Goal: Task Accomplishment & Management: Use online tool/utility

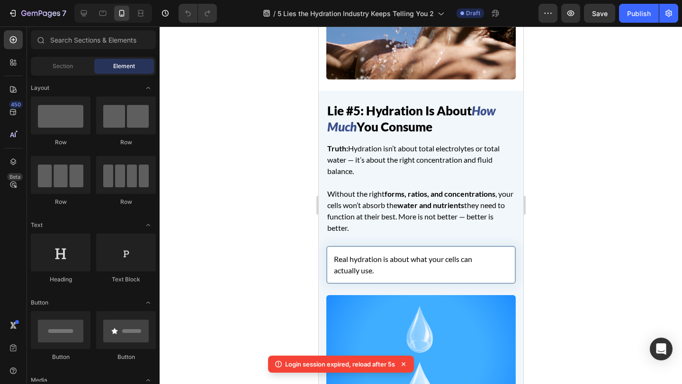
scroll to position [2106, 0]
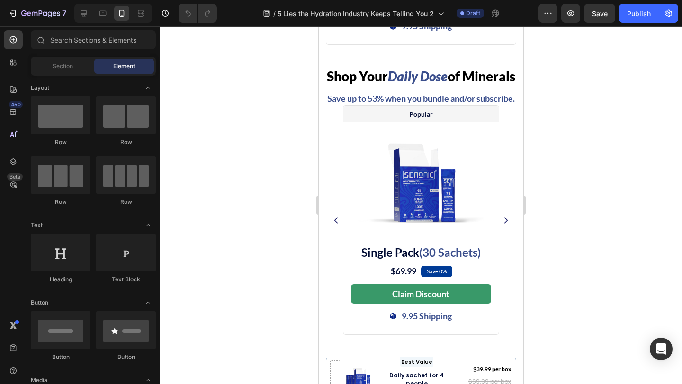
scroll to position [5650, 0]
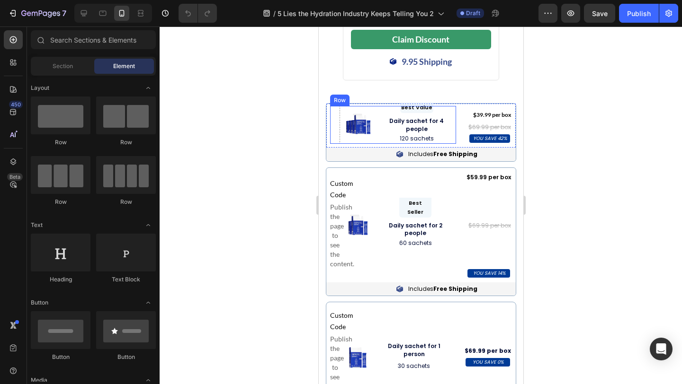
click at [340, 144] on div "Image Best Value Heading Row Daily sachet for 4 people Text Block 120 sachets T…" at bounding box center [393, 125] width 126 height 38
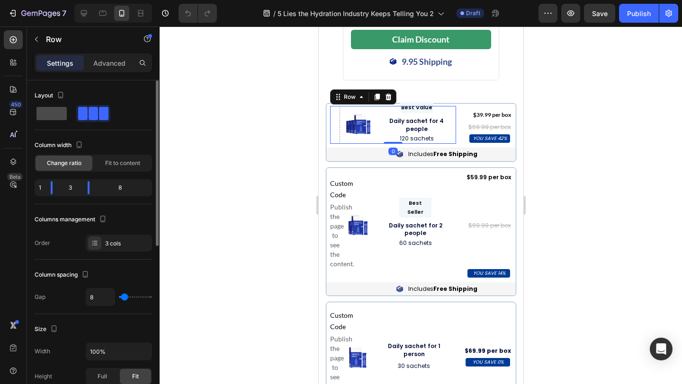
click at [57, 113] on span at bounding box center [51, 113] width 30 height 13
type input "0"
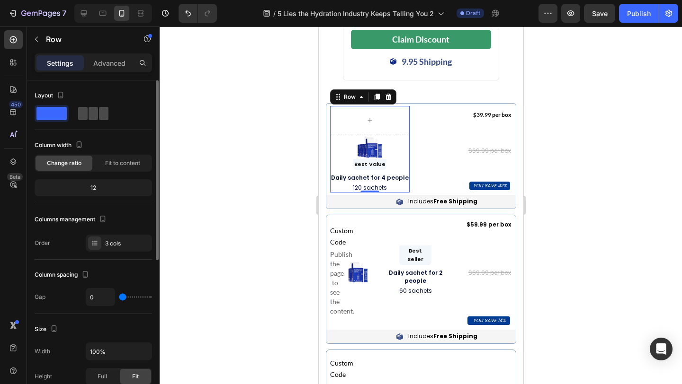
click at [99, 113] on span at bounding box center [103, 113] width 9 height 13
type input "8"
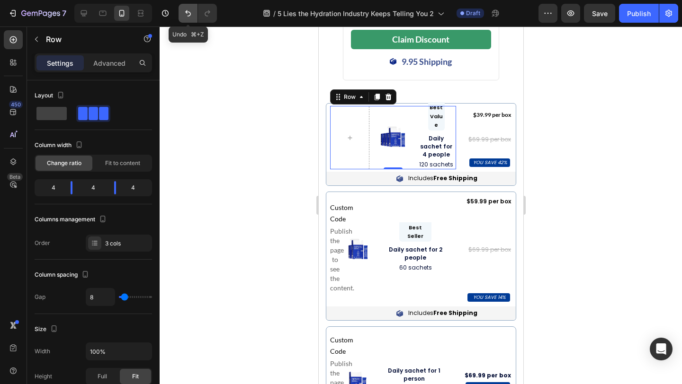
click at [188, 16] on icon "Undo/Redo" at bounding box center [188, 13] width 6 height 6
type input "0"
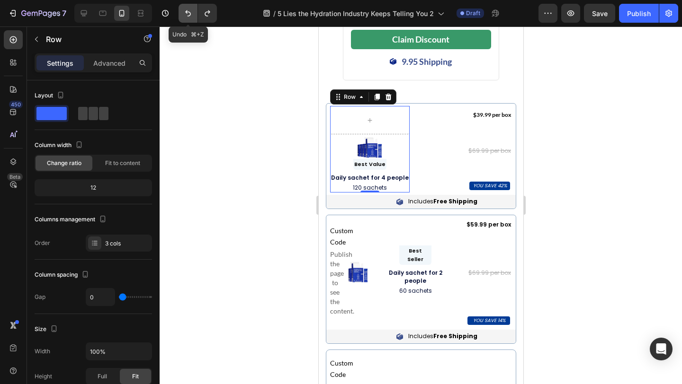
click at [188, 16] on icon "Undo/Redo" at bounding box center [188, 13] width 6 height 6
type input "8"
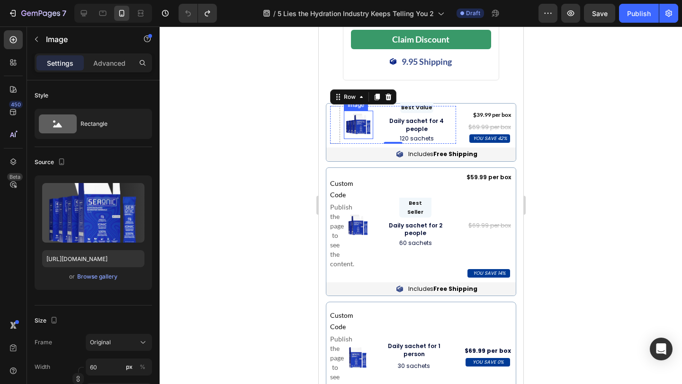
click at [355, 139] on img at bounding box center [358, 125] width 28 height 28
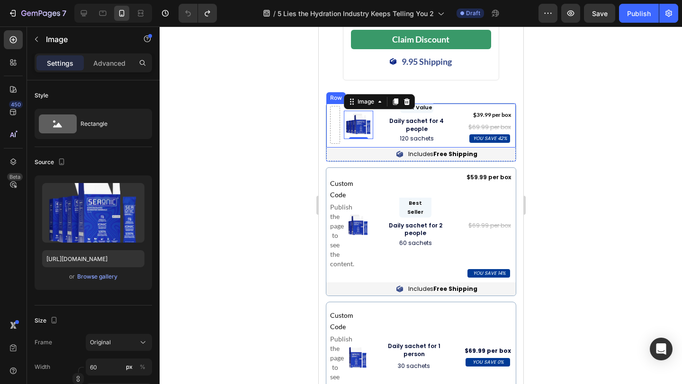
scroll to position [5583, 0]
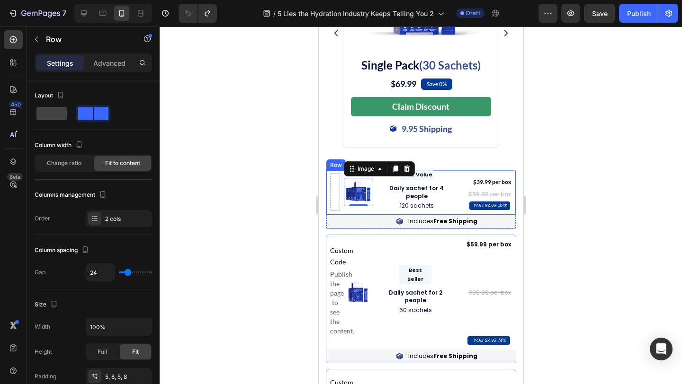
click at [327, 199] on div "Image 0 Best Value Heading Row Daily sachet for 4 people Text Block 120 sachets…" at bounding box center [420, 193] width 189 height 44
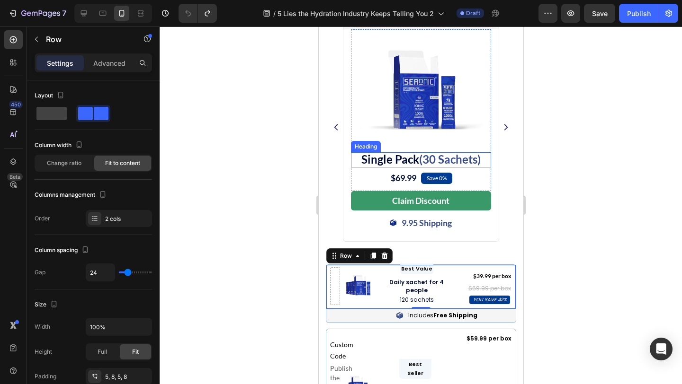
scroll to position [5490, 0]
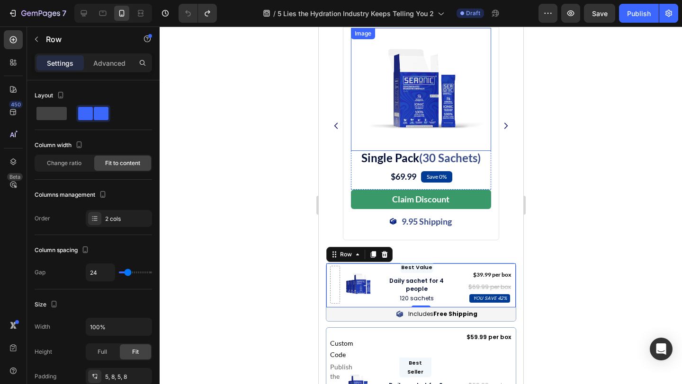
click at [402, 151] on img at bounding box center [420, 89] width 126 height 123
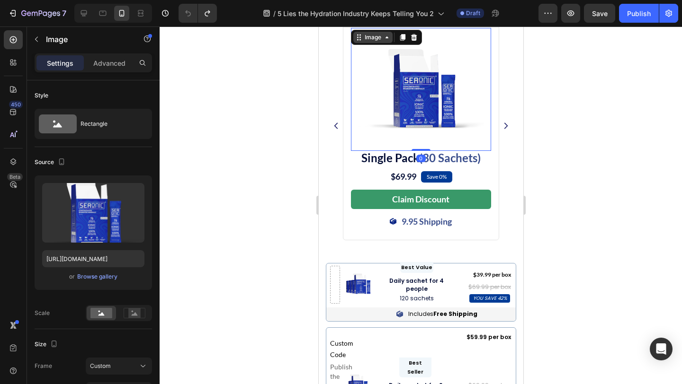
click at [370, 42] on div "Image" at bounding box center [372, 37] width 20 height 9
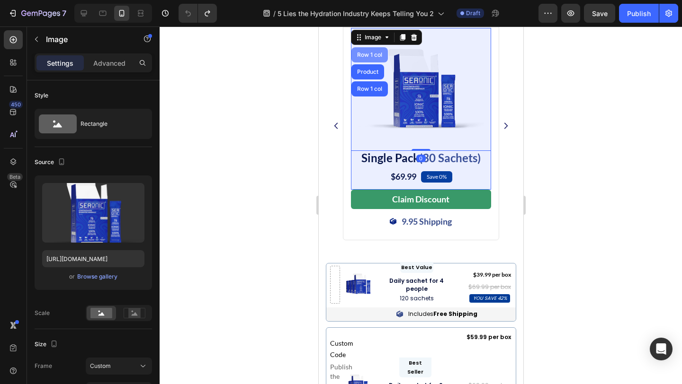
click at [372, 58] on div "Row 1 col" at bounding box center [369, 55] width 29 height 6
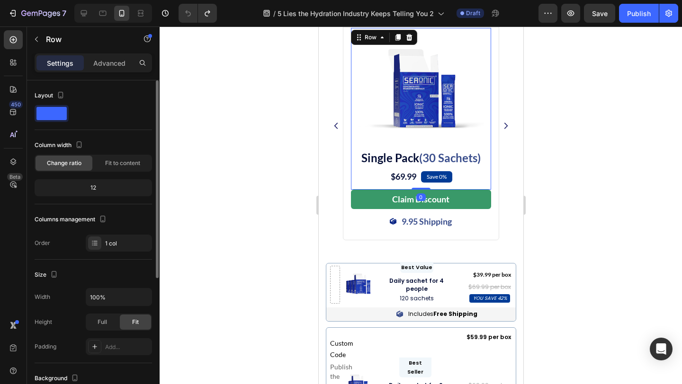
click at [101, 115] on div at bounding box center [93, 113] width 117 height 17
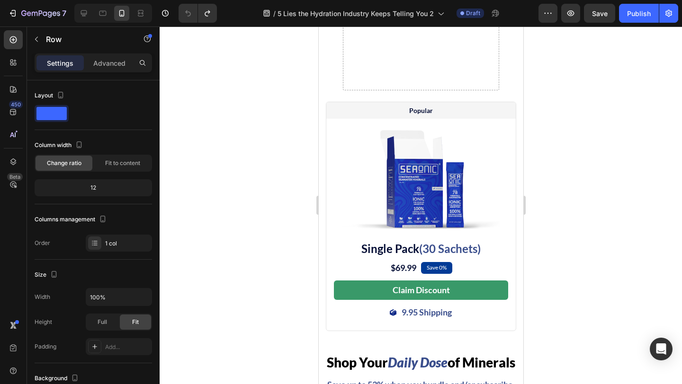
scroll to position [5141, 0]
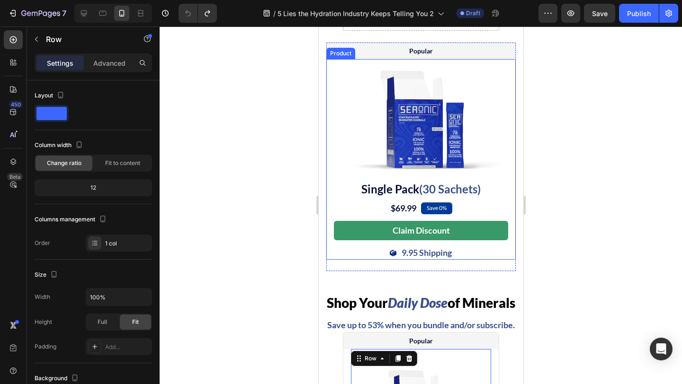
click at [334, 58] on div "Product" at bounding box center [340, 53] width 25 height 9
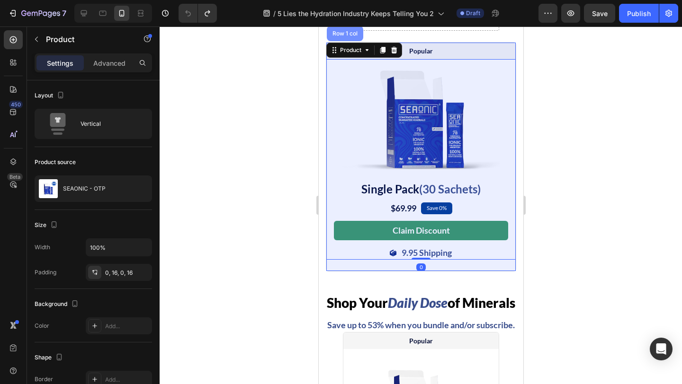
click at [346, 36] on div "Row 1 col" at bounding box center [344, 34] width 29 height 6
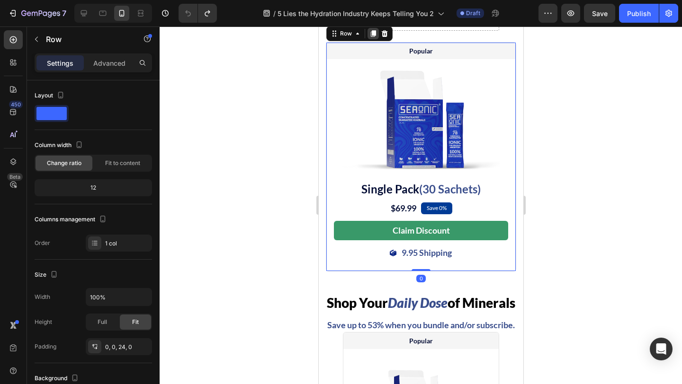
click at [374, 37] on icon at bounding box center [372, 34] width 5 height 7
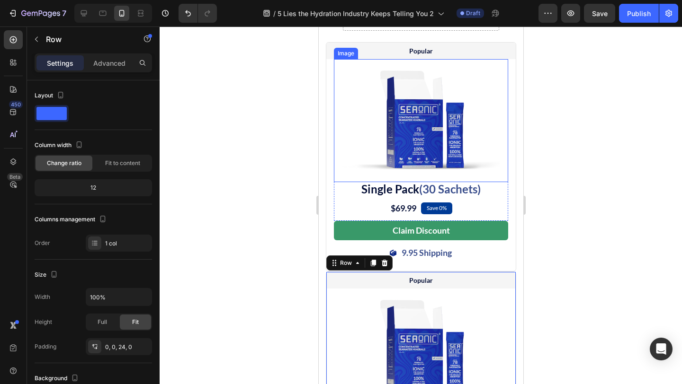
click at [409, 141] on img at bounding box center [420, 120] width 157 height 123
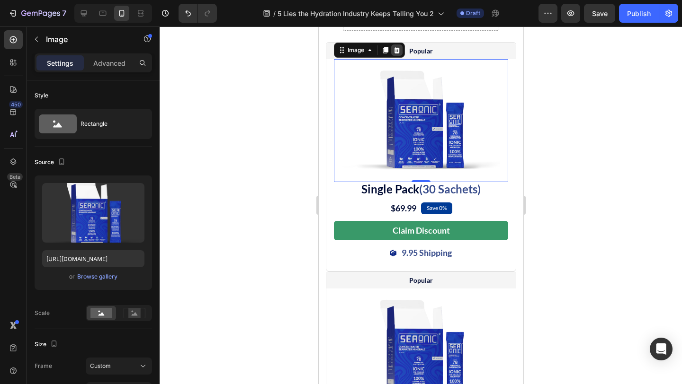
click at [396, 54] on icon at bounding box center [396, 50] width 6 height 7
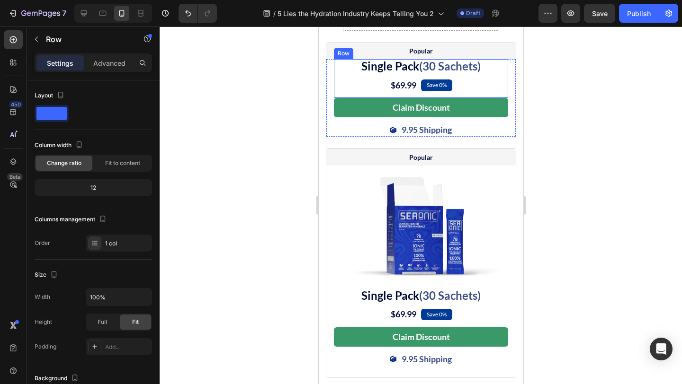
click at [348, 98] on div "Single Pack (30 Sachets) Heading $69.99 (P) Price (P) Price Save 0% Text Block …" at bounding box center [420, 78] width 174 height 38
click at [392, 54] on icon at bounding box center [392, 50] width 6 height 7
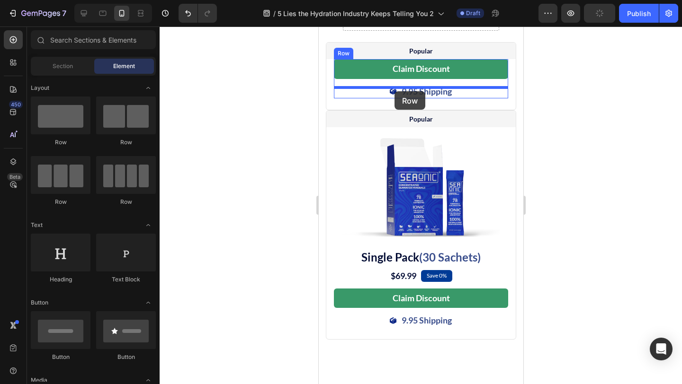
drag, startPoint x: 454, startPoint y: 144, endPoint x: 394, endPoint y: 91, distance: 79.8
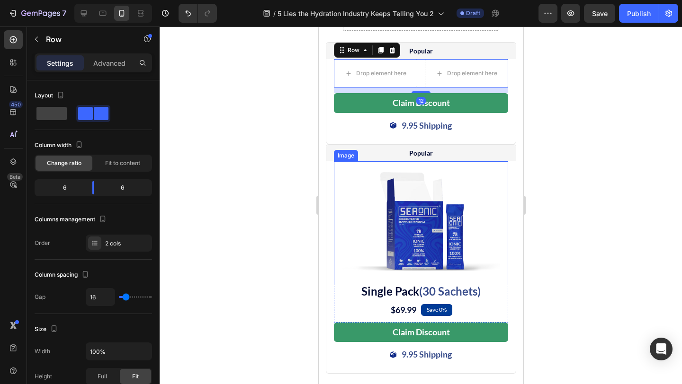
click at [420, 276] on img at bounding box center [420, 222] width 157 height 123
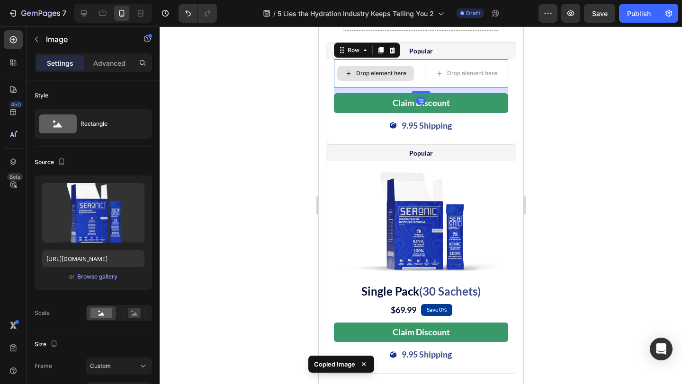
click at [402, 88] on div "Drop element here" at bounding box center [374, 73] width 83 height 28
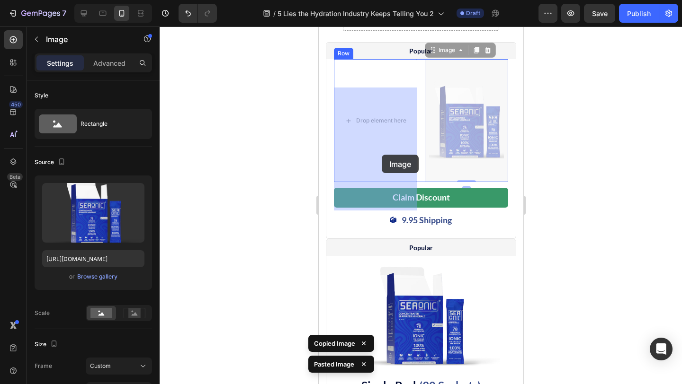
drag, startPoint x: 467, startPoint y: 162, endPoint x: 381, endPoint y: 155, distance: 86.5
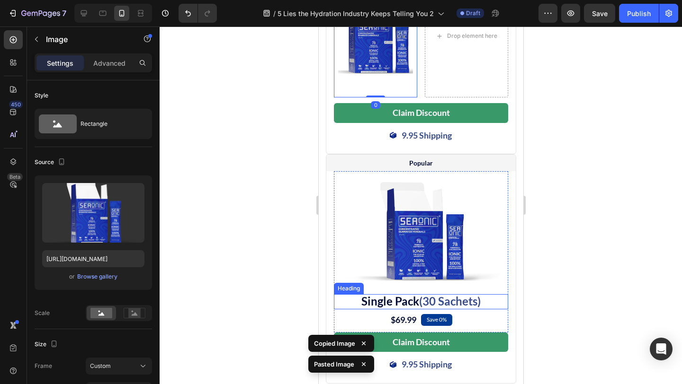
scroll to position [5271, 0]
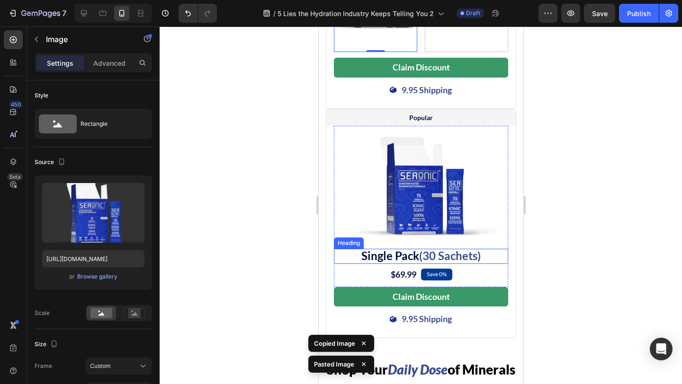
click at [354, 264] on h2 "Single Pack (30 Sachets)" at bounding box center [420, 256] width 174 height 15
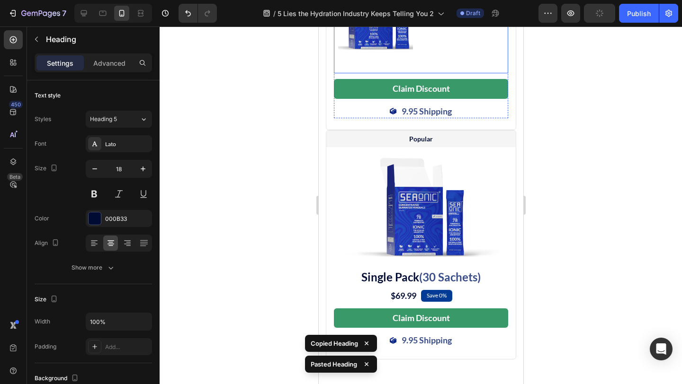
scroll to position [5404, 0]
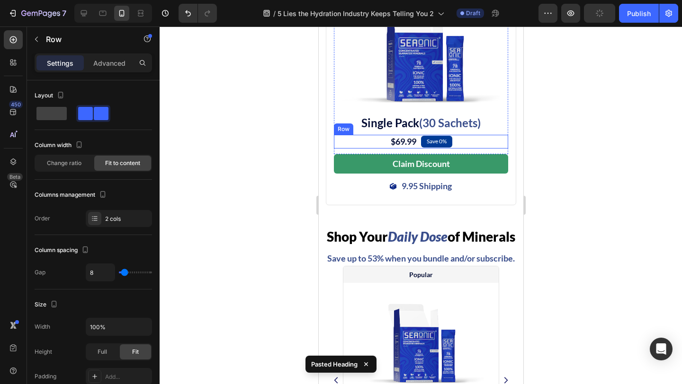
click at [418, 149] on div "$69.99 (P) Price (P) Price Save 0% Text Block Row" at bounding box center [420, 142] width 174 height 14
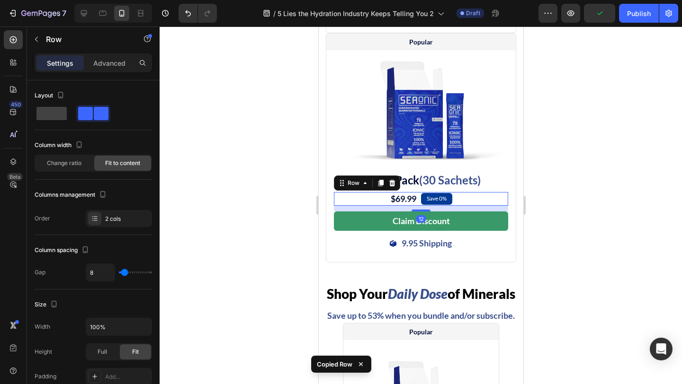
scroll to position [5149, 0]
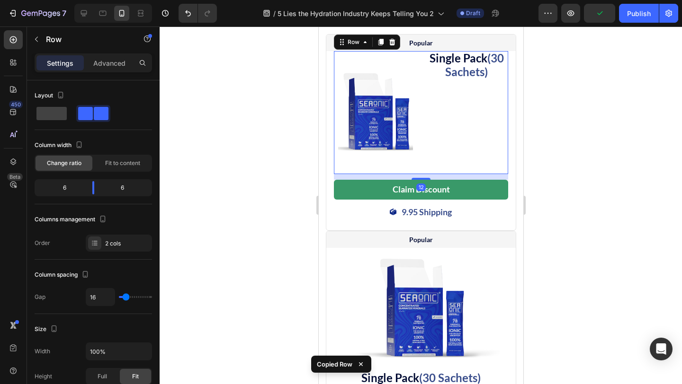
click at [472, 125] on div "Single Pack (30 Sachets) Heading" at bounding box center [465, 112] width 83 height 123
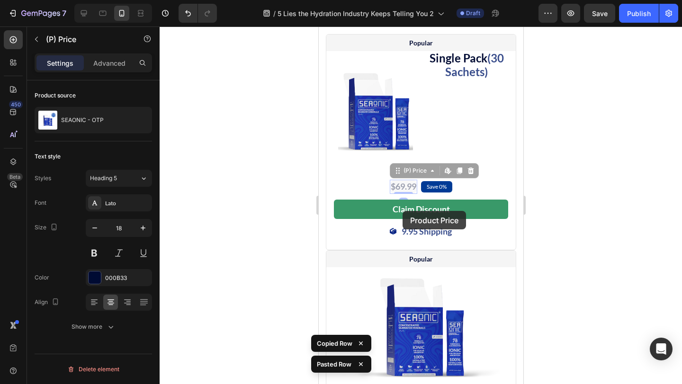
drag, startPoint x: 398, startPoint y: 214, endPoint x: 402, endPoint y: 211, distance: 4.9
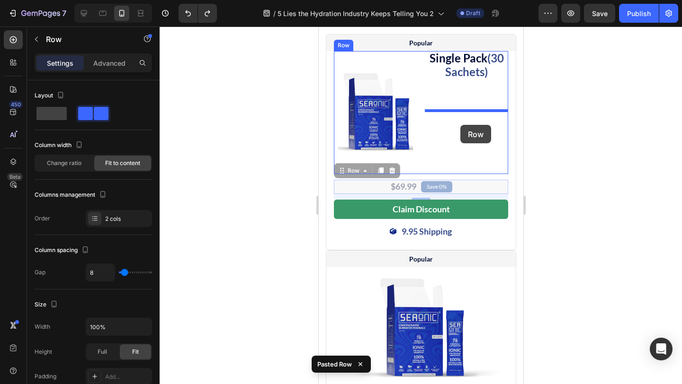
drag, startPoint x: 368, startPoint y: 213, endPoint x: 459, endPoint y: 125, distance: 126.6
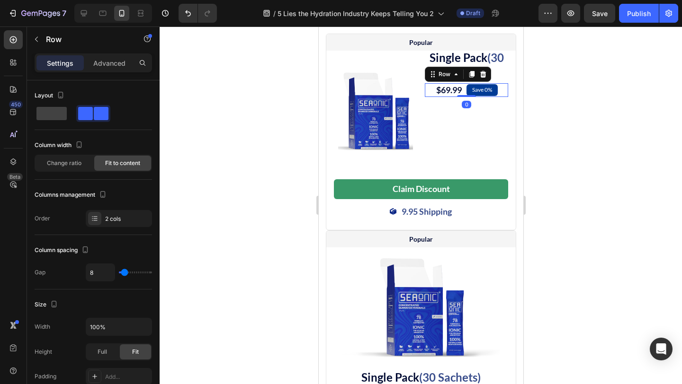
drag, startPoint x: 467, startPoint y: 128, endPoint x: 467, endPoint y: 110, distance: 17.5
click at [467, 97] on div "$69.99 (P) Price (P) Price Save 0% Text Block Row 0" at bounding box center [465, 90] width 83 height 14
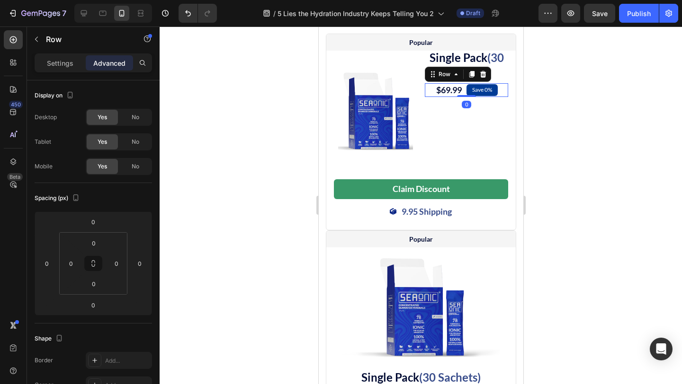
scroll to position [5147, 0]
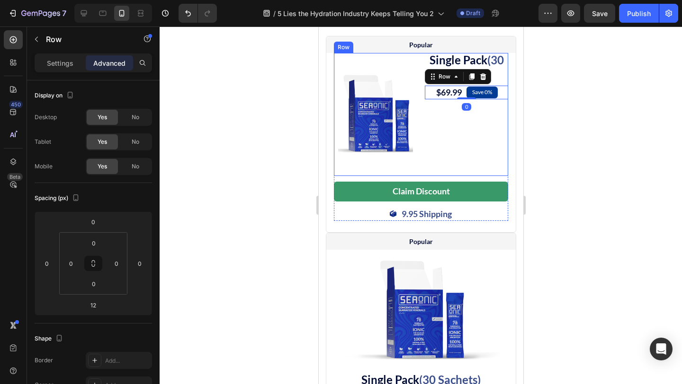
click at [445, 152] on div "Single Pack (30 Sachets) Heading $69.99 (P) Price (P) Price Save 0% Text Block …" at bounding box center [465, 114] width 83 height 123
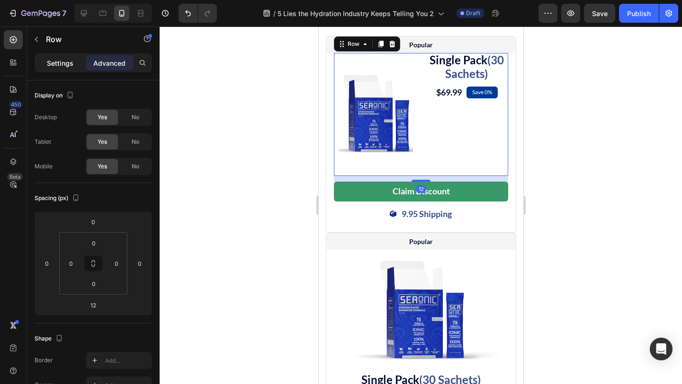
click at [64, 66] on p "Settings" at bounding box center [60, 63] width 27 height 10
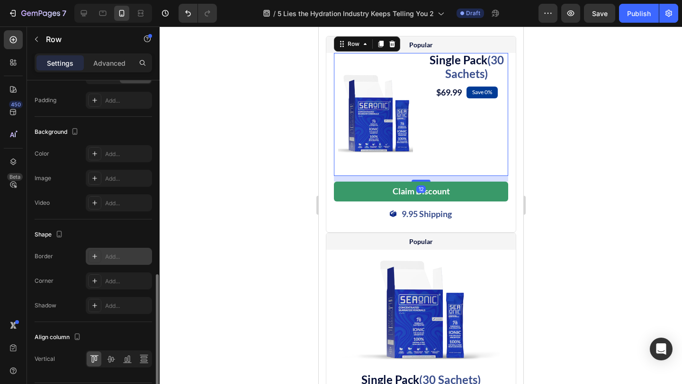
scroll to position [330, 0]
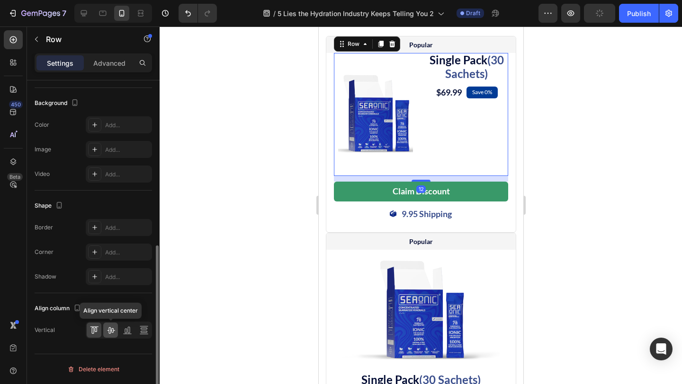
drag, startPoint x: 110, startPoint y: 328, endPoint x: 107, endPoint y: 113, distance: 214.5
click at [110, 328] on icon at bounding box center [111, 331] width 8 height 7
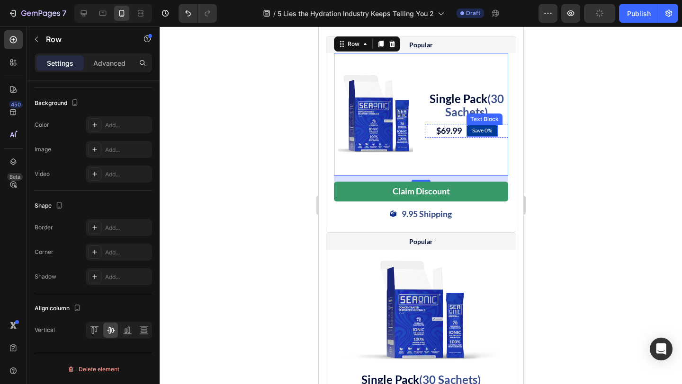
click at [609, 210] on div at bounding box center [421, 206] width 522 height 358
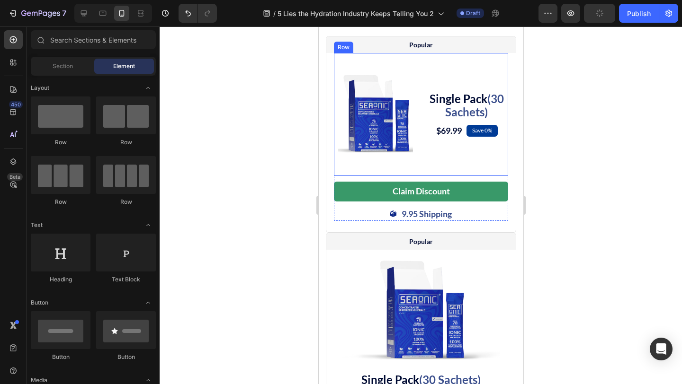
click at [446, 176] on div "Single Pack (30 Sachets) Heading $69.99 (P) Price (P) Price Save 0% Text Block …" at bounding box center [465, 114] width 83 height 123
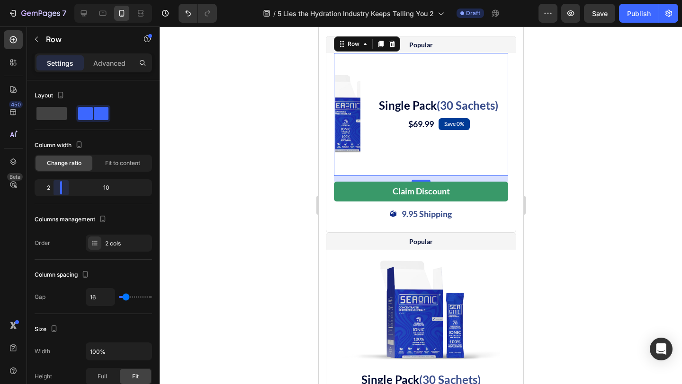
drag, startPoint x: 93, startPoint y: 192, endPoint x: 56, endPoint y: 193, distance: 36.5
click at [56, 0] on body "7 Version history / 5 Lies the Hydration Industry Keeps Telling You 2 Draft Pre…" at bounding box center [341, 0] width 682 height 0
click at [131, 160] on span "Fit to content" at bounding box center [122, 163] width 35 height 9
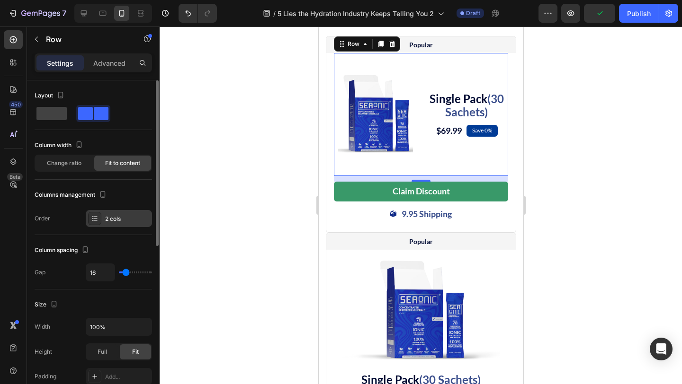
click at [106, 219] on div "2 cols" at bounding box center [127, 219] width 45 height 9
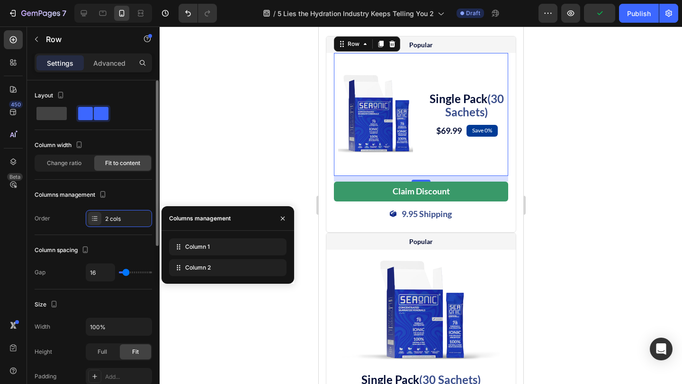
click at [115, 199] on div "Columns management" at bounding box center [93, 194] width 117 height 15
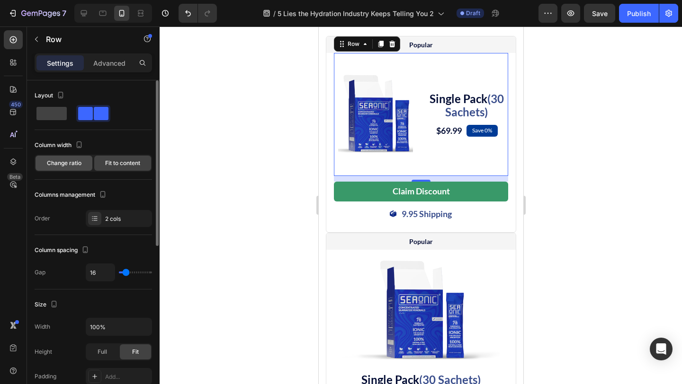
click at [59, 159] on span "Change ratio" at bounding box center [64, 163] width 35 height 9
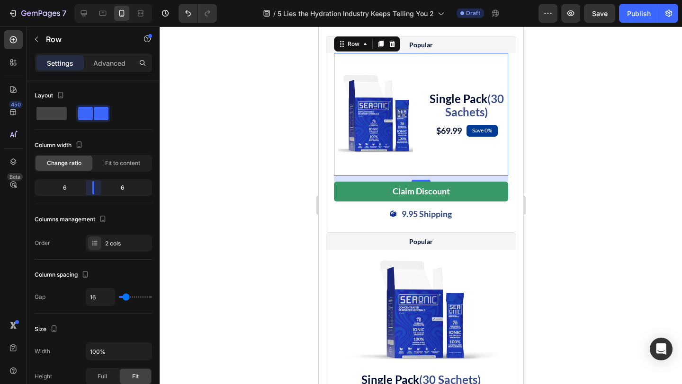
drag, startPoint x: 64, startPoint y: 187, endPoint x: 90, endPoint y: 188, distance: 26.1
click at [90, 0] on body "7 Version history / 5 Lies the Hydration Industry Keeps Telling You 2 Draft Pre…" at bounding box center [341, 0] width 682 height 0
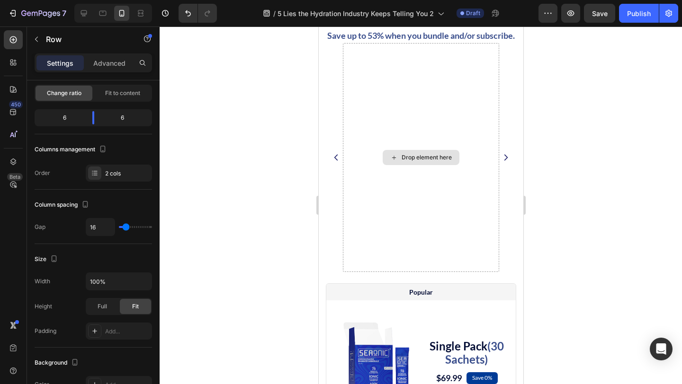
scroll to position [4900, 0]
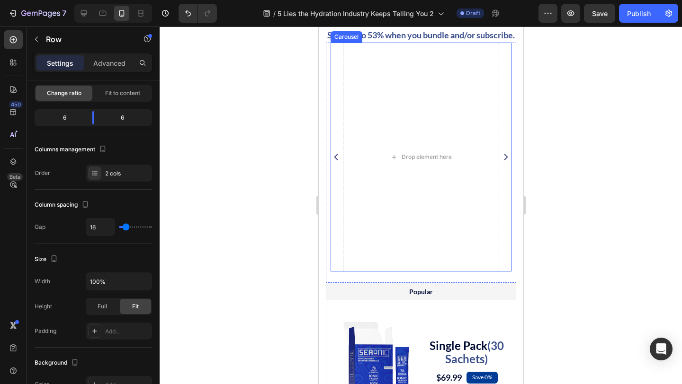
click at [503, 163] on icon "Carousel Next Arrow" at bounding box center [505, 157] width 9 height 11
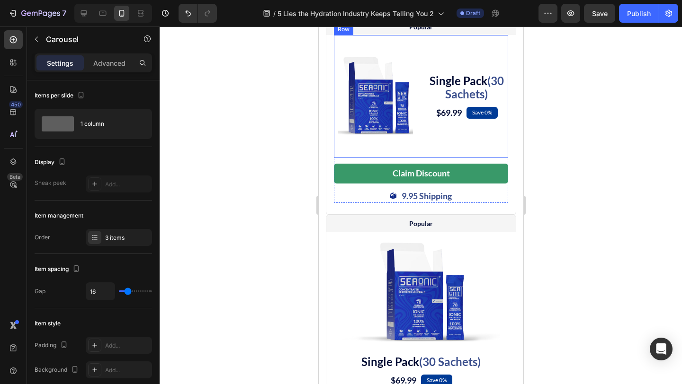
scroll to position [5166, 0]
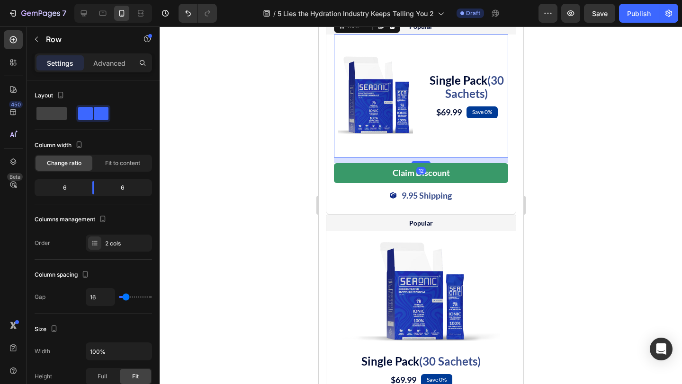
click at [428, 158] on div "Single Pack (30 Sachets) Heading $69.99 (P) Price (P) Price Save 0% Text Block …" at bounding box center [465, 96] width 83 height 123
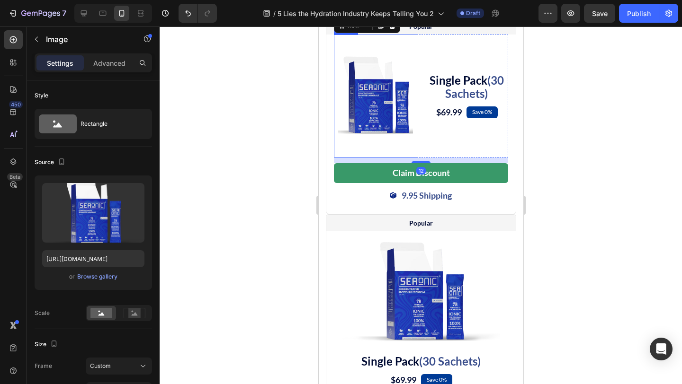
click at [361, 153] on img at bounding box center [375, 96] width 75 height 123
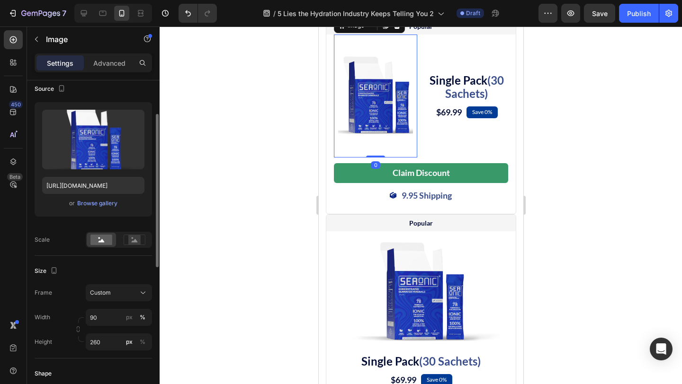
scroll to position [74, 0]
click at [108, 342] on input "260" at bounding box center [119, 341] width 66 height 17
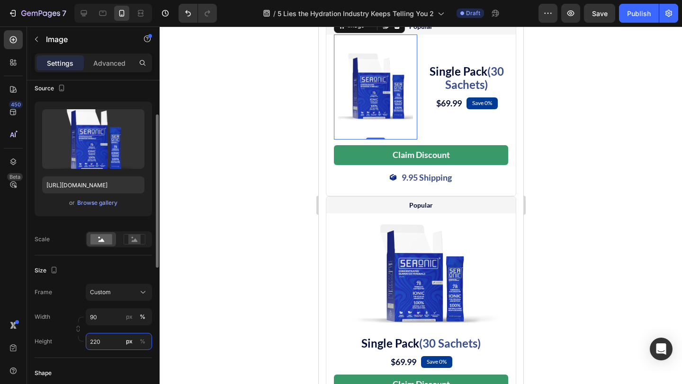
type input "219"
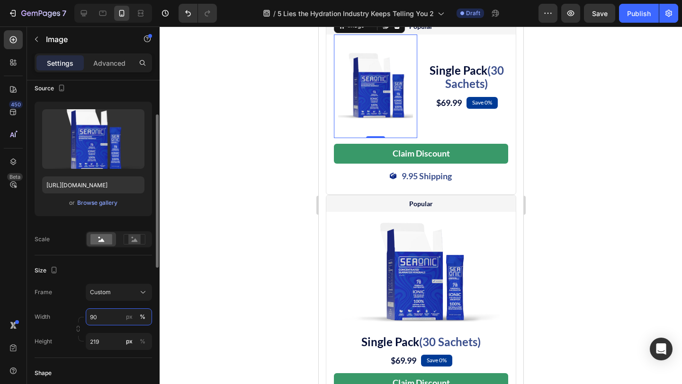
click at [105, 318] on input "90" at bounding box center [119, 317] width 66 height 17
type input "u"
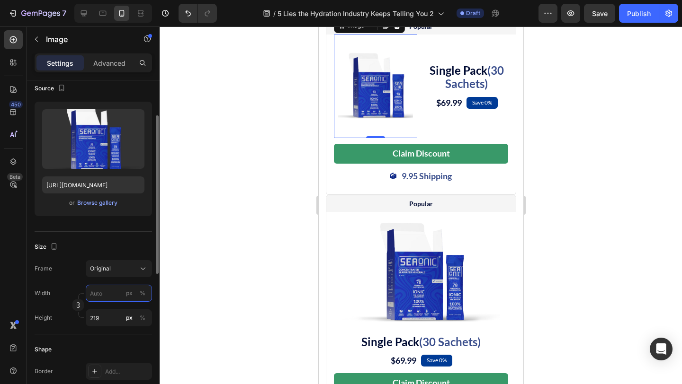
click at [107, 291] on input "px %" at bounding box center [119, 293] width 66 height 17
type input "u"
type input "Auto"
click at [71, 276] on div "Frame Original" at bounding box center [93, 268] width 117 height 17
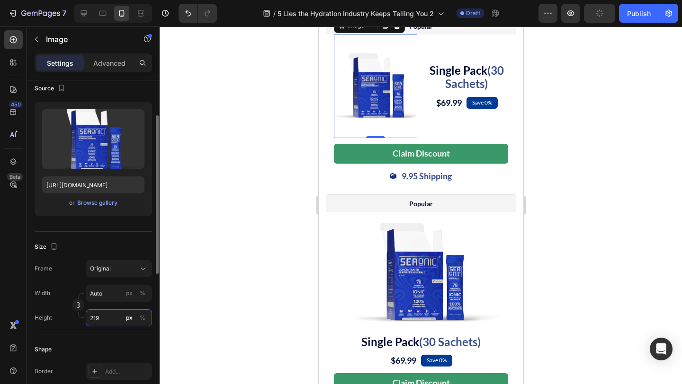
click at [113, 317] on input "219" at bounding box center [119, 318] width 66 height 17
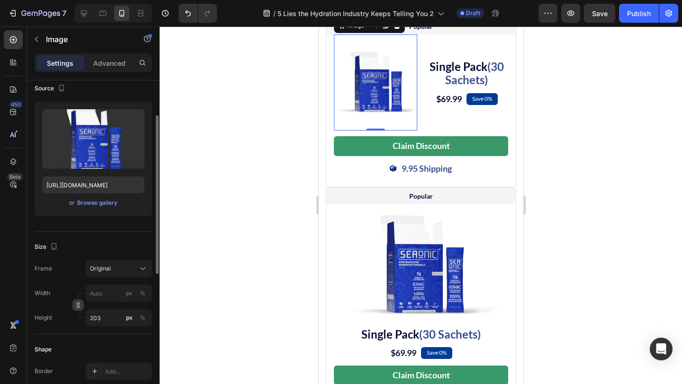
click at [80, 303] on icon "button" at bounding box center [78, 305] width 7 height 7
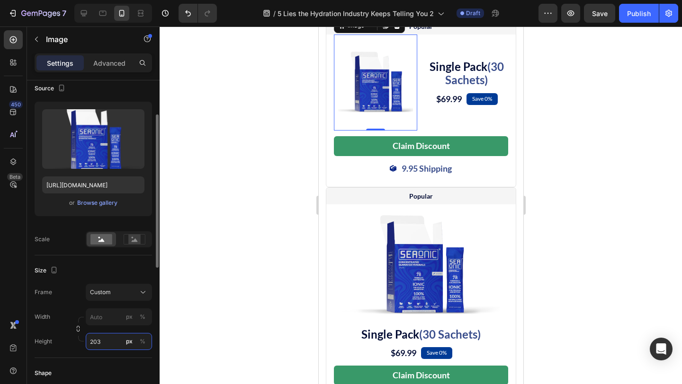
click at [110, 339] on input "203" at bounding box center [119, 341] width 66 height 17
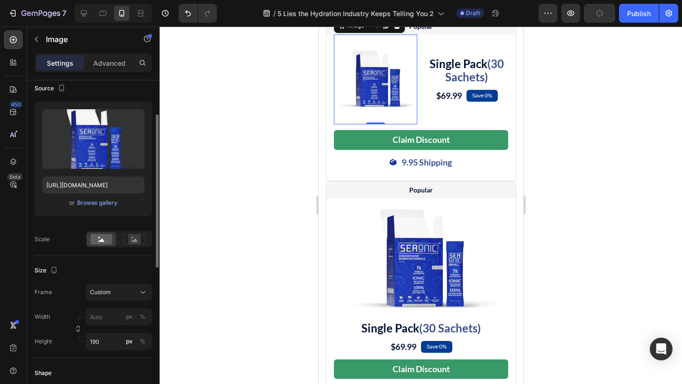
click at [78, 276] on div "Size" at bounding box center [93, 270] width 117 height 15
click at [133, 241] on icon at bounding box center [135, 240] width 6 height 3
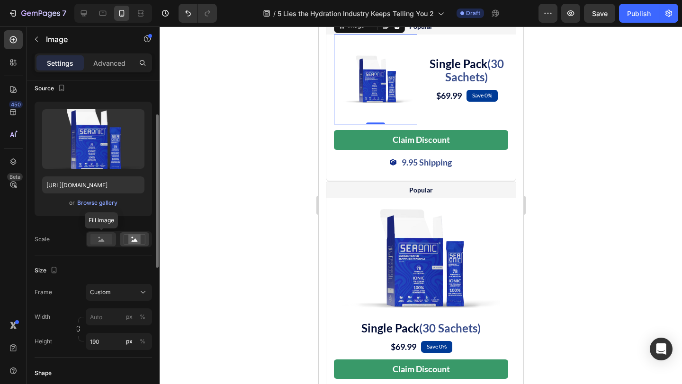
click at [105, 243] on rect at bounding box center [101, 239] width 22 height 10
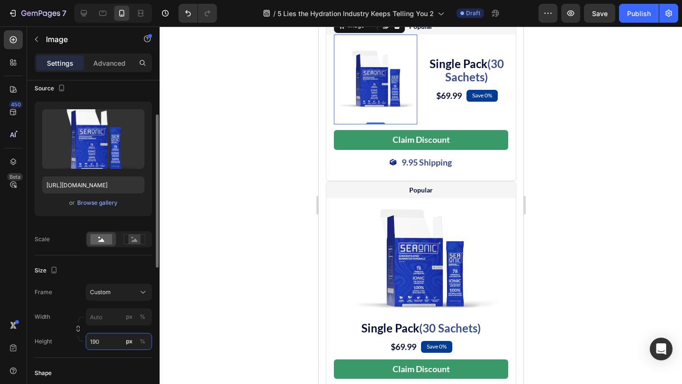
click at [112, 342] on input "190" at bounding box center [119, 341] width 66 height 17
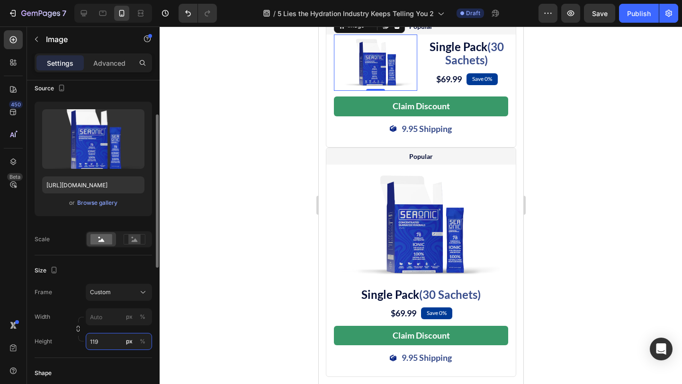
type input "120"
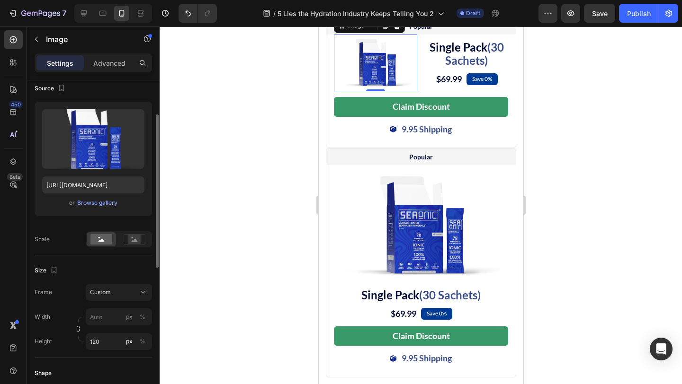
click at [96, 269] on div "Size" at bounding box center [93, 270] width 117 height 15
click at [580, 181] on div at bounding box center [421, 206] width 522 height 358
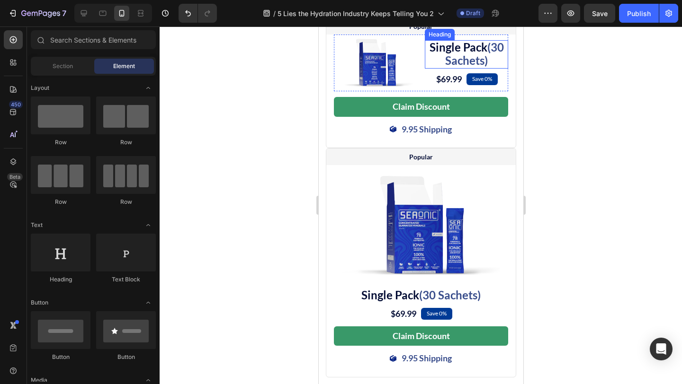
click at [441, 69] on h2 "Single Pack (30 Sachets)" at bounding box center [465, 54] width 83 height 28
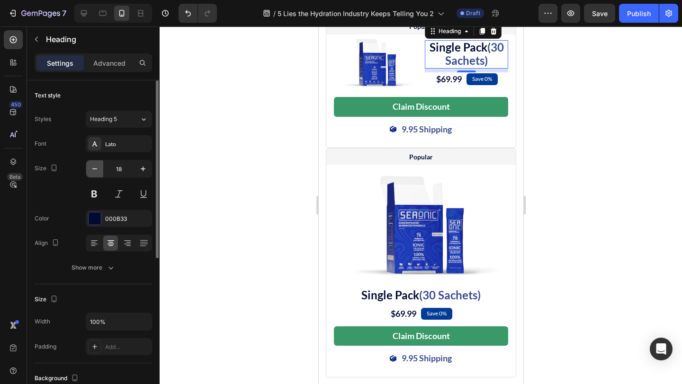
click at [97, 170] on icon "button" at bounding box center [94, 168] width 9 height 9
type input "16"
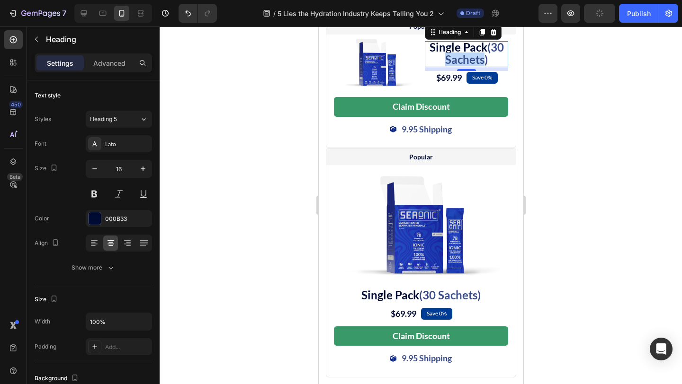
click at [452, 66] on span "(30 Sachets)" at bounding box center [474, 53] width 59 height 26
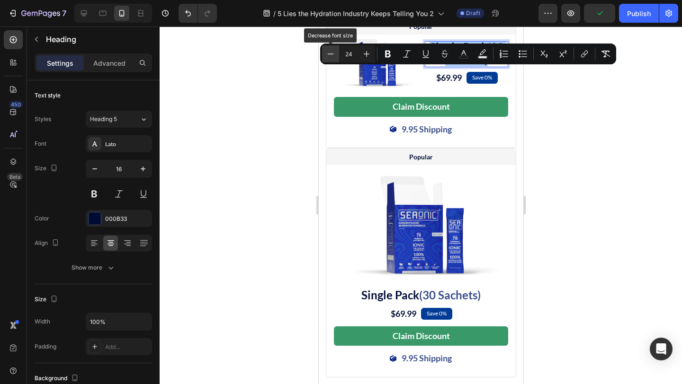
click at [329, 55] on icon "Editor contextual toolbar" at bounding box center [330, 53] width 9 height 9
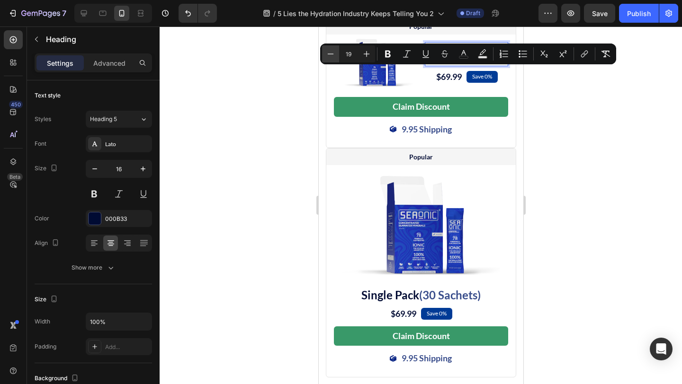
click at [329, 55] on icon "Editor contextual toolbar" at bounding box center [330, 53] width 9 height 9
type input "18"
click at [485, 64] on span "(30 Sachets)" at bounding box center [472, 53] width 44 height 21
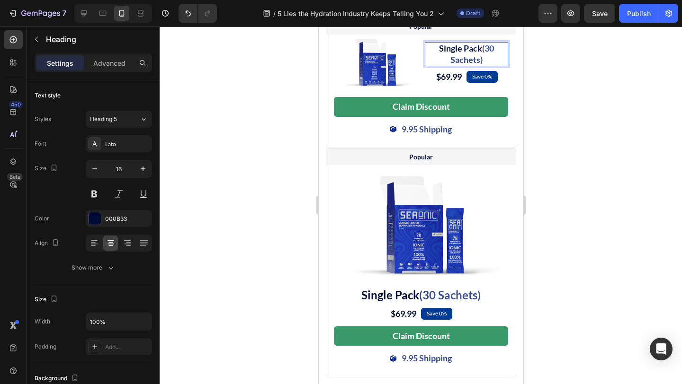
click at [482, 54] on span "Single Pack" at bounding box center [459, 48] width 43 height 10
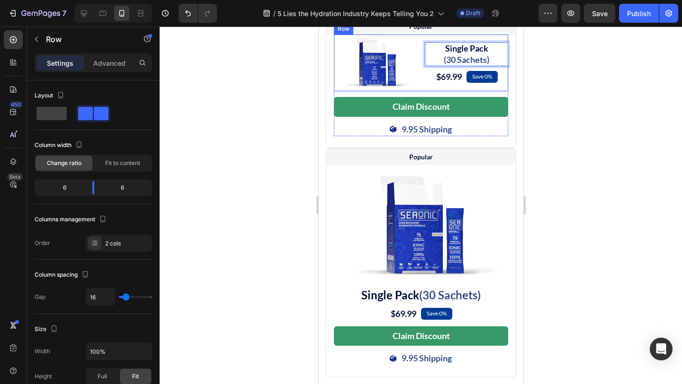
click at [421, 87] on div "Image Single Pack ⁠⁠⁠⁠⁠⁠⁠ (30 Sachets) Heading 8 $69.99 (P) Price (P) Price Sav…" at bounding box center [420, 63] width 174 height 57
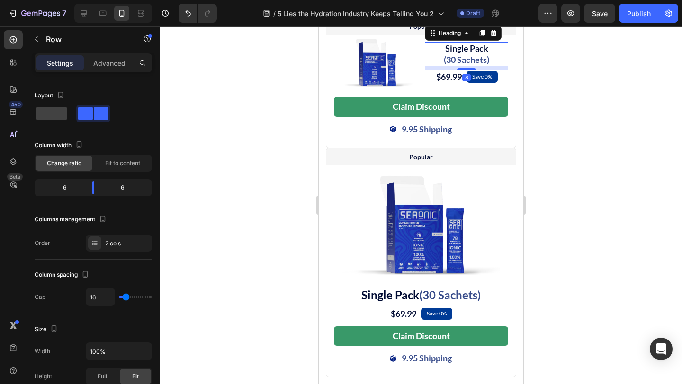
click at [438, 65] on p "⁠⁠⁠⁠⁠⁠⁠ Single Pack (30 Sachets)" at bounding box center [465, 54] width 81 height 22
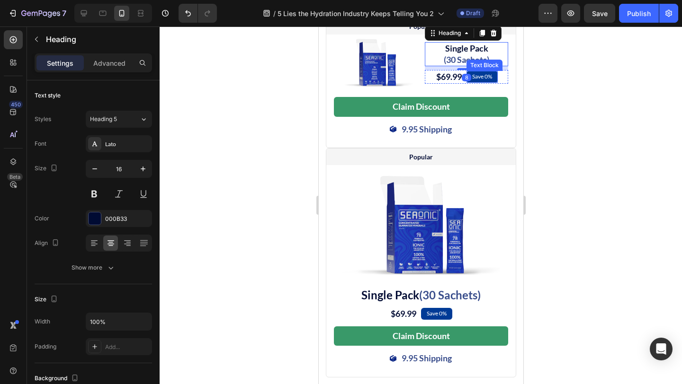
click at [482, 71] on div "Text Block" at bounding box center [484, 65] width 36 height 11
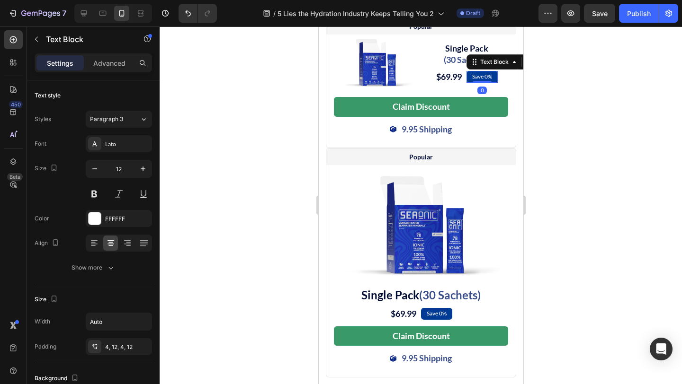
click at [482, 66] on div "Text Block" at bounding box center [494, 62] width 32 height 9
click at [445, 54] on span "Single Pack" at bounding box center [466, 48] width 43 height 10
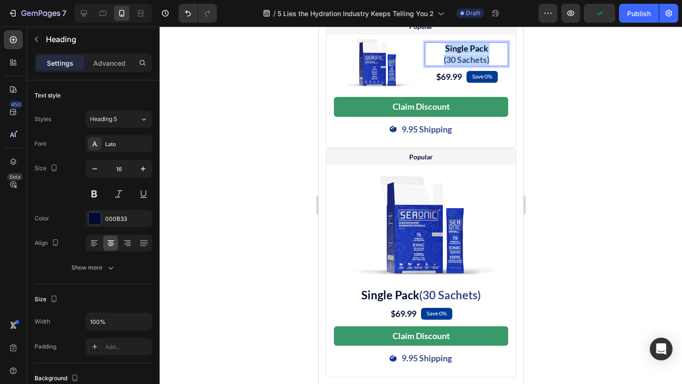
drag, startPoint x: 444, startPoint y: 77, endPoint x: 496, endPoint y: 89, distance: 53.1
click at [496, 65] on p "Single Pack (30 Sachets)" at bounding box center [465, 54] width 81 height 22
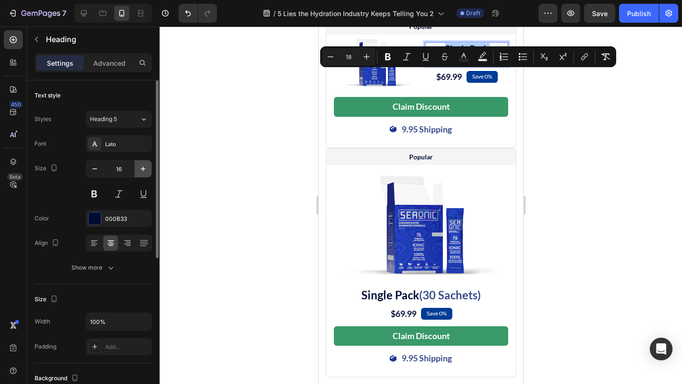
click at [143, 168] on icon "button" at bounding box center [143, 169] width 5 height 5
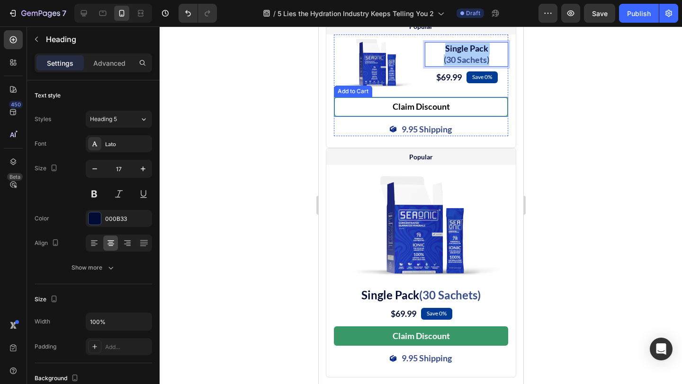
type input "18"
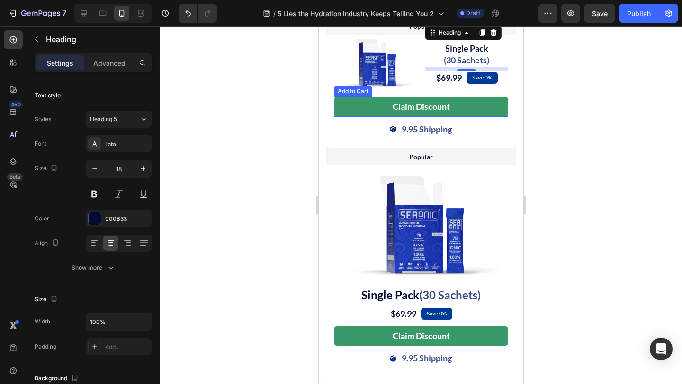
click at [548, 127] on div at bounding box center [421, 206] width 522 height 358
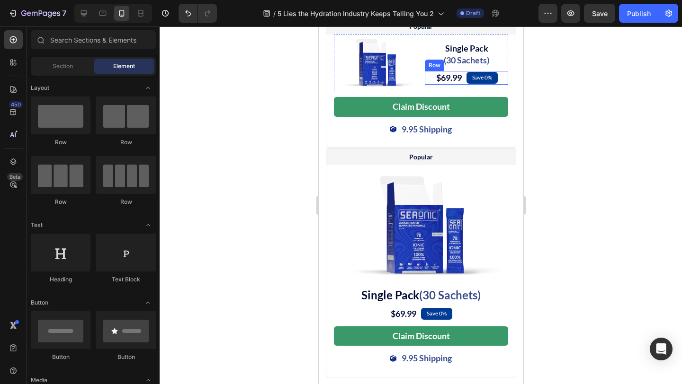
click at [464, 85] on div "$69.99 (P) Price (P) Price Save 0% Text Block Row" at bounding box center [465, 78] width 83 height 14
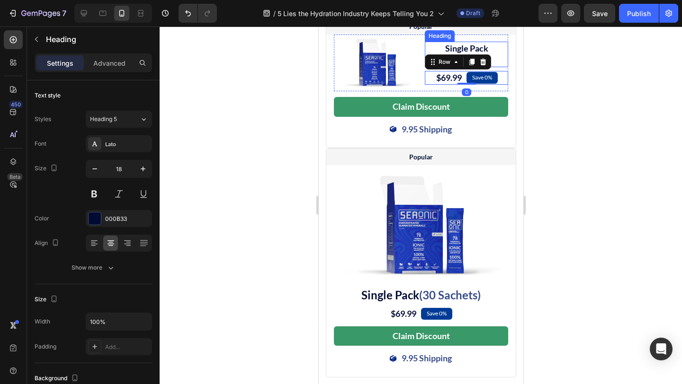
click at [500, 66] on p "⁠⁠⁠⁠⁠⁠⁠ Single Pack (30 Sachets)" at bounding box center [465, 55] width 81 height 24
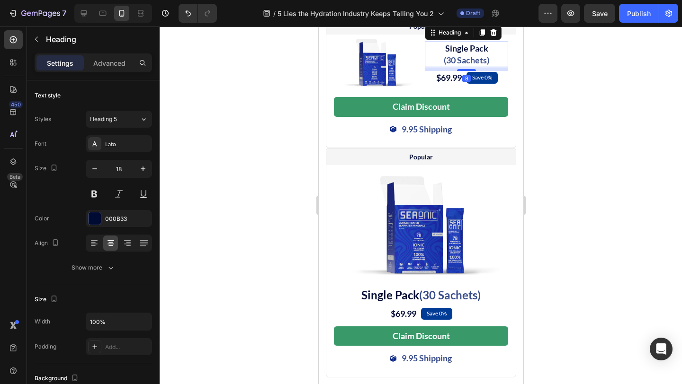
click at [549, 132] on div at bounding box center [421, 206] width 522 height 358
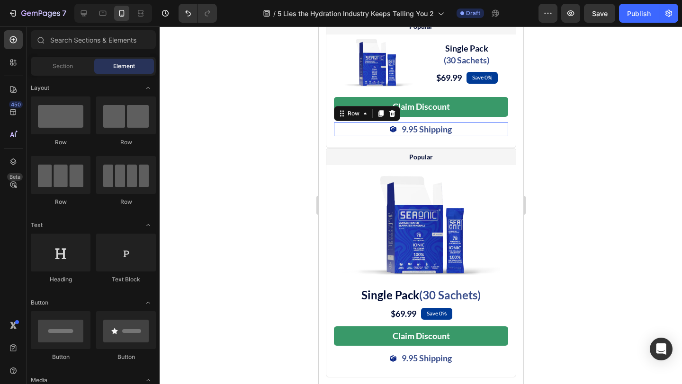
click at [362, 136] on div "Image 9.95 Shipping Text Block Row 0" at bounding box center [420, 130] width 174 height 14
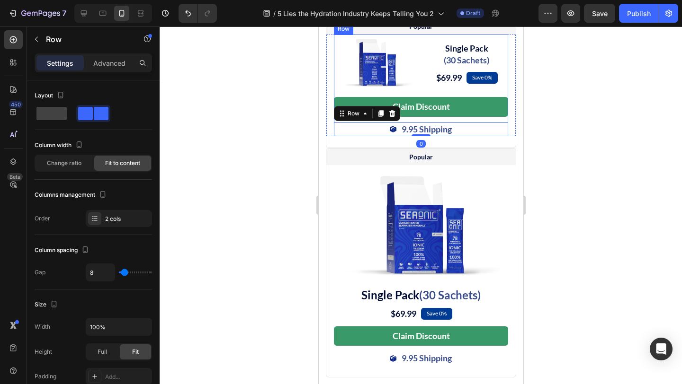
click at [415, 122] on div "Claim Discount Add to Cart" at bounding box center [420, 109] width 174 height 25
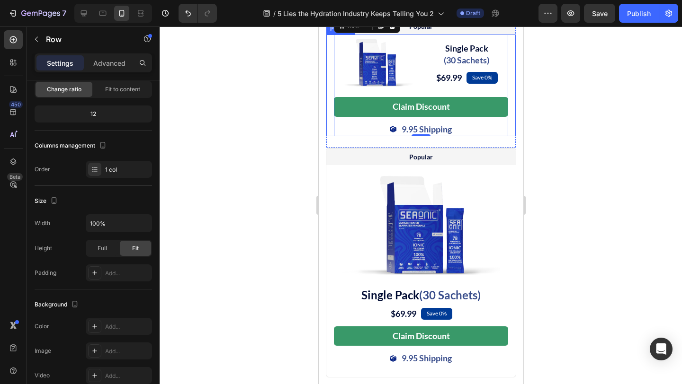
click at [330, 136] on div "Image ⁠⁠⁠⁠⁠⁠⁠ Single Pack (30 Sachets) Heading $69.99 (P) Price (P) Price Save …" at bounding box center [420, 85] width 189 height 101
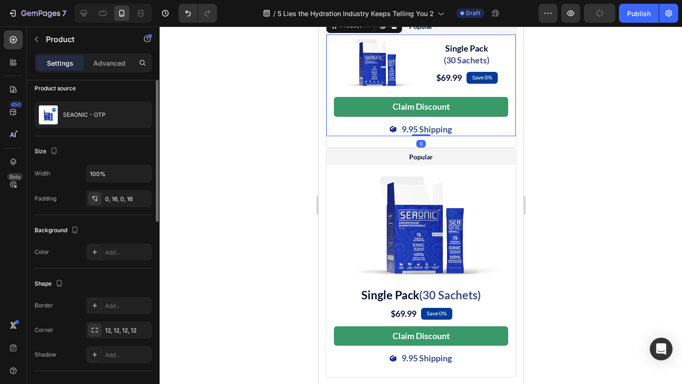
scroll to position [0, 0]
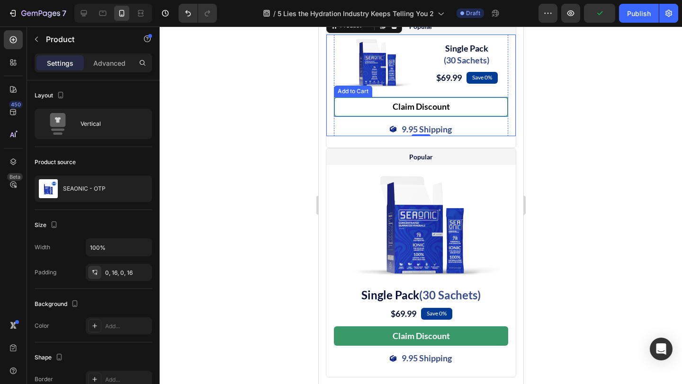
click at [366, 116] on button "Claim Discount" at bounding box center [420, 106] width 174 height 19
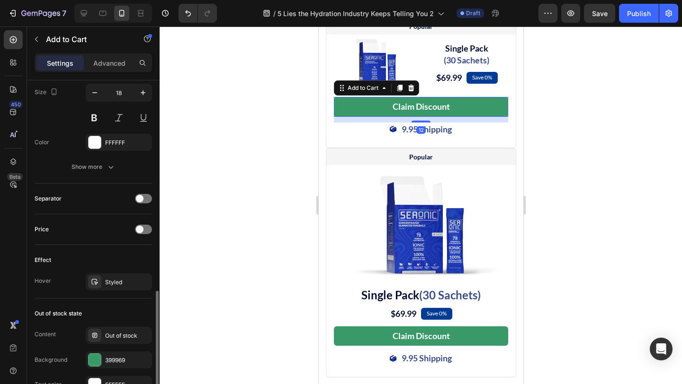
scroll to position [733, 0]
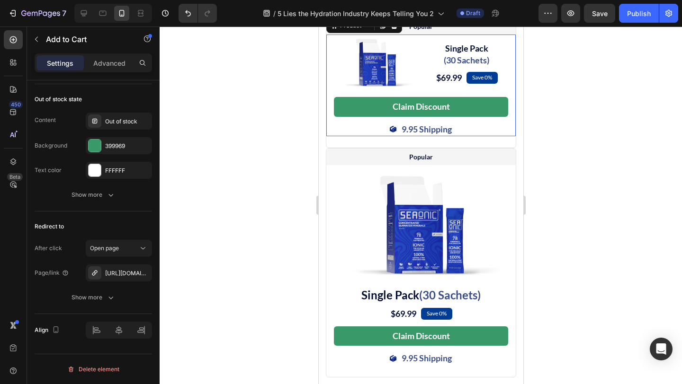
click at [331, 90] on div "Image ⁠⁠⁠⁠⁠⁠⁠ Single Pack (30 Sachets) Heading $69.99 (P) Price (P) Price Save …" at bounding box center [420, 85] width 189 height 101
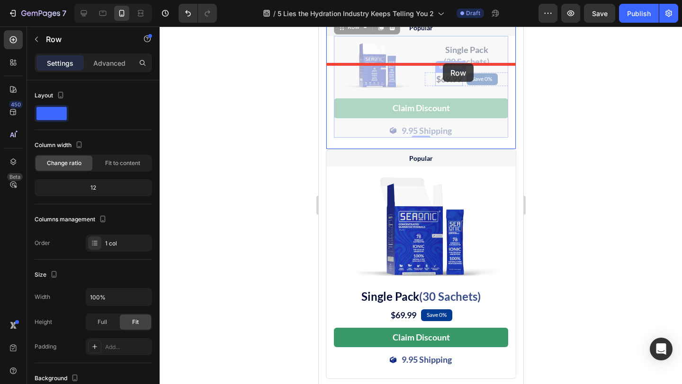
scroll to position [5164, 0]
drag, startPoint x: 428, startPoint y: 121, endPoint x: 437, endPoint y: 95, distance: 26.8
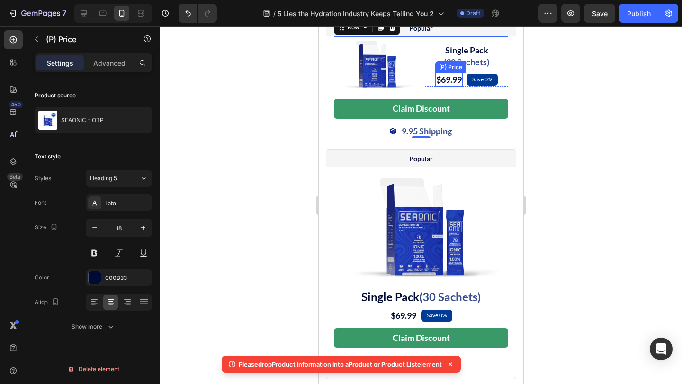
click at [452, 87] on div "$69.99" at bounding box center [448, 80] width 27 height 14
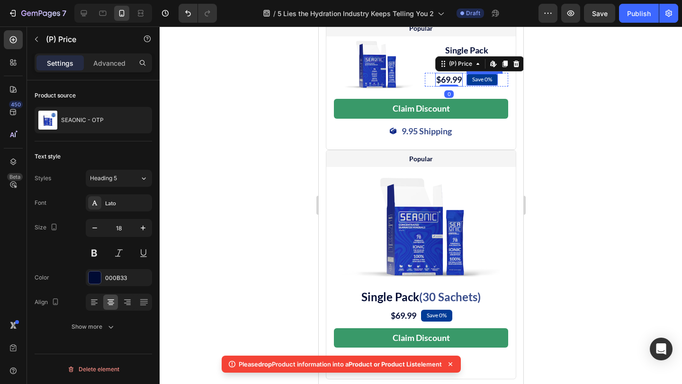
click at [475, 84] on p "Save 0%" at bounding box center [482, 80] width 20 height 8
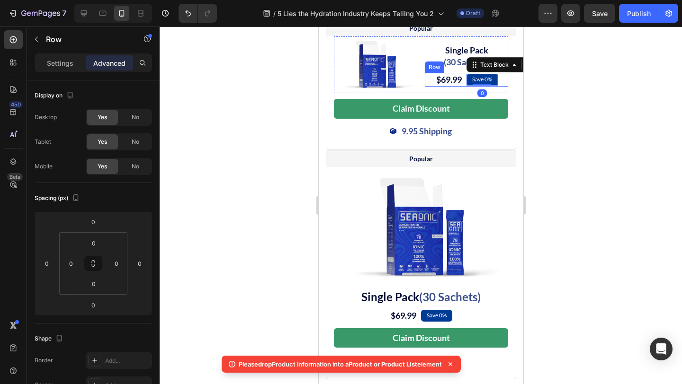
click at [431, 87] on div "$69.99 (P) Price (P) Price Save 0% Text Block 0 Row" at bounding box center [465, 80] width 83 height 14
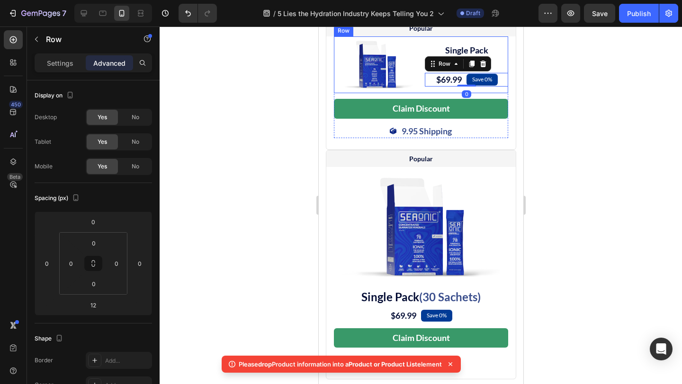
click at [421, 93] on div "Image ⁠⁠⁠⁠⁠⁠⁠ Single Pack (30 Sachets) Heading $69.99 (P) Price (P) Price Save …" at bounding box center [420, 64] width 174 height 57
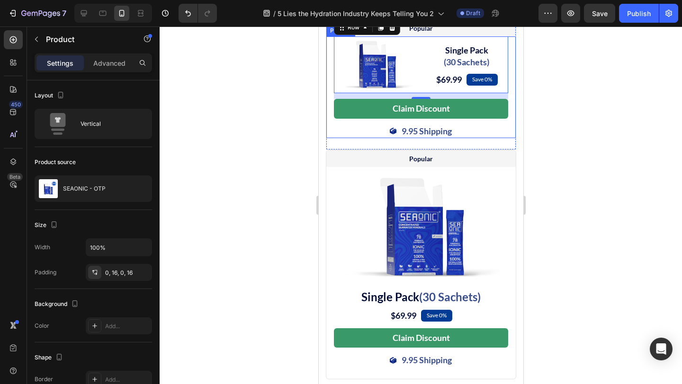
click at [332, 138] on div "Image ⁠⁠⁠⁠⁠⁠⁠ Single Pack (30 Sachets) Heading $69.99 (P) Price (P) Price Save …" at bounding box center [420, 86] width 189 height 101
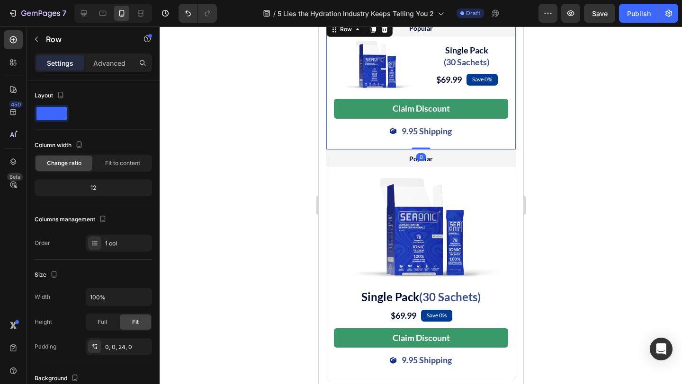
click at [392, 150] on div "Popular Text Block Row Image ⁠⁠⁠⁠⁠⁠⁠ Single Pack (30 Sachets) Heading $69.99 (P…" at bounding box center [420, 84] width 190 height 130
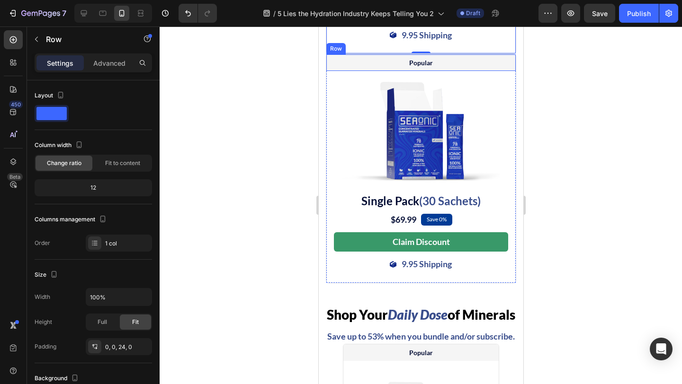
click at [376, 71] on div "Popular Text Block Row" at bounding box center [420, 62] width 189 height 17
click at [349, 50] on div "Row" at bounding box center [346, 45] width 16 height 9
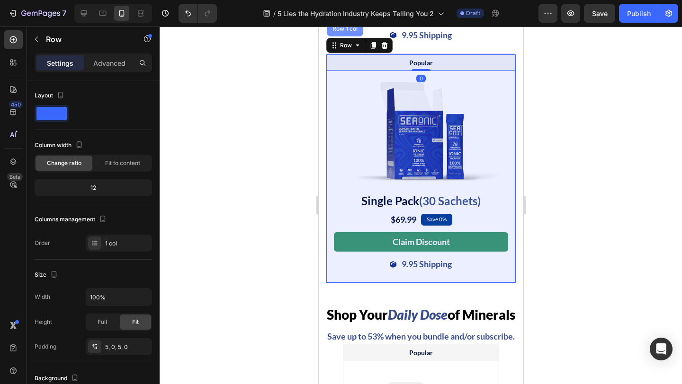
click at [351, 36] on div "Row 1 col" at bounding box center [344, 28] width 36 height 15
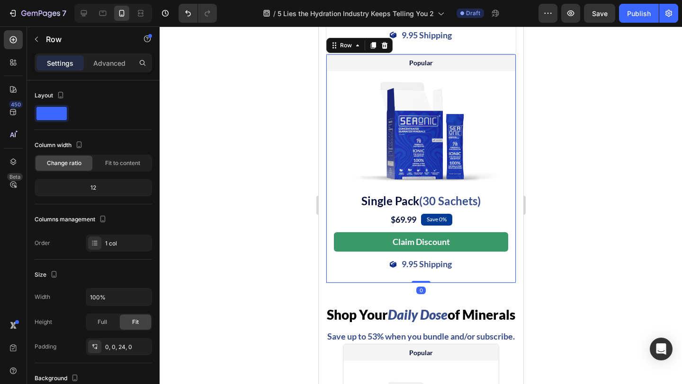
click at [385, 49] on icon at bounding box center [384, 45] width 6 height 7
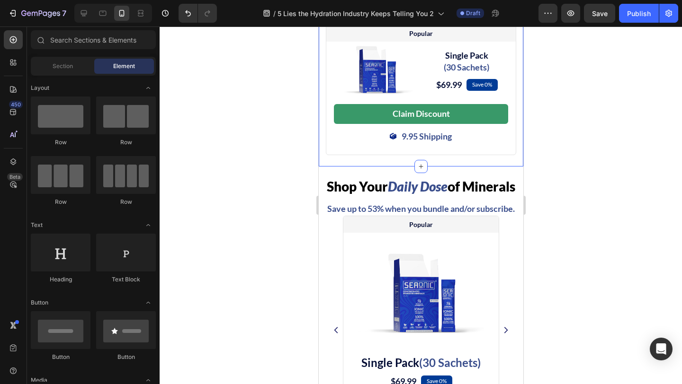
scroll to position [5159, 0]
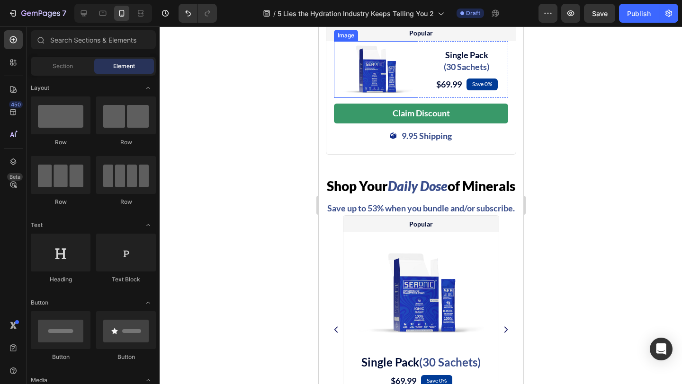
click at [407, 98] on img at bounding box center [375, 69] width 75 height 57
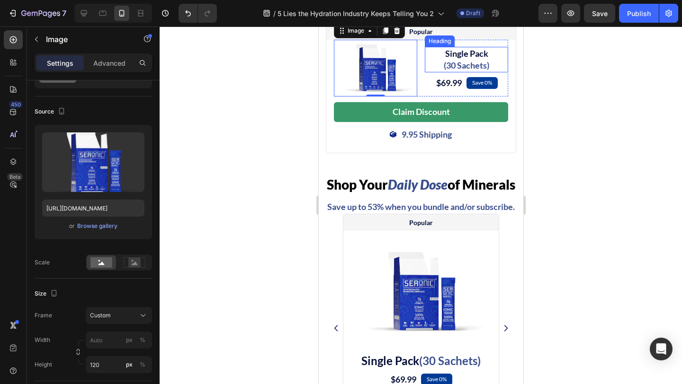
scroll to position [5158, 0]
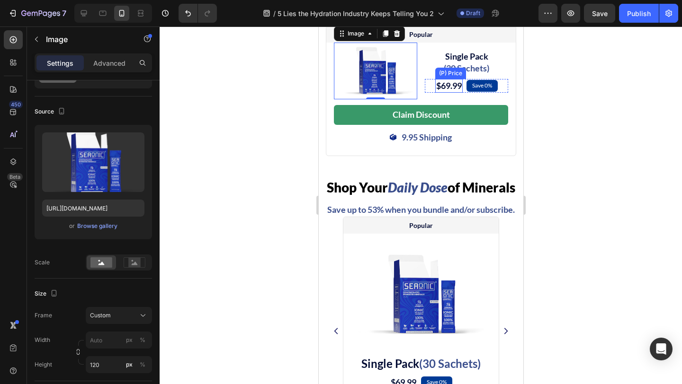
click at [452, 93] on div "$69.99" at bounding box center [448, 86] width 27 height 14
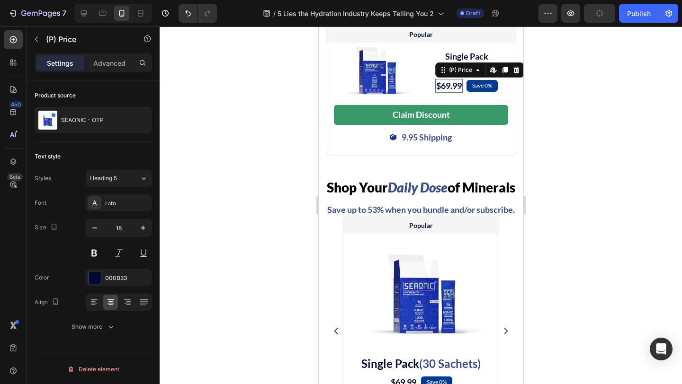
scroll to position [0, 0]
click at [464, 62] on span "Single Pack" at bounding box center [466, 56] width 43 height 10
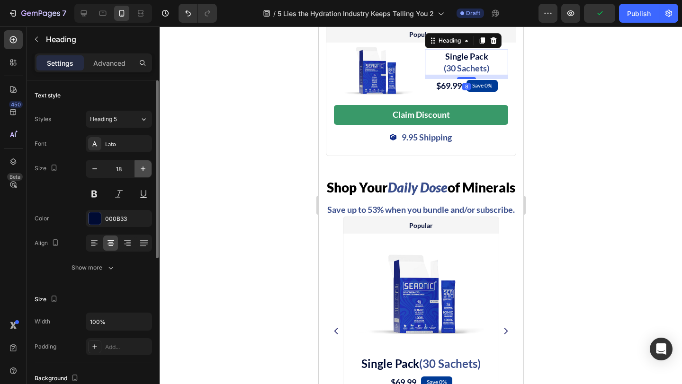
click at [143, 170] on icon "button" at bounding box center [142, 168] width 9 height 9
type input "20"
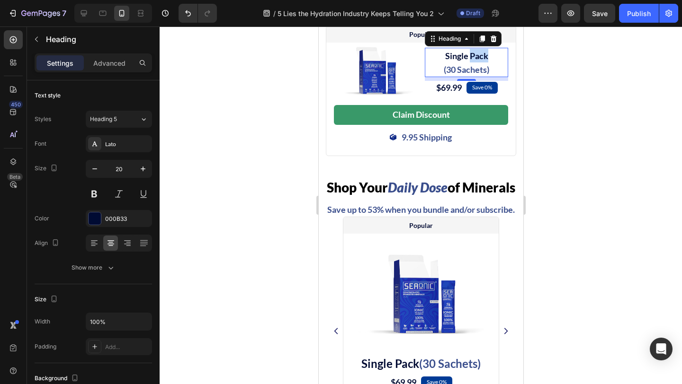
click at [470, 76] on p "Single Pack (30 Sachets)" at bounding box center [465, 62] width 81 height 27
drag, startPoint x: 491, startPoint y: 95, endPoint x: 432, endPoint y: 80, distance: 61.6
click at [432, 76] on p "Single Pack (30 Sachets)" at bounding box center [465, 62] width 81 height 27
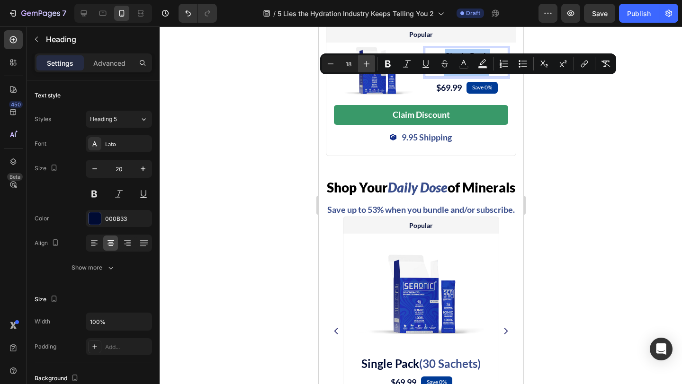
click at [359, 62] on button "Plus" at bounding box center [366, 63] width 17 height 17
type input "20"
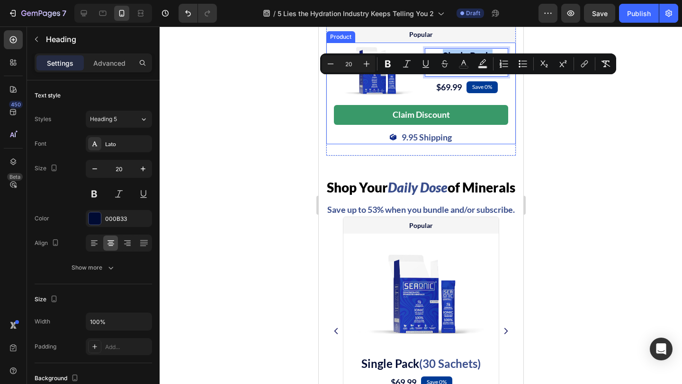
click at [513, 139] on div "Image Single Pack (30 Sachets) Heading 8 $69.99 (P) Price (P) Price Save 0% Tex…" at bounding box center [420, 93] width 189 height 101
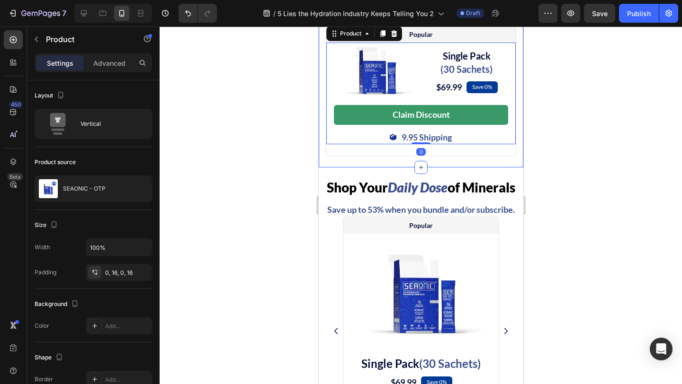
click at [575, 163] on div at bounding box center [421, 206] width 522 height 358
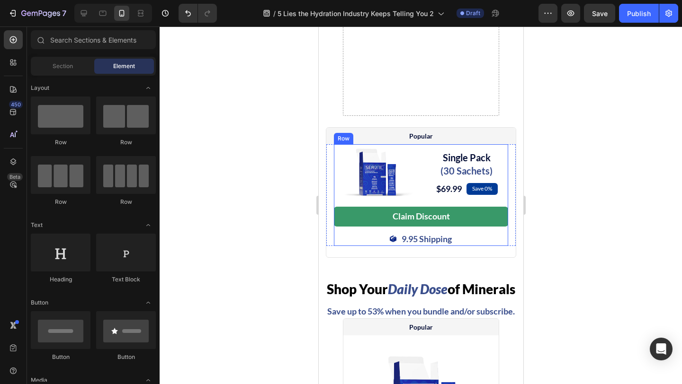
scroll to position [4926, 0]
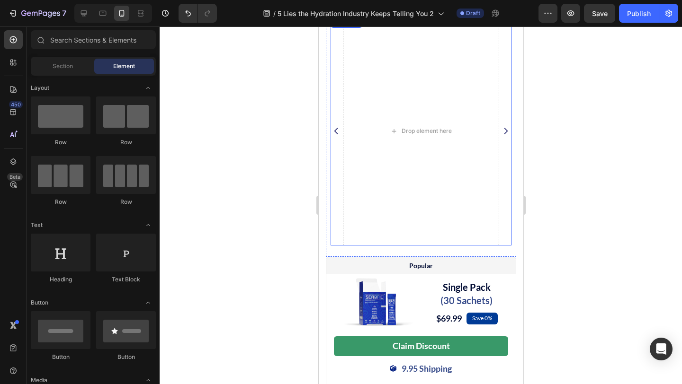
click at [503, 137] on icon "Carousel Next Arrow" at bounding box center [505, 130] width 9 height 11
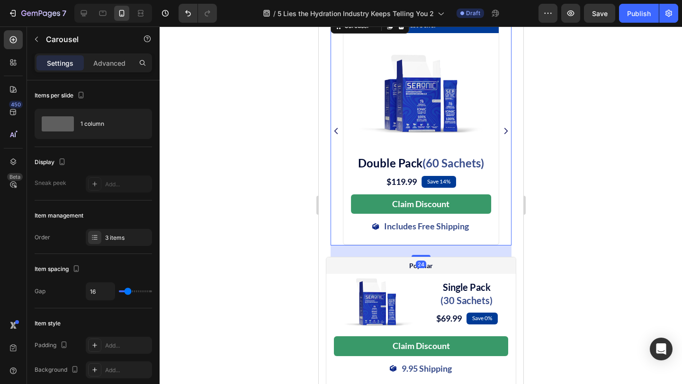
scroll to position [5056, 0]
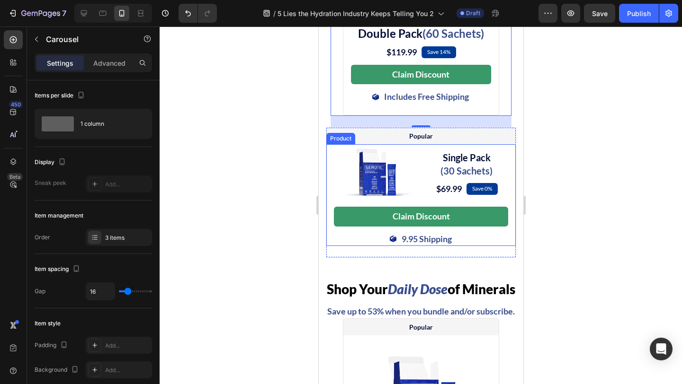
click at [330, 181] on div "Image Single Pack (30 Sachets) Heading $69.99 (P) Price (P) Price Save 0% Text …" at bounding box center [420, 194] width 189 height 101
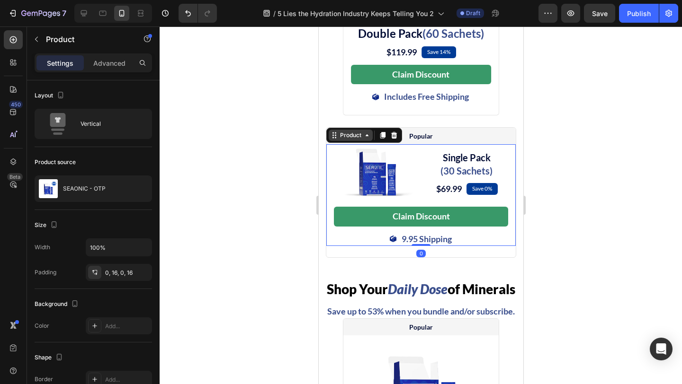
click at [343, 141] on div "Product" at bounding box center [350, 135] width 44 height 11
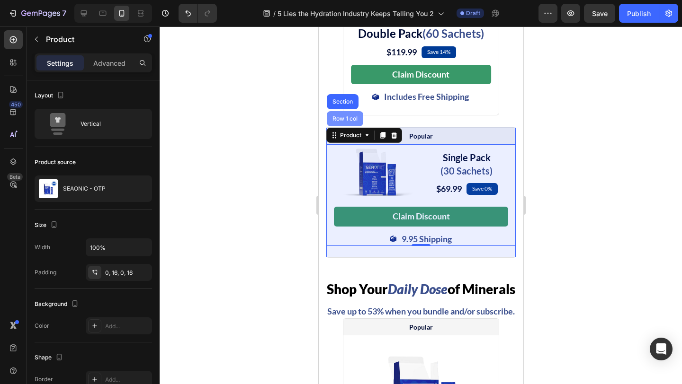
click at [350, 122] on div "Row 1 col" at bounding box center [344, 119] width 29 height 6
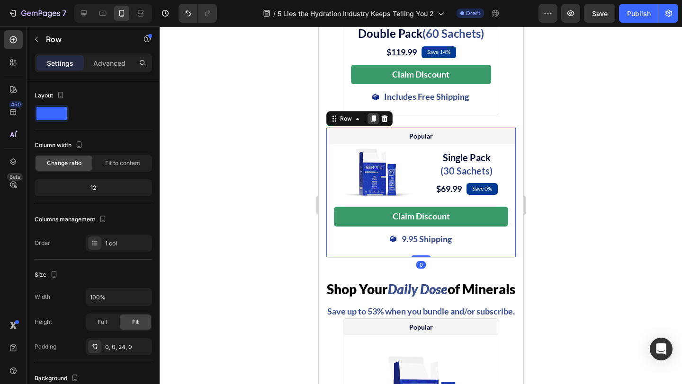
click at [372, 123] on icon at bounding box center [372, 119] width 5 height 7
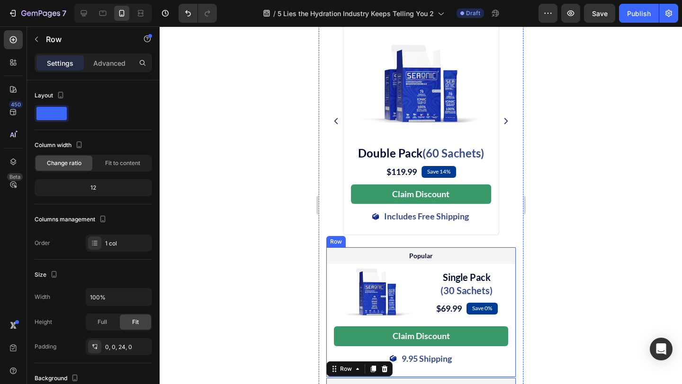
scroll to position [4931, 0]
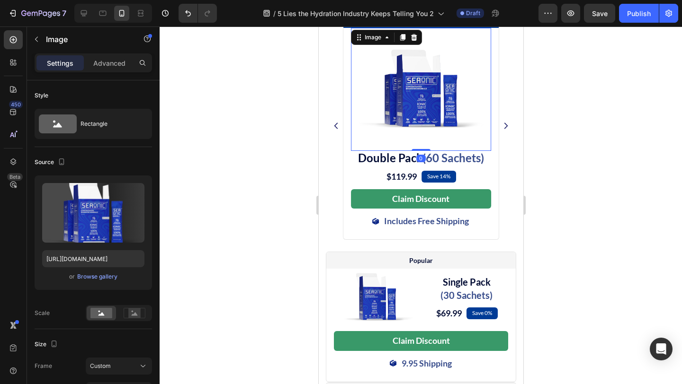
click at [431, 137] on img at bounding box center [420, 89] width 126 height 123
copy p "Single Pack"
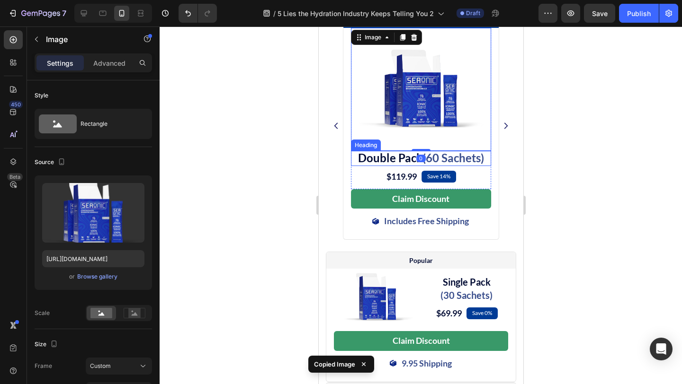
scroll to position [5072, 0]
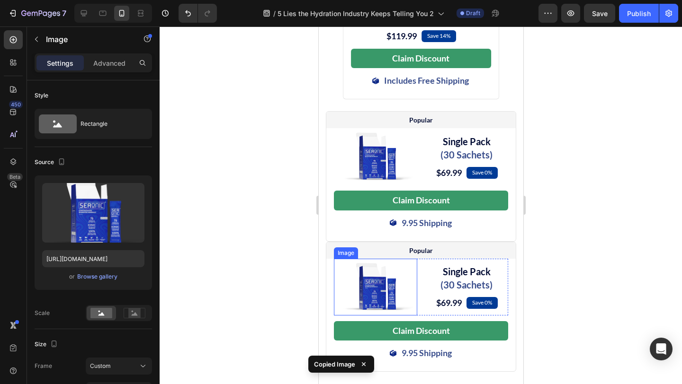
click at [375, 316] on img at bounding box center [375, 287] width 75 height 57
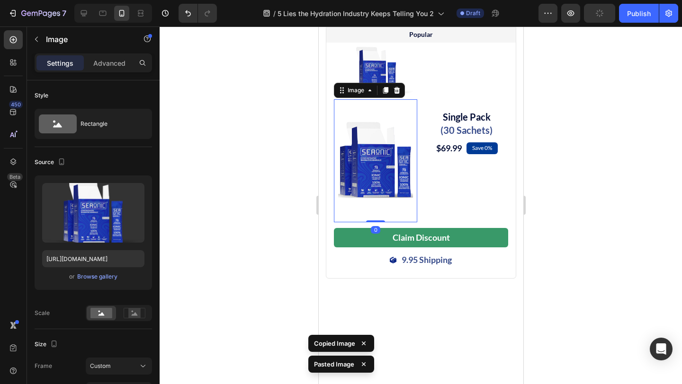
scroll to position [5152, 0]
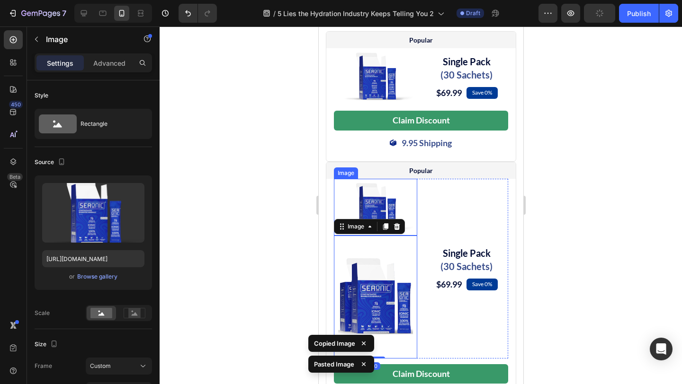
click at [374, 236] on img at bounding box center [375, 207] width 75 height 57
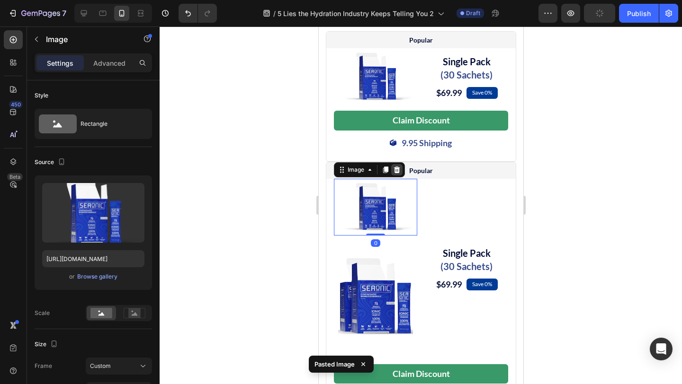
click at [399, 174] on icon at bounding box center [397, 170] width 8 height 8
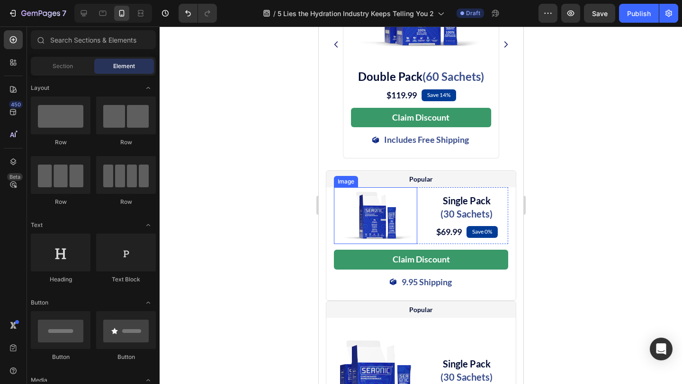
scroll to position [4992, 0]
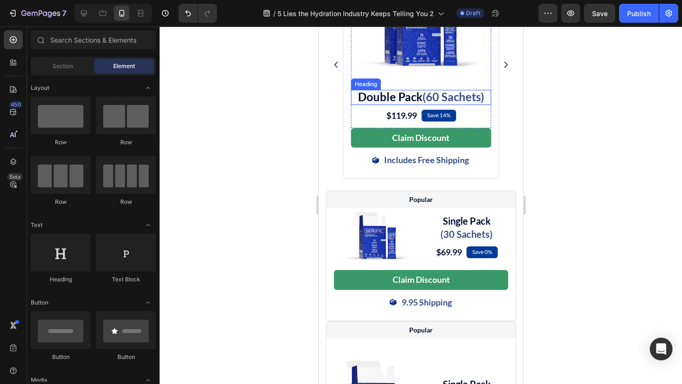
click at [399, 104] on span "Double Pack" at bounding box center [389, 97] width 64 height 14
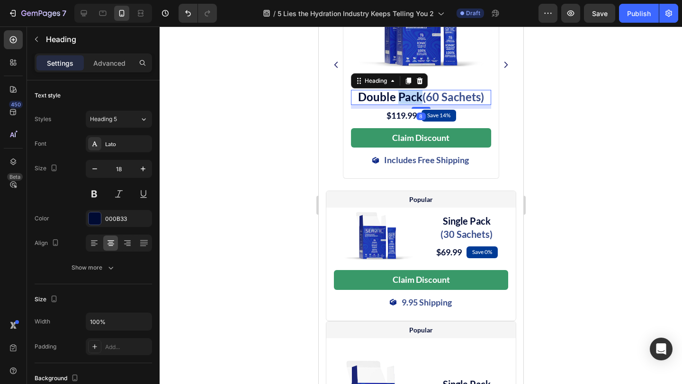
click at [403, 104] on span "Double Pack" at bounding box center [389, 97] width 64 height 14
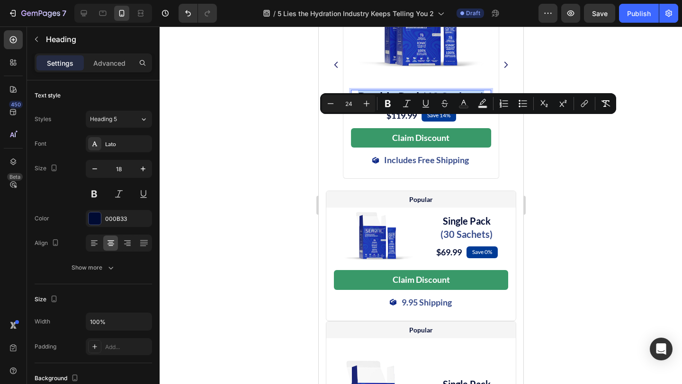
copy p "Double Pack (60 Sachets)"
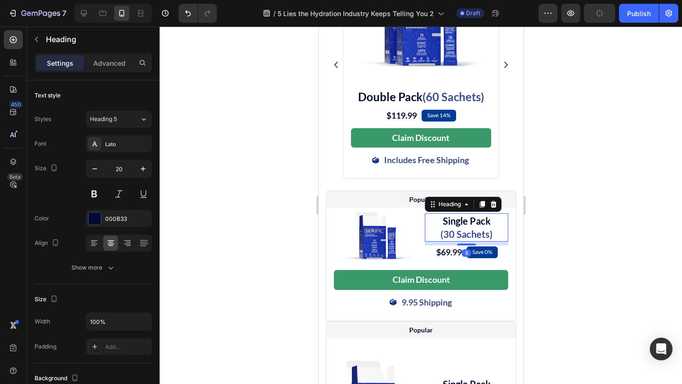
click at [457, 227] on span "Single Pack" at bounding box center [466, 220] width 48 height 11
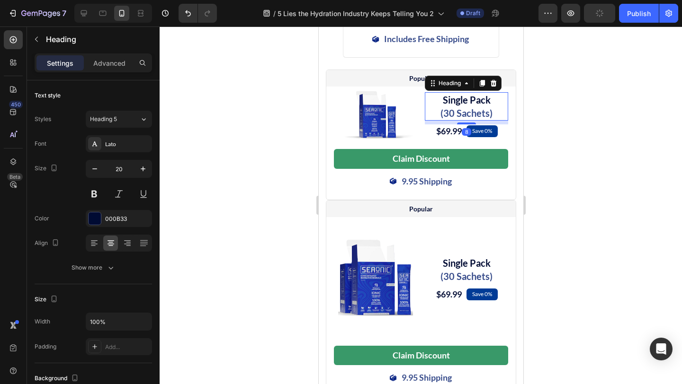
scroll to position [5167, 0]
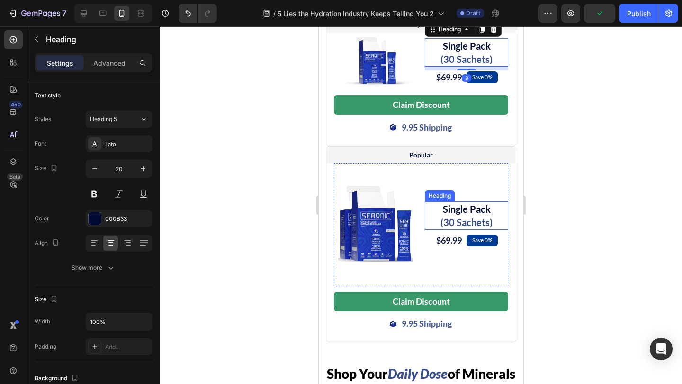
click at [452, 215] on span "Single Pack" at bounding box center [466, 209] width 48 height 11
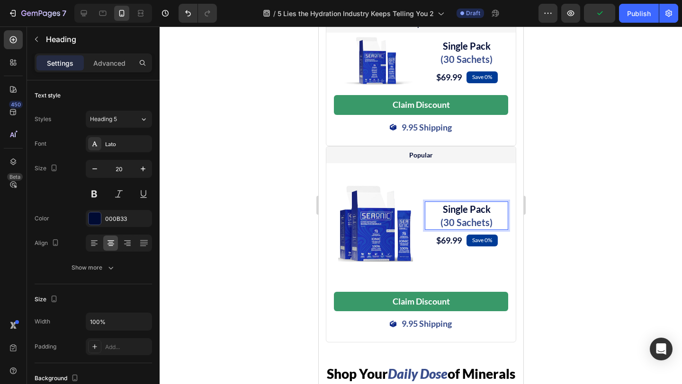
click at [452, 215] on span "Single Pack" at bounding box center [466, 209] width 48 height 11
click at [450, 228] on span "(30 Sachets)" at bounding box center [466, 222] width 52 height 11
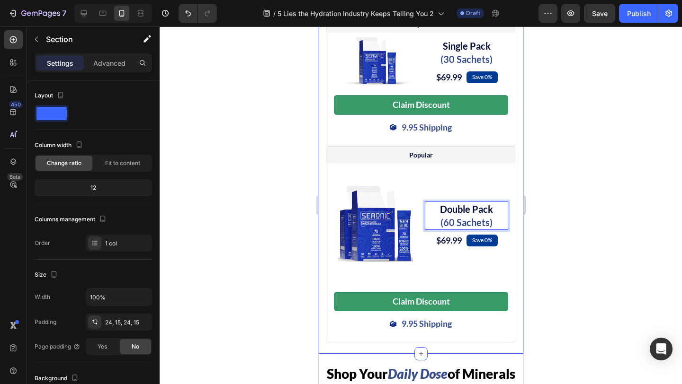
click at [516, 256] on div "Shop Your Daily Dose of Minerals Heading Save up to 53% when you bundle and/or …" at bounding box center [420, 40] width 205 height 629
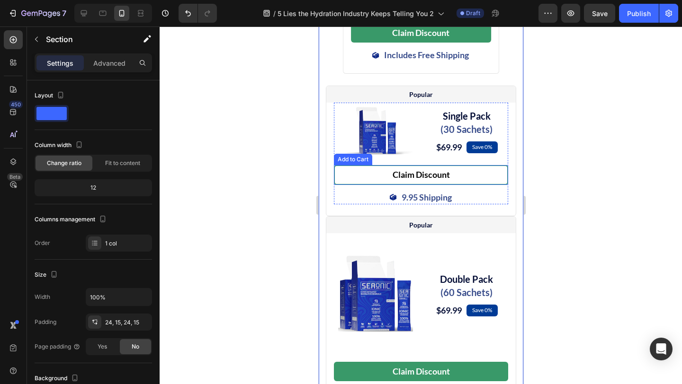
scroll to position [5098, 0]
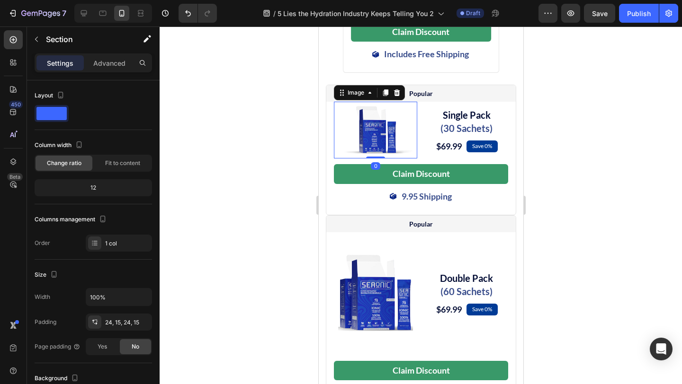
click at [379, 154] on img at bounding box center [375, 130] width 75 height 57
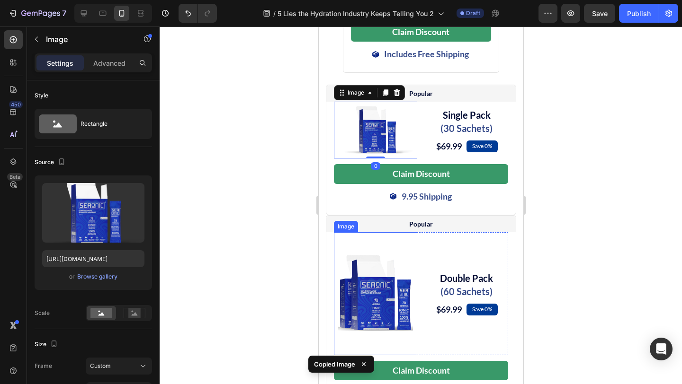
scroll to position [5208, 0]
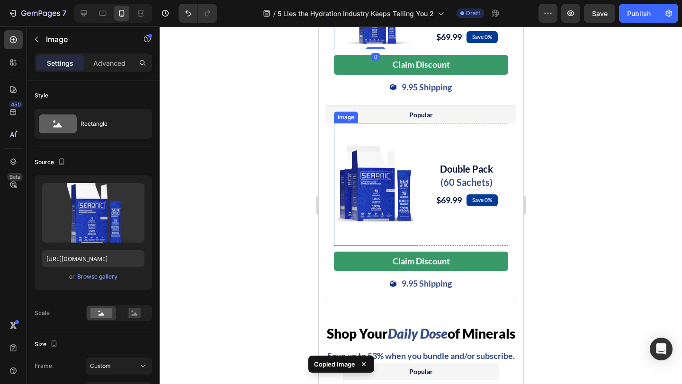
click at [378, 221] on img at bounding box center [375, 184] width 75 height 123
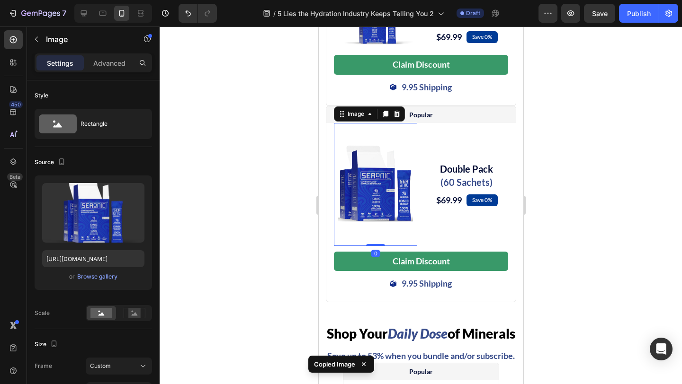
type input "120"
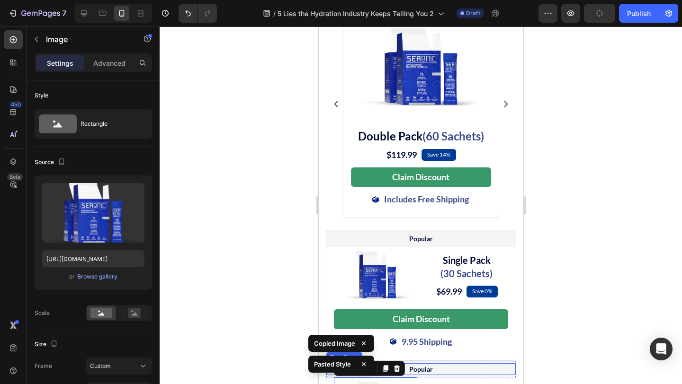
scroll to position [4864, 0]
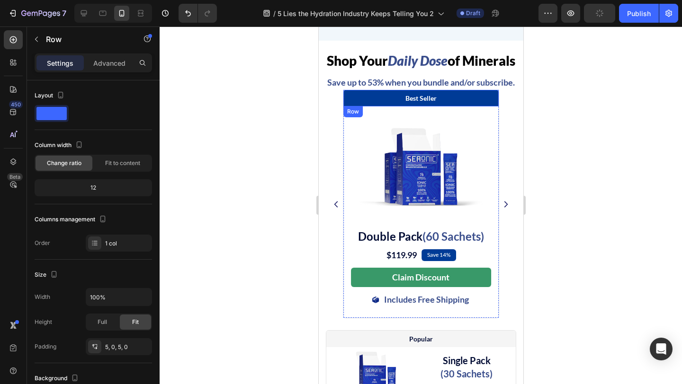
click at [489, 107] on div "Best Seller Text Block Row" at bounding box center [420, 98] width 155 height 17
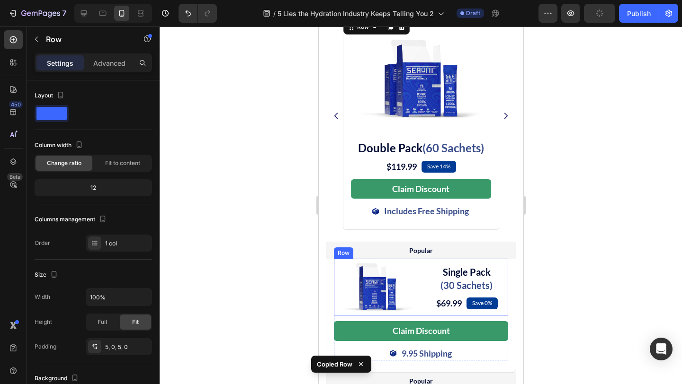
scroll to position [5078, 0]
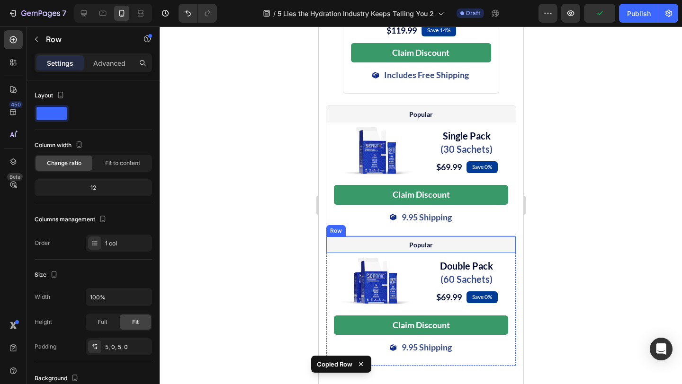
click at [511, 253] on div "Popular Text Block Row" at bounding box center [420, 245] width 189 height 17
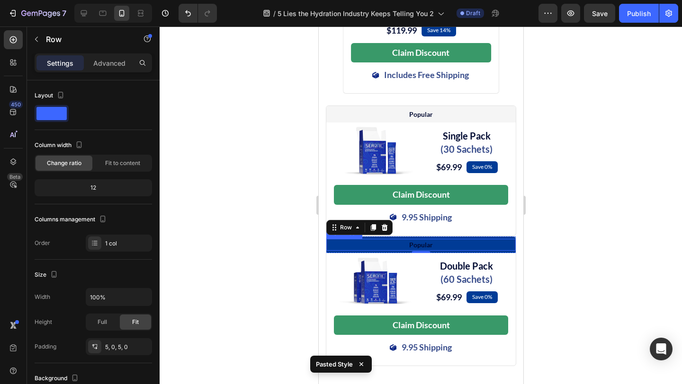
scroll to position [4947, 0]
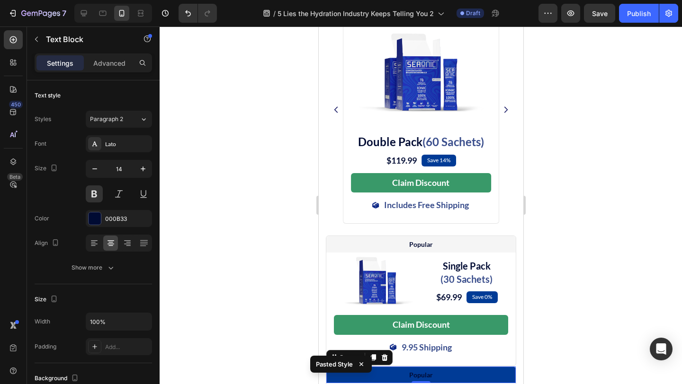
click at [422, 8] on span "Best Seller" at bounding box center [420, 4] width 31 height 8
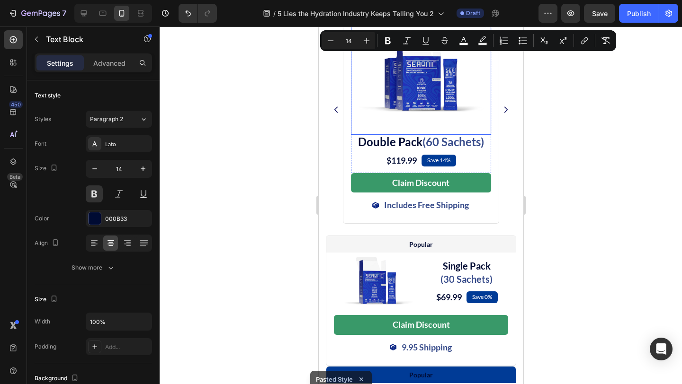
click at [467, 135] on img at bounding box center [420, 73] width 126 height 123
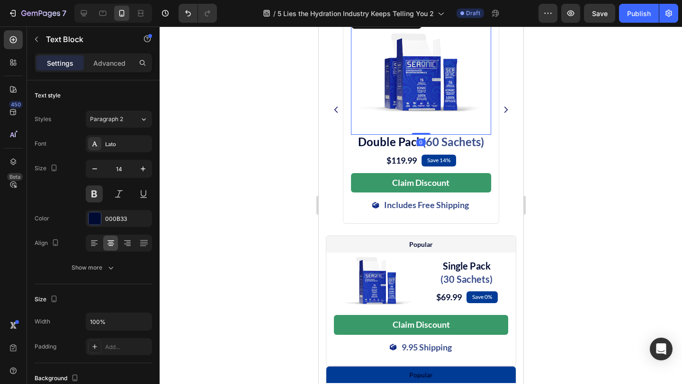
click at [428, 8] on span "Best Seller" at bounding box center [420, 4] width 31 height 8
copy span "Best Seller"
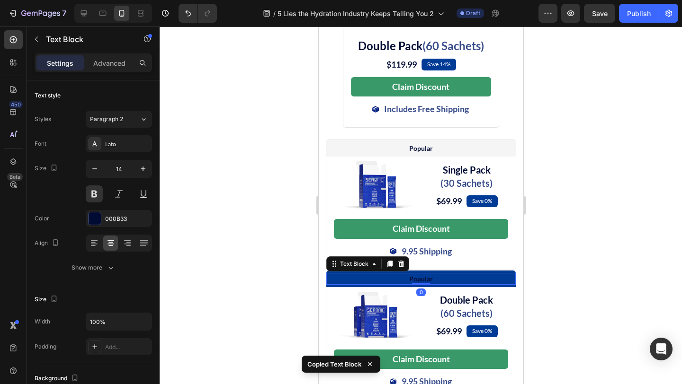
click at [419, 284] on p "Popular" at bounding box center [420, 279] width 187 height 10
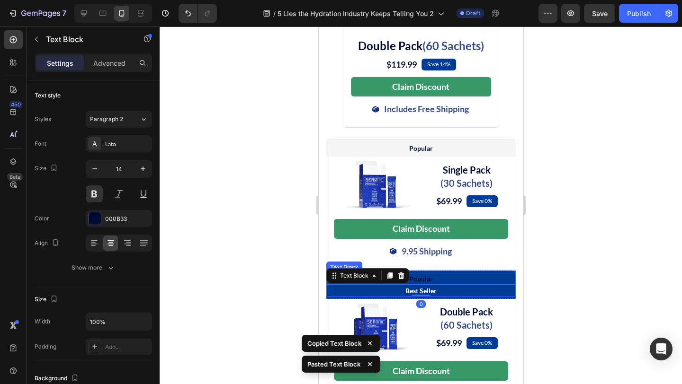
click at [437, 284] on p "Popular" at bounding box center [420, 279] width 187 height 10
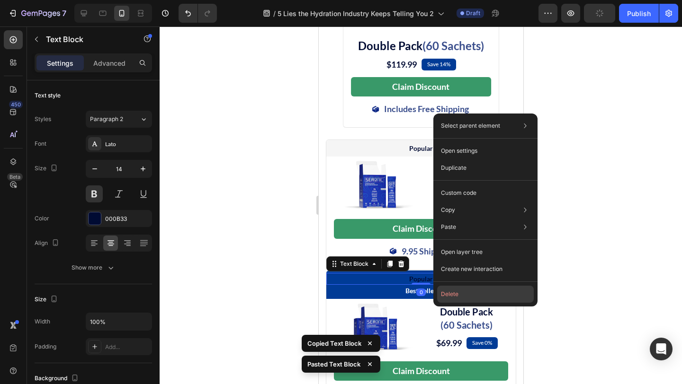
click at [454, 296] on button "Delete" at bounding box center [485, 294] width 97 height 17
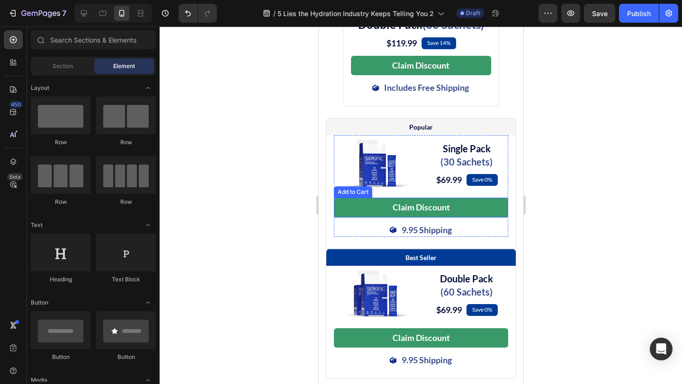
scroll to position [4921, 0]
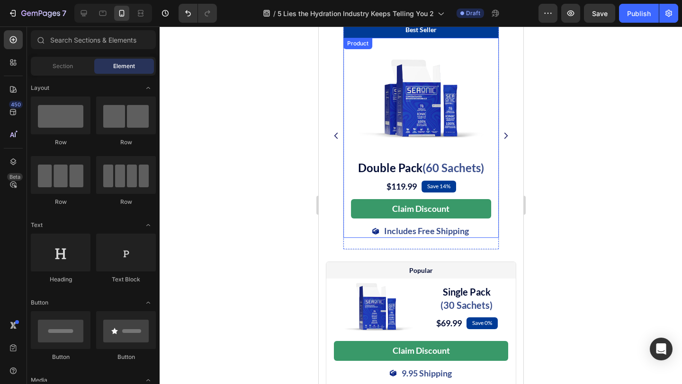
click at [347, 195] on div "Image ⁠⁠⁠⁠⁠⁠⁠ Double Pack (60 Sachets) Heading $119.99 (P) Price (P) Price Save…" at bounding box center [420, 138] width 155 height 201
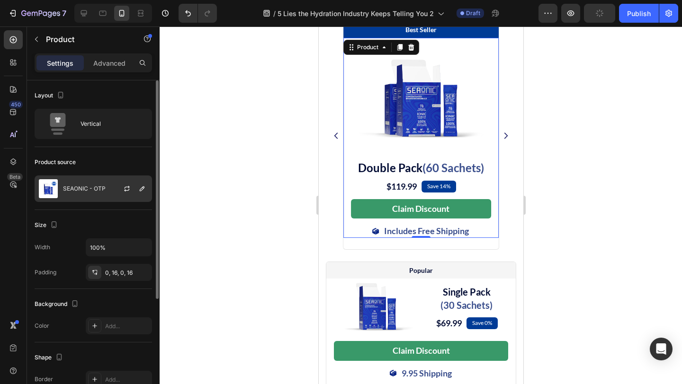
click at [70, 191] on p "SEAONIC - OTP" at bounding box center [84, 189] width 43 height 7
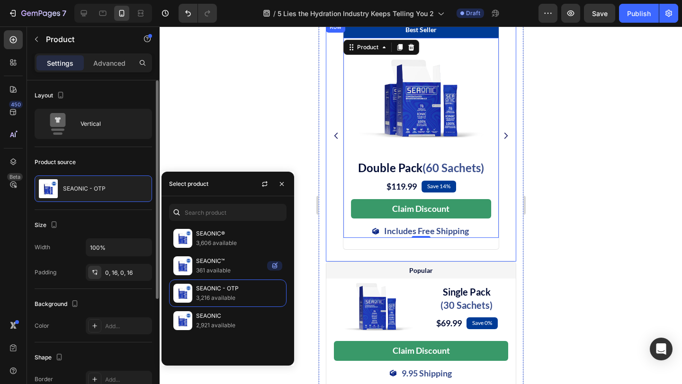
click at [101, 219] on div "Size" at bounding box center [93, 225] width 117 height 15
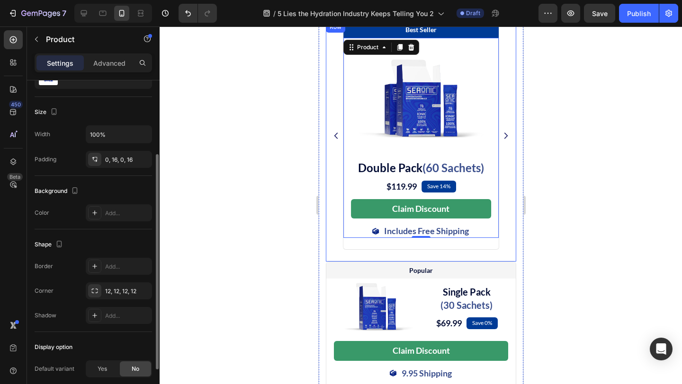
scroll to position [177, 0]
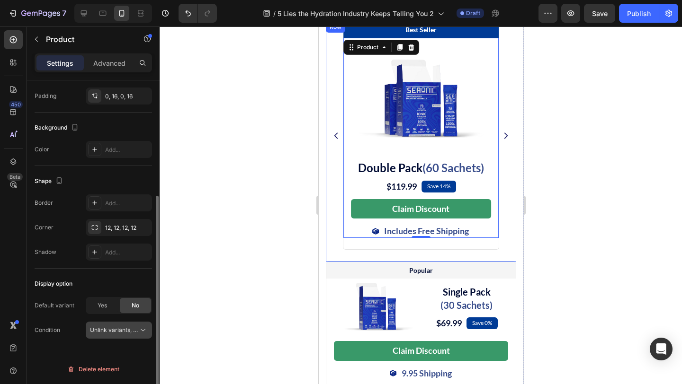
click at [143, 335] on icon at bounding box center [142, 330] width 9 height 9
click at [70, 333] on div "Condition Unlink variants, quantity <br> between same products" at bounding box center [93, 330] width 117 height 17
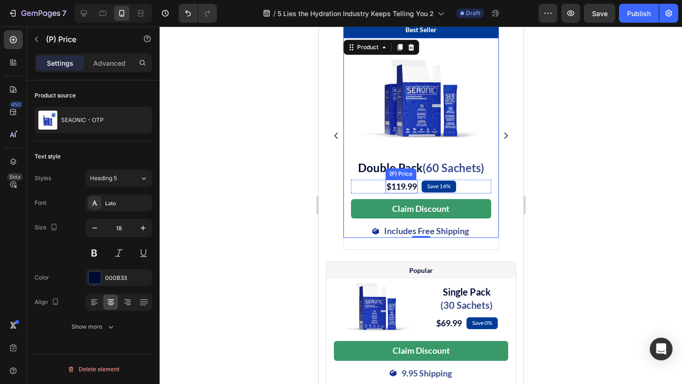
click at [399, 194] on div "$119.99" at bounding box center [401, 187] width 32 height 14
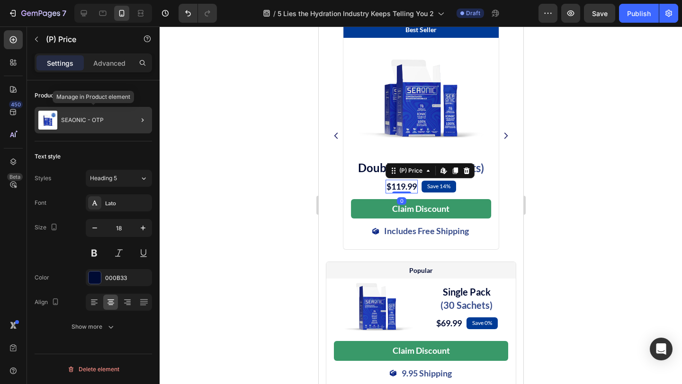
click at [88, 121] on p "SEAONIC - OTP" at bounding box center [82, 120] width 43 height 7
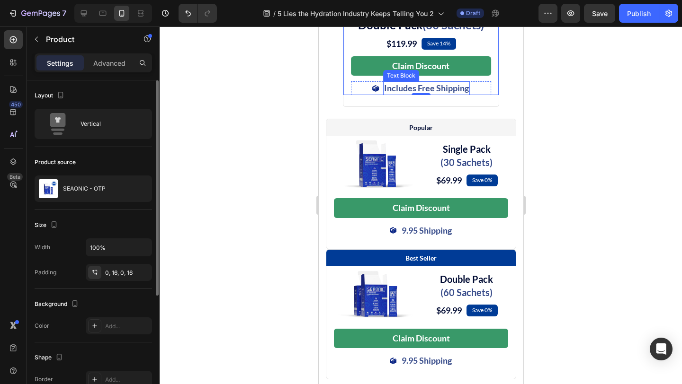
scroll to position [5065, 0]
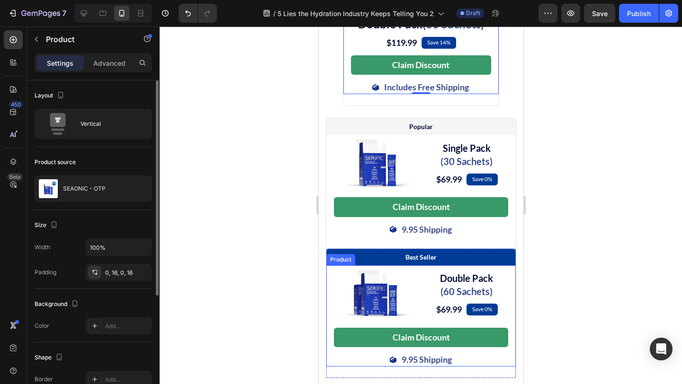
click at [331, 335] on div "Image ⁠⁠⁠⁠⁠⁠⁠ Double Pack (60 Sachets) Heading $69.99 (P) Price (P) Price Save …" at bounding box center [420, 316] width 189 height 101
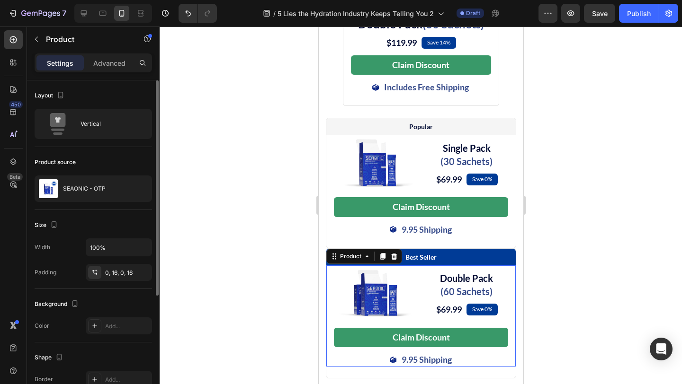
scroll to position [5065, 0]
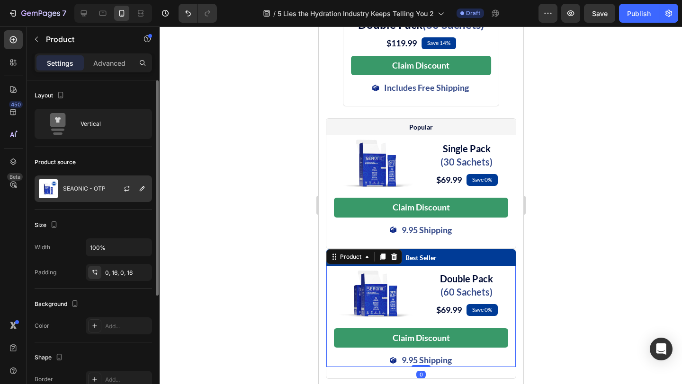
click at [94, 192] on div "SEAONIC - OTP" at bounding box center [93, 189] width 117 height 27
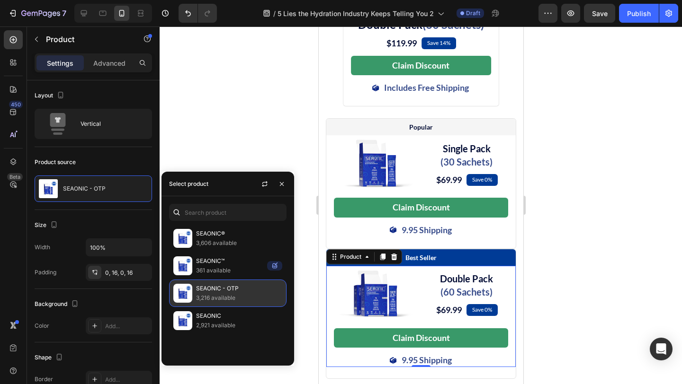
click at [224, 286] on p "SEAONIC - OTP" at bounding box center [239, 288] width 86 height 9
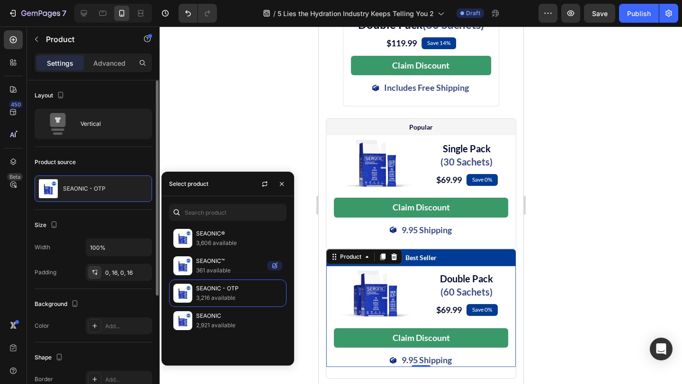
scroll to position [0, 0]
click at [84, 216] on div "Size Width 100% Padding 0, 16, 0, 16" at bounding box center [93, 249] width 117 height 79
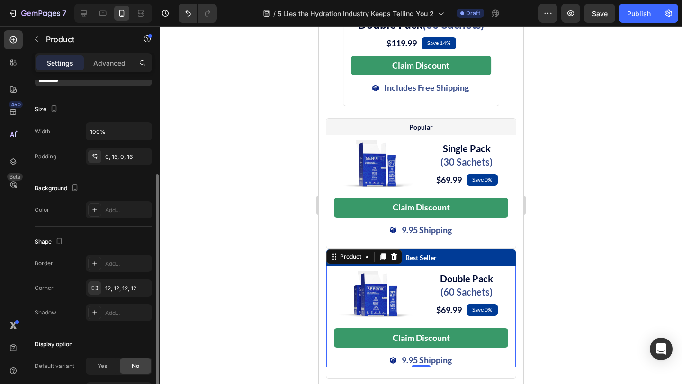
scroll to position [148, 0]
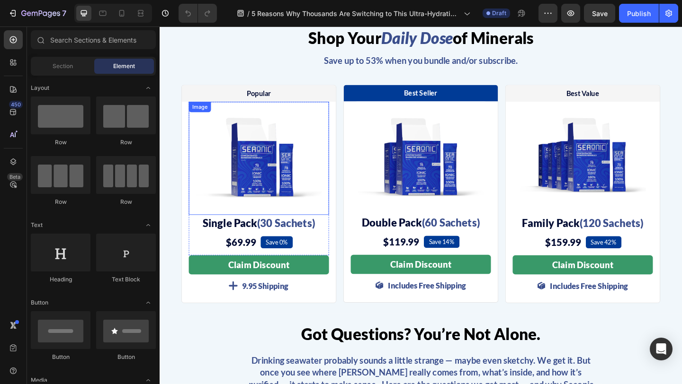
scroll to position [3248, 0]
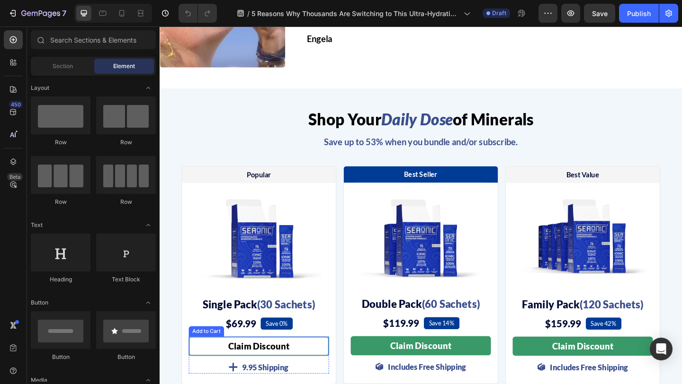
click at [330, 366] on button "Claim Discount" at bounding box center [267, 374] width 152 height 21
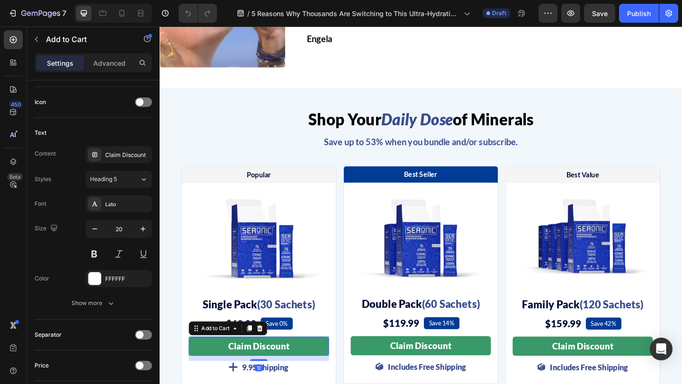
scroll to position [684, 0]
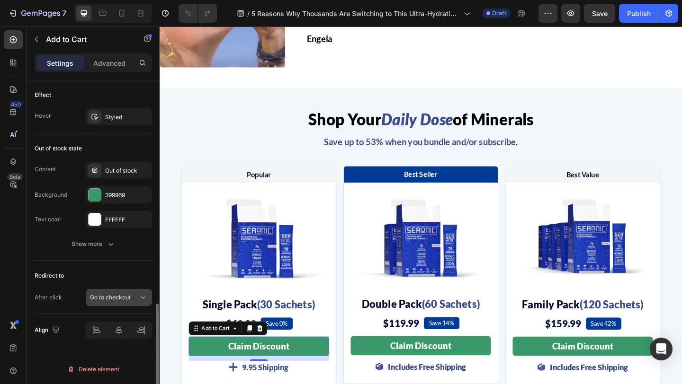
click at [142, 294] on icon at bounding box center [142, 297] width 9 height 9
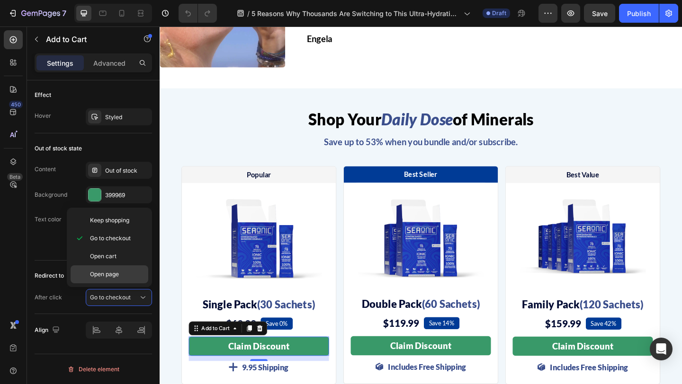
click at [123, 275] on p "Open page" at bounding box center [117, 274] width 54 height 9
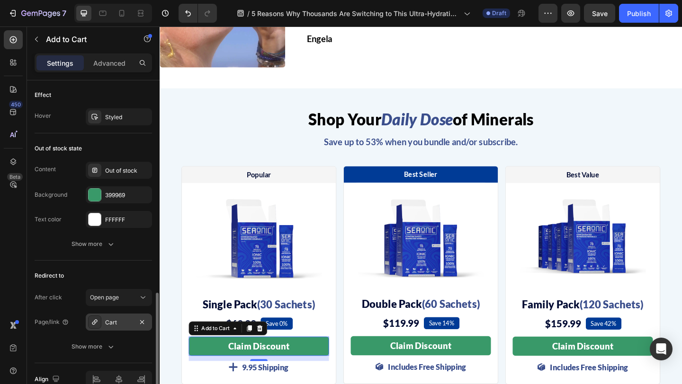
click at [115, 325] on div "Cart" at bounding box center [118, 323] width 27 height 9
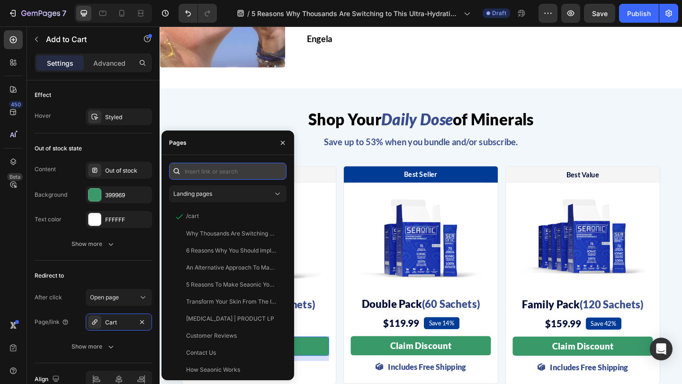
click at [208, 172] on input "text" at bounding box center [227, 171] width 117 height 17
paste input "[URL][DOMAIN_NAME]"
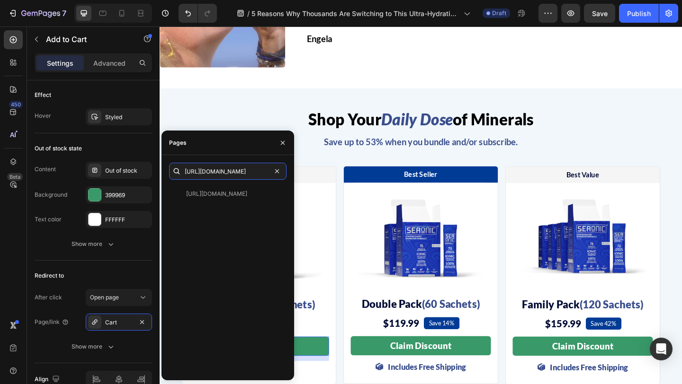
type input "[URL][DOMAIN_NAME]"
click at [219, 197] on div "[URL][DOMAIN_NAME]" at bounding box center [216, 194] width 61 height 9
click at [104, 274] on div "Redirect to" at bounding box center [93, 275] width 117 height 15
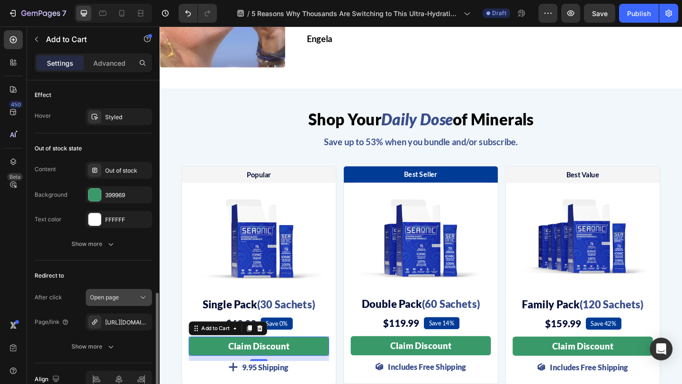
click at [113, 300] on span "Open page" at bounding box center [104, 297] width 29 height 7
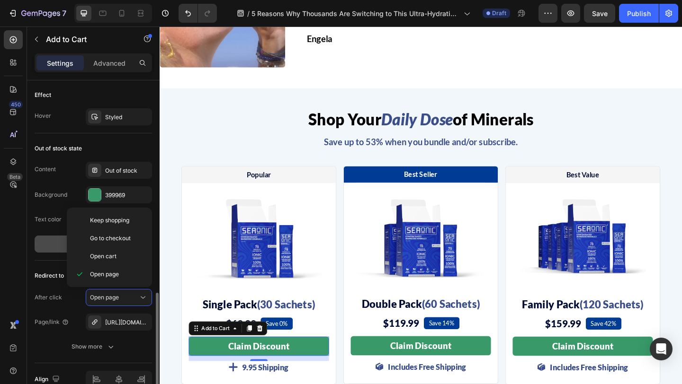
click at [52, 252] on button "Show more" at bounding box center [93, 244] width 117 height 17
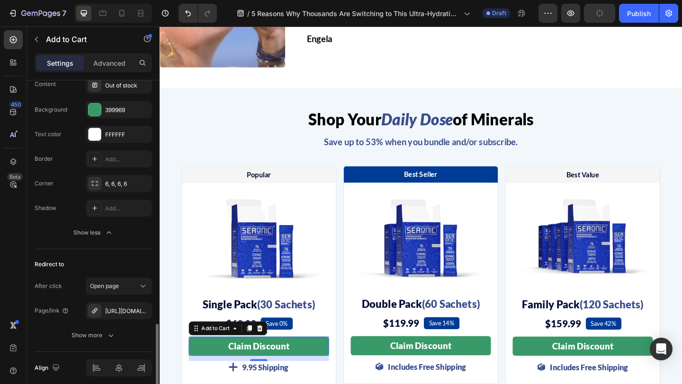
scroll to position [807, 0]
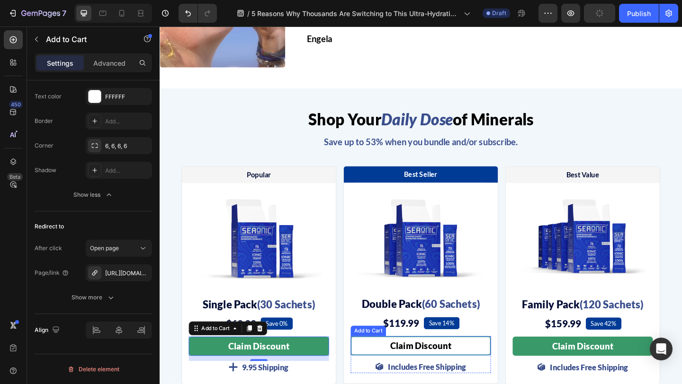
click at [373, 367] on button "Claim Discount" at bounding box center [443, 374] width 152 height 21
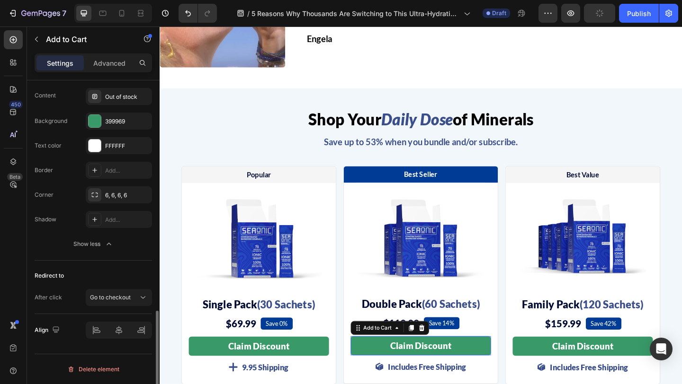
scroll to position [758, 0]
click at [118, 297] on span "Go to checkout" at bounding box center [110, 297] width 41 height 7
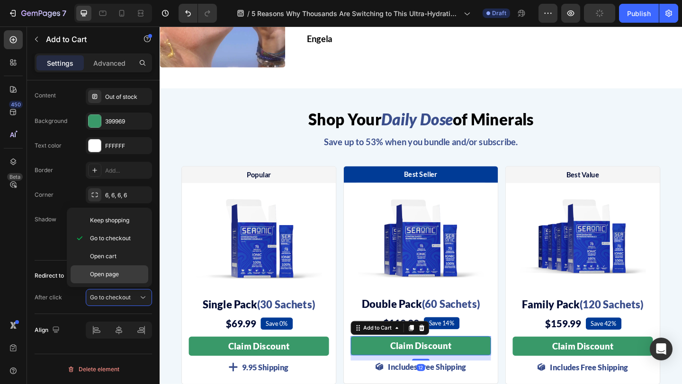
click at [120, 276] on p "Open page" at bounding box center [117, 274] width 54 height 9
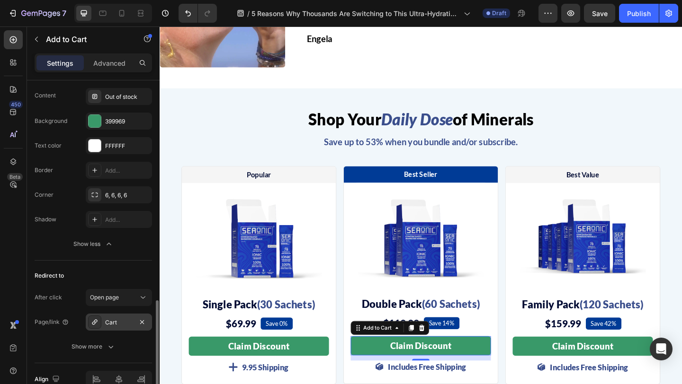
click at [112, 319] on div "Cart" at bounding box center [118, 323] width 27 height 9
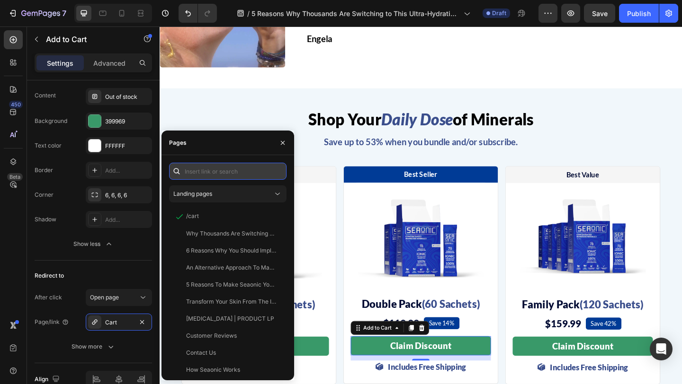
click at [211, 167] on input "text" at bounding box center [227, 171] width 117 height 17
paste input "[URL][DOMAIN_NAME]"
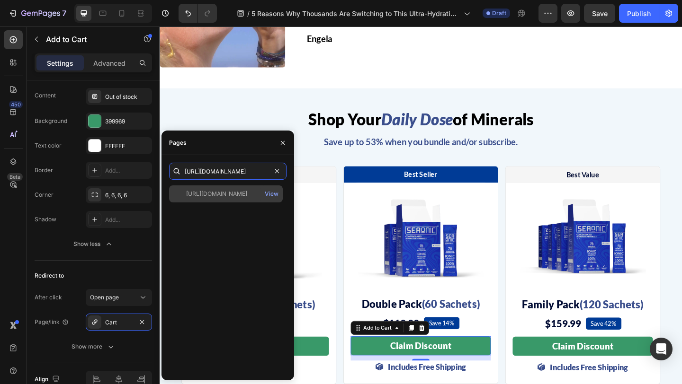
type input "[URL][DOMAIN_NAME]"
click at [222, 198] on div "[URL][DOMAIN_NAME]" at bounding box center [216, 194] width 61 height 9
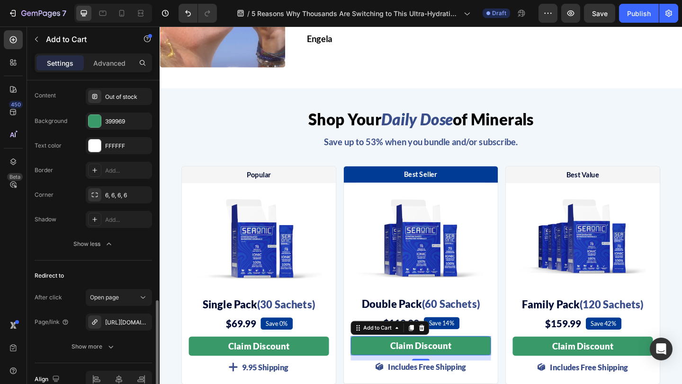
click at [115, 268] on div "Redirect to After click Open page Page/link https://seaonic.com/seaonic Show mo…" at bounding box center [93, 312] width 117 height 103
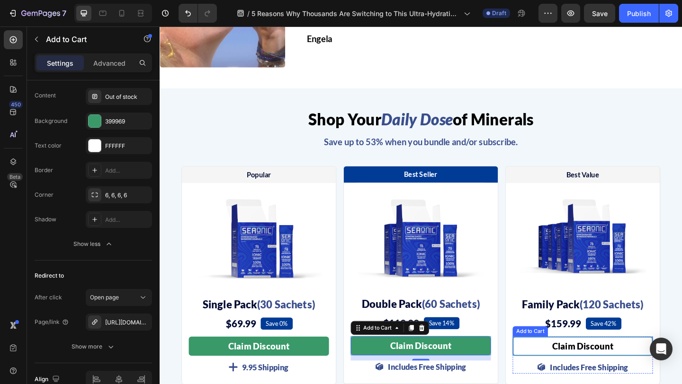
click at [548, 368] on button "Claim Discount" at bounding box center [620, 374] width 152 height 21
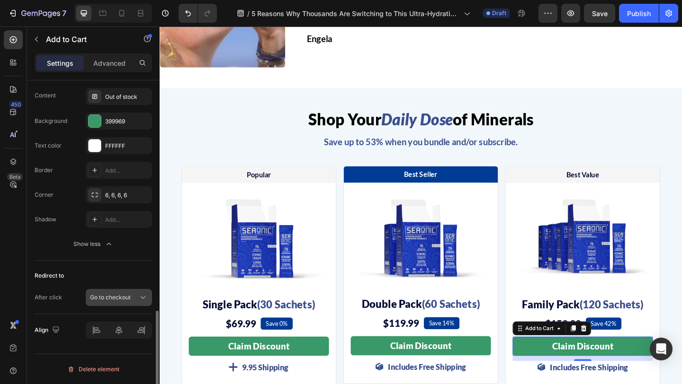
click at [111, 299] on span "Go to checkout" at bounding box center [110, 297] width 41 height 7
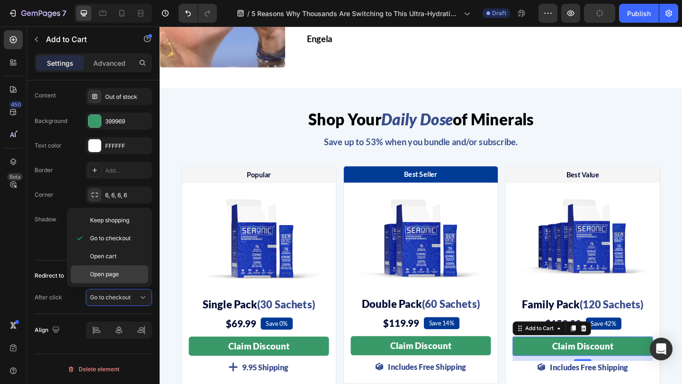
click at [116, 269] on div "Open page" at bounding box center [110, 275] width 78 height 18
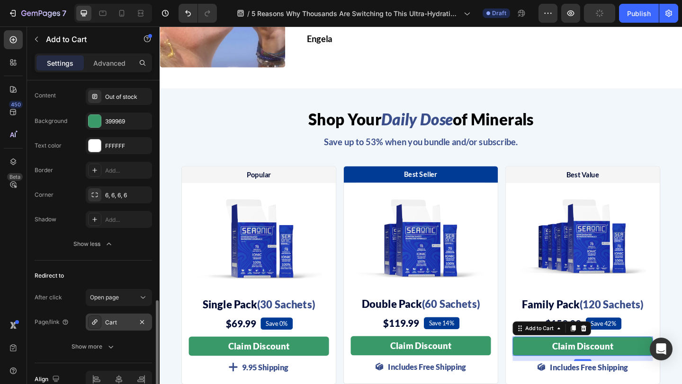
click at [110, 317] on div "Cart" at bounding box center [119, 322] width 66 height 17
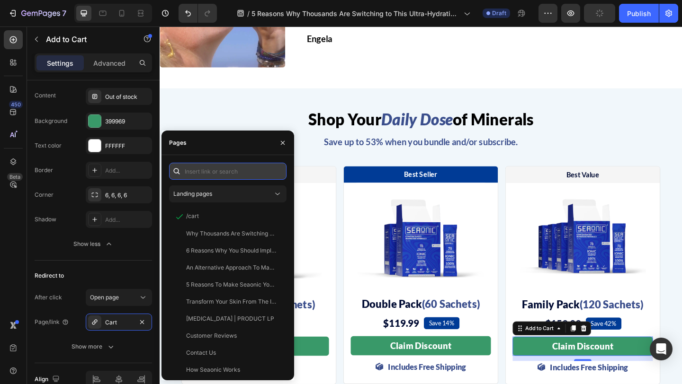
click at [215, 176] on input "text" at bounding box center [227, 171] width 117 height 17
paste input "[URL][DOMAIN_NAME]"
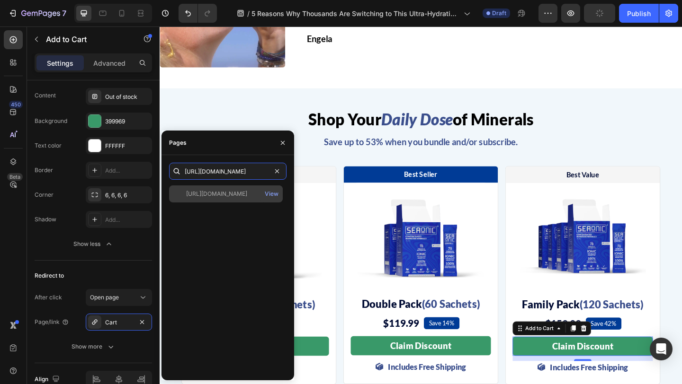
type input "[URL][DOMAIN_NAME]"
click at [241, 194] on div "[URL][DOMAIN_NAME]" at bounding box center [216, 194] width 61 height 9
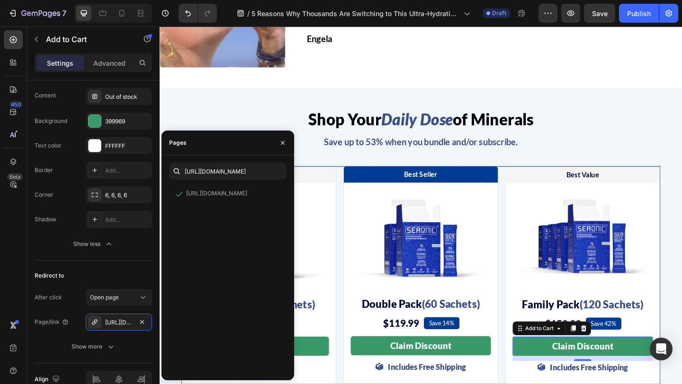
click at [356, 323] on div "Popular Text Block Row Image Single Pack (30 Sachets) Heading $69.99 (P) Price …" at bounding box center [443, 297] width 521 height 238
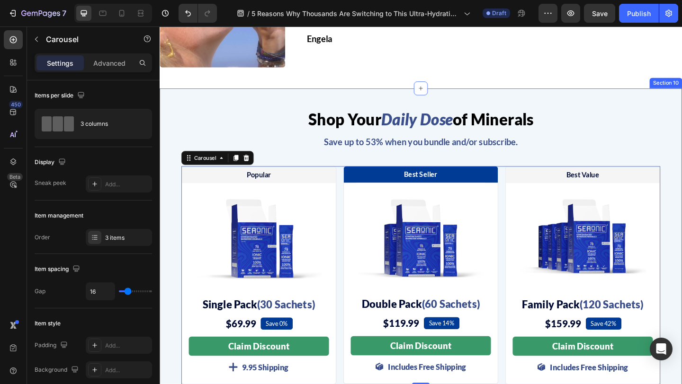
click at [681, 143] on div "Shop Your Daily Dose of Minerals Heading Save up to 53% when you bundle and/or …" at bounding box center [444, 266] width 568 height 300
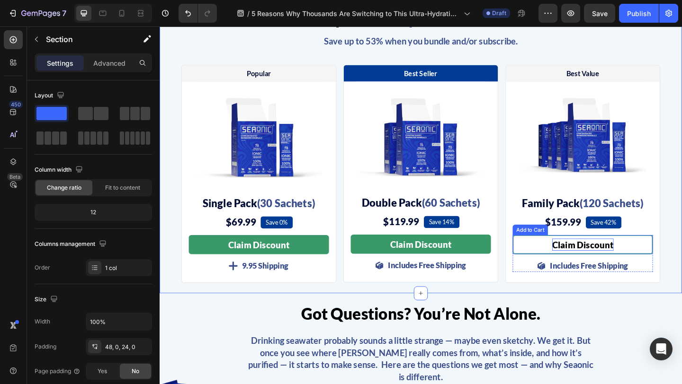
scroll to position [3295, 0]
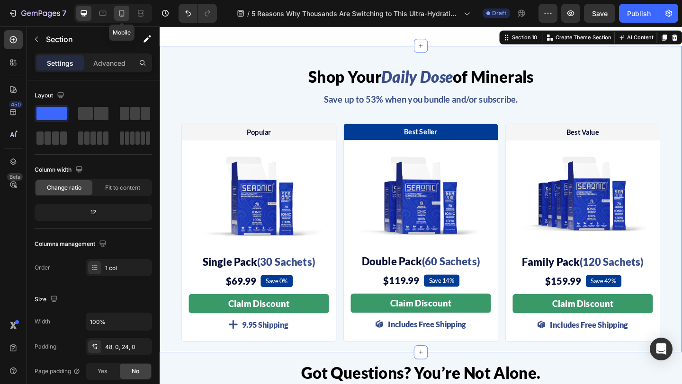
click at [121, 13] on icon at bounding box center [121, 13] width 9 height 9
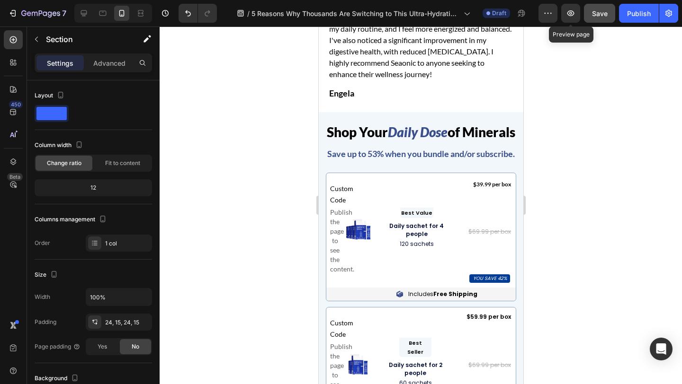
scroll to position [3546, 0]
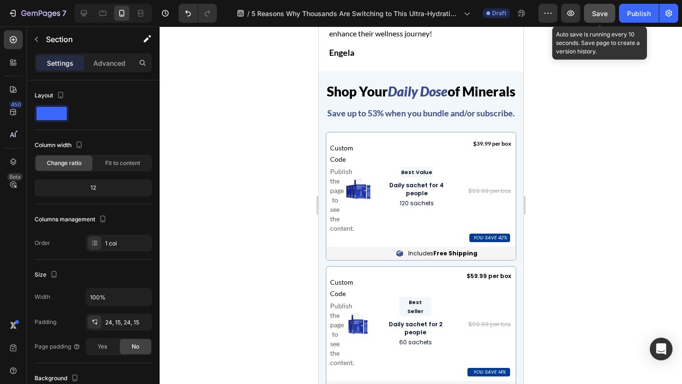
drag, startPoint x: 604, startPoint y: 12, endPoint x: 154, endPoint y: 64, distance: 452.7
click at [604, 12] on span "Save" at bounding box center [600, 13] width 16 height 8
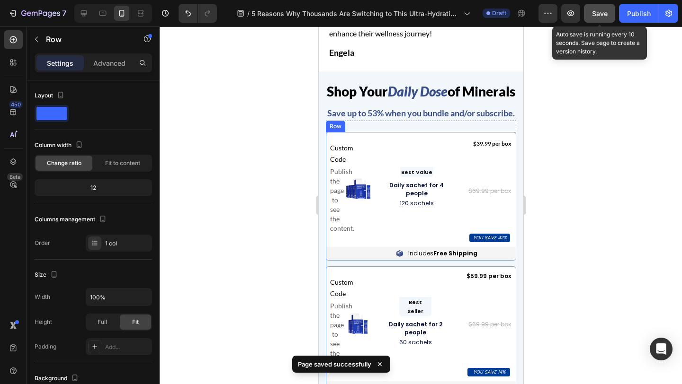
click at [384, 126] on icon at bounding box center [384, 123] width 6 height 7
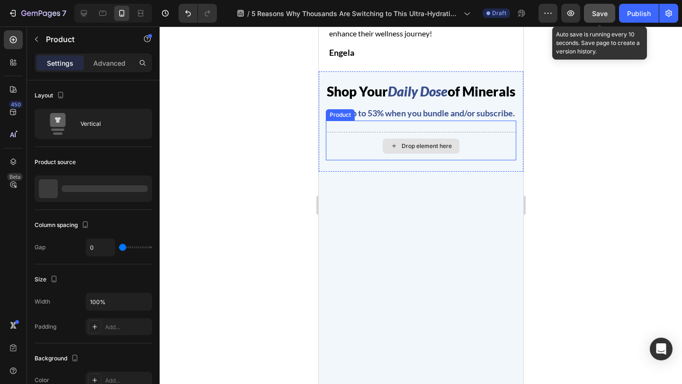
click at [347, 161] on div "Drop element here" at bounding box center [420, 146] width 190 height 28
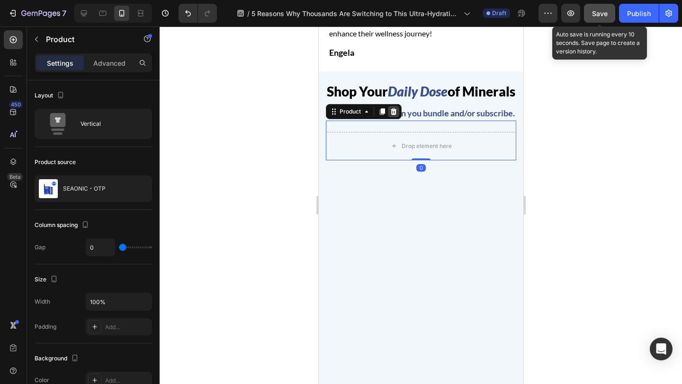
click at [392, 117] on div at bounding box center [392, 111] width 11 height 11
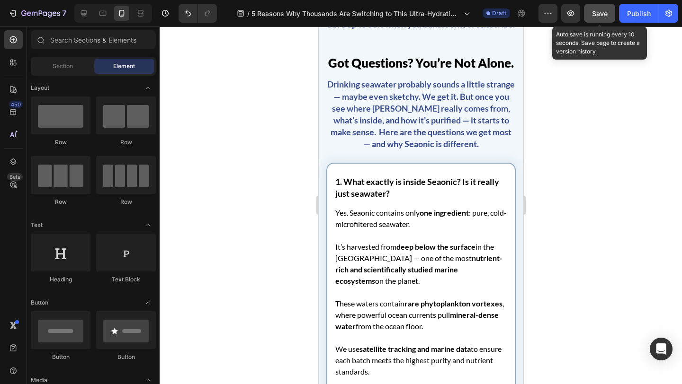
scroll to position [3535, 0]
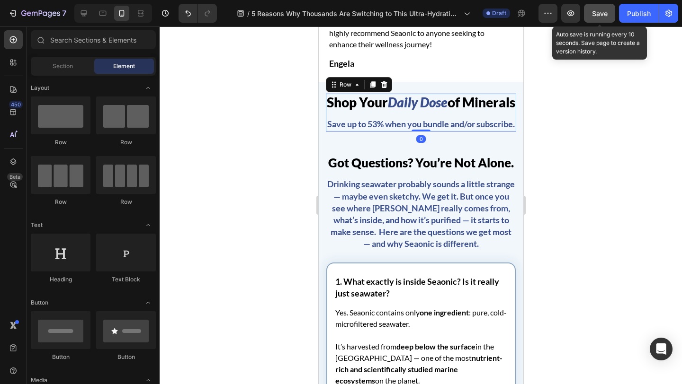
click at [386, 119] on div "Shop Your Daily Dose of Minerals Heading Save up to 53% when you bundle and/or …" at bounding box center [420, 113] width 190 height 38
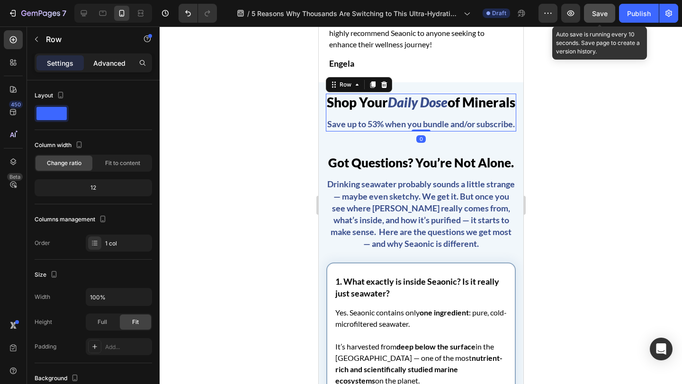
click at [107, 61] on p "Advanced" at bounding box center [109, 63] width 32 height 10
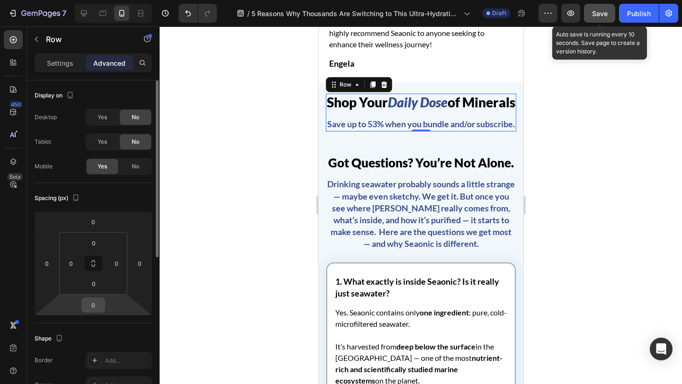
click at [98, 303] on input "0" at bounding box center [93, 305] width 19 height 14
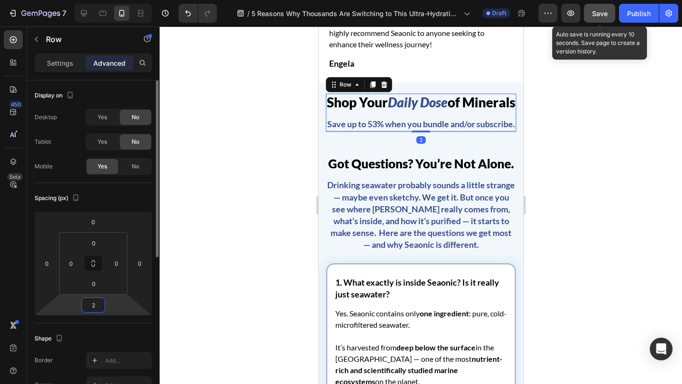
type input "24"
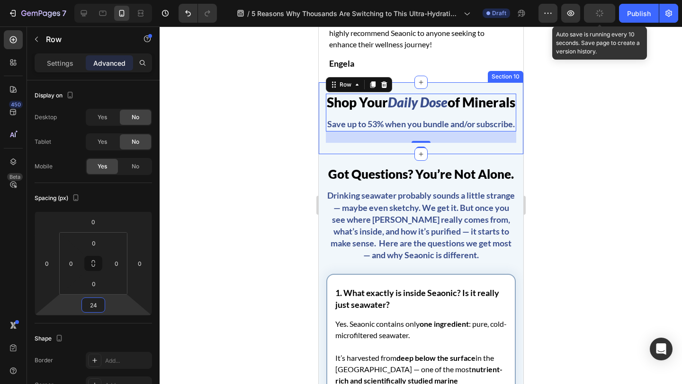
click at [355, 154] on div "Shop Your Daily Dose of Minerals Heading Save up to 53% when you bundle and/or …" at bounding box center [420, 118] width 205 height 72
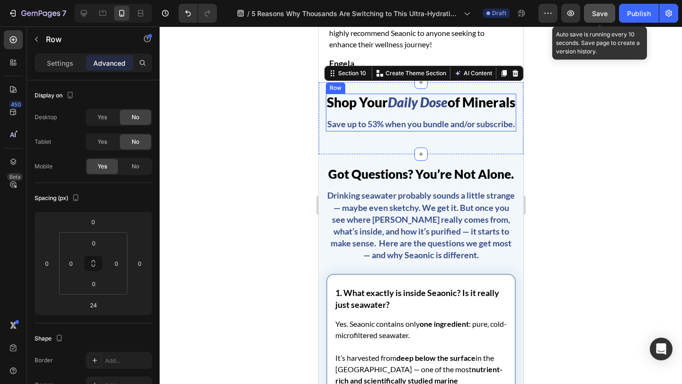
click at [377, 120] on div "Shop Your Daily Dose of Minerals Heading Save up to 53% when you bundle and/or …" at bounding box center [420, 113] width 190 height 38
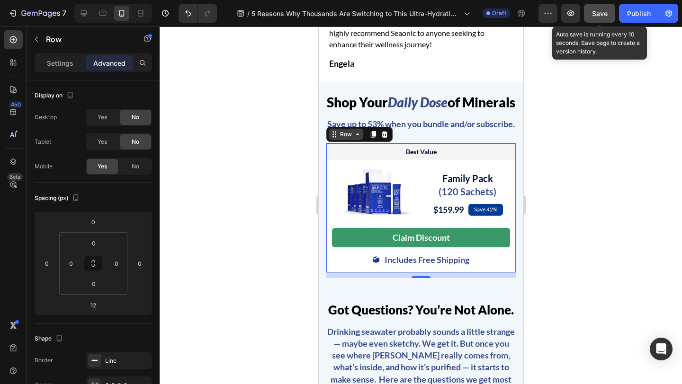
click at [339, 139] on div "Row" at bounding box center [346, 134] width 16 height 9
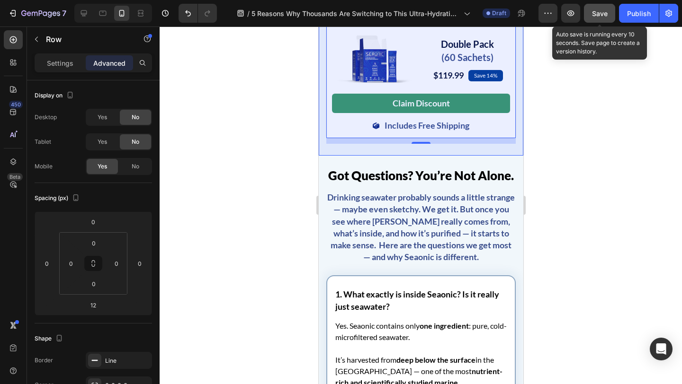
scroll to position [3742, 0]
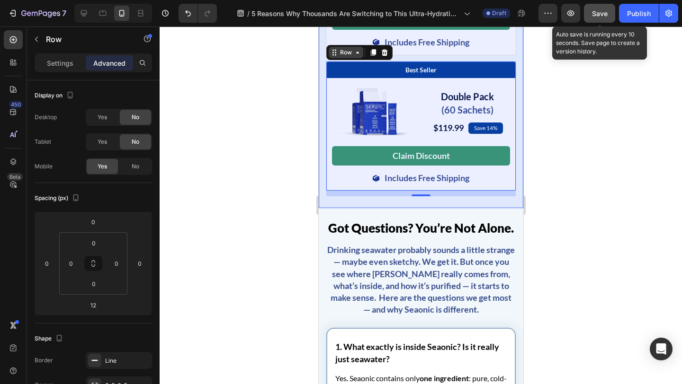
click at [344, 57] on div "Row" at bounding box center [346, 52] width 16 height 9
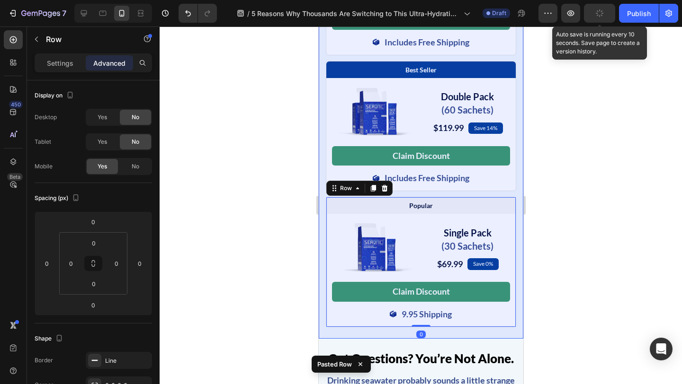
click at [597, 219] on div at bounding box center [421, 206] width 522 height 358
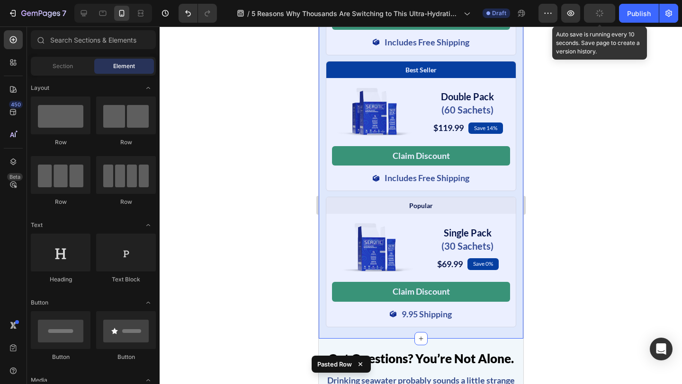
click at [522, 241] on div "Shop Your Daily Dose of Minerals Heading Save up to 53% when you bundle and/or …" at bounding box center [420, 102] width 205 height 474
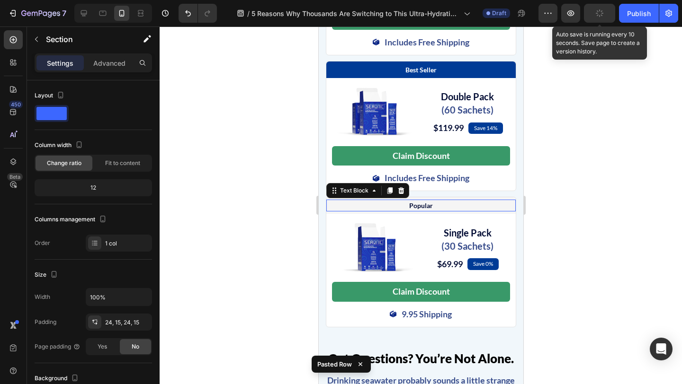
click at [488, 211] on p "Popular" at bounding box center [420, 206] width 187 height 10
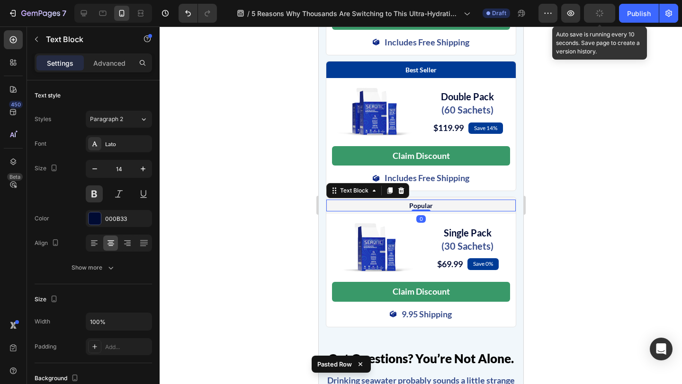
click at [566, 234] on div at bounding box center [421, 206] width 522 height 358
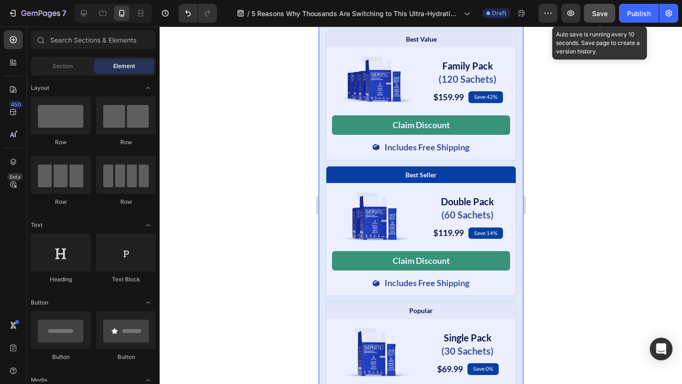
scroll to position [3609, 0]
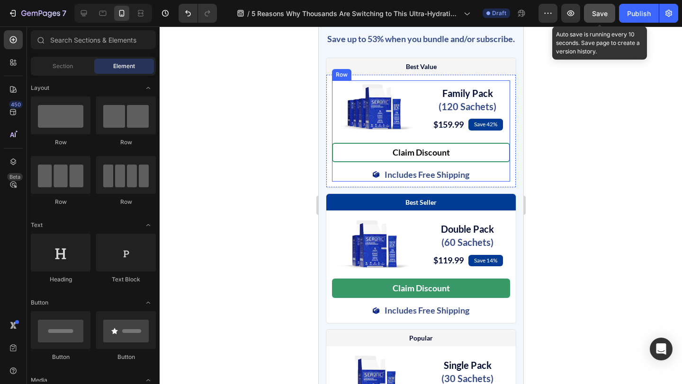
click at [459, 162] on button "Claim Discount" at bounding box center [420, 152] width 178 height 19
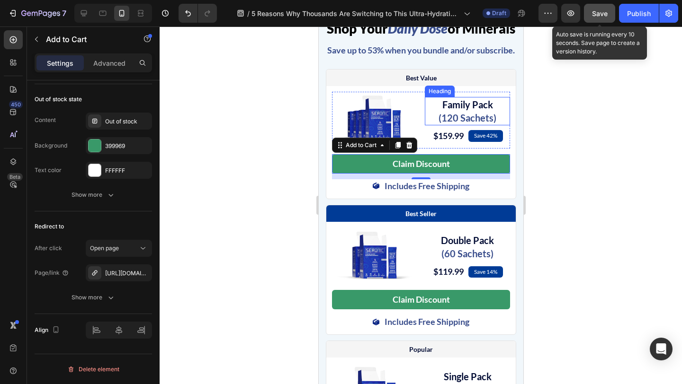
scroll to position [3516, 0]
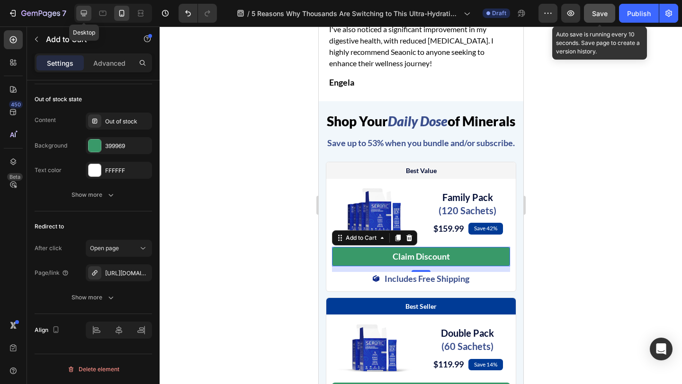
click at [81, 15] on icon at bounding box center [83, 13] width 9 height 9
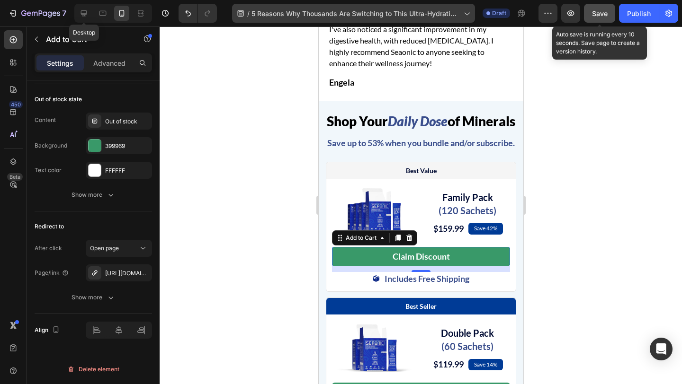
type input "20"
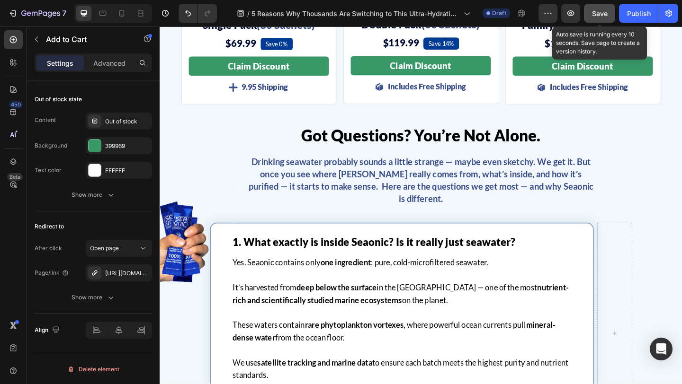
click at [599, 14] on span "Save" at bounding box center [600, 13] width 16 height 8
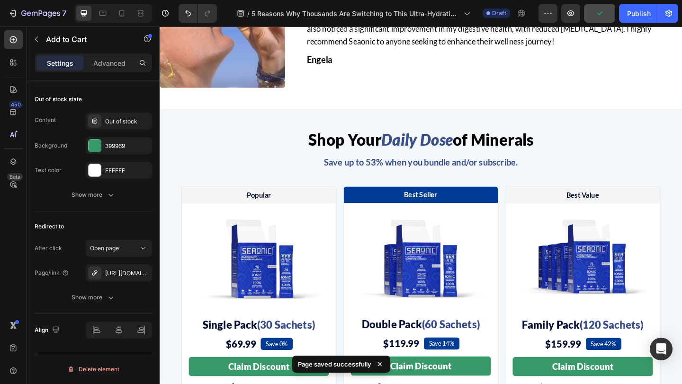
scroll to position [3225, 0]
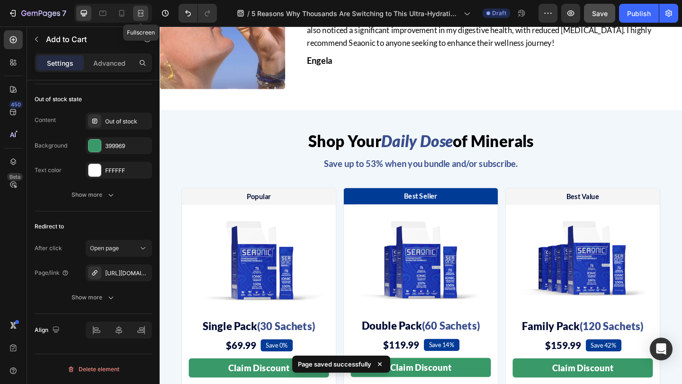
click at [142, 13] on icon at bounding box center [142, 13] width 3 height 2
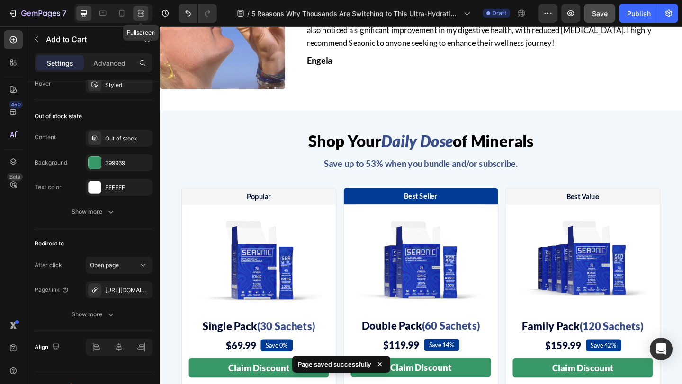
scroll to position [3240, 0]
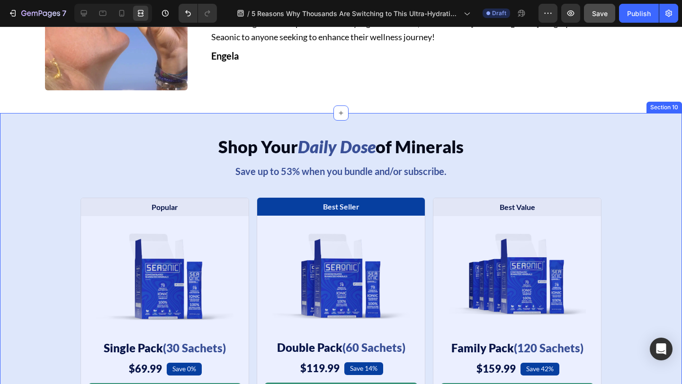
click at [621, 161] on div "Shop Your Daily Dose of Minerals Heading Save up to 53% when you bundle and/or …" at bounding box center [341, 286] width 682 height 300
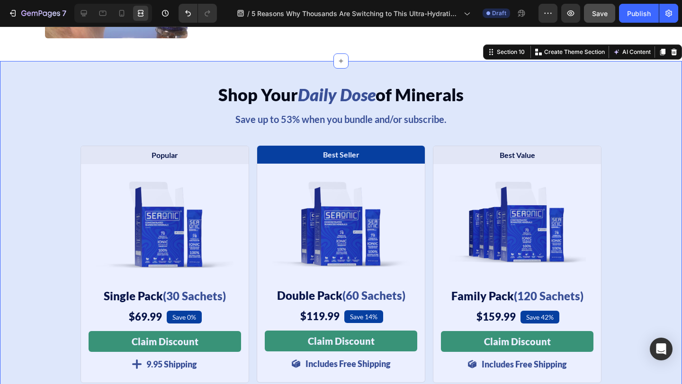
scroll to position [3307, 0]
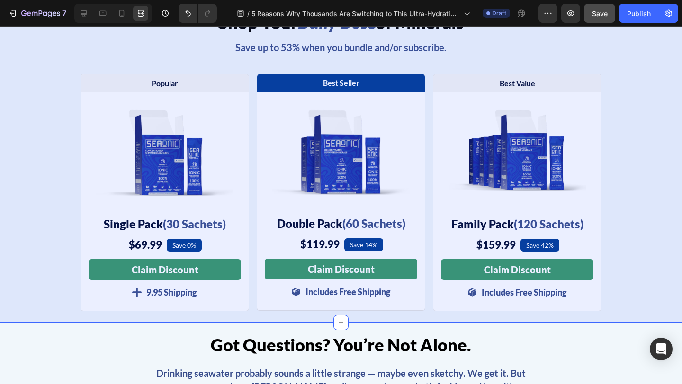
scroll to position [3376, 0]
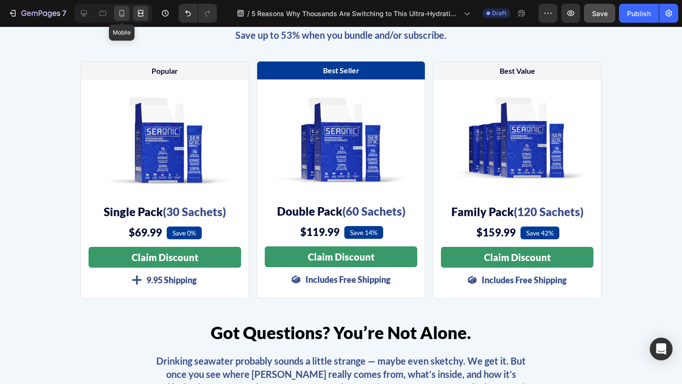
click at [123, 15] on icon at bounding box center [121, 13] width 9 height 9
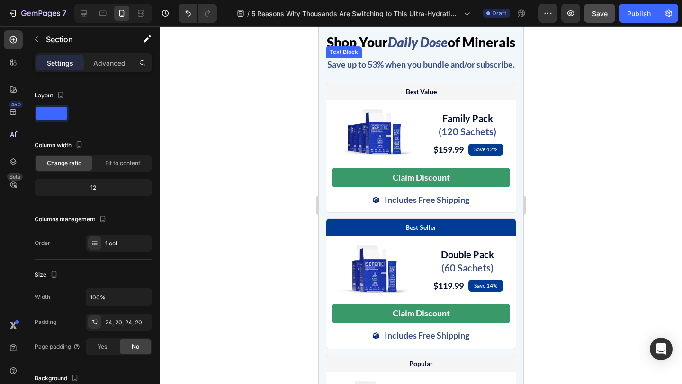
scroll to position [3765, 0]
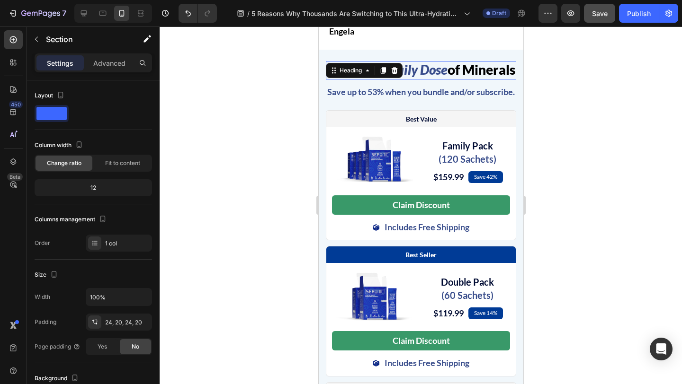
click at [383, 63] on div "Shop Your Daily Dose of Minerals Heading 0" at bounding box center [420, 70] width 190 height 18
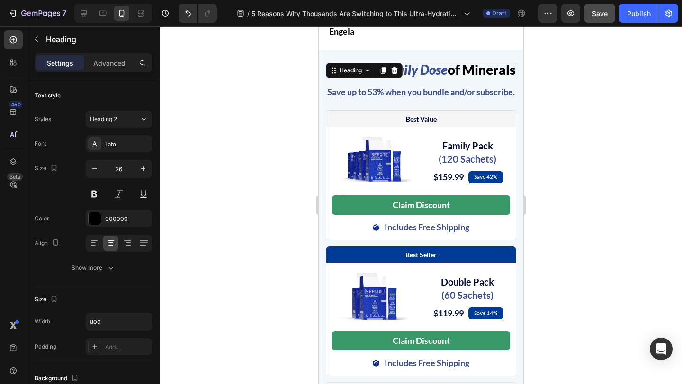
click at [383, 65] on div at bounding box center [382, 70] width 11 height 11
click at [383, 63] on div "Shop Your Daily Dose of Minerals Heading 0" at bounding box center [420, 70] width 190 height 18
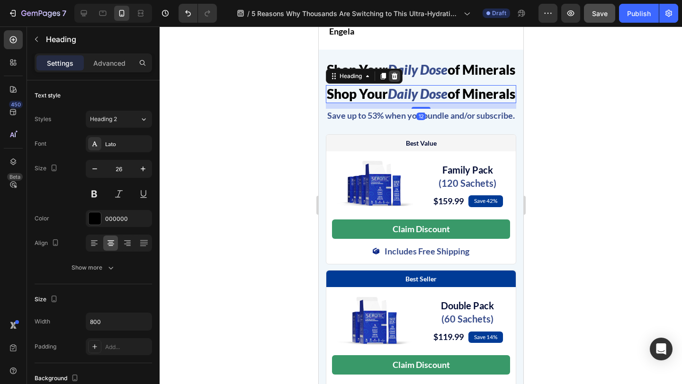
click at [397, 80] on icon at bounding box center [394, 76] width 8 height 8
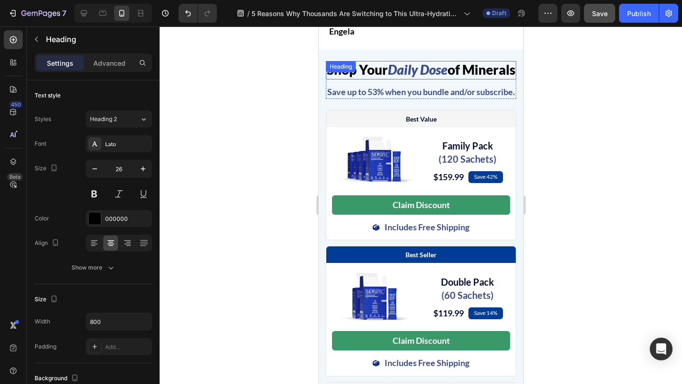
click at [447, 71] on span "of Minerals" at bounding box center [481, 70] width 68 height 16
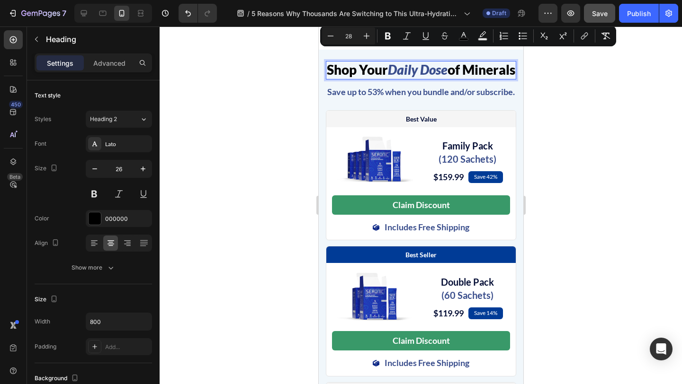
copy p "Shop Your Daily Dose of Minerals"
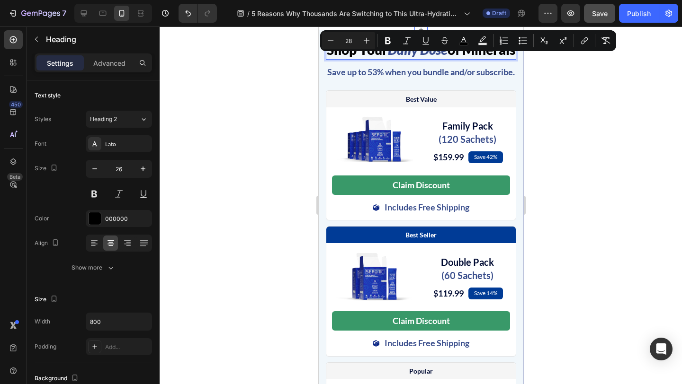
scroll to position [3867, 0]
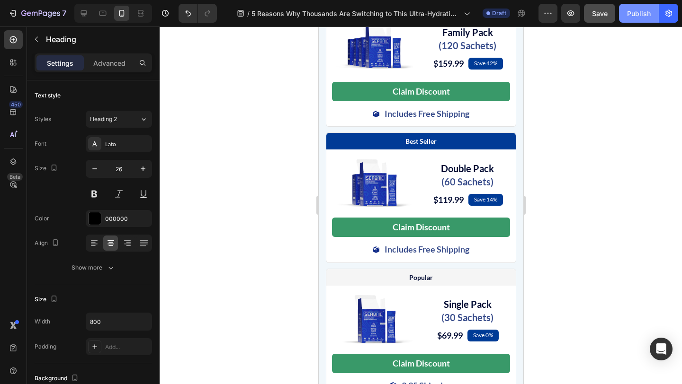
click at [647, 13] on div "Publish" at bounding box center [639, 14] width 24 height 10
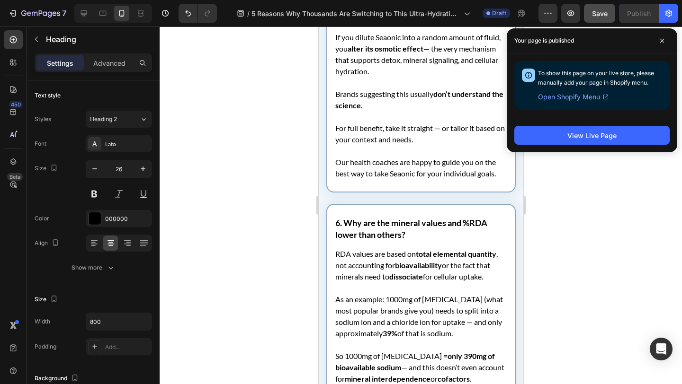
scroll to position [6824, 0]
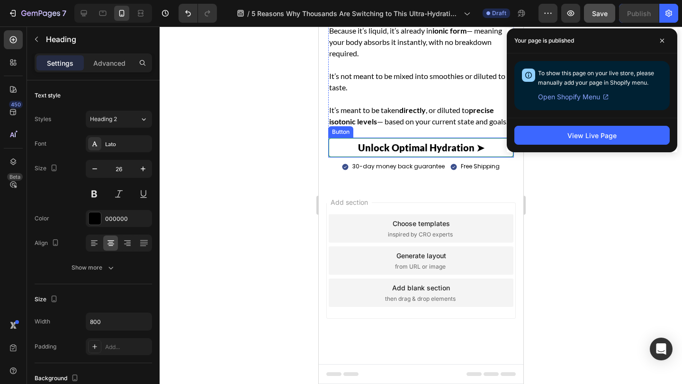
click at [337, 147] on link "Unlock Optimal Hydration ➤" at bounding box center [421, 148] width 186 height 20
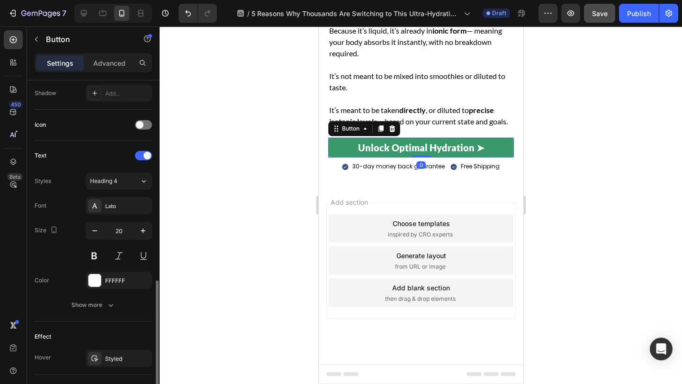
scroll to position [397, 0]
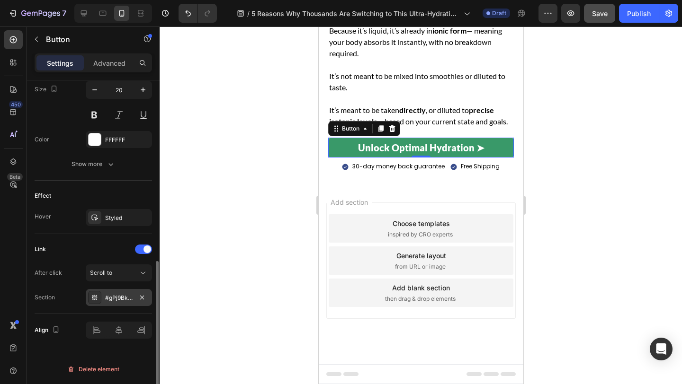
click at [110, 297] on div "#gPj9BkbY-v" at bounding box center [118, 298] width 27 height 9
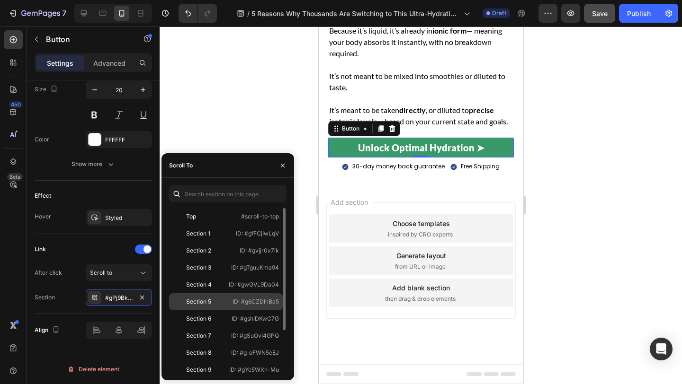
scroll to position [57, 0]
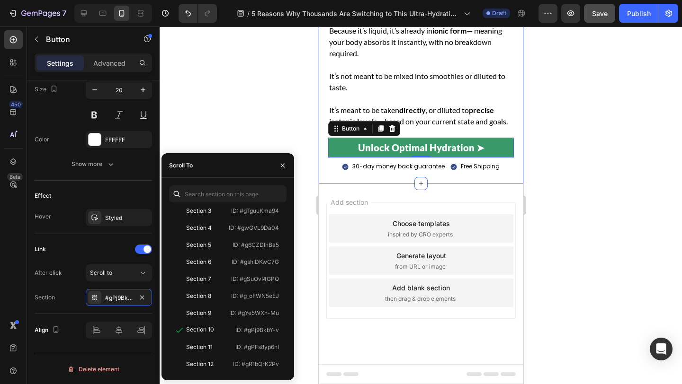
click at [322, 172] on div "Image Seaonic: Precision Hydration Built for Real Life Heading Seaonic isn’t an…" at bounding box center [420, 36] width 205 height 295
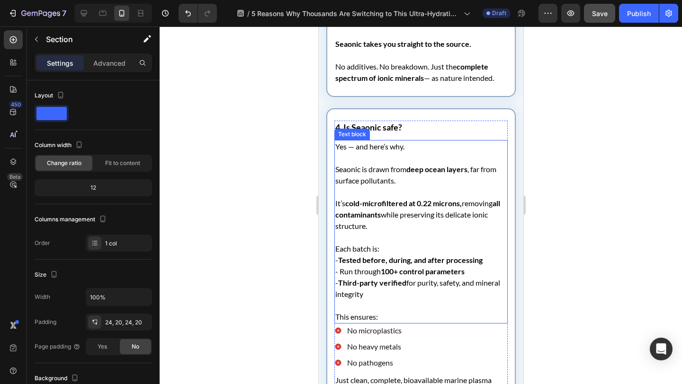
scroll to position [5358, 0]
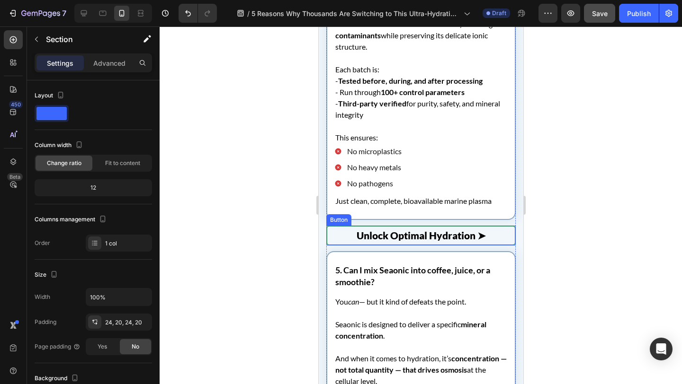
click at [347, 236] on link "Unlock Optimal Hydration ➤" at bounding box center [420, 236] width 189 height 20
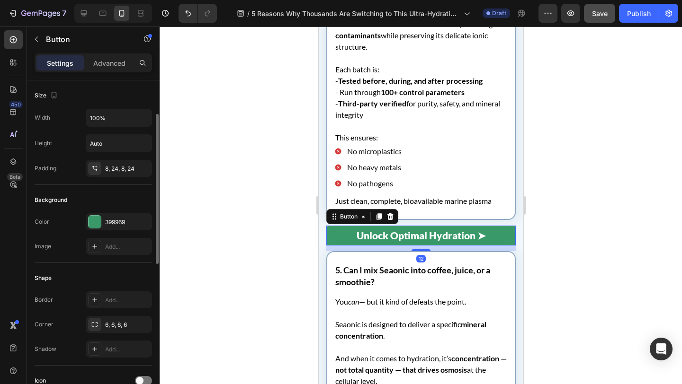
scroll to position [397, 0]
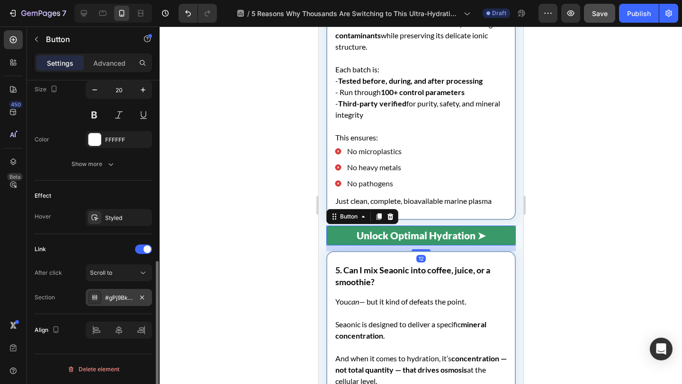
click at [101, 300] on div "#gPj9BkbY-v" at bounding box center [119, 297] width 66 height 17
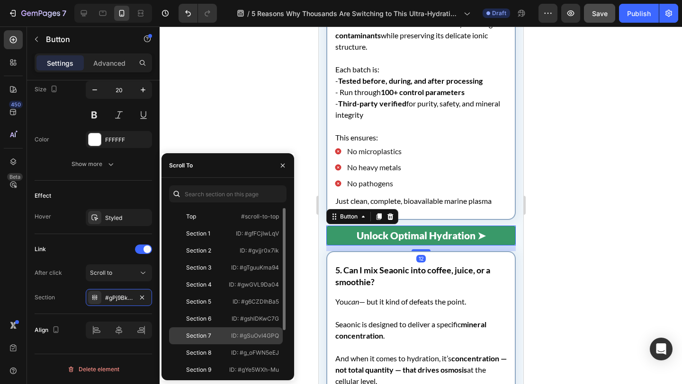
scroll to position [57, 0]
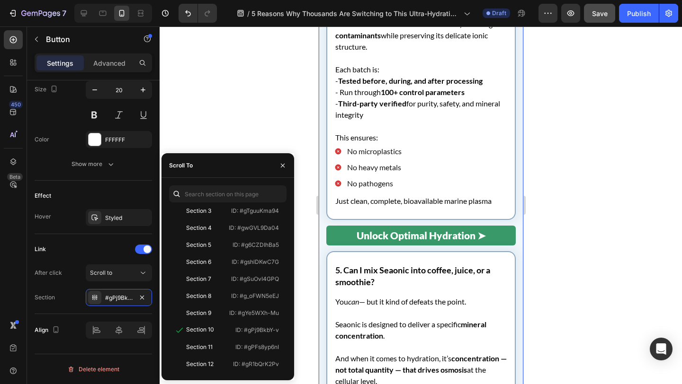
click at [321, 224] on div "Got Questions? You’re Not Alone. Heading Drinking seawater probably sounds a li…" at bounding box center [420, 58] width 205 height 2223
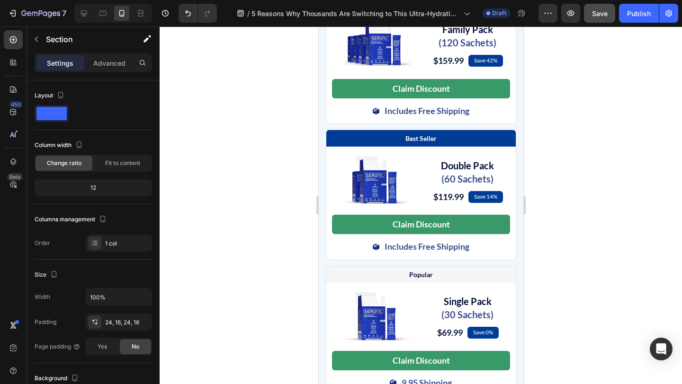
scroll to position [3869, 0]
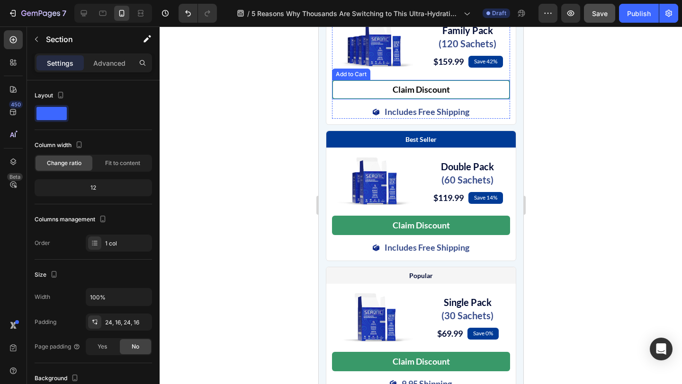
click at [467, 99] on button "Claim Discount" at bounding box center [420, 89] width 178 height 19
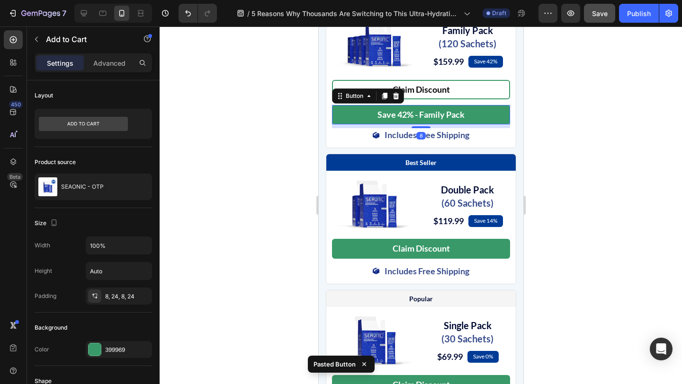
click at [467, 99] on button "Claim Discount" at bounding box center [420, 89] width 178 height 19
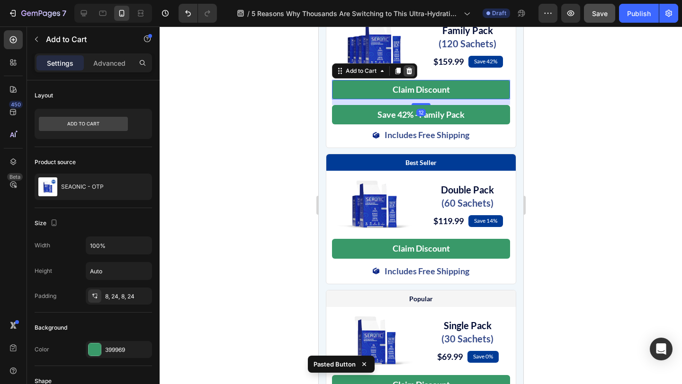
click at [410, 74] on icon at bounding box center [409, 71] width 6 height 7
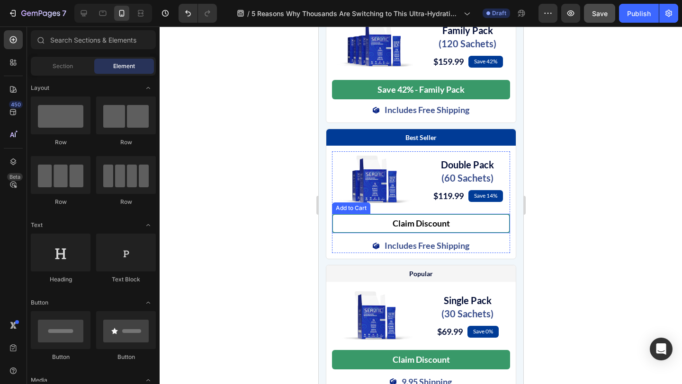
click at [463, 233] on button "Claim Discount" at bounding box center [420, 223] width 178 height 19
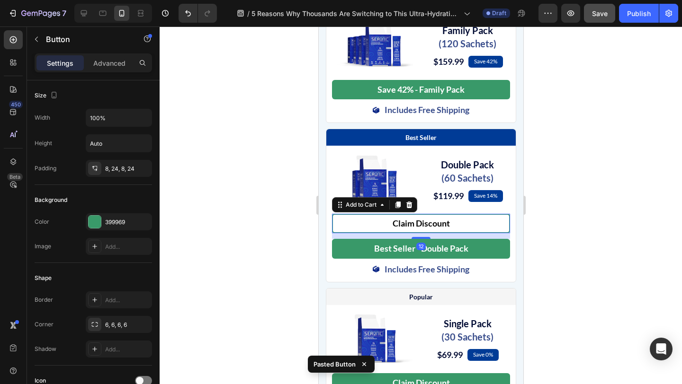
click at [463, 233] on button "Claim Discount" at bounding box center [420, 223] width 178 height 19
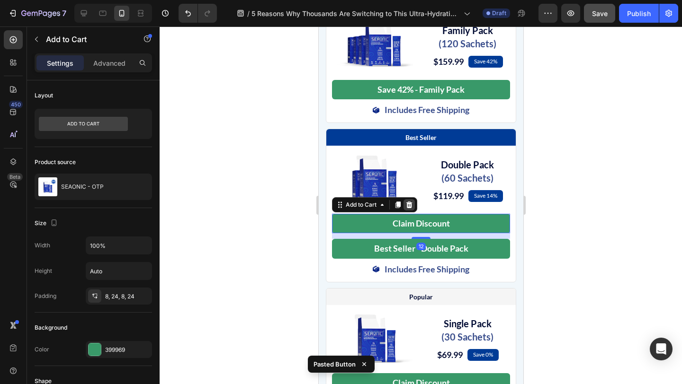
click at [409, 208] on icon at bounding box center [409, 205] width 6 height 7
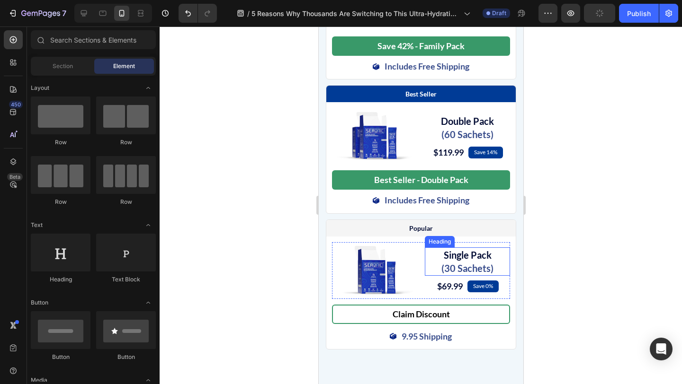
scroll to position [3919, 0]
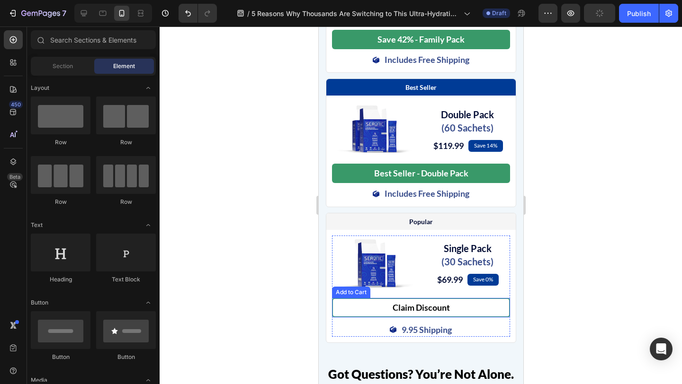
click at [474, 318] on button "Claim Discount" at bounding box center [420, 307] width 178 height 19
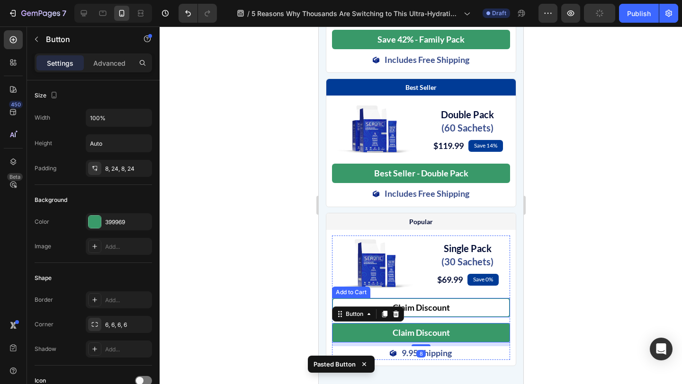
click at [476, 318] on button "Claim Discount" at bounding box center [420, 307] width 178 height 19
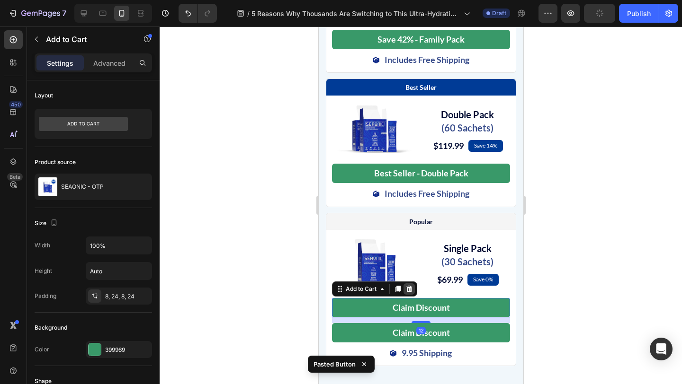
click at [408, 295] on div at bounding box center [408, 289] width 11 height 11
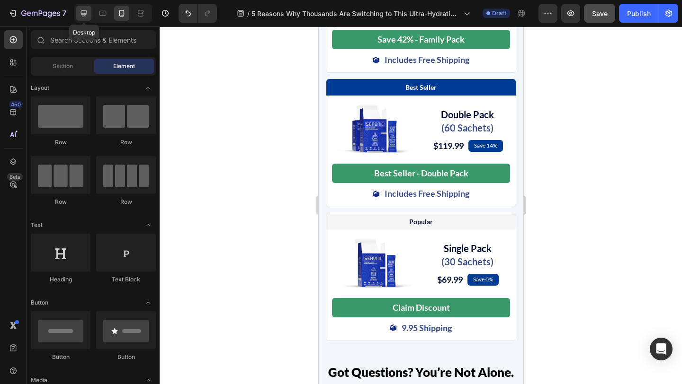
click at [86, 15] on icon at bounding box center [83, 13] width 9 height 9
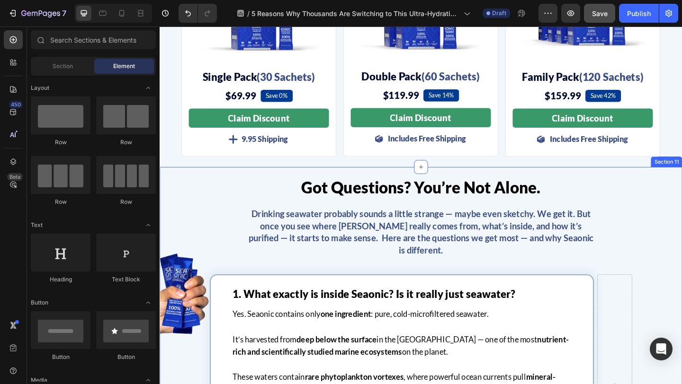
scroll to position [3682, 0]
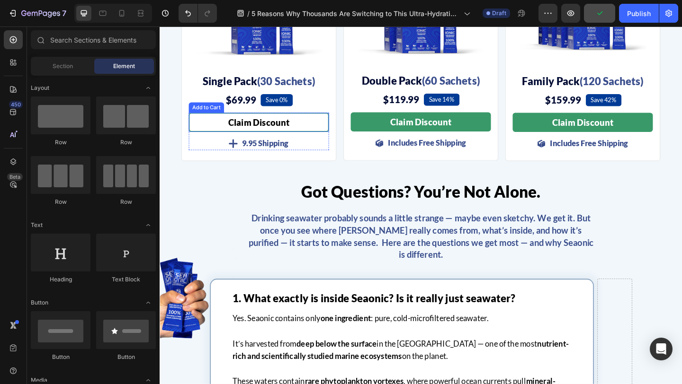
click at [315, 127] on button "Claim Discount" at bounding box center [267, 130] width 152 height 21
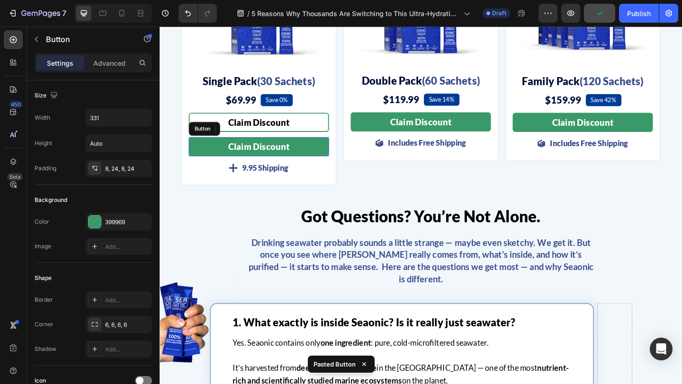
click at [315, 127] on button "Claim Discount" at bounding box center [267, 130] width 152 height 21
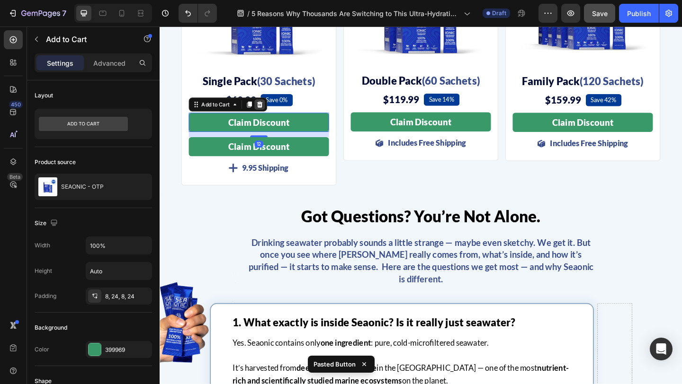
click at [265, 108] on icon at bounding box center [269, 111] width 8 height 8
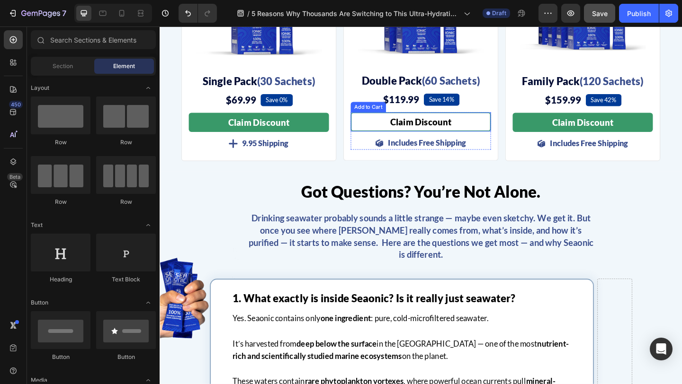
click at [390, 130] on button "Claim Discount" at bounding box center [443, 130] width 152 height 21
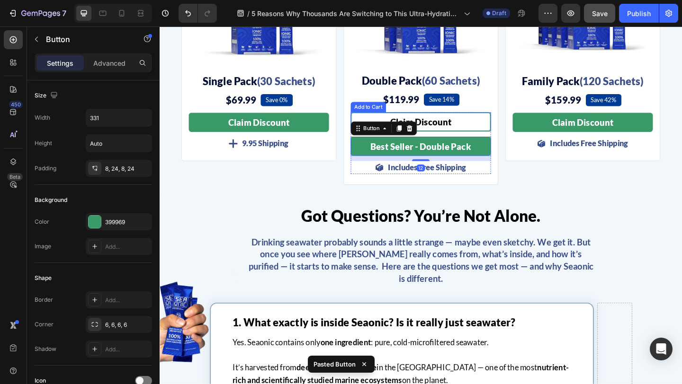
click at [492, 125] on button "Claim Discount" at bounding box center [443, 130] width 152 height 21
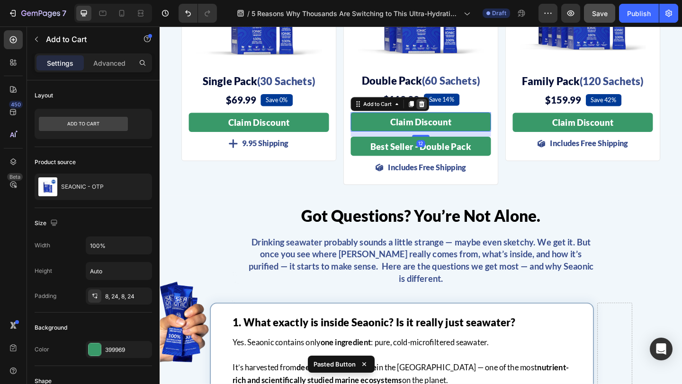
click at [446, 106] on div at bounding box center [444, 110] width 11 height 11
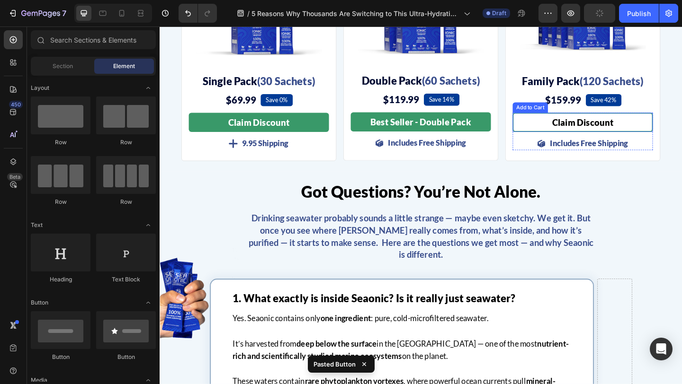
click at [561, 126] on button "Claim Discount" at bounding box center [620, 130] width 152 height 21
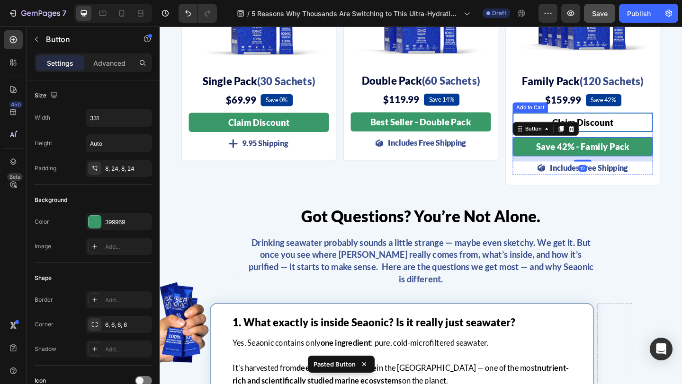
click at [681, 128] on button "Claim Discount" at bounding box center [620, 130] width 152 height 21
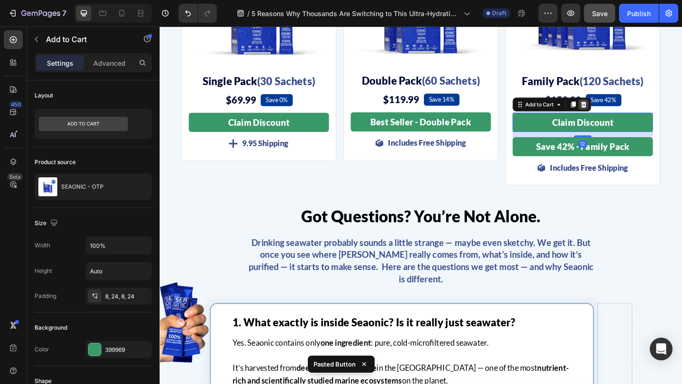
click at [616, 111] on div at bounding box center [620, 111] width 11 height 11
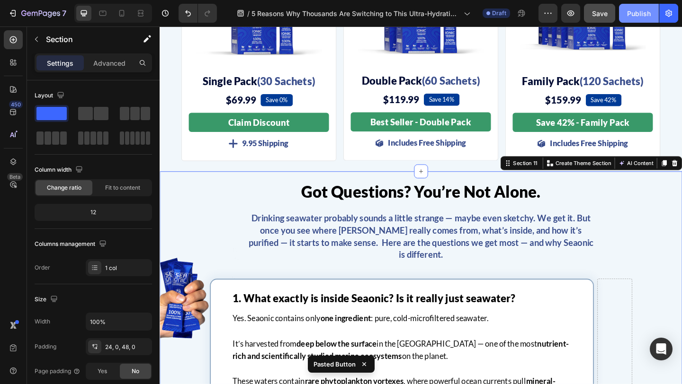
click at [634, 11] on div "Publish" at bounding box center [639, 14] width 24 height 10
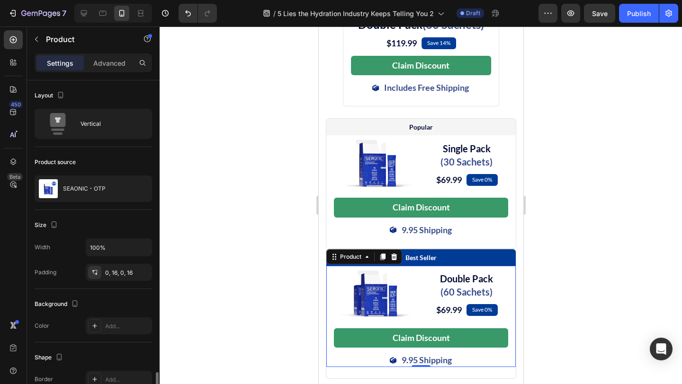
scroll to position [177, 0]
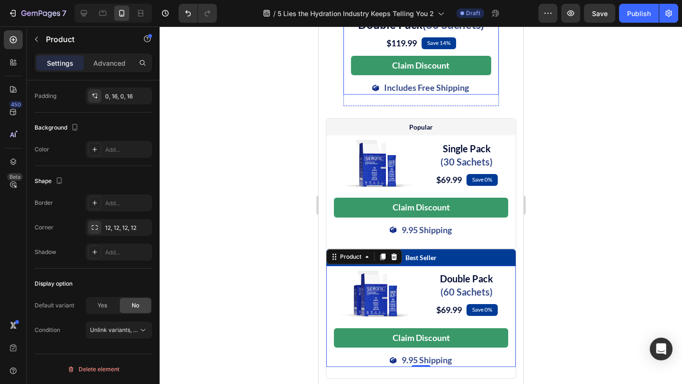
click at [330, 319] on div "Image ⁠⁠⁠⁠⁠⁠⁠ Double Pack (60 Sachets) Heading $69.99 (P) Price (P) Price Save …" at bounding box center [420, 316] width 189 height 101
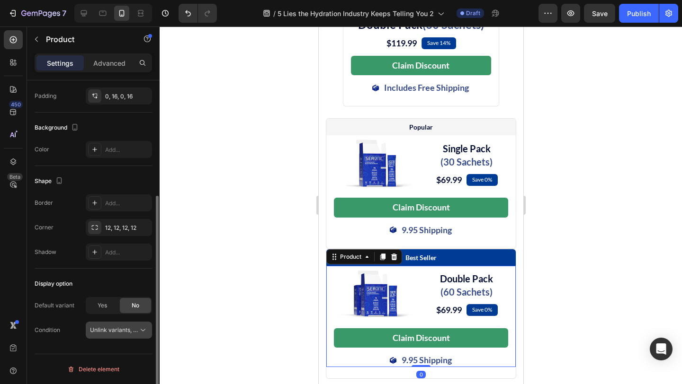
click at [137, 329] on span "Unlink variants, quantity <br> between same products" at bounding box center [162, 330] width 145 height 7
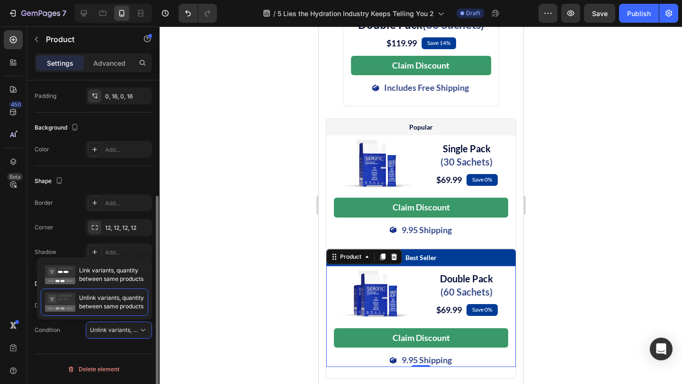
click at [83, 335] on div "Condition Unlink variants, quantity <br> between same products" at bounding box center [93, 330] width 117 height 17
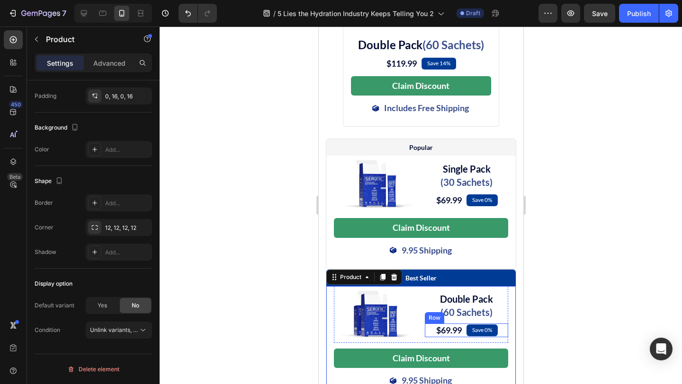
scroll to position [4898, 0]
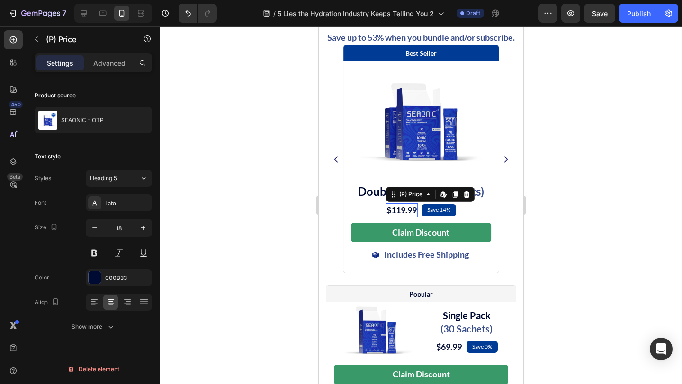
click at [402, 217] on div "$119.99" at bounding box center [401, 211] width 32 height 14
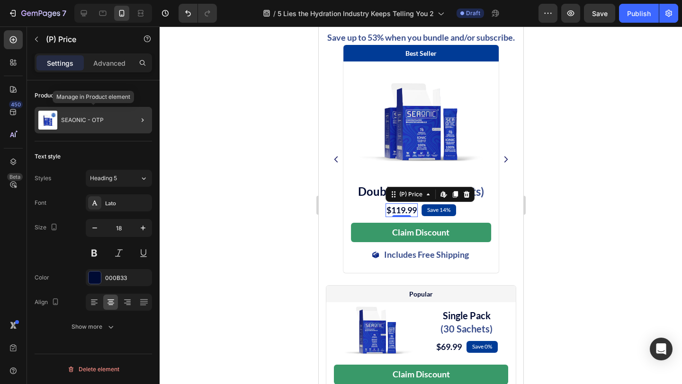
click at [97, 114] on div "SEAONIC - OTP" at bounding box center [93, 120] width 117 height 27
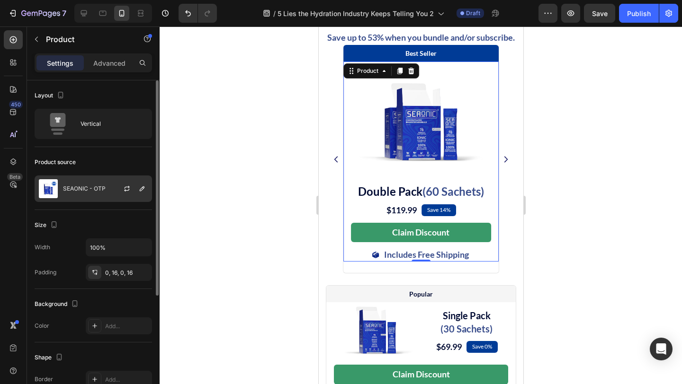
click at [80, 187] on p "SEAONIC - OTP" at bounding box center [84, 189] width 43 height 7
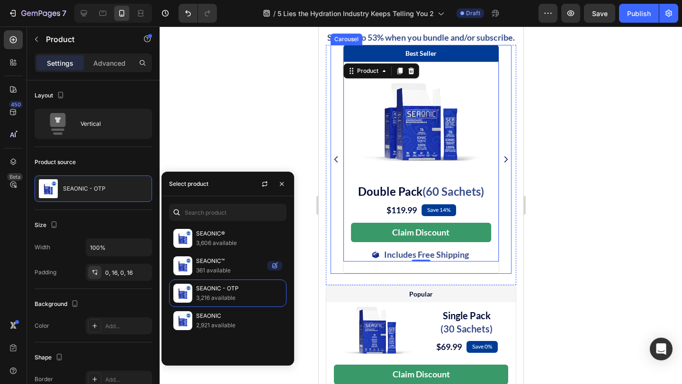
click at [340, 275] on div "Drop element here Best Seller Text Block Row Image ⁠⁠⁠⁠⁠⁠⁠ Double Pack (60 Sach…" at bounding box center [420, 160] width 181 height 230
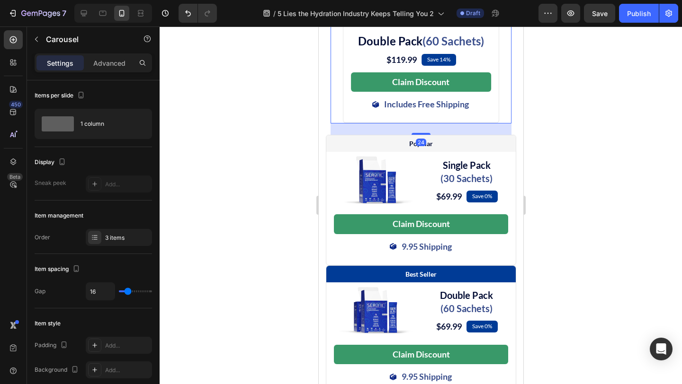
scroll to position [5141, 0]
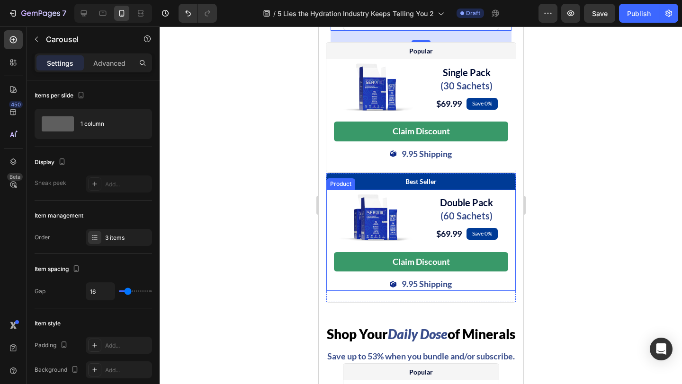
click at [330, 270] on div "Image ⁠⁠⁠⁠⁠⁠⁠ Double Pack (60 Sachets) Heading $69.99 (P) Price (P) Price Save …" at bounding box center [420, 240] width 189 height 101
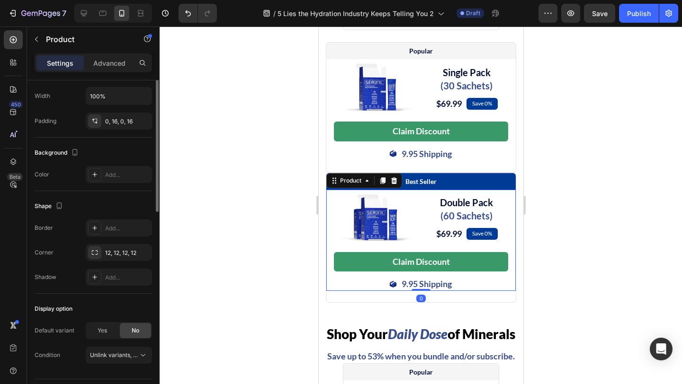
scroll to position [177, 0]
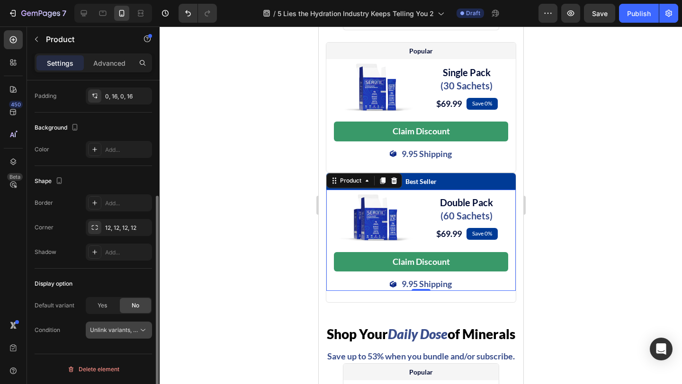
click at [128, 329] on span "Unlink variants, quantity <br> between same products" at bounding box center [162, 330] width 145 height 7
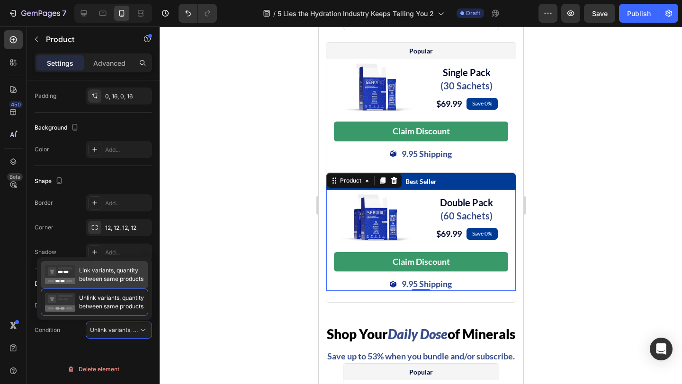
click at [91, 277] on span "Link variants, quantity between same products" at bounding box center [111, 275] width 64 height 17
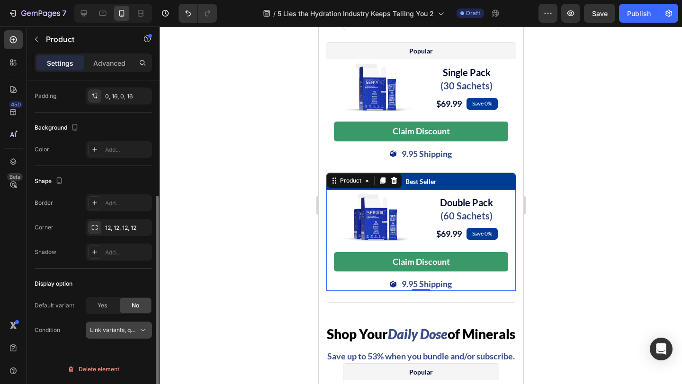
click at [134, 330] on span "Link variants, quantity <br> between same products" at bounding box center [160, 330] width 140 height 7
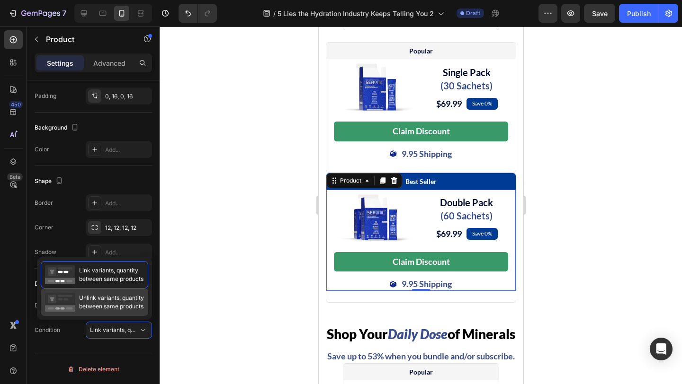
click at [112, 307] on span "Unlink variants, quantity between same products" at bounding box center [111, 302] width 65 height 17
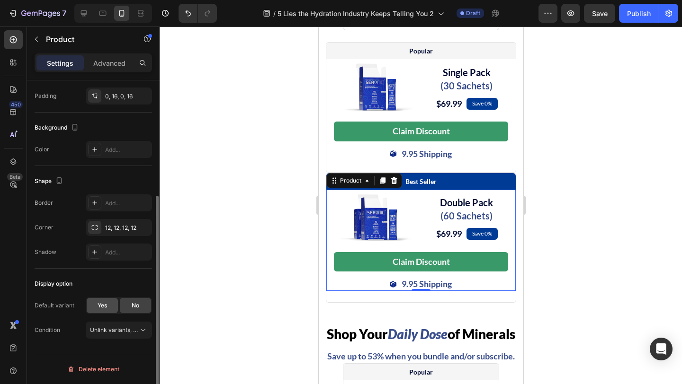
click at [102, 304] on span "Yes" at bounding box center [102, 306] width 9 height 9
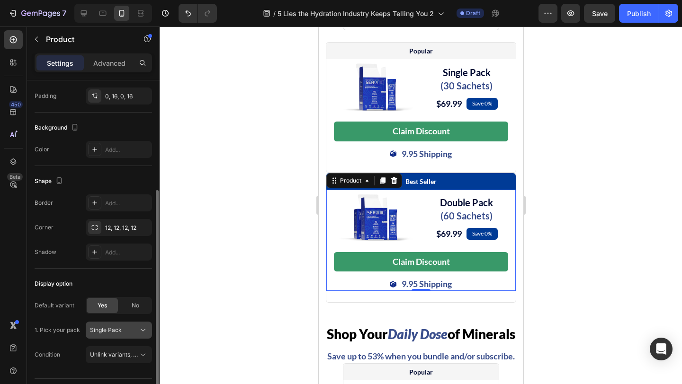
click at [135, 331] on div "Single Pack" at bounding box center [113, 330] width 46 height 9
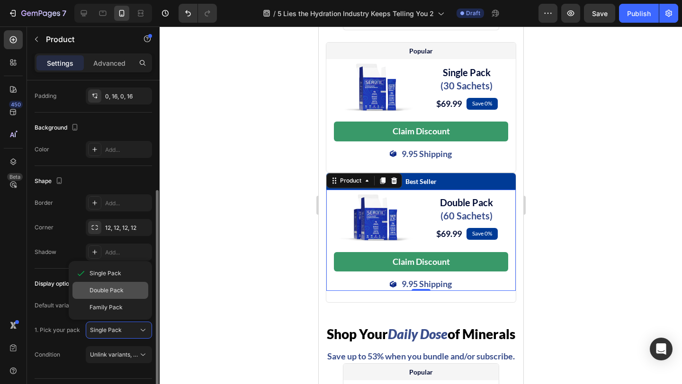
click at [116, 292] on span "Double Pack" at bounding box center [106, 290] width 34 height 9
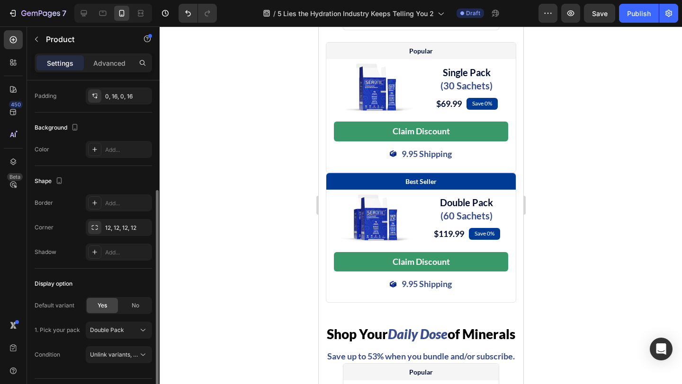
click at [107, 283] on div "Display option" at bounding box center [93, 284] width 117 height 15
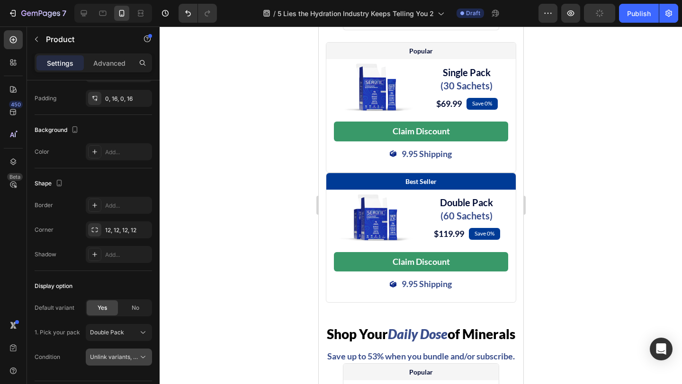
click at [121, 347] on div "Default variant Yes No 1. Pick your pack Double Pack Condition Unlink variants,…" at bounding box center [93, 333] width 117 height 66
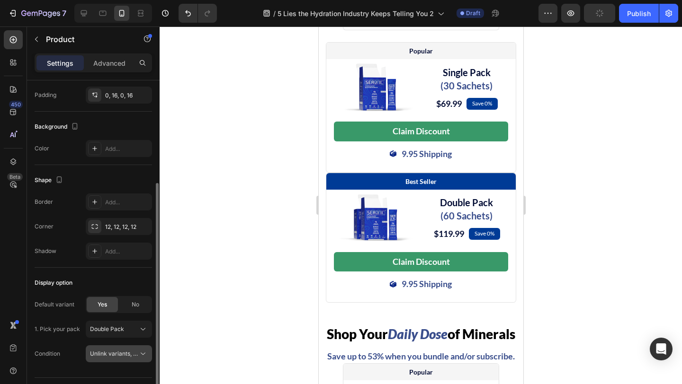
click at [119, 353] on button "Unlink variants, quantity <br> between same products" at bounding box center [119, 354] width 66 height 17
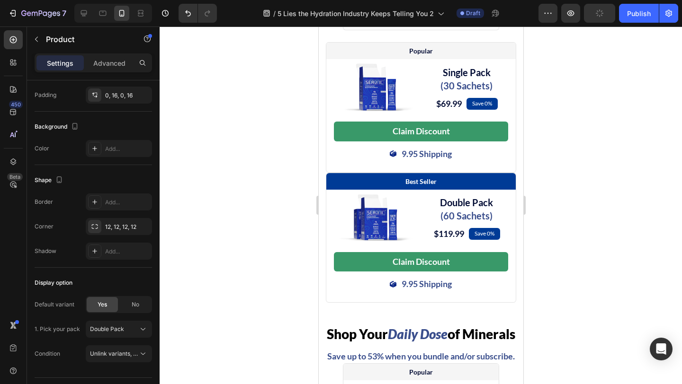
click at [102, 271] on div "Display option Default variant Yes No 1. Pick your pack Double Pack Condition U…" at bounding box center [93, 319] width 117 height 102
click at [493, 238] on p "Save 0%" at bounding box center [484, 234] width 20 height 8
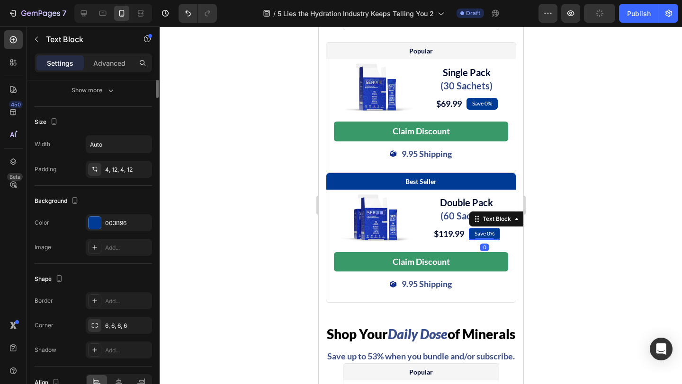
scroll to position [0, 0]
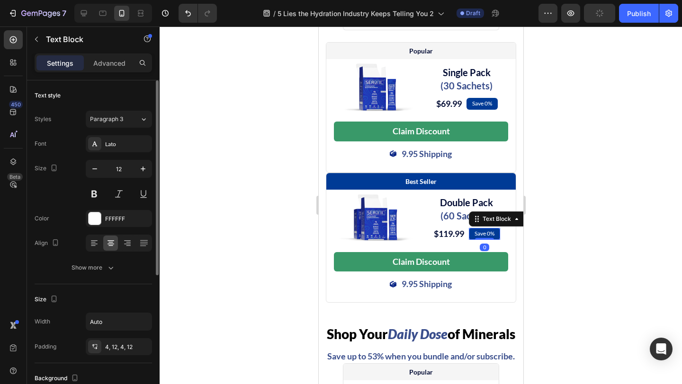
click at [493, 238] on p "Save 0%" at bounding box center [484, 234] width 20 height 8
click at [491, 238] on p "Save 0%" at bounding box center [484, 234] width 20 height 8
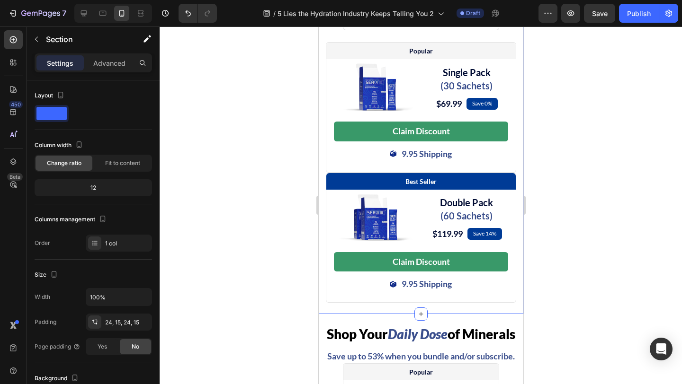
click at [323, 246] on div "Shop Your Daily Dose of Minerals Heading Save up to 53% when you bundle and/or …" at bounding box center [420, 33] width 205 height 562
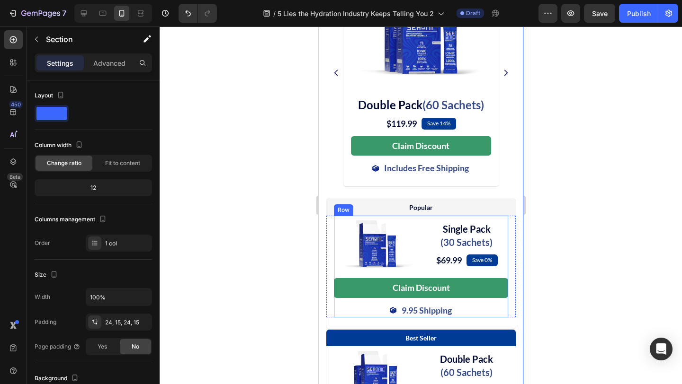
scroll to position [4953, 0]
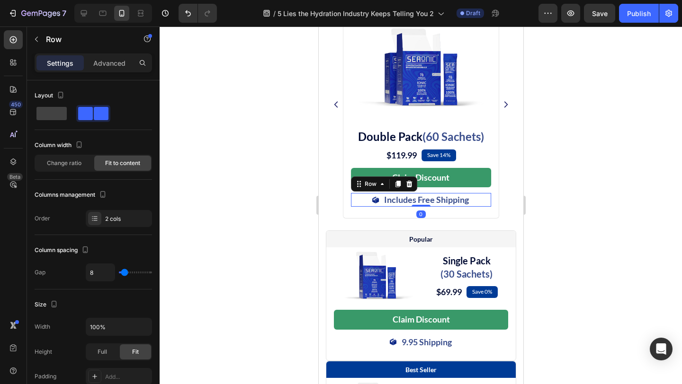
click at [481, 207] on div "Image Includes Free Shipping Text Block Row 0" at bounding box center [420, 200] width 140 height 14
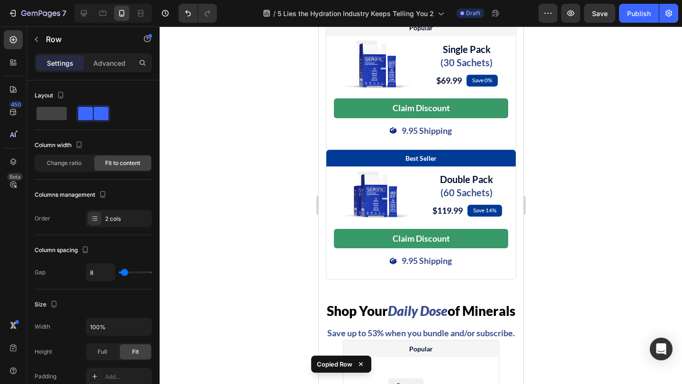
scroll to position [5175, 0]
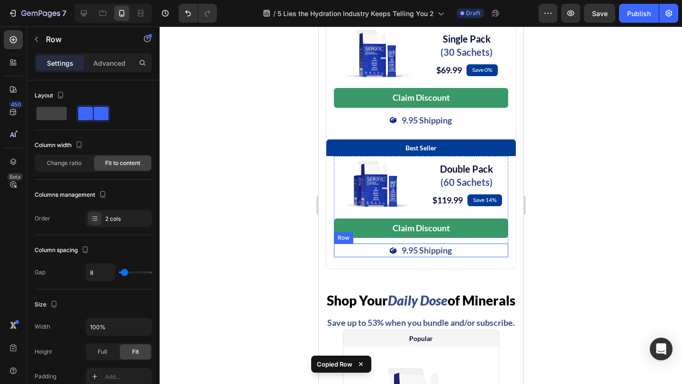
click at [464, 258] on div "Image 9.95 Shipping Text Block Row" at bounding box center [420, 251] width 174 height 14
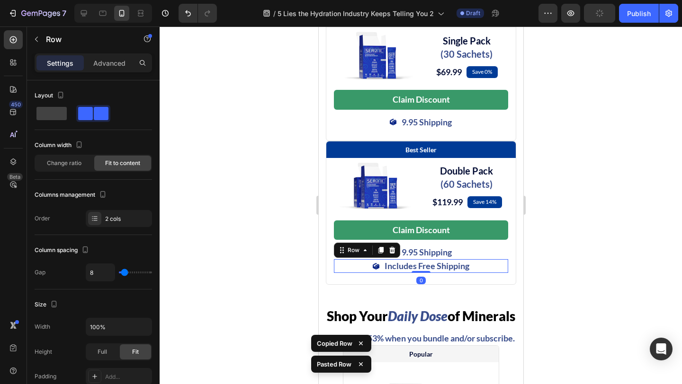
click at [464, 259] on div "Image 9.95 Shipping Text Block Row" at bounding box center [420, 253] width 174 height 14
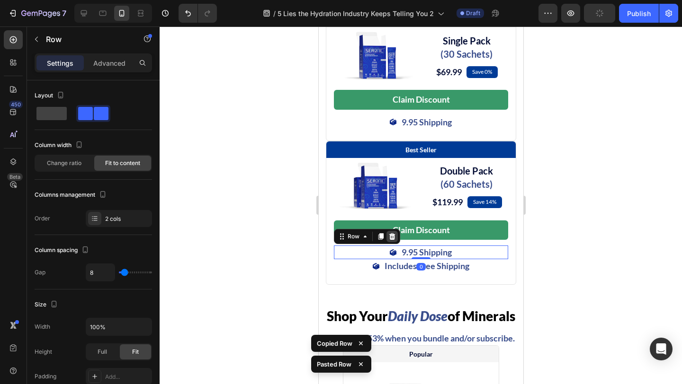
click at [391, 240] on icon at bounding box center [392, 236] width 6 height 7
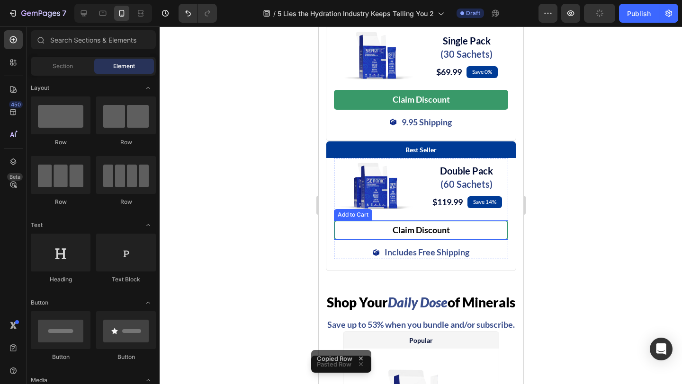
click at [474, 240] on button "Claim Discount" at bounding box center [420, 230] width 174 height 19
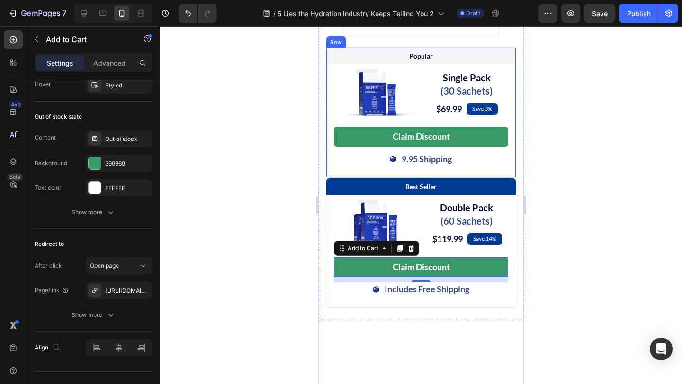
scroll to position [4915, 0]
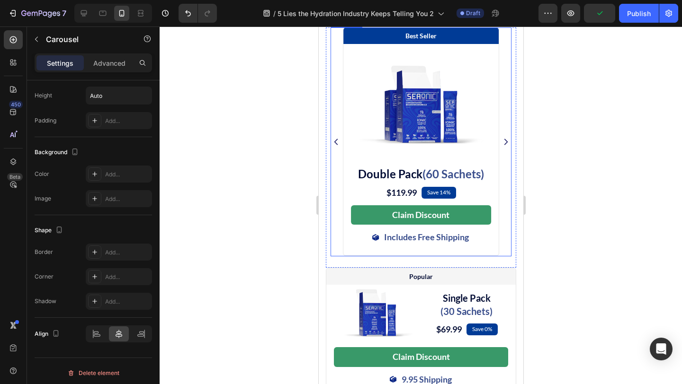
click at [505, 148] on icon "Carousel Next Arrow" at bounding box center [505, 141] width 9 height 11
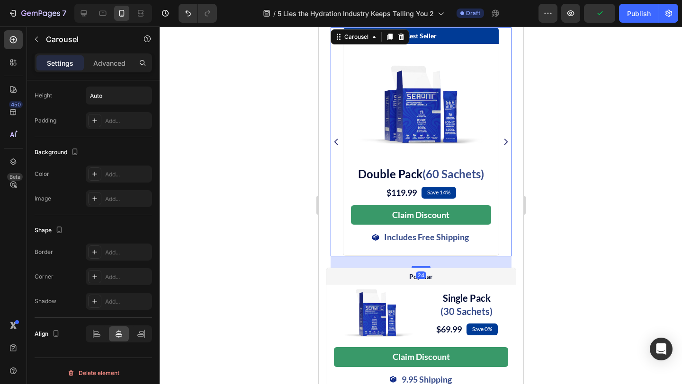
scroll to position [0, 0]
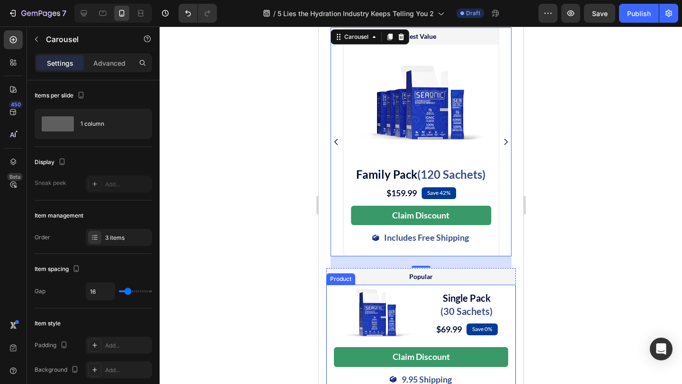
click at [326, 318] on div "Image Single Pack (30 Sachets) Heading $69.99 (P) Price (P) Price Save 0% Text …" at bounding box center [420, 335] width 189 height 101
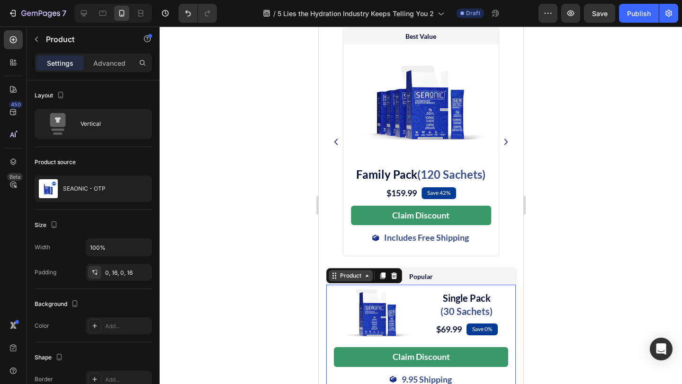
click at [337, 280] on icon at bounding box center [334, 276] width 8 height 8
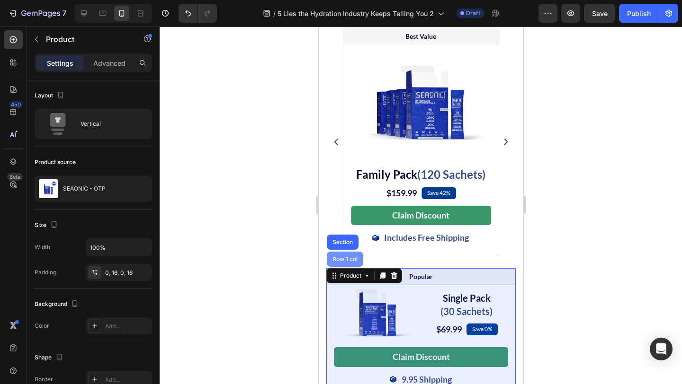
click at [339, 262] on div "Row 1 col" at bounding box center [344, 260] width 29 height 6
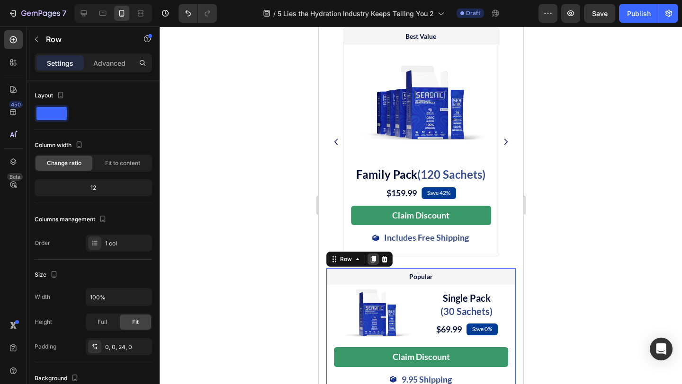
click at [374, 263] on icon at bounding box center [372, 260] width 5 height 7
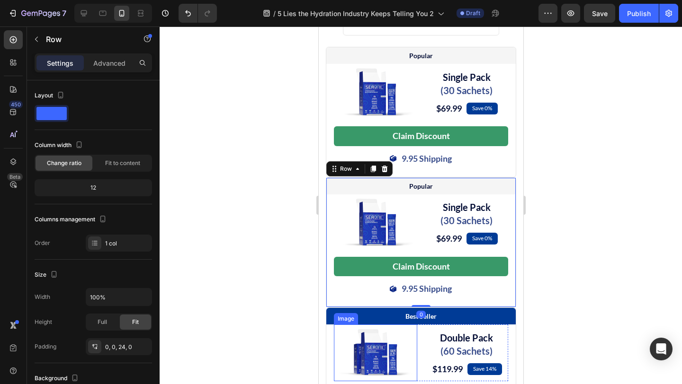
scroll to position [5282, 0]
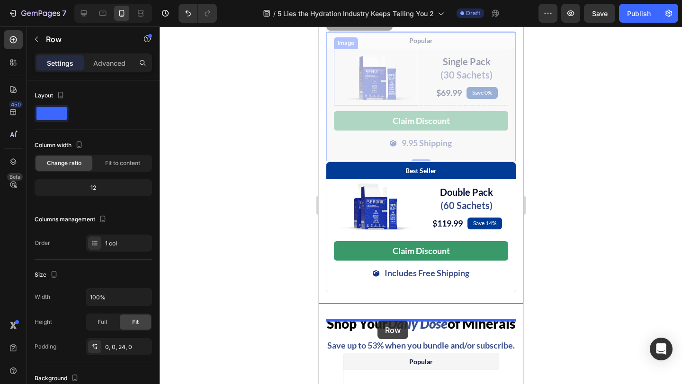
drag, startPoint x: 348, startPoint y: 50, endPoint x: 377, endPoint y: 321, distance: 272.4
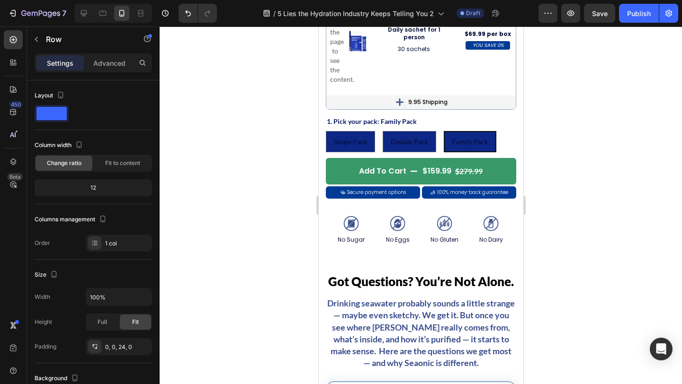
scroll to position [6131, 0]
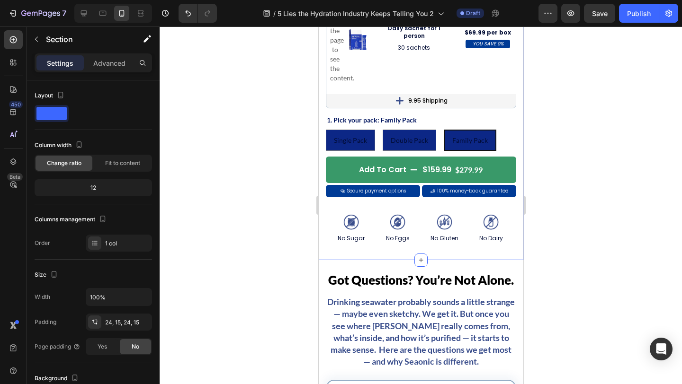
click at [114, 64] on p "Advanced" at bounding box center [109, 63] width 32 height 10
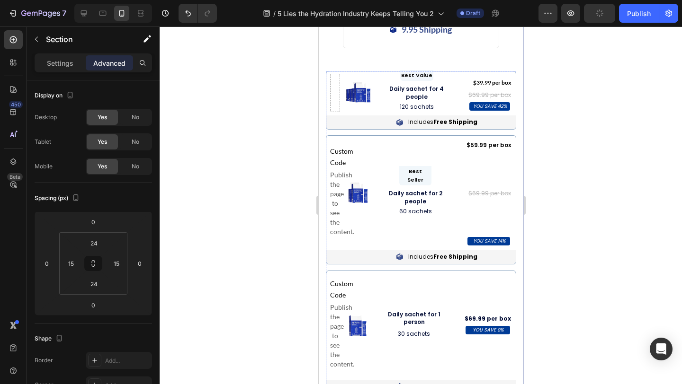
scroll to position [5661, 0]
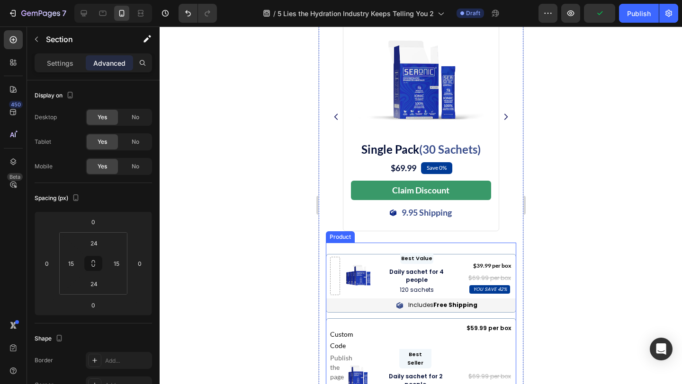
click at [350, 254] on div ""The most incredible product around, we as a sporty family have all felt the di…" at bounding box center [420, 248] width 190 height 11
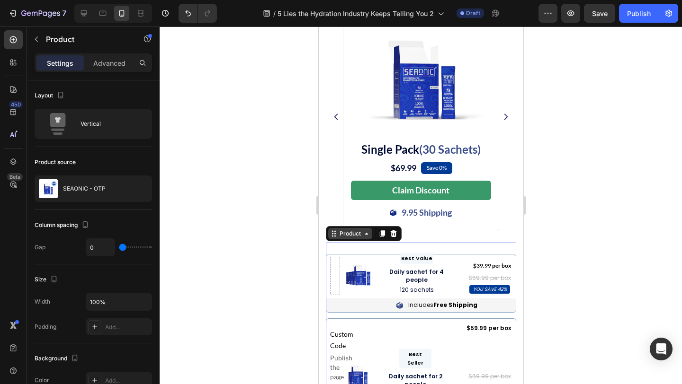
click at [347, 238] on div "Product" at bounding box center [349, 234] width 25 height 9
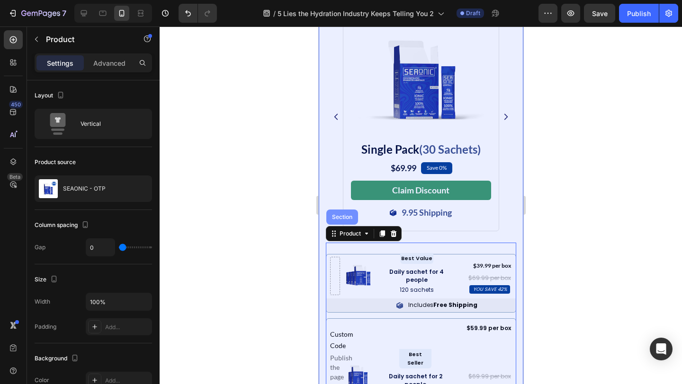
click at [344, 220] on div "Section" at bounding box center [342, 217] width 24 height 6
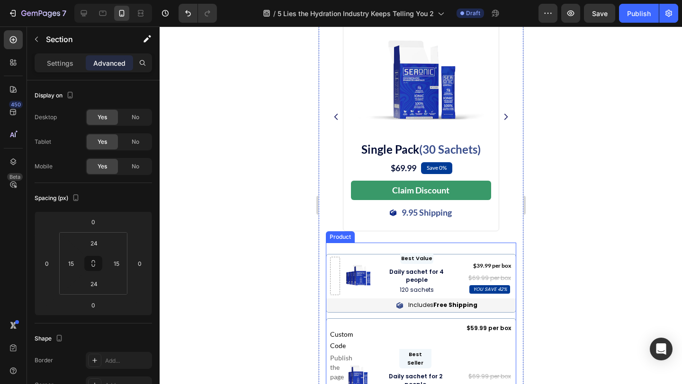
click at [350, 254] on div ""The most incredible product around, we as a sporty family have all felt the di…" at bounding box center [420, 248] width 190 height 11
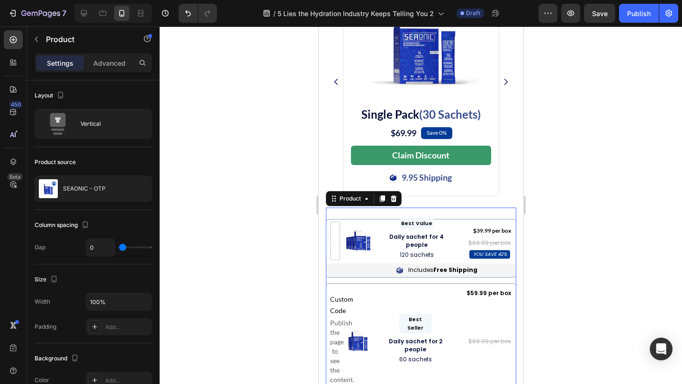
scroll to position [5696, 0]
click at [115, 57] on div "Advanced" at bounding box center [109, 62] width 47 height 15
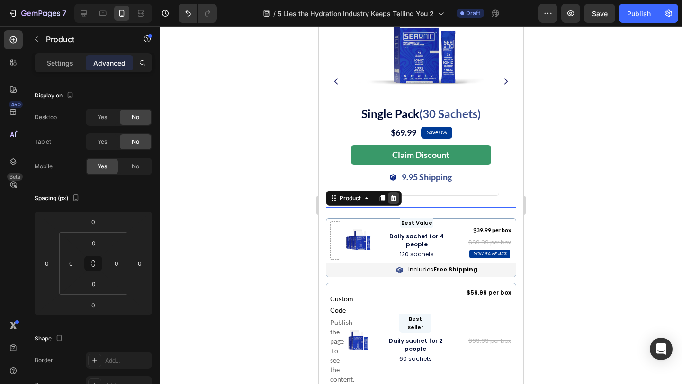
click at [394, 202] on icon at bounding box center [393, 198] width 6 height 7
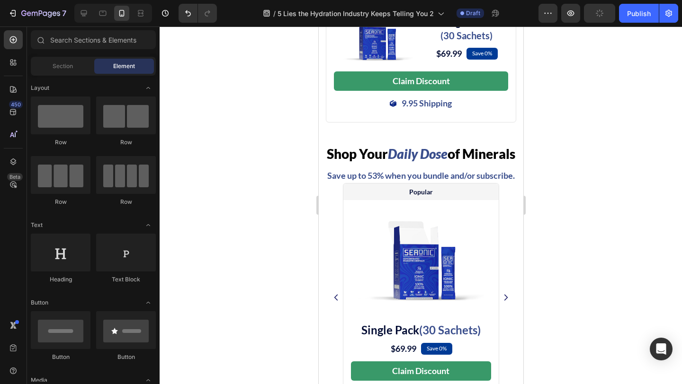
scroll to position [5451, 0]
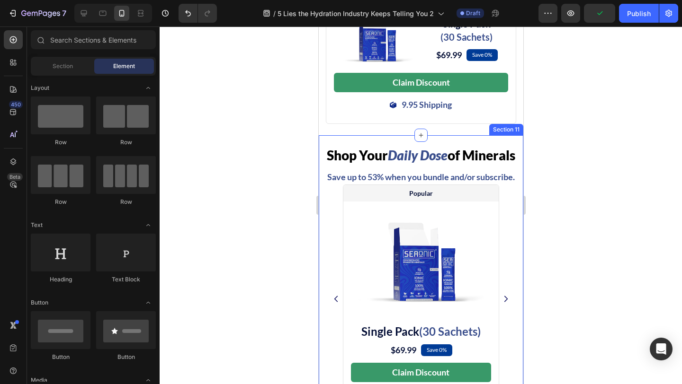
click at [323, 183] on div "Shop Your Daily Dose of Minerals Heading Save up to 53% when you bundle and/or …" at bounding box center [420, 286] width 205 height 302
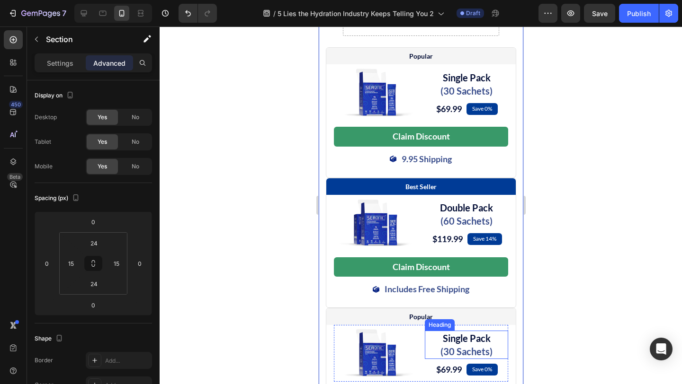
scroll to position [4921, 0]
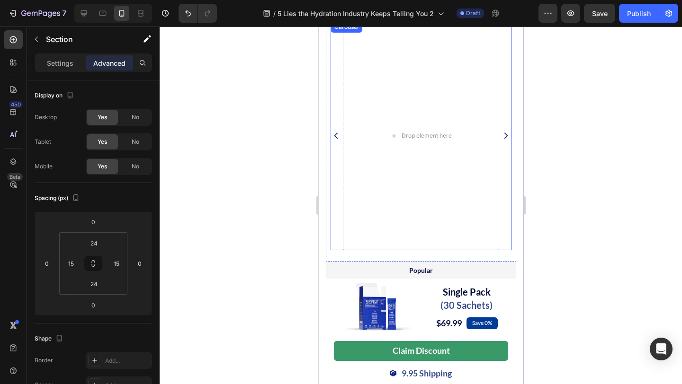
click at [504, 142] on icon "Carousel Next Arrow" at bounding box center [505, 135] width 9 height 11
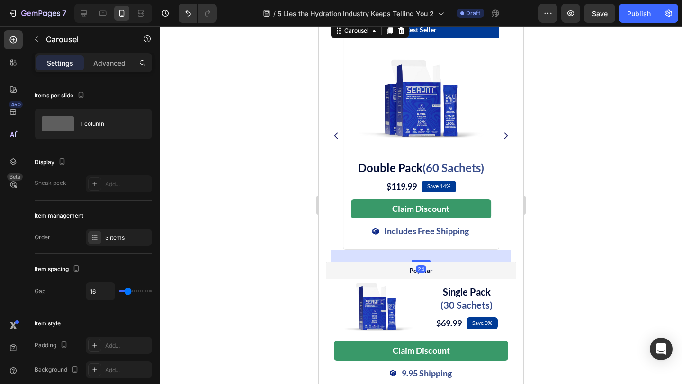
click at [509, 142] on icon "Carousel Next Arrow" at bounding box center [505, 135] width 9 height 11
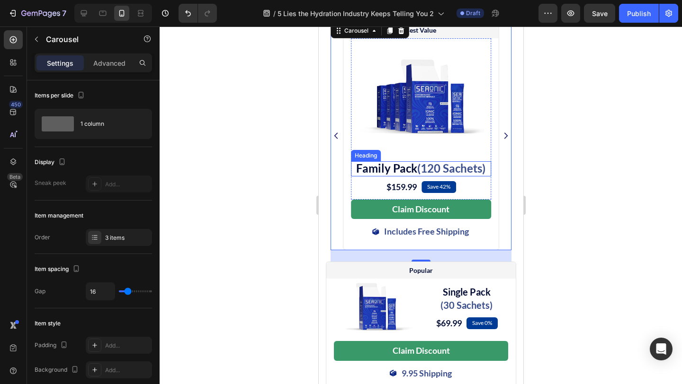
click at [373, 175] on span "Family Pack" at bounding box center [386, 168] width 61 height 14
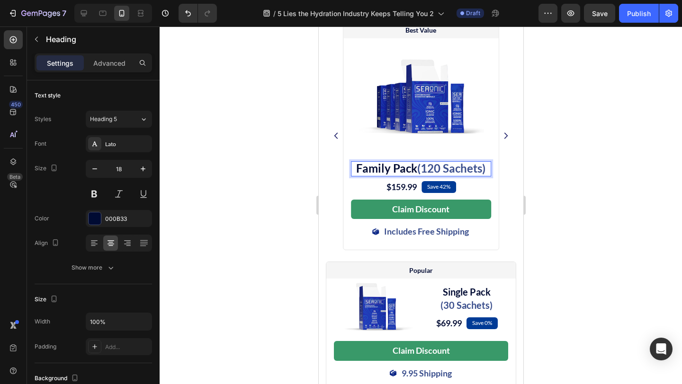
click at [374, 175] on span "Family Pack" at bounding box center [386, 168] width 61 height 14
copy span "Family"
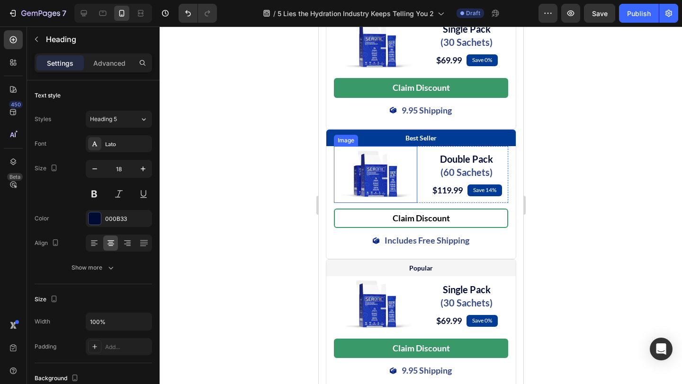
scroll to position [5185, 0]
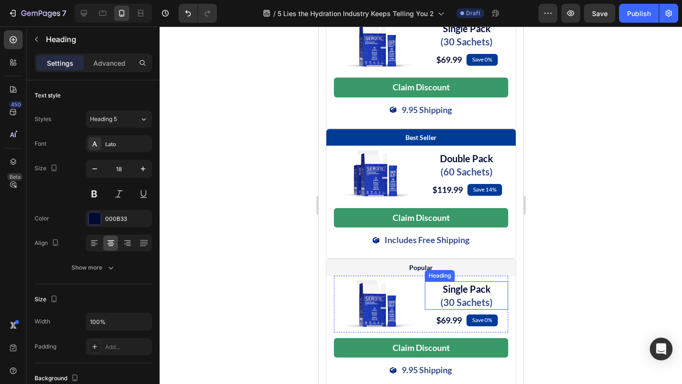
click at [460, 295] on span "Single Pack" at bounding box center [466, 289] width 48 height 11
click at [457, 295] on span "Single Pack" at bounding box center [466, 289] width 48 height 11
click at [452, 308] on span "(30 Sachets)" at bounding box center [466, 302] width 52 height 11
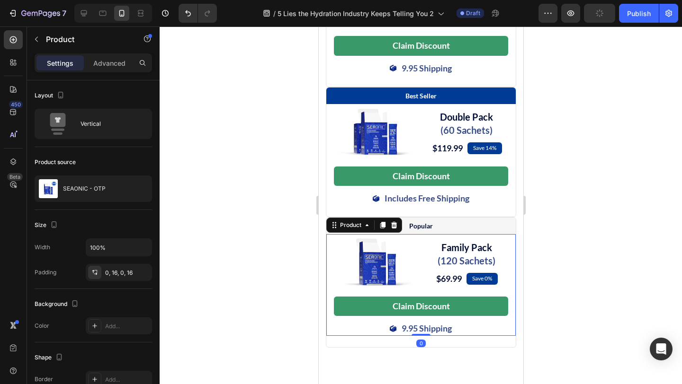
click at [331, 309] on div "Image ⁠⁠⁠⁠⁠⁠⁠ Family Pack (120 Sachets) Heading $69.99 (P) Price (P) Price Save…" at bounding box center [420, 284] width 189 height 101
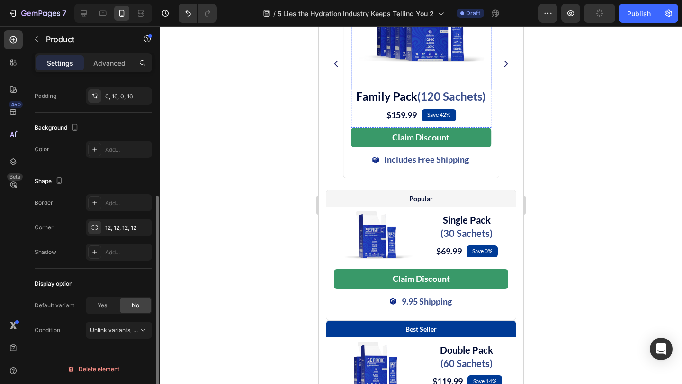
scroll to position [4790, 0]
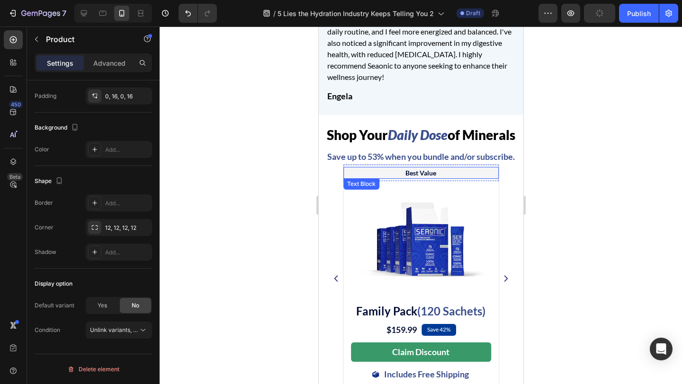
click at [426, 178] on p "Best Value" at bounding box center [420, 173] width 153 height 10
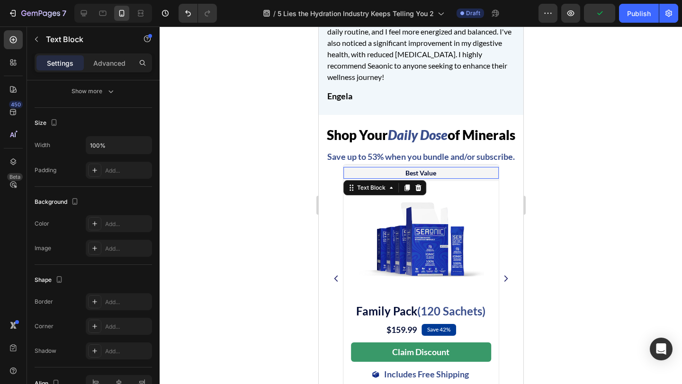
scroll to position [0, 0]
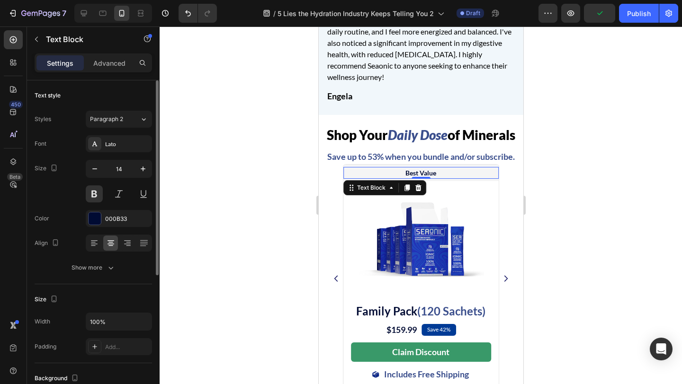
click at [426, 178] on p "Best Value" at bounding box center [420, 173] width 153 height 10
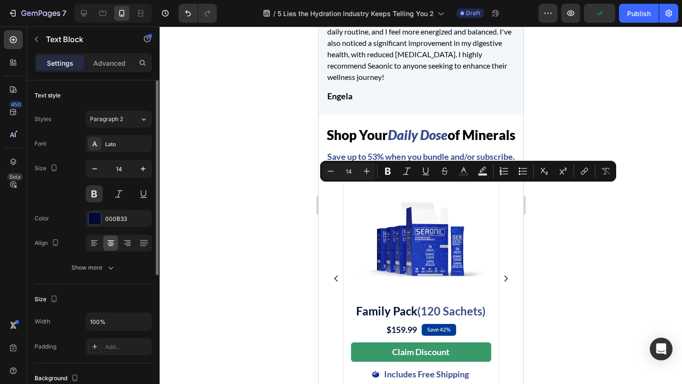
click at [426, 178] on p "Best Value" at bounding box center [420, 173] width 153 height 10
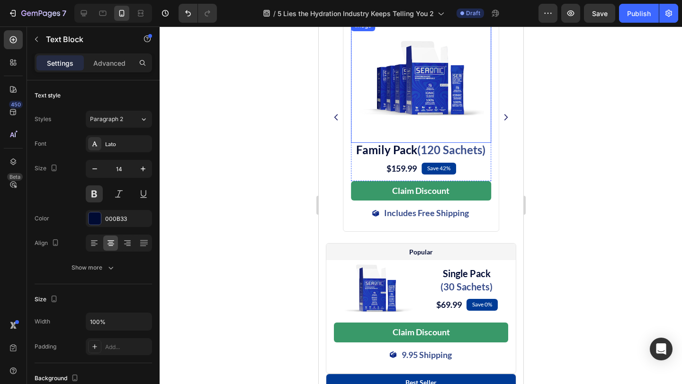
scroll to position [4941, 0]
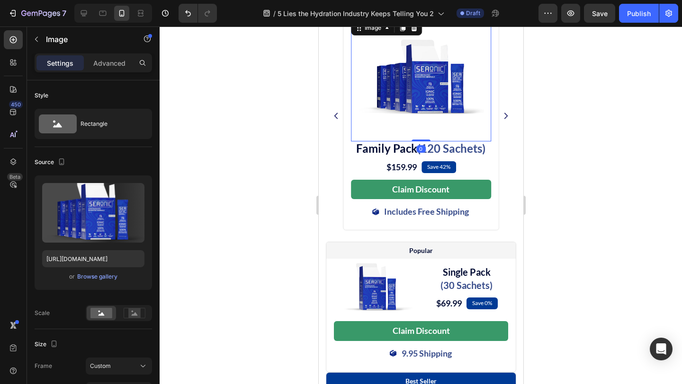
click at [408, 107] on img at bounding box center [420, 79] width 126 height 123
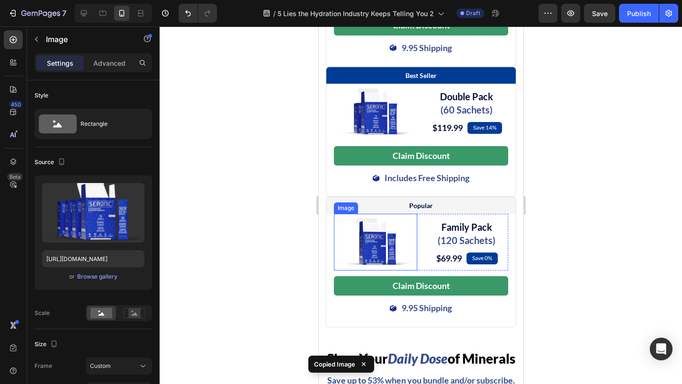
scroll to position [5250, 0]
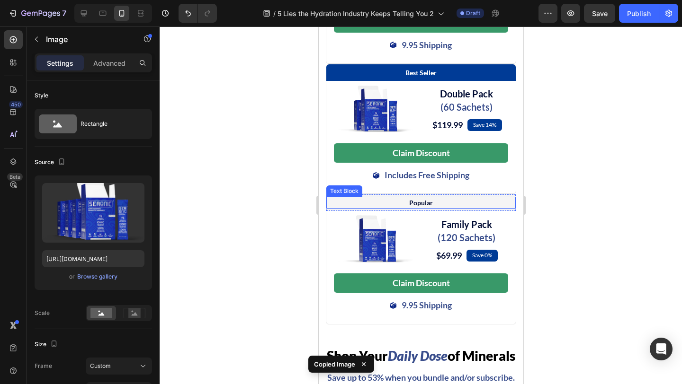
click at [421, 208] on p "Popular" at bounding box center [420, 203] width 187 height 10
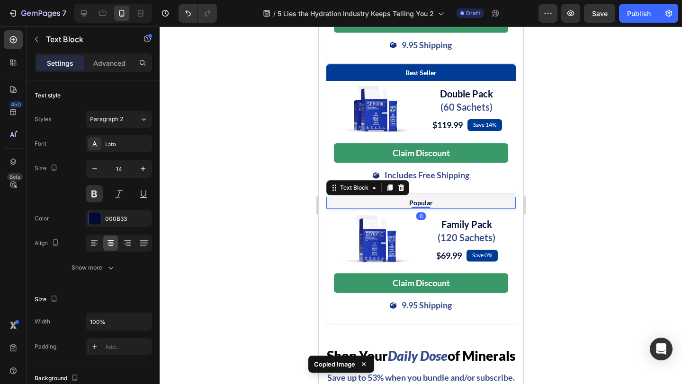
click at [421, 208] on p "Popular" at bounding box center [420, 203] width 187 height 10
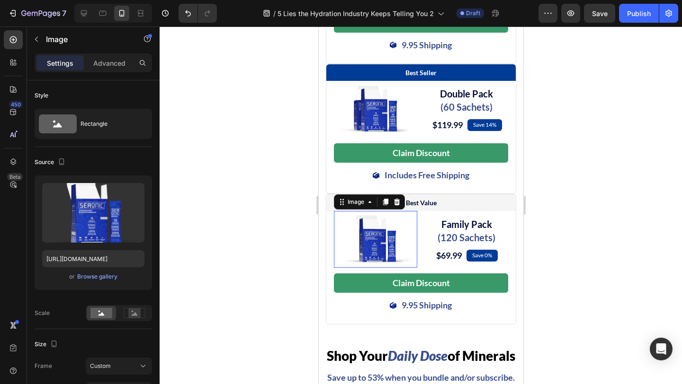
click at [373, 268] on img at bounding box center [375, 239] width 75 height 57
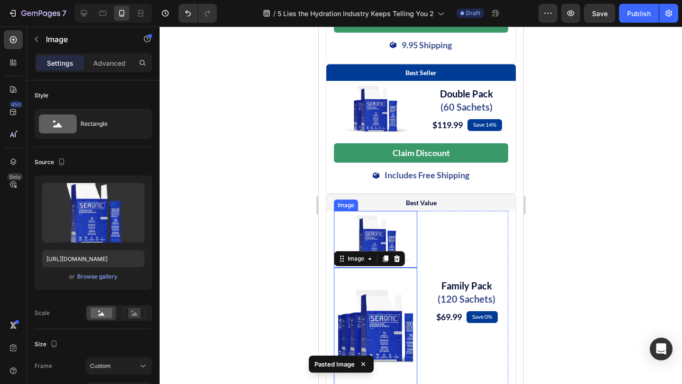
click at [380, 267] on img at bounding box center [375, 239] width 75 height 57
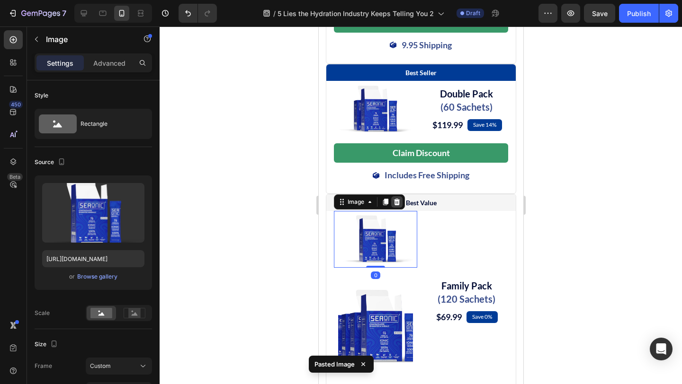
click at [397, 205] on icon at bounding box center [396, 202] width 6 height 7
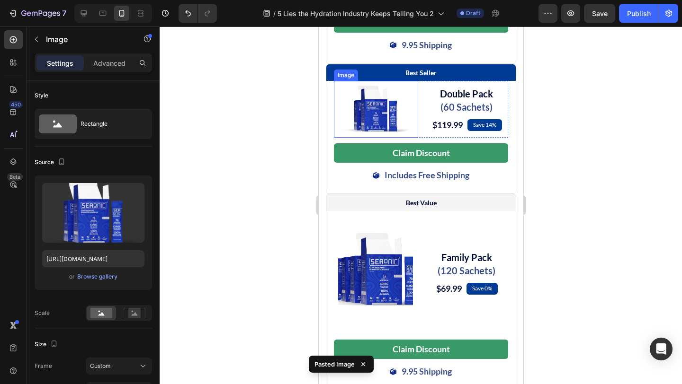
click at [375, 119] on img at bounding box center [375, 109] width 75 height 57
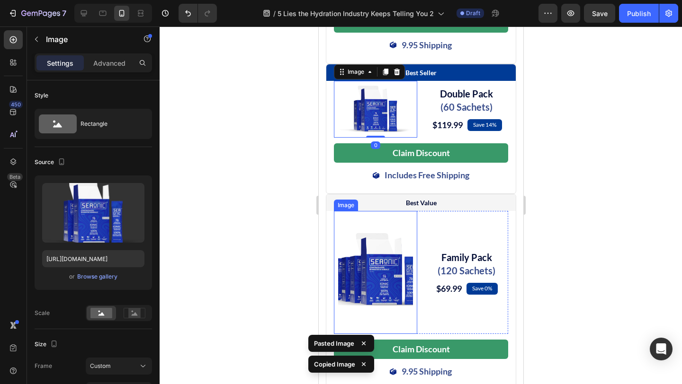
click at [377, 291] on img at bounding box center [375, 272] width 75 height 123
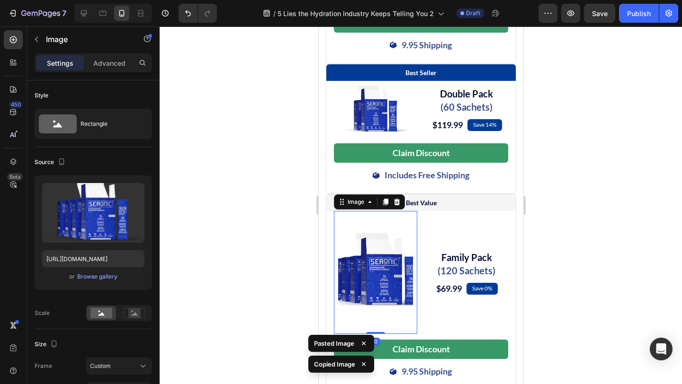
type input "120"
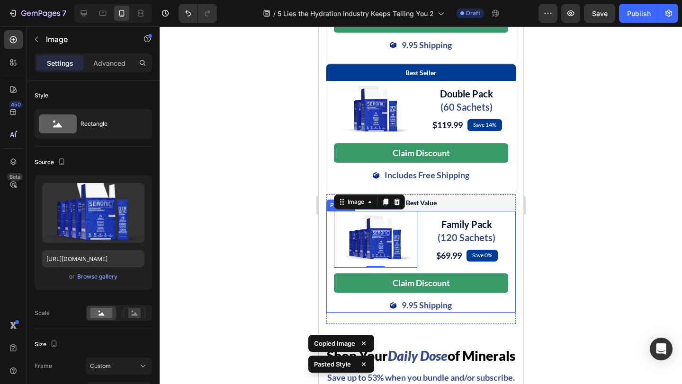
click at [330, 277] on div "Image 0 ⁠⁠⁠⁠⁠⁠⁠ Family Pack (120 Sachets) Heading $69.99 (P) Price (P) Price Sa…" at bounding box center [420, 261] width 189 height 101
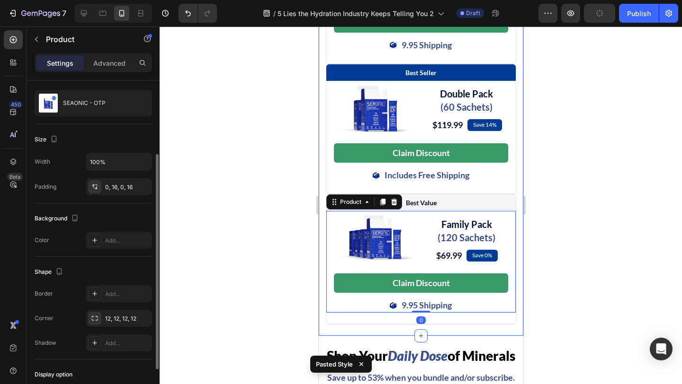
scroll to position [177, 0]
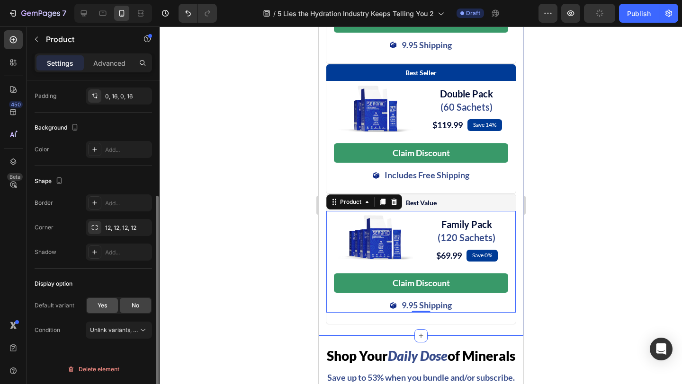
click at [102, 305] on span "Yes" at bounding box center [102, 306] width 9 height 9
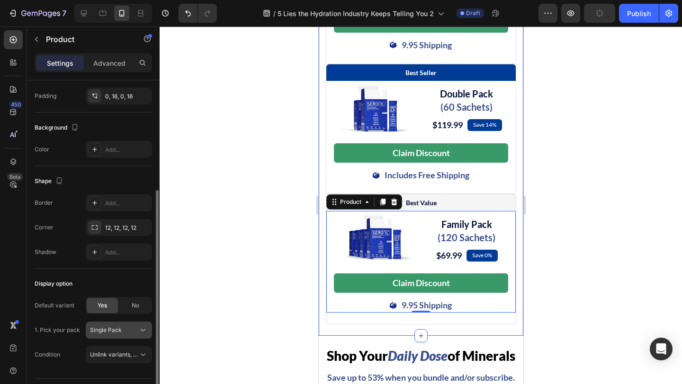
click at [122, 338] on button "Single Pack" at bounding box center [119, 330] width 66 height 17
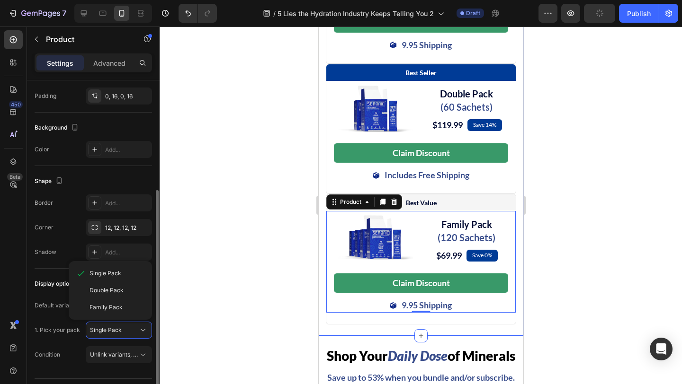
click at [122, 313] on div "Family Pack" at bounding box center [110, 307] width 76 height 17
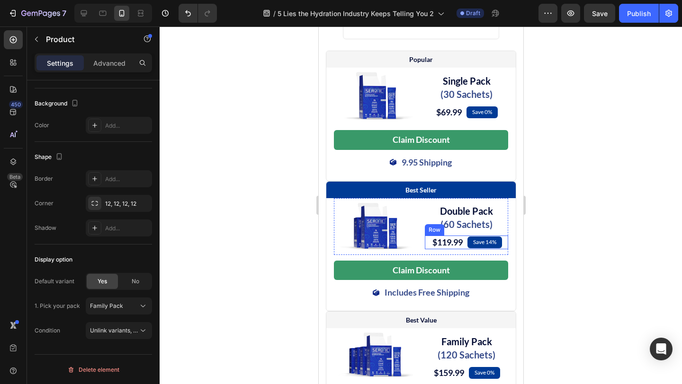
scroll to position [5210, 0]
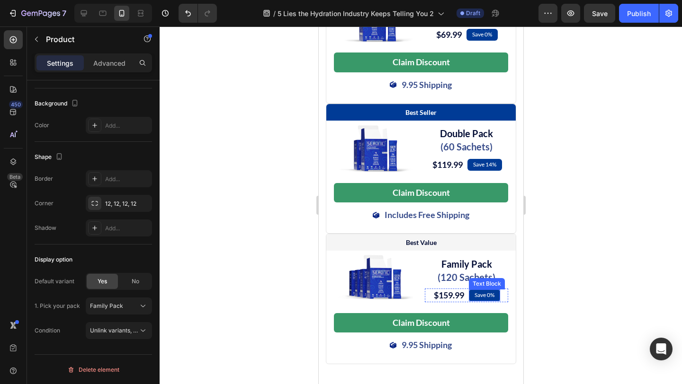
click at [488, 300] on p "Save 0%" at bounding box center [484, 296] width 20 height 8
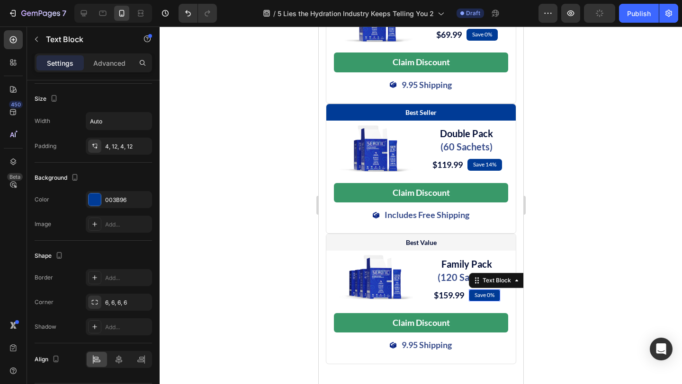
click at [488, 300] on p "Save 0%" at bounding box center [484, 296] width 20 height 8
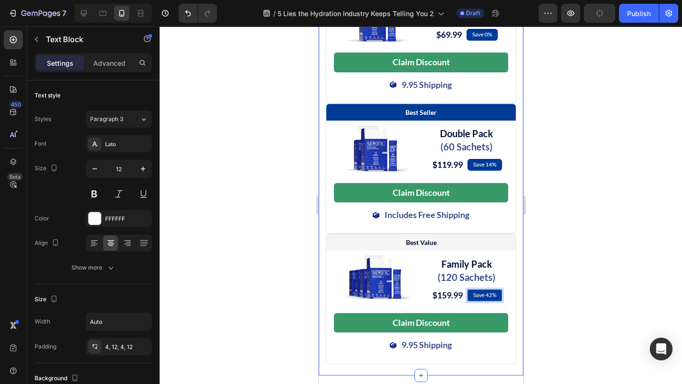
click at [321, 283] on div "Shop Your Daily Dose of Minerals Heading Save up to 53% when you bundle and/or …" at bounding box center [420, 29] width 205 height 693
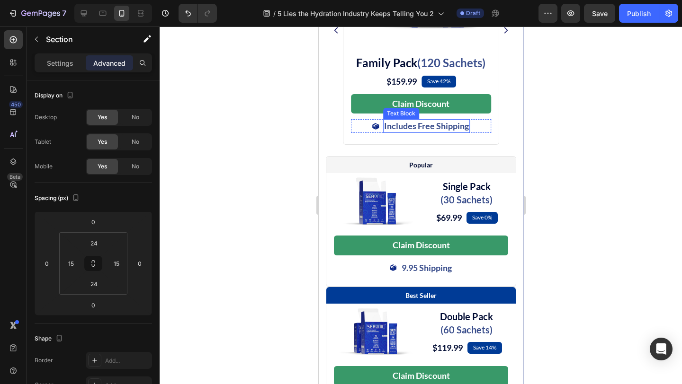
scroll to position [4987, 0]
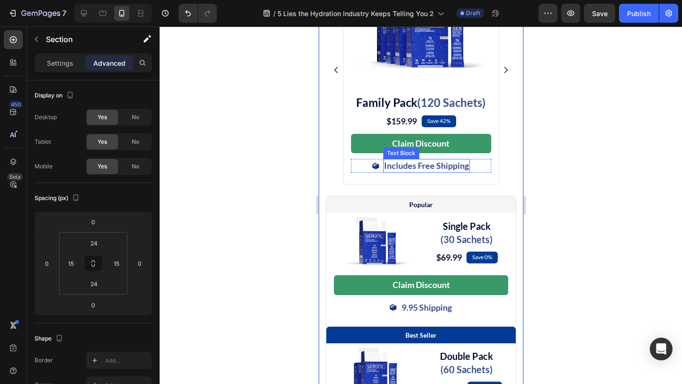
click at [418, 171] on span "Includes Free Shipping" at bounding box center [426, 166] width 85 height 10
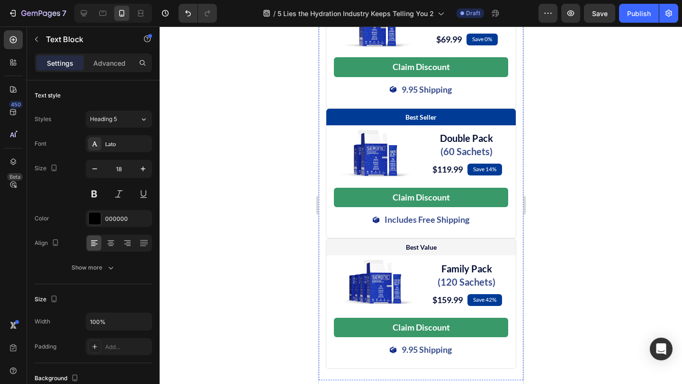
scroll to position [5257, 0]
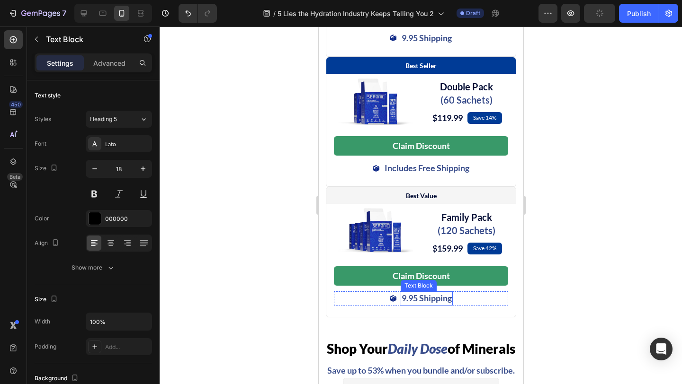
click at [432, 303] on span "9.95 Shipping" at bounding box center [426, 298] width 50 height 10
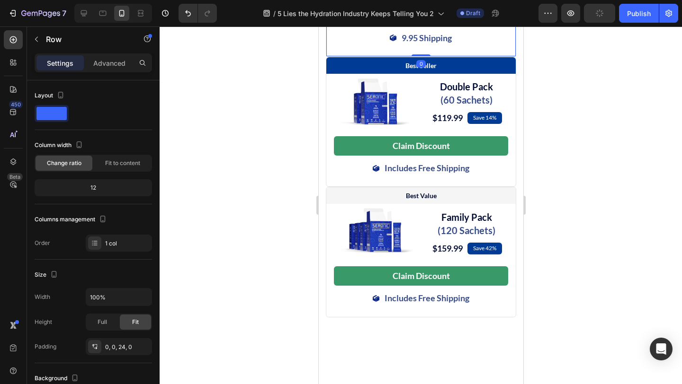
scroll to position [5177, 0]
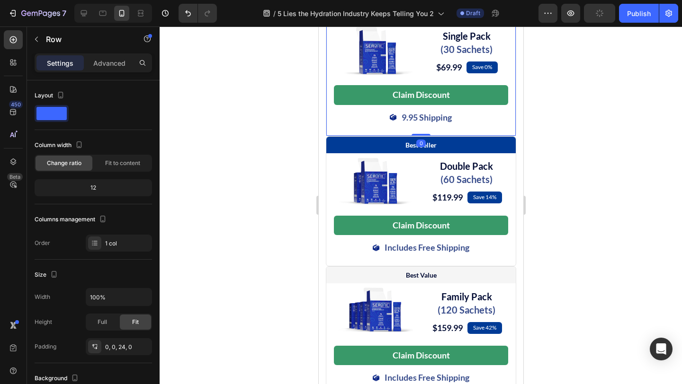
click at [331, 19] on icon at bounding box center [334, 16] width 8 height 8
click at [108, 67] on p "Advanced" at bounding box center [109, 63] width 32 height 10
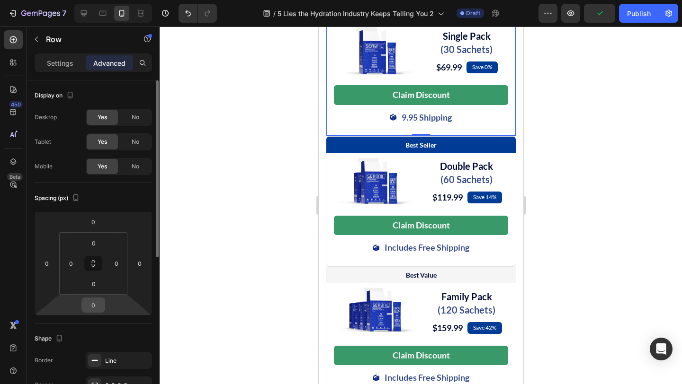
click at [98, 304] on input "0" at bounding box center [93, 305] width 19 height 14
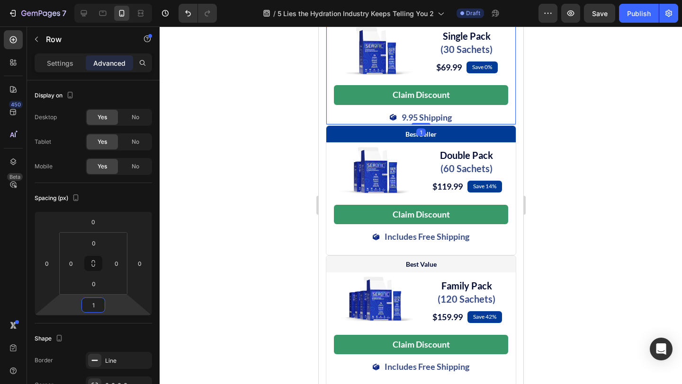
type input "12"
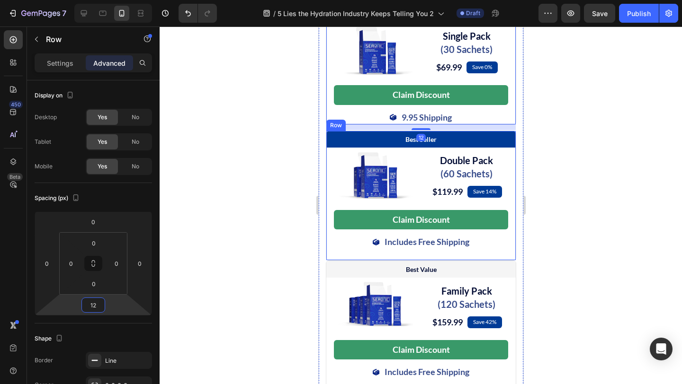
click at [328, 261] on div "Best Seller Text Block Row Image Double Pack (60 Sachets) Heading $119.99 (P) P…" at bounding box center [420, 196] width 190 height 130
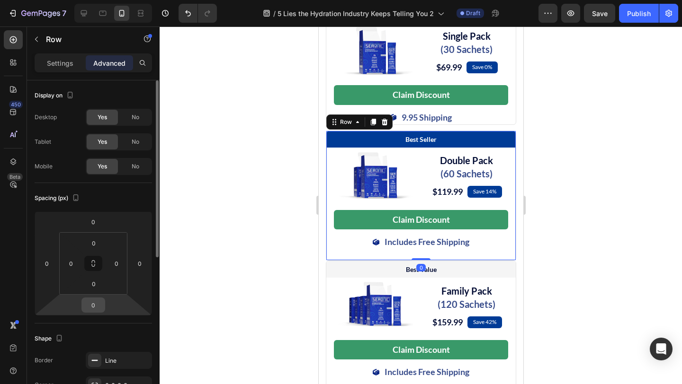
click at [98, 304] on input "0" at bounding box center [93, 305] width 19 height 14
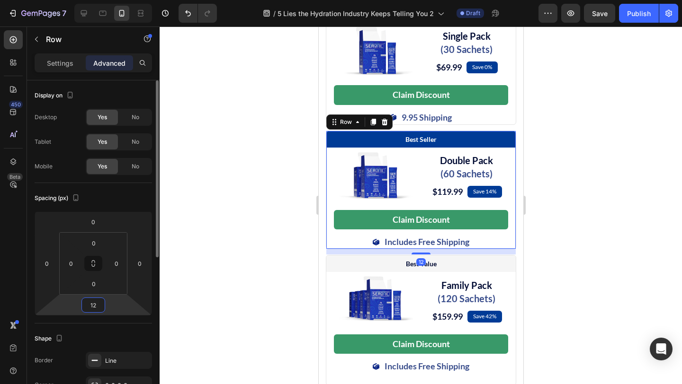
type input "12"
click at [110, 199] on div "Spacing (px)" at bounding box center [93, 198] width 117 height 15
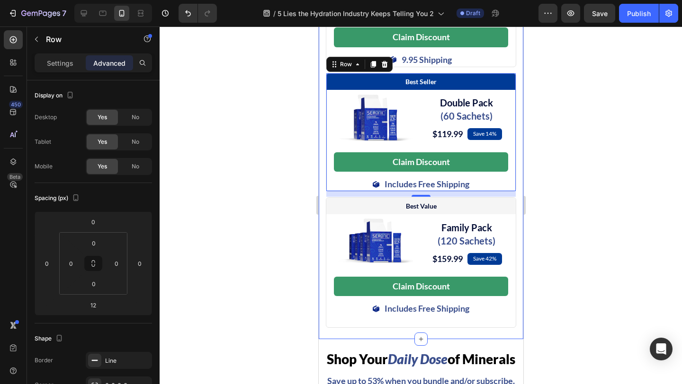
scroll to position [5325, 0]
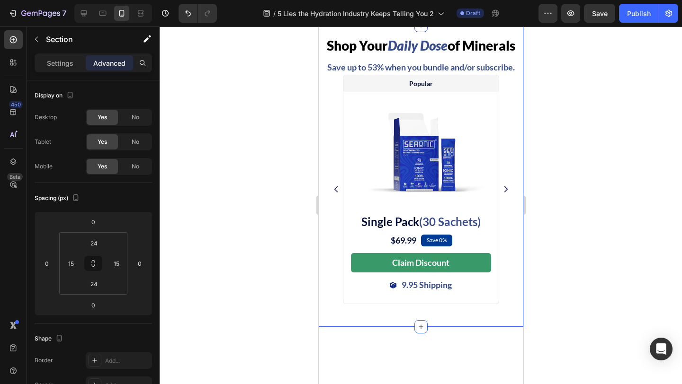
scroll to position [5566, 0]
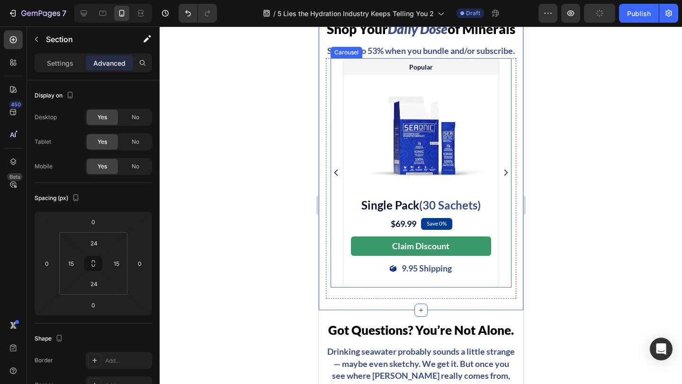
click at [504, 176] on icon "Carousel Next Arrow" at bounding box center [505, 173] width 3 height 6
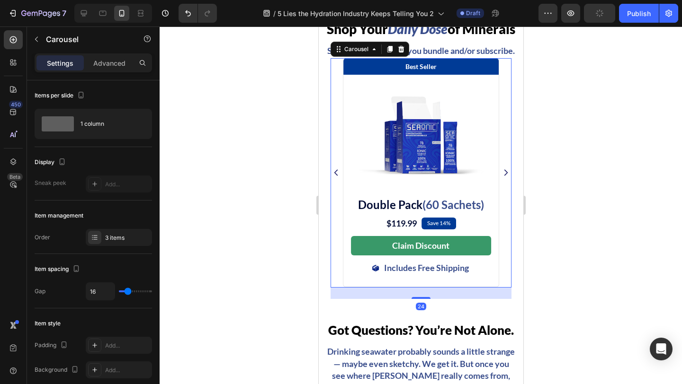
click at [504, 176] on icon "Carousel Next Arrow" at bounding box center [505, 173] width 3 height 6
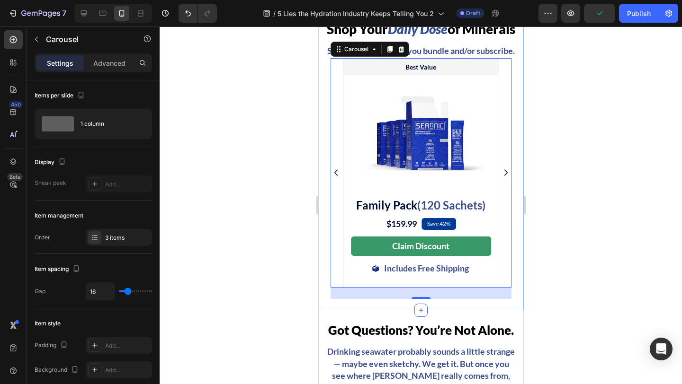
click at [517, 113] on div "Shop Your Daily Dose of Minerals Heading Save up to 53% when you bundle and/or …" at bounding box center [420, 160] width 205 height 302
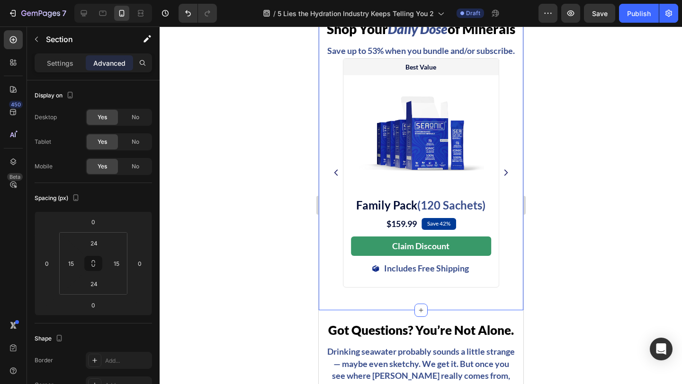
click at [513, 22] on icon at bounding box center [515, 18] width 6 height 7
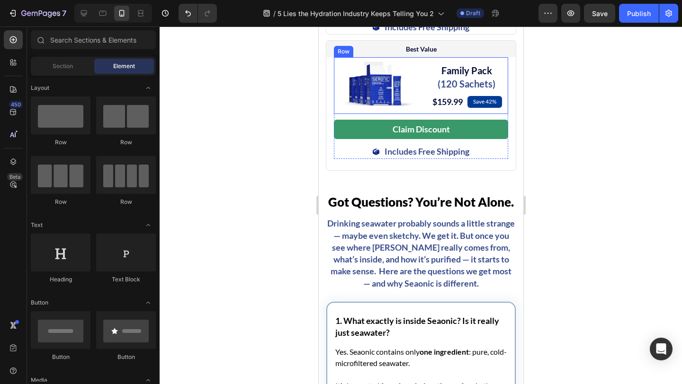
scroll to position [5289, 0]
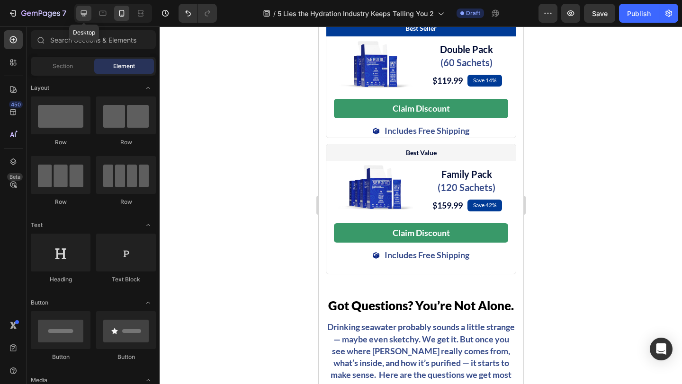
click at [85, 16] on icon at bounding box center [83, 13] width 9 height 9
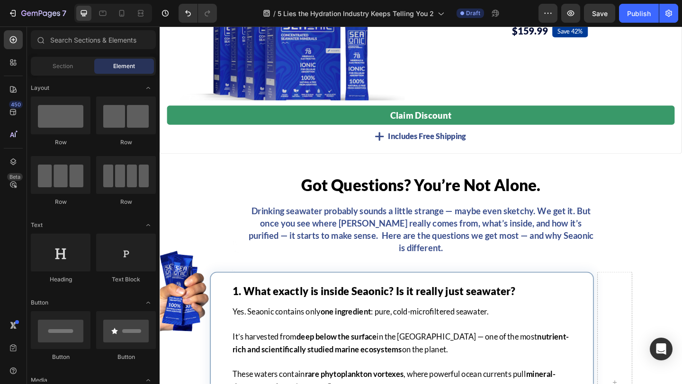
scroll to position [6127, 0]
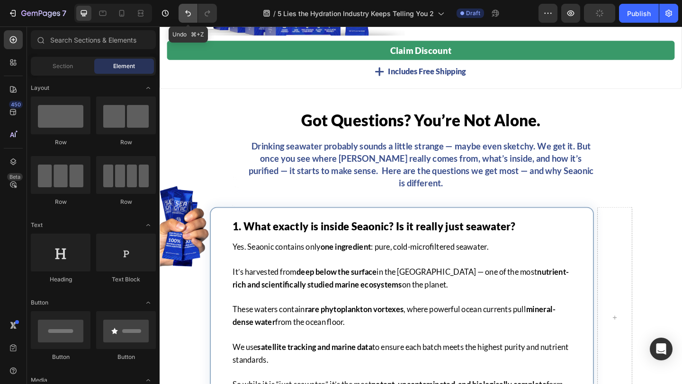
click at [187, 9] on icon "Undo/Redo" at bounding box center [187, 13] width 9 height 9
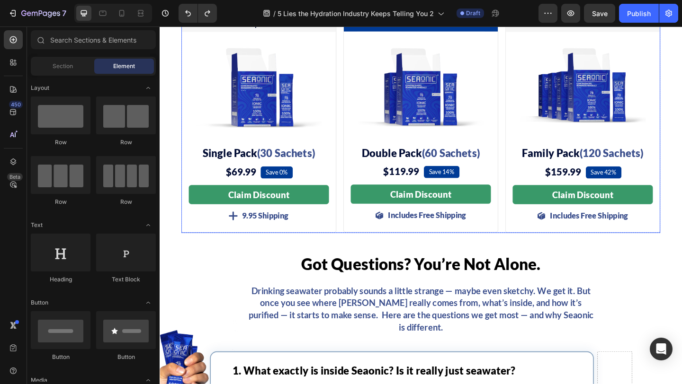
scroll to position [6101, 0]
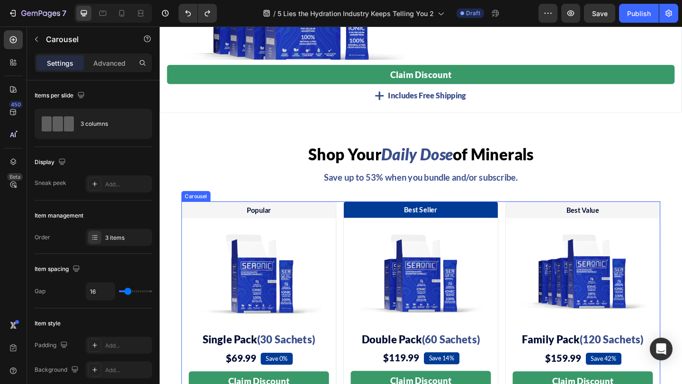
click at [354, 224] on div "Popular Text Block Row Image Single Pack (30 Sachets) Heading $69.99 (P) Price …" at bounding box center [443, 336] width 521 height 238
click at [104, 62] on p "Advanced" at bounding box center [109, 63] width 32 height 10
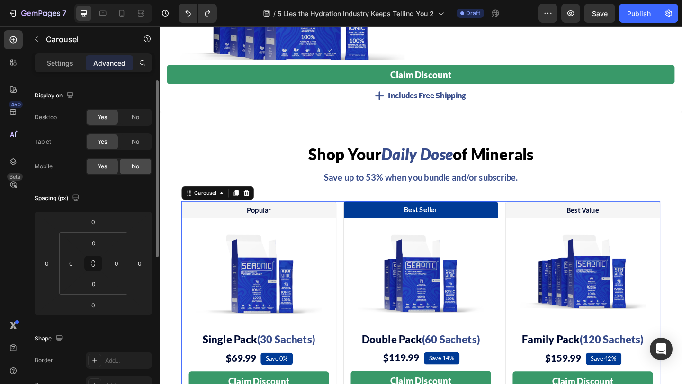
click at [130, 166] on div "No" at bounding box center [135, 166] width 31 height 15
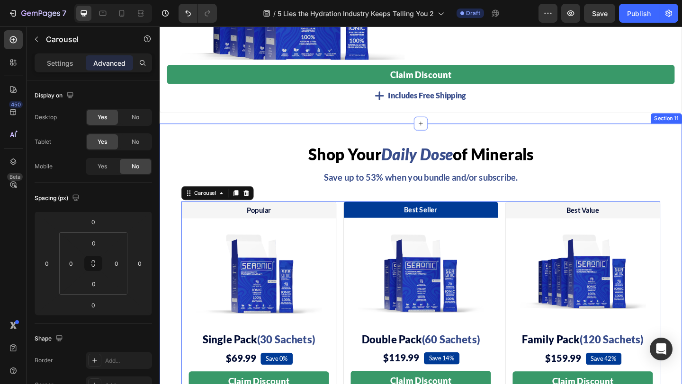
click at [178, 140] on div "Shop Your Daily Dose of Minerals Heading Save up to 53% when you bundle and/or …" at bounding box center [444, 299] width 568 height 334
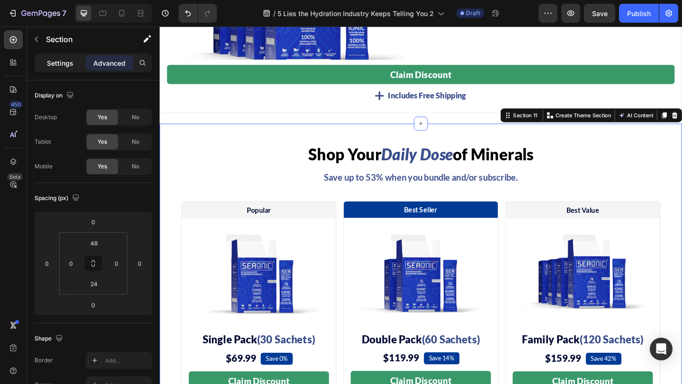
click at [61, 64] on p "Settings" at bounding box center [60, 63] width 27 height 10
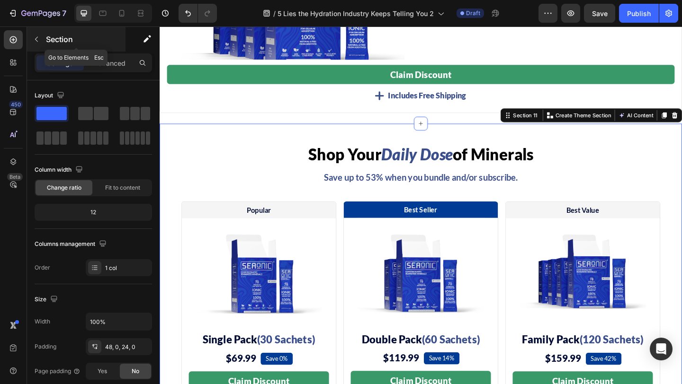
click at [43, 44] on button "button" at bounding box center [36, 39] width 15 height 15
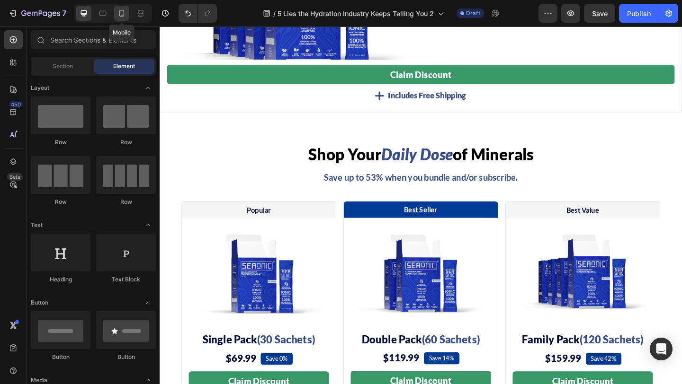
click at [122, 18] on div at bounding box center [121, 13] width 15 height 15
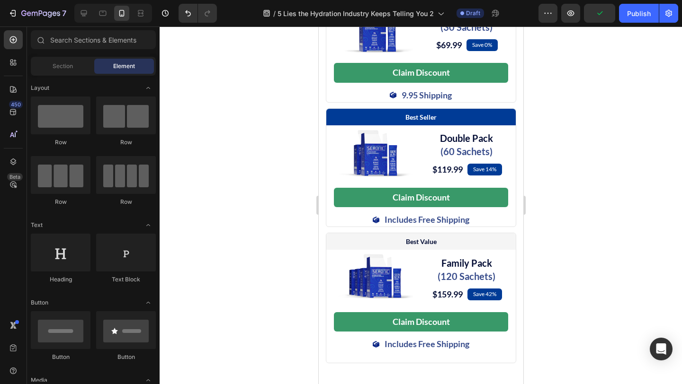
scroll to position [5075, 0]
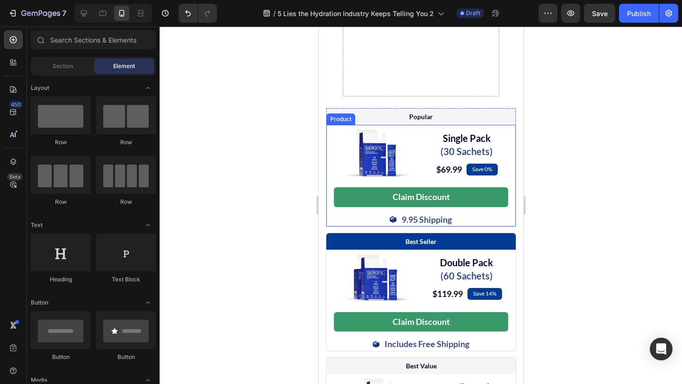
click at [330, 226] on div "Image Single Pack (30 Sachets) Heading $69.99 (P) Price (P) Price Save 0% Text …" at bounding box center [420, 175] width 189 height 101
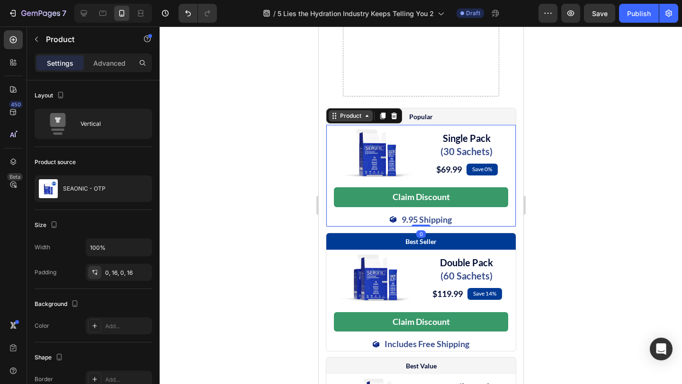
click at [345, 120] on div "Product" at bounding box center [350, 116] width 25 height 9
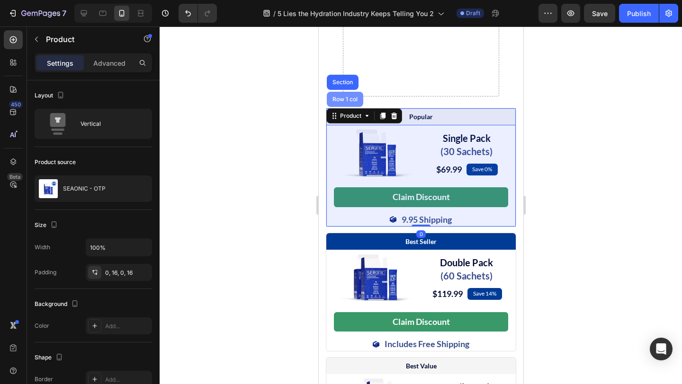
click at [342, 102] on div "Row 1 col" at bounding box center [344, 100] width 29 height 6
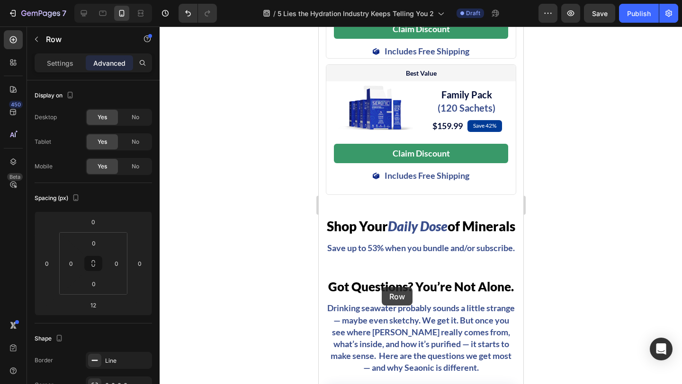
scroll to position [5367, 0]
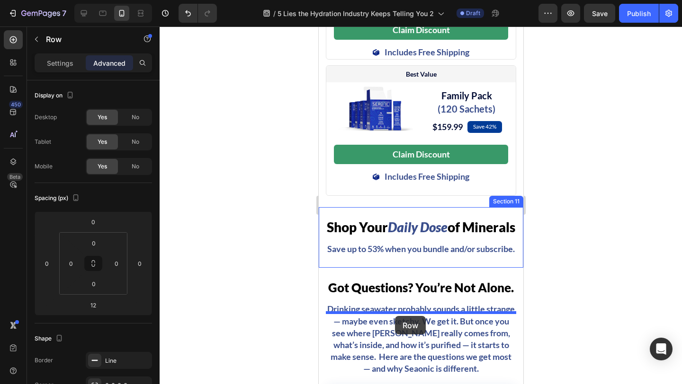
drag, startPoint x: 339, startPoint y: 128, endPoint x: 394, endPoint y: 316, distance: 195.8
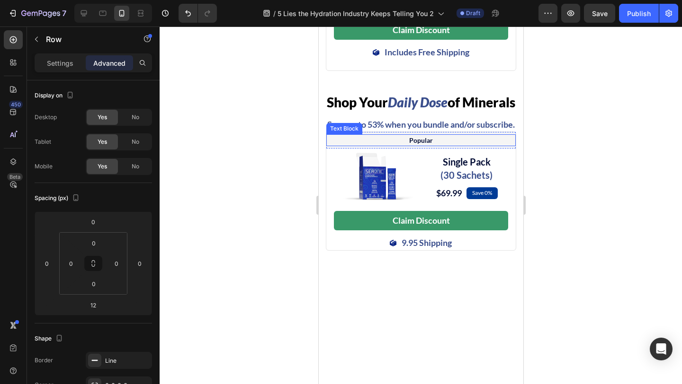
scroll to position [5243, 0]
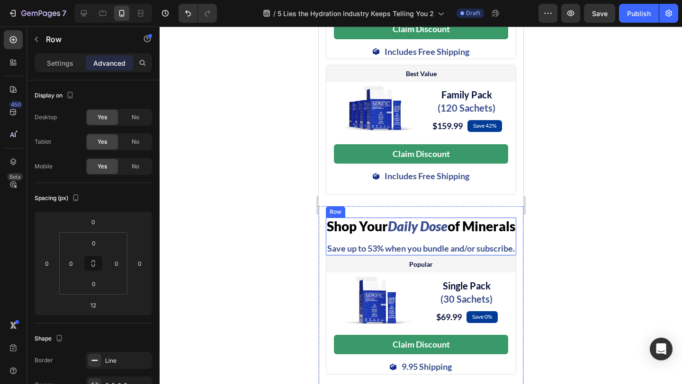
click at [375, 256] on div "Shop Your Daily Dose of Minerals Heading Save up to 53% when you bundle and/or …" at bounding box center [420, 237] width 190 height 38
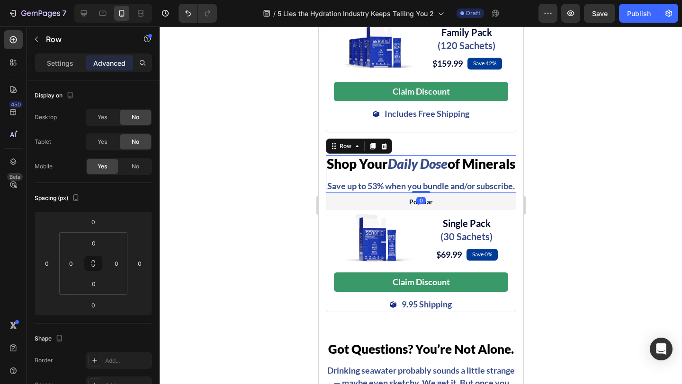
scroll to position [5381, 0]
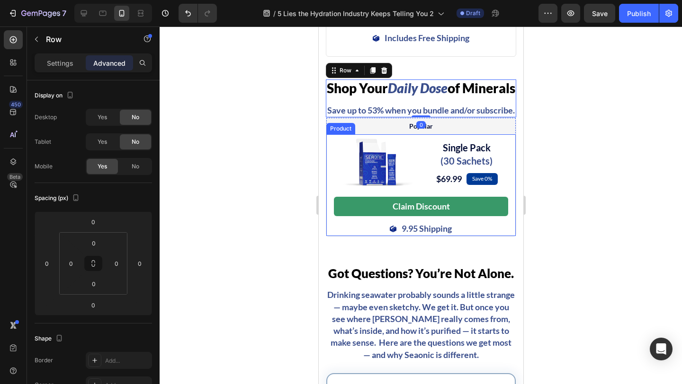
click at [326, 236] on div "Image Single Pack (30 Sachets) Heading $69.99 (P) Price (P) Price Save 0% Text …" at bounding box center [420, 184] width 189 height 101
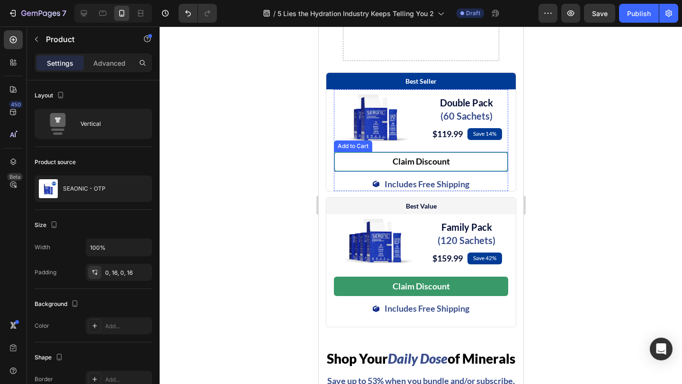
scroll to position [5101, 0]
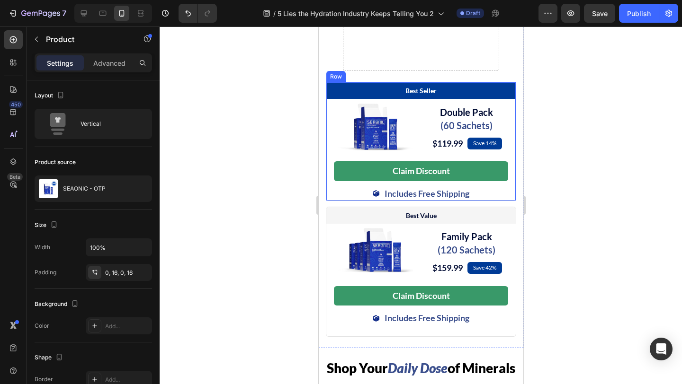
click at [326, 200] on div "Best Seller Text Block Row Image Double Pack (60 Sachets) Heading $119.99 (P) P…" at bounding box center [420, 141] width 189 height 118
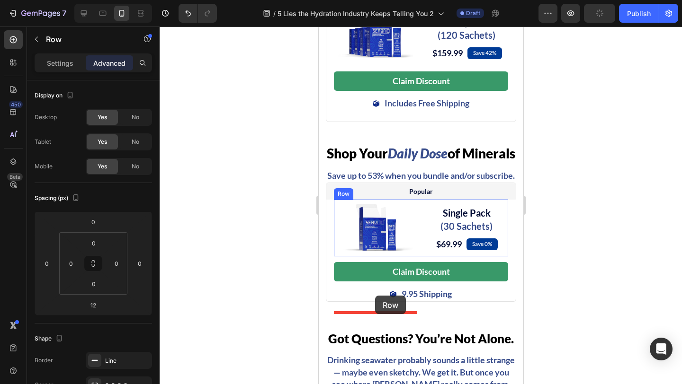
scroll to position [5345, 0]
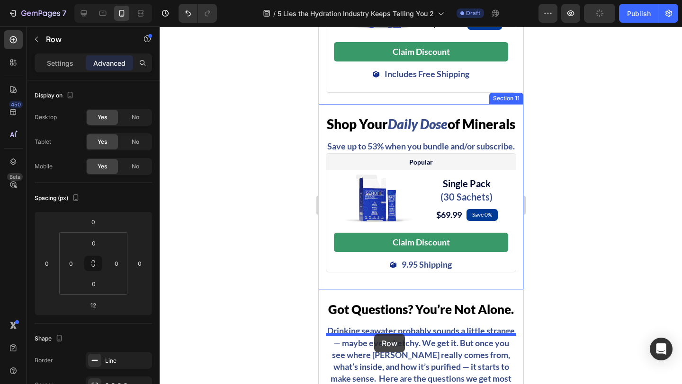
drag, startPoint x: 343, startPoint y: 103, endPoint x: 374, endPoint y: 334, distance: 233.0
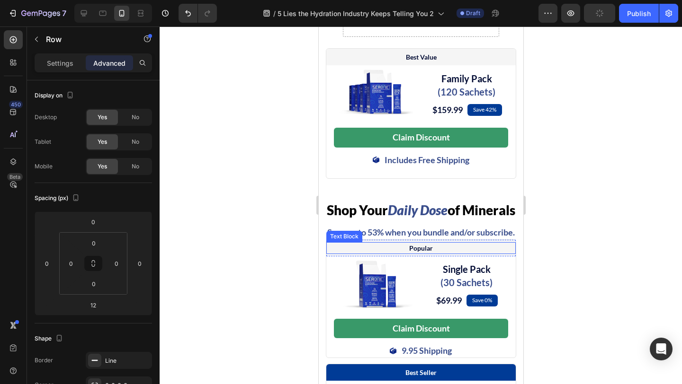
scroll to position [4964, 0]
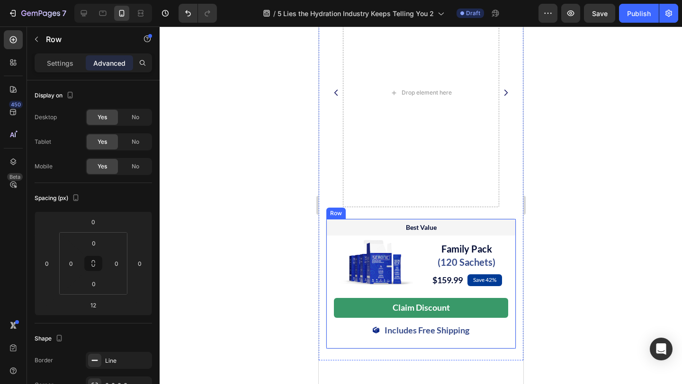
click at [327, 349] on div "Best Value Text Block Row Image Family Pack (120 Sachets) Heading $159.99 (P) P…" at bounding box center [420, 284] width 190 height 130
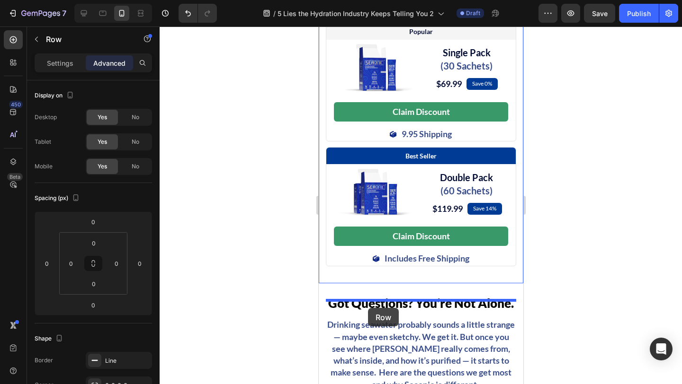
scroll to position [5369, 0]
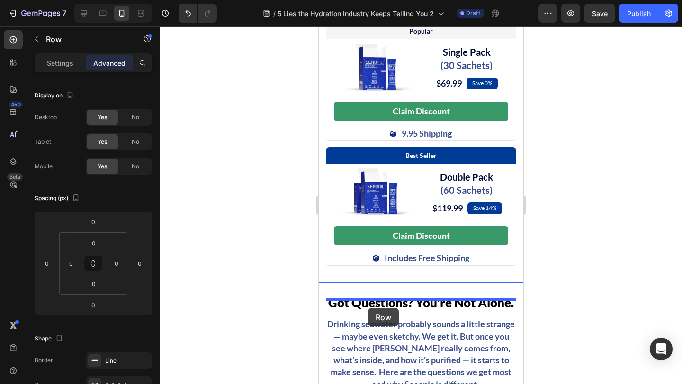
drag, startPoint x: 354, startPoint y: 359, endPoint x: 367, endPoint y: 308, distance: 52.8
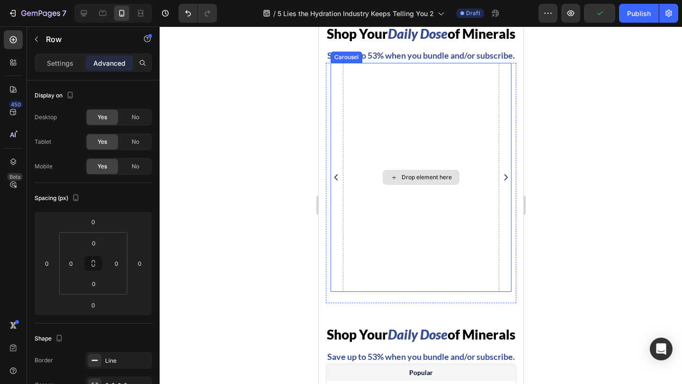
scroll to position [4737, 0]
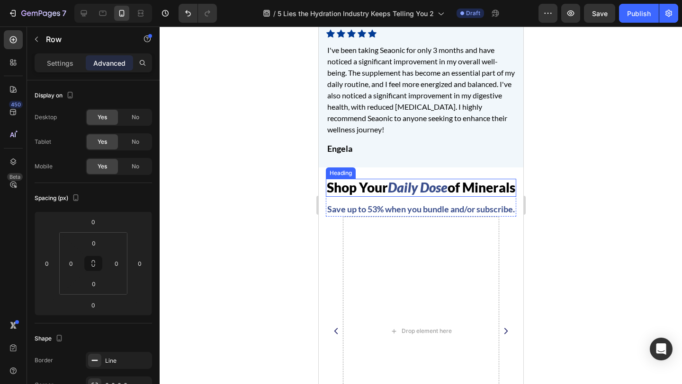
click at [325, 179] on h2 "Shop Your Daily Dose of Minerals" at bounding box center [420, 188] width 190 height 18
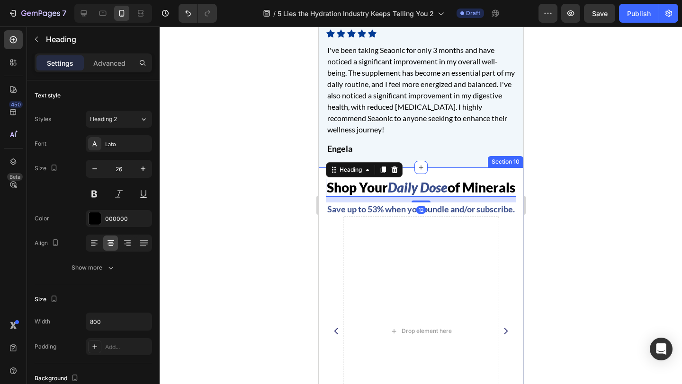
click at [321, 178] on div "Shop Your Daily Dose of Minerals Heading 12 Save up to 53% when you bundle and/…" at bounding box center [420, 319] width 205 height 302
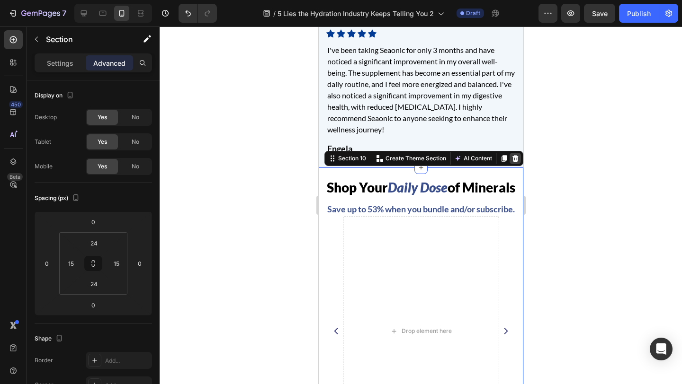
click at [511, 155] on icon at bounding box center [515, 159] width 8 height 8
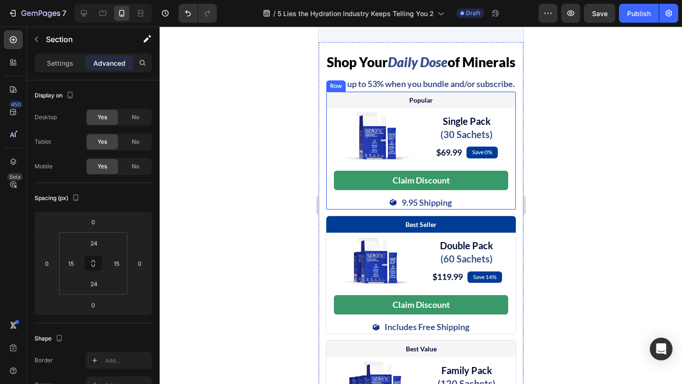
scroll to position [4870, 0]
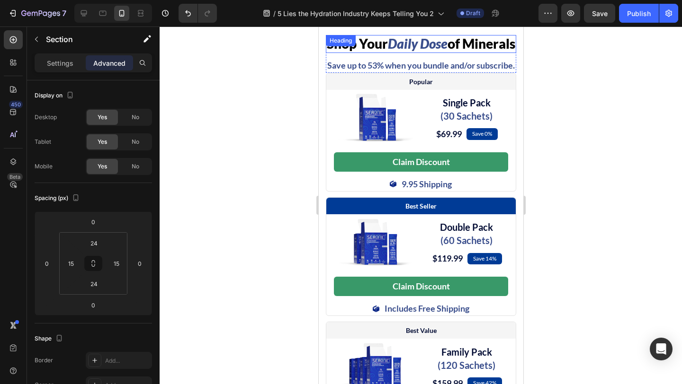
click at [373, 54] on h2 "Shop Your Daily Dose of Minerals" at bounding box center [420, 44] width 190 height 18
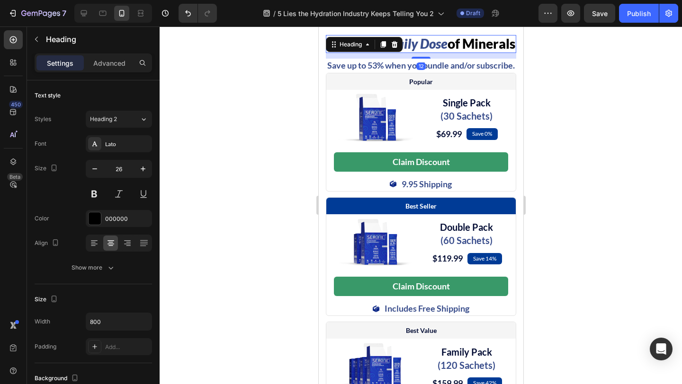
click at [372, 59] on div "12" at bounding box center [420, 56] width 190 height 6
click at [328, 71] on p "Save up to 53% when you bundle and/or subscribe." at bounding box center [420, 66] width 188 height 12
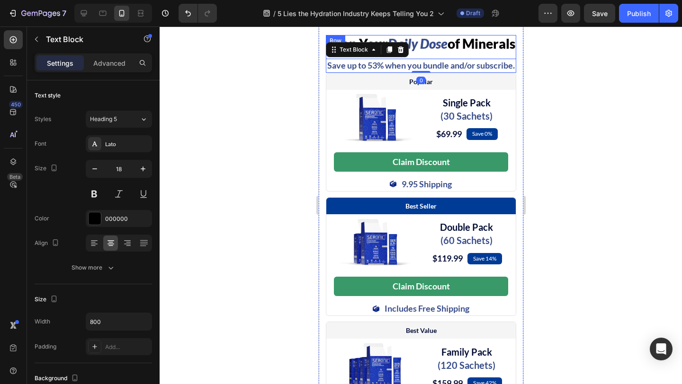
click at [419, 71] on div "Shop Your Daily Dose of Minerals Heading Save up to 53% when you bundle and/or …" at bounding box center [420, 54] width 190 height 38
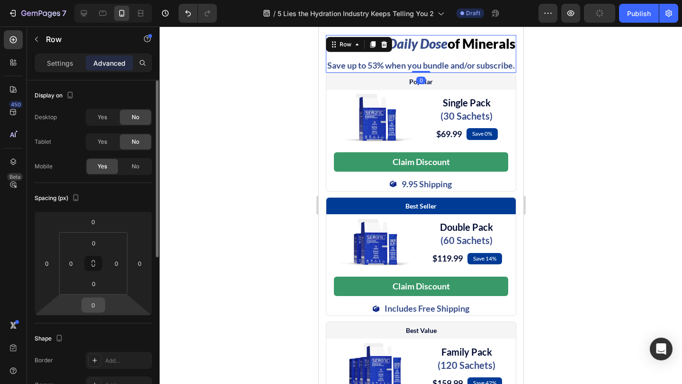
click at [97, 302] on input "0" at bounding box center [93, 305] width 19 height 14
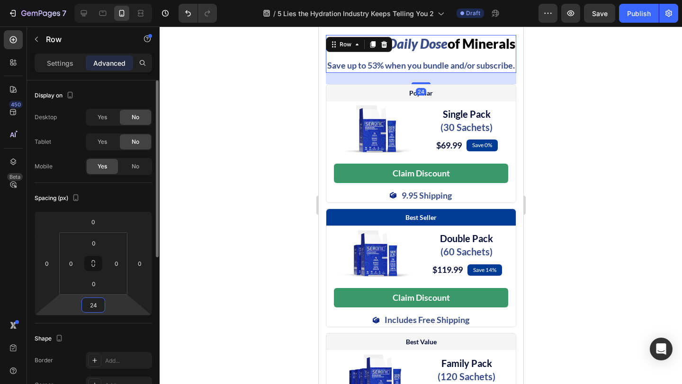
type input "24"
click at [126, 201] on div "Spacing (px)" at bounding box center [93, 198] width 117 height 15
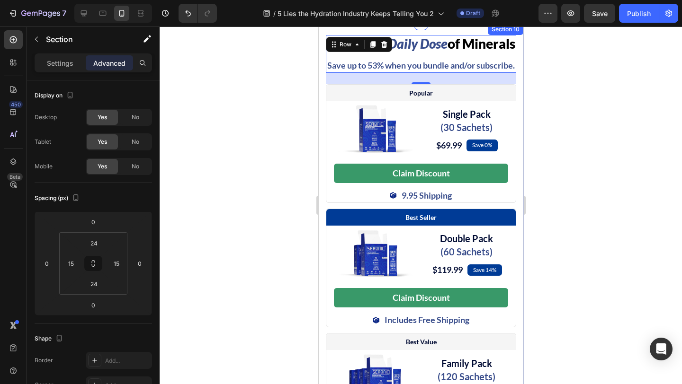
click at [319, 219] on div "Shop Your Daily Dose of Minerals Heading Save up to 53% when you bundle and/or …" at bounding box center [420, 244] width 205 height 440
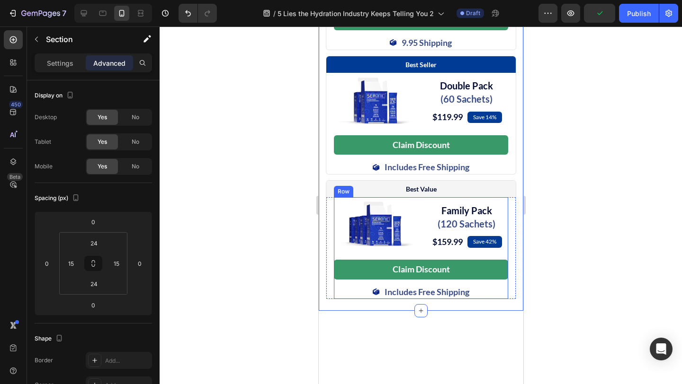
scroll to position [4918, 0]
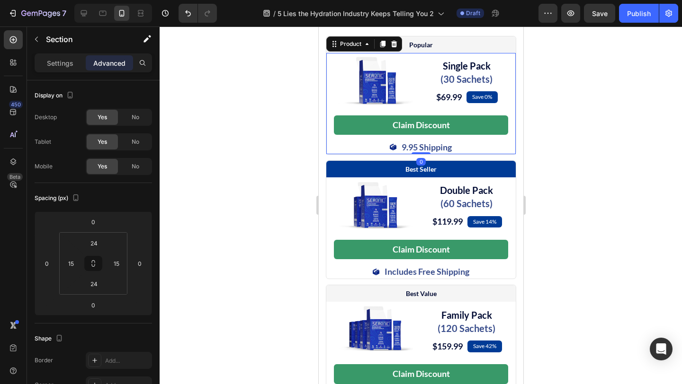
click at [329, 154] on div "Image Single Pack (30 Sachets) Heading $69.99 (P) Price (P) Price Save 0% Text …" at bounding box center [420, 103] width 189 height 101
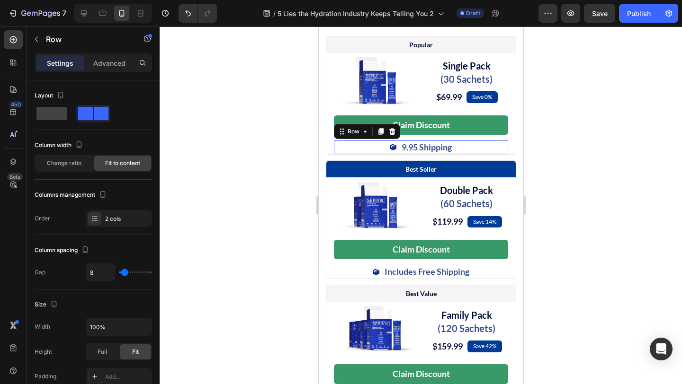
click at [371, 154] on div "Image 9.95 Shipping Text Block Row 0" at bounding box center [420, 148] width 174 height 14
click at [411, 141] on div "Claim Discount Add to Cart" at bounding box center [420, 128] width 174 height 25
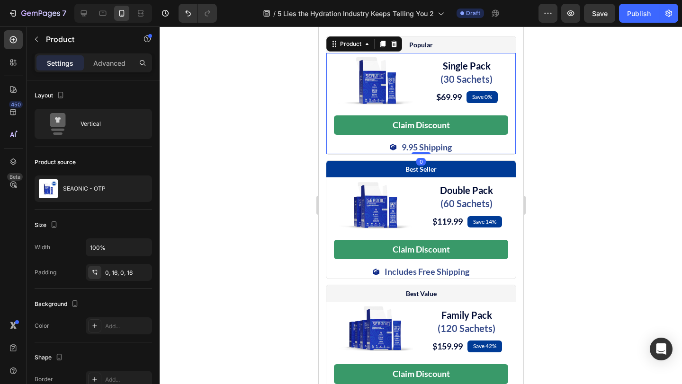
drag, startPoint x: 330, startPoint y: 170, endPoint x: 509, endPoint y: 149, distance: 179.7
click at [330, 154] on div "Image Single Pack (30 Sachets) Heading $69.99 (P) Price (P) Price Save 0% Text …" at bounding box center [420, 103] width 189 height 101
click at [104, 64] on p "Advanced" at bounding box center [109, 63] width 32 height 10
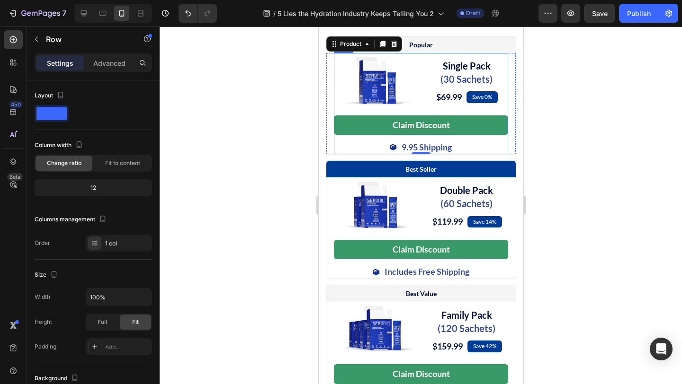
click at [370, 141] on div "Claim Discount Add to Cart" at bounding box center [420, 128] width 174 height 25
click at [100, 66] on p "Advanced" at bounding box center [109, 63] width 32 height 10
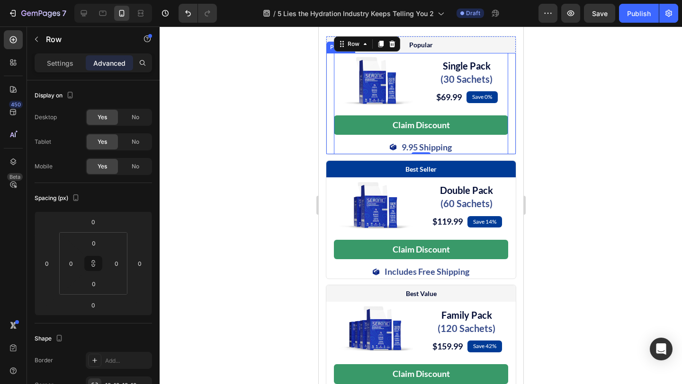
click at [333, 154] on div "Image Single Pack (30 Sachets) Heading $69.99 (P) Price (P) Price Save 0% Text …" at bounding box center [420, 103] width 189 height 101
click at [369, 141] on div "Claim Discount Add to Cart" at bounding box center [420, 128] width 174 height 25
click at [345, 48] on div "Row" at bounding box center [353, 44] width 16 height 9
click at [332, 143] on div "Image Single Pack (30 Sachets) Heading $69.99 (P) Price (P) Price Save 0% Text …" at bounding box center [420, 103] width 189 height 101
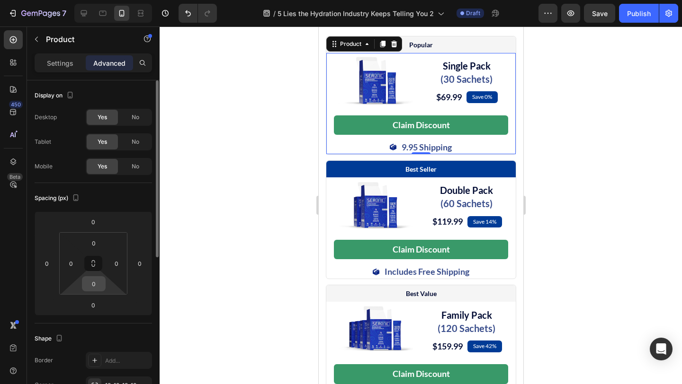
click at [98, 285] on input "0" at bounding box center [93, 284] width 19 height 14
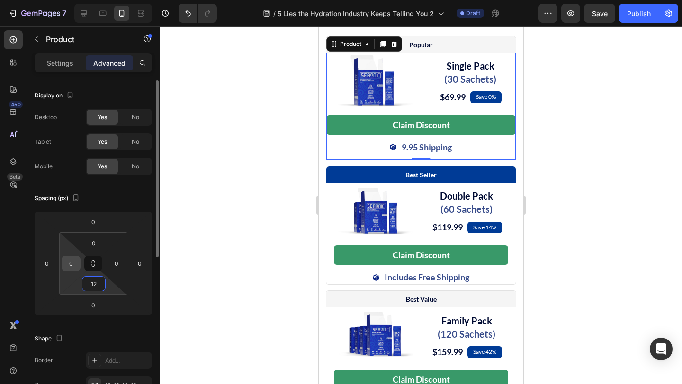
type input "12"
click at [74, 265] on input "0" at bounding box center [71, 264] width 14 height 14
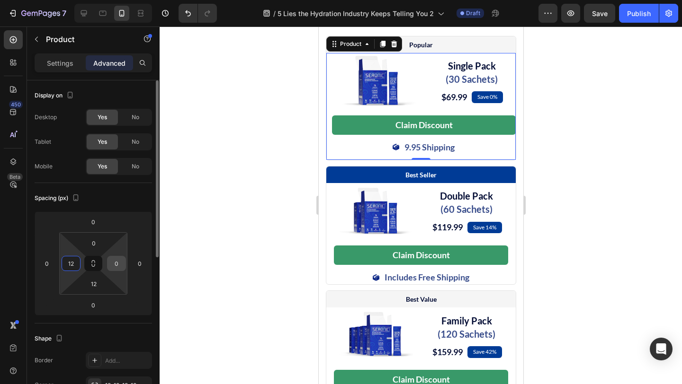
type input "12"
click at [118, 261] on input "0" at bounding box center [116, 264] width 14 height 14
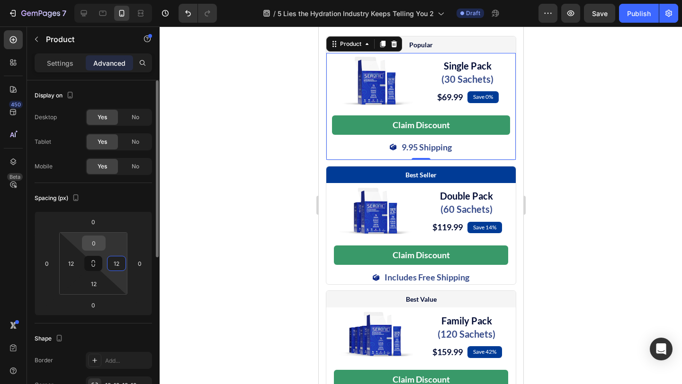
type input "12"
click at [97, 240] on input "0" at bounding box center [93, 243] width 19 height 14
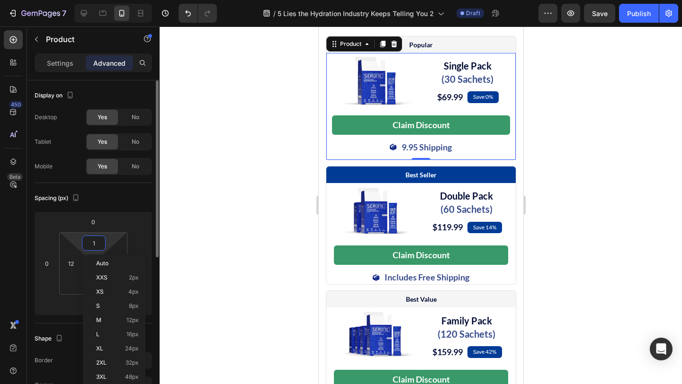
type input "12"
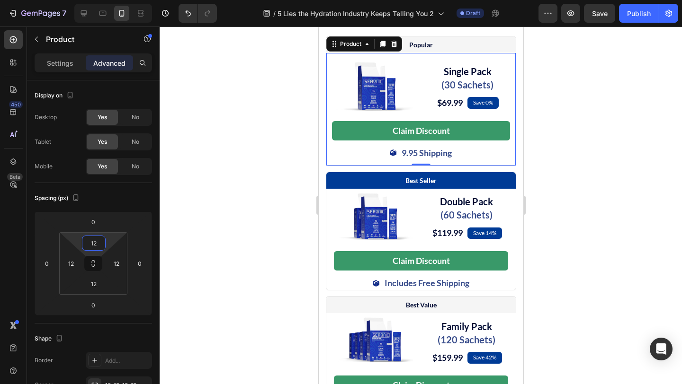
click at [575, 195] on div at bounding box center [421, 206] width 522 height 358
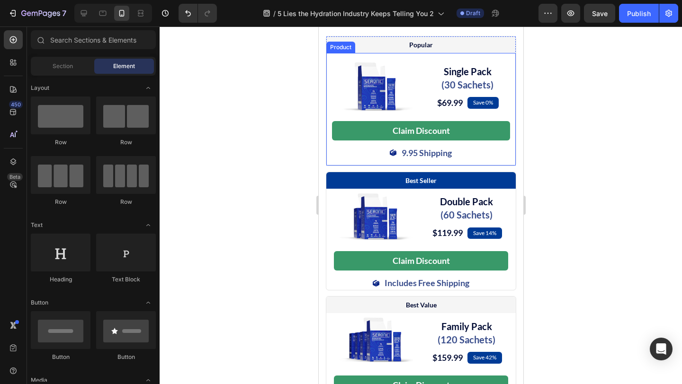
click at [507, 166] on div "Image Single Pack (30 Sachets) Heading $69.99 (P) Price (P) Price Save 0% Text …" at bounding box center [420, 109] width 189 height 113
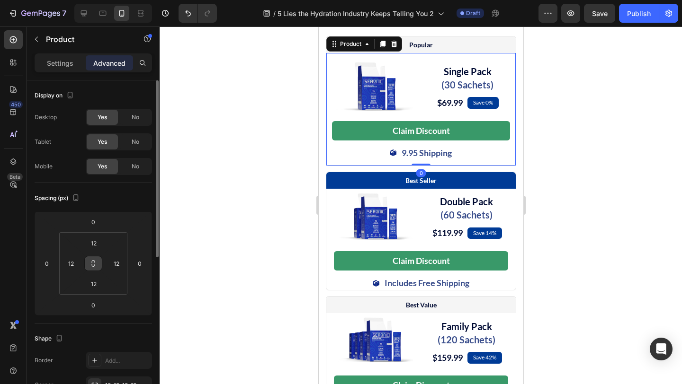
click at [96, 264] on icon at bounding box center [93, 264] width 8 height 8
click at [98, 244] on input "12" at bounding box center [93, 243] width 19 height 14
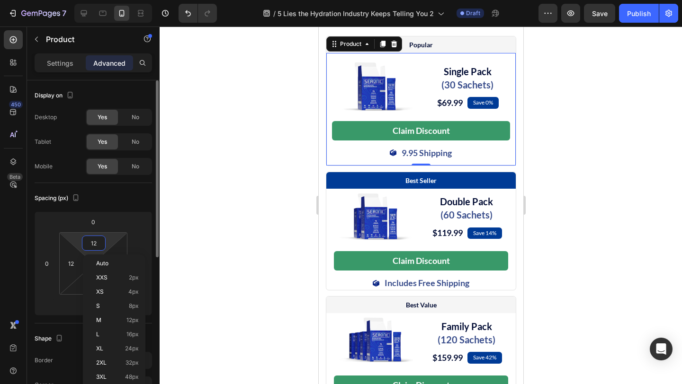
type input "2"
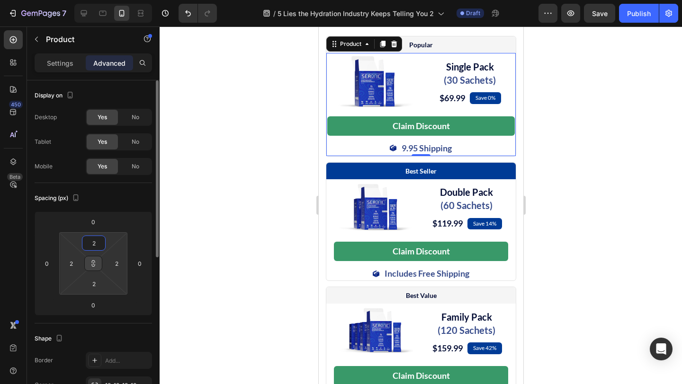
type input "24"
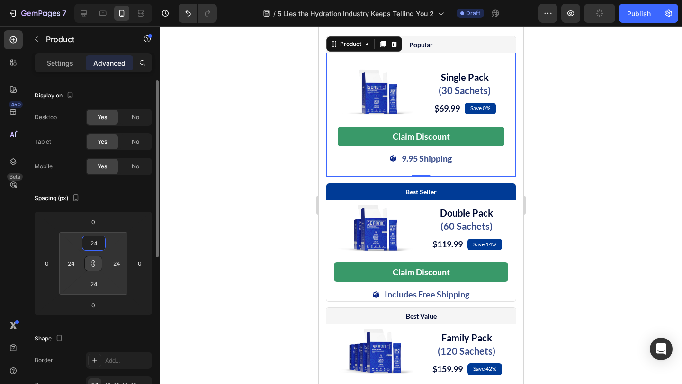
type input "24"
click at [127, 202] on div "Spacing (px)" at bounding box center [93, 198] width 117 height 15
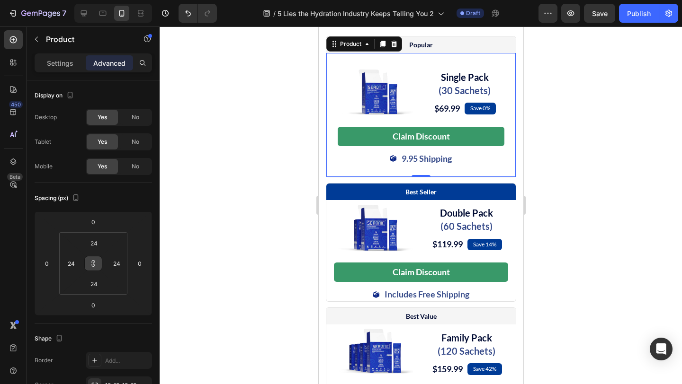
click at [557, 164] on div at bounding box center [421, 206] width 522 height 358
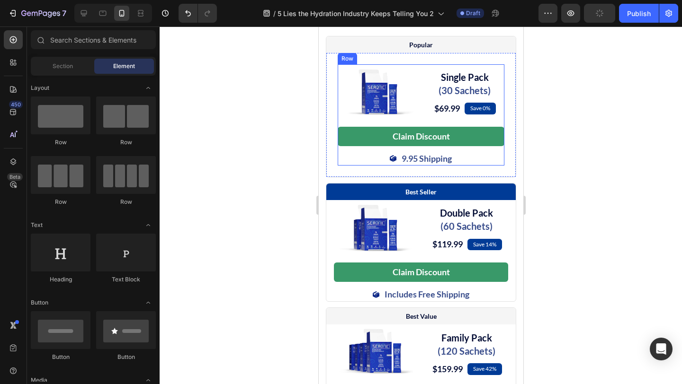
click at [422, 149] on div "Image Single Pack (30 Sachets) Heading $69.99 (P) Price (P) Price Save 0% Text …" at bounding box center [420, 114] width 167 height 101
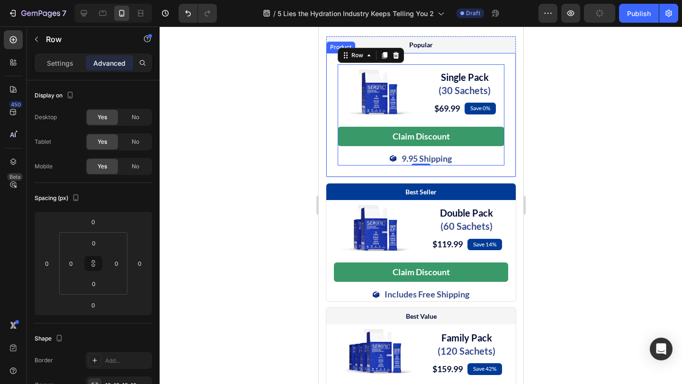
click at [511, 153] on div "Image Single Pack (30 Sachets) Heading $69.99 (P) Price (P) Price Save 0% Text …" at bounding box center [420, 115] width 189 height 124
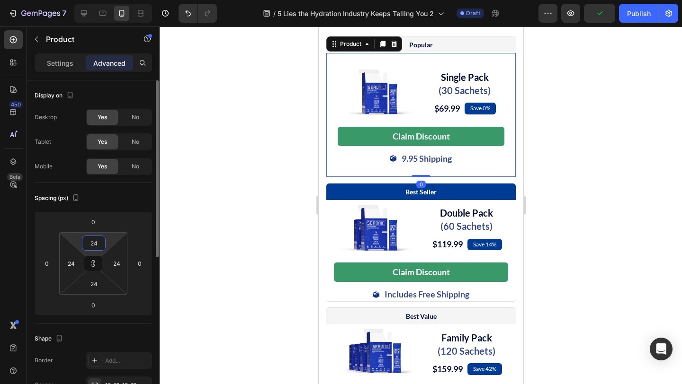
click at [95, 244] on input "24" at bounding box center [93, 243] width 19 height 14
type input "1"
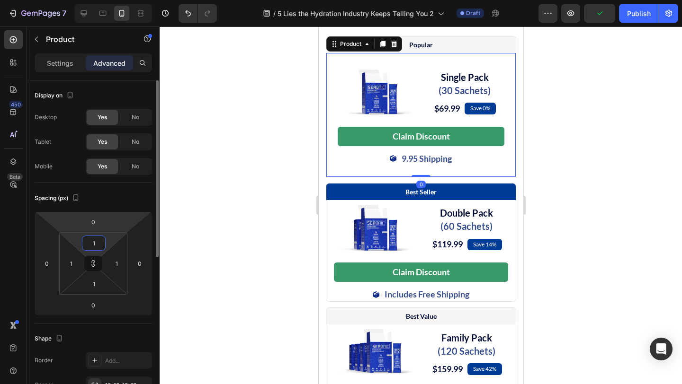
type input "12"
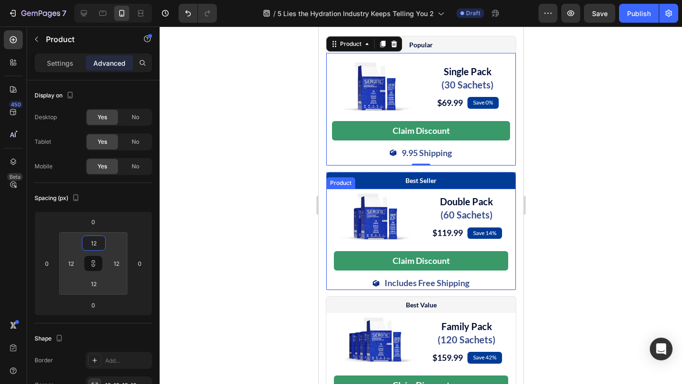
click at [328, 235] on div "Image Double Pack (60 Sachets) Heading $119.99 (P) Price (P) Price Save 14% Tex…" at bounding box center [420, 239] width 189 height 101
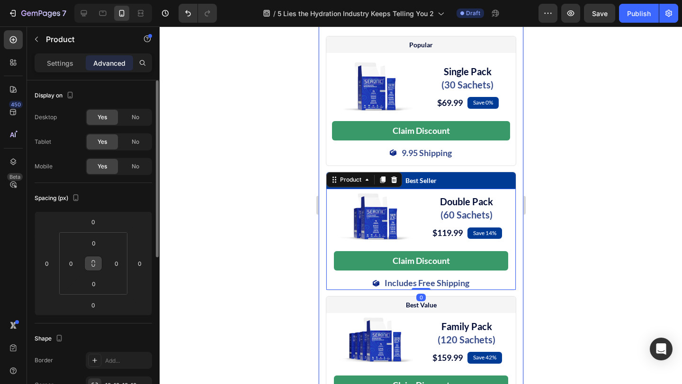
drag, startPoint x: 93, startPoint y: 265, endPoint x: 95, endPoint y: 250, distance: 15.3
click at [93, 265] on icon at bounding box center [93, 264] width 8 height 8
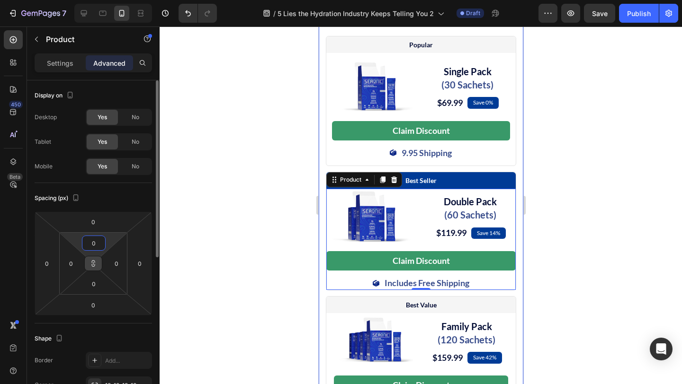
click at [98, 244] on input "0" at bounding box center [93, 243] width 19 height 14
type input "1"
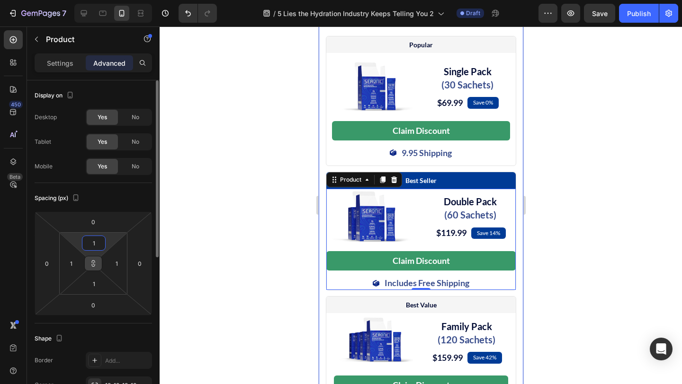
type input "12"
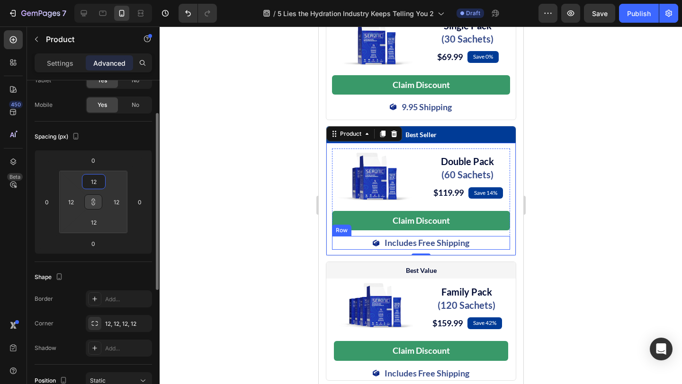
scroll to position [4989, 0]
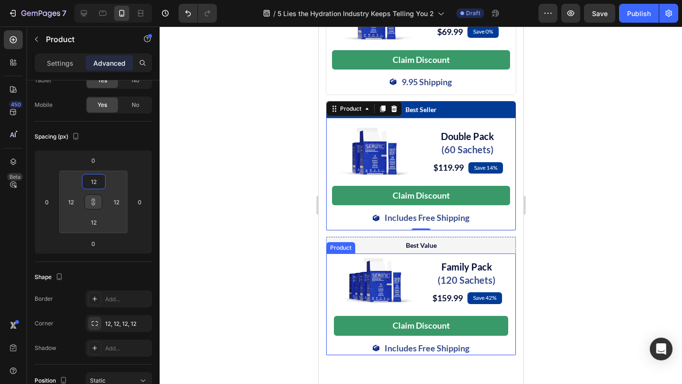
click at [327, 309] on div "Image Family Pack (120 Sachets) Heading $159.99 (P) Price (P) Price Save 42% Te…" at bounding box center [420, 304] width 189 height 101
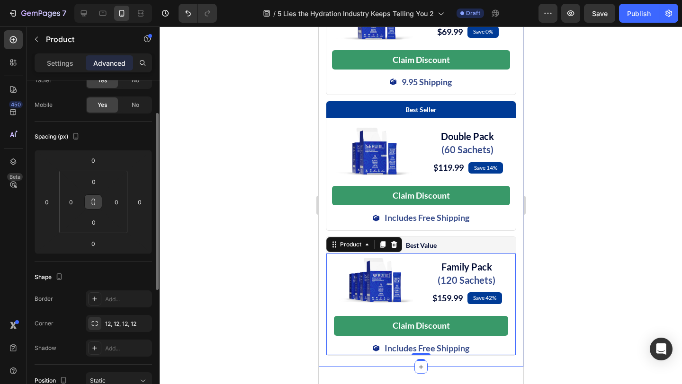
click at [93, 200] on icon at bounding box center [93, 202] width 8 height 8
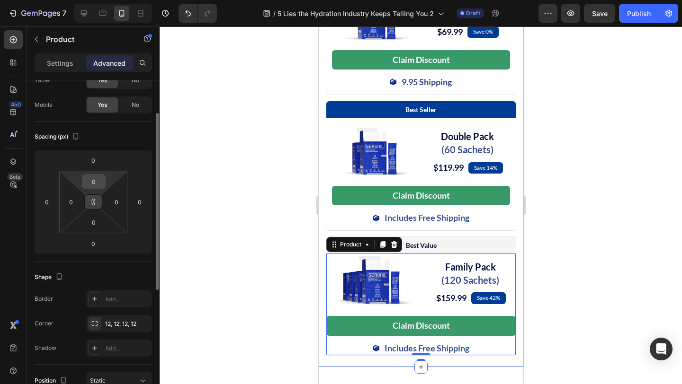
click at [96, 182] on input "0" at bounding box center [93, 182] width 19 height 14
type input "12"
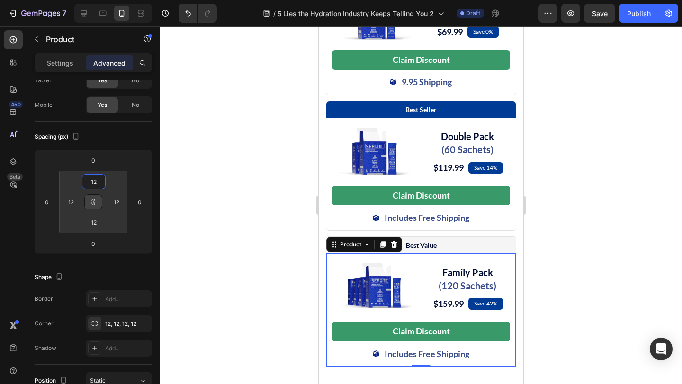
click at [613, 286] on div at bounding box center [421, 206] width 522 height 358
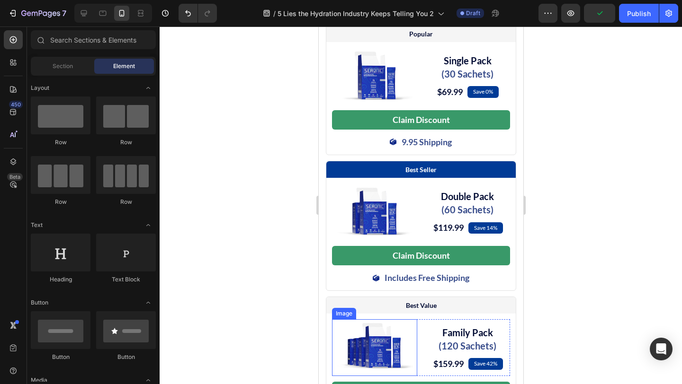
scroll to position [4931, 0]
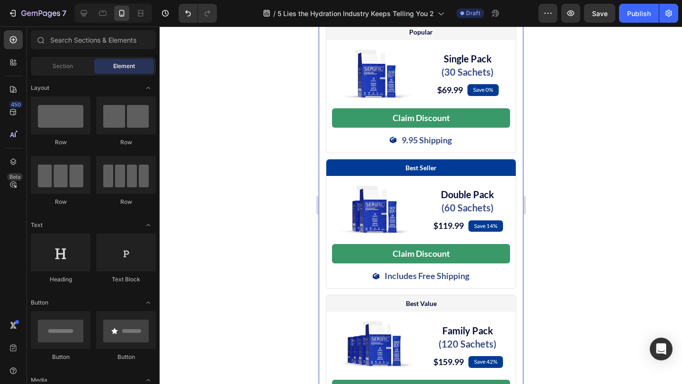
click at [318, 229] on div "Shop Your Daily Dose of Minerals Heading Save up to 53% when you bundle and/or …" at bounding box center [420, 200] width 205 height 474
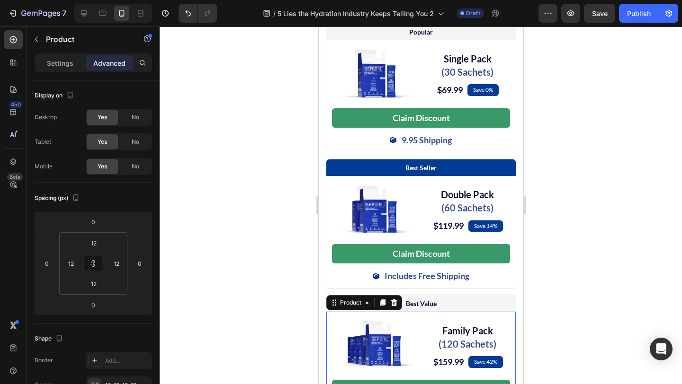
click at [326, 344] on div "Image Family Pack (120 Sachets) Heading $159.99 (P) Price (P) Price Save 42% Te…" at bounding box center [420, 368] width 189 height 113
click at [339, 307] on div "Product" at bounding box center [350, 303] width 25 height 9
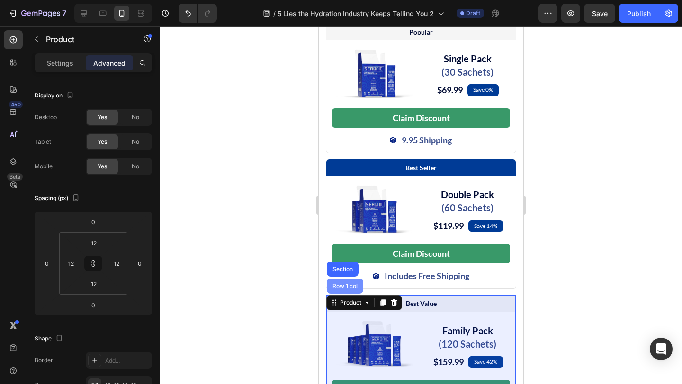
click at [337, 289] on div "Row 1 col" at bounding box center [344, 287] width 29 height 6
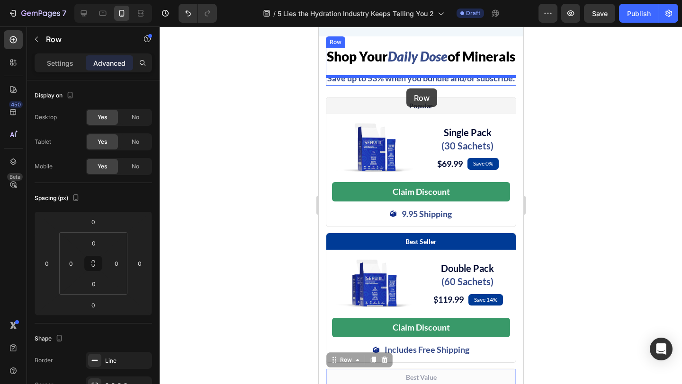
scroll to position [4854, 0]
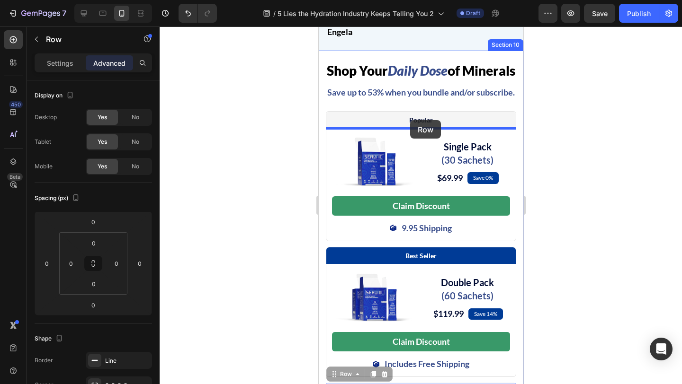
drag, startPoint x: 334, startPoint y: 319, endPoint x: 410, endPoint y: 120, distance: 212.2
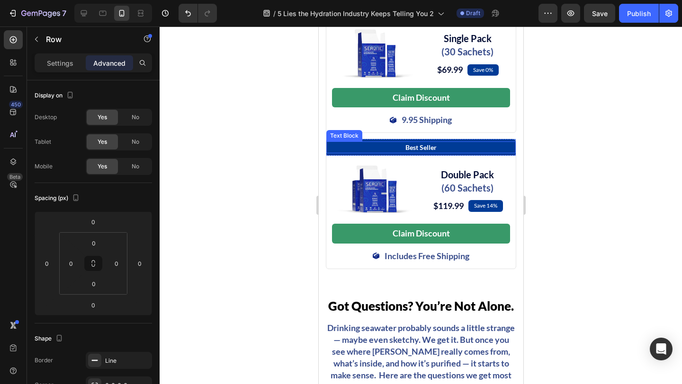
scroll to position [5085, 0]
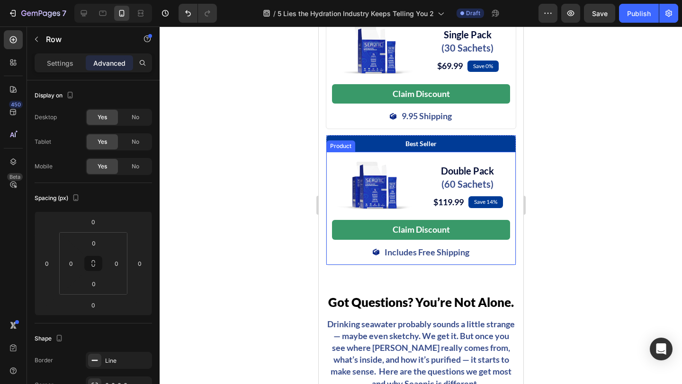
click at [328, 189] on div "Image Double Pack (60 Sachets) Heading $119.99 (P) Price (P) Price Save 14% Tex…" at bounding box center [420, 208] width 189 height 113
click at [345, 147] on div "Product" at bounding box center [350, 143] width 25 height 9
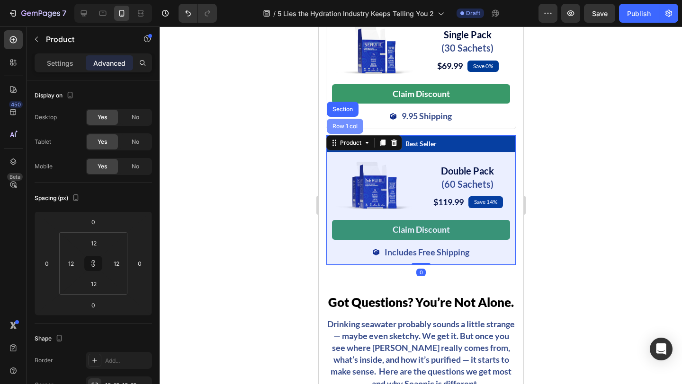
click at [339, 129] on div "Row 1 col" at bounding box center [344, 127] width 29 height 6
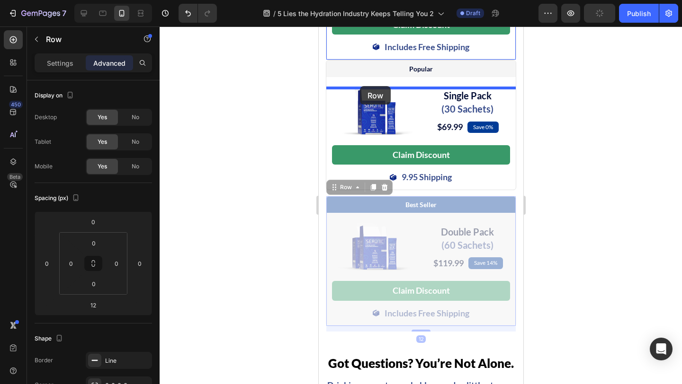
scroll to position [5021, 0]
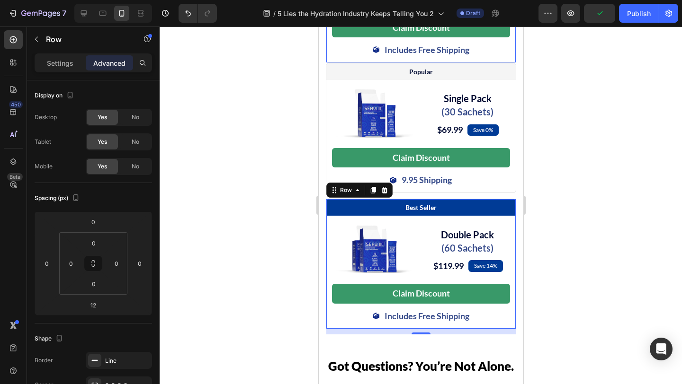
click at [327, 62] on div "Image Family Pack (120 Sachets) Heading $159.99 (P) Price (P) Price Save 42% Te…" at bounding box center [420, 6] width 189 height 113
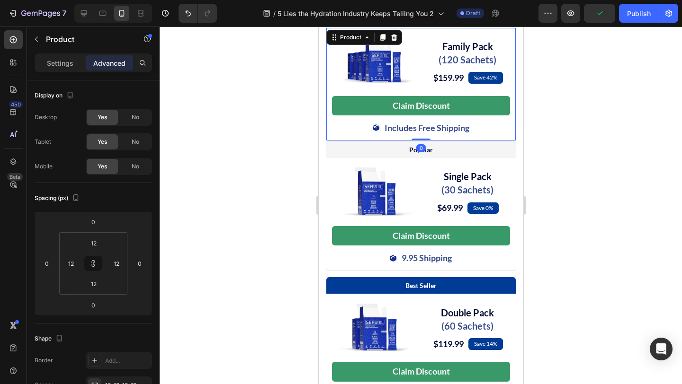
scroll to position [4942, 0]
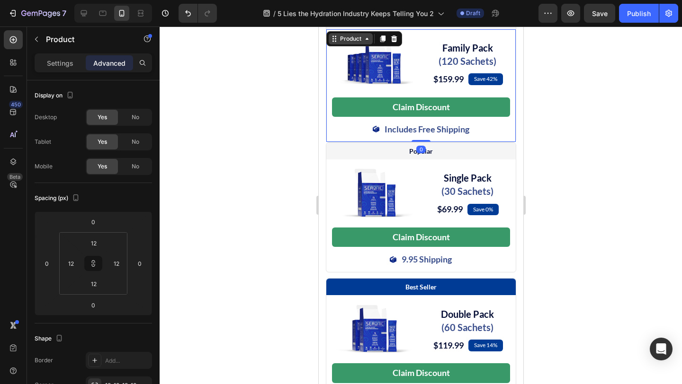
click at [336, 43] on icon at bounding box center [334, 39] width 8 height 8
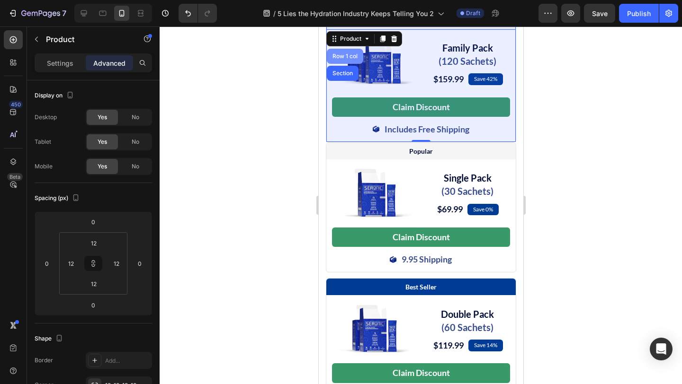
drag, startPoint x: 341, startPoint y: 85, endPoint x: 455, endPoint y: 141, distance: 126.4
click at [341, 59] on div "Row 1 col" at bounding box center [344, 57] width 29 height 6
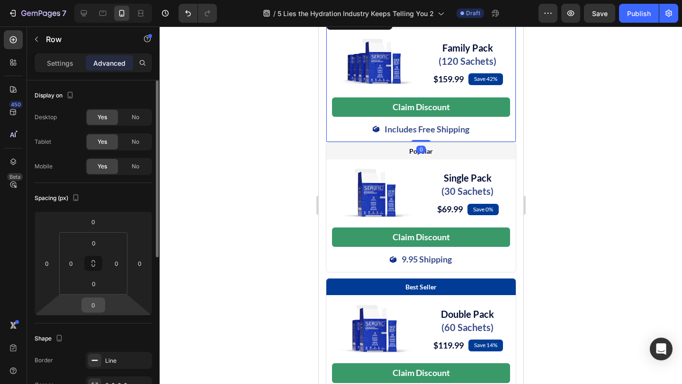
click at [98, 303] on input "0" at bounding box center [93, 305] width 19 height 14
type input "12"
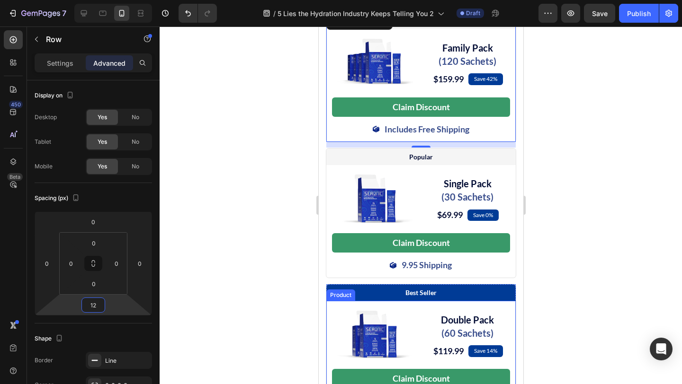
click at [328, 333] on div "Image Double Pack (60 Sachets) Heading $119.99 (P) Price (P) Price Save 14% Tex…" at bounding box center [420, 357] width 189 height 113
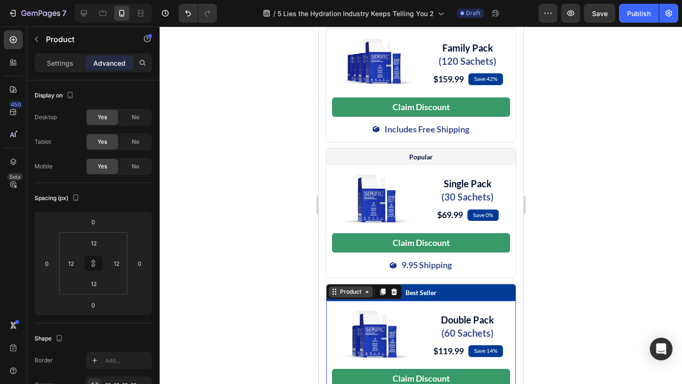
click at [339, 296] on div "Product" at bounding box center [350, 292] width 25 height 9
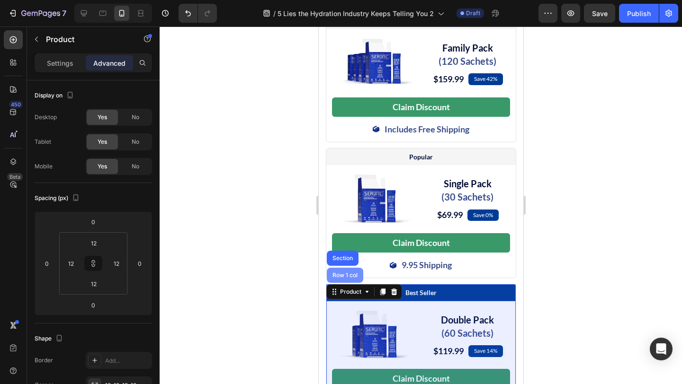
click at [343, 278] on div "Row 1 col" at bounding box center [344, 276] width 29 height 6
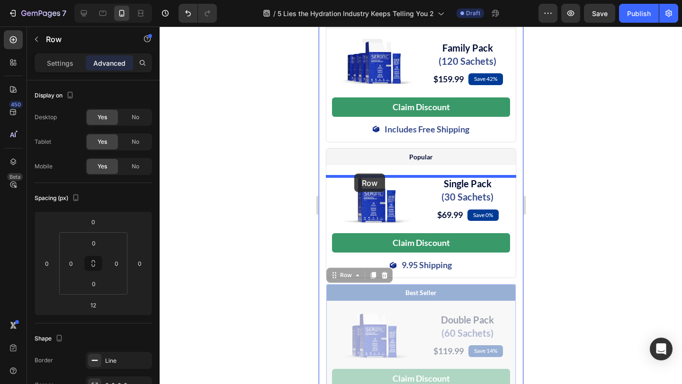
drag, startPoint x: 337, startPoint y: 307, endPoint x: 354, endPoint y: 174, distance: 134.6
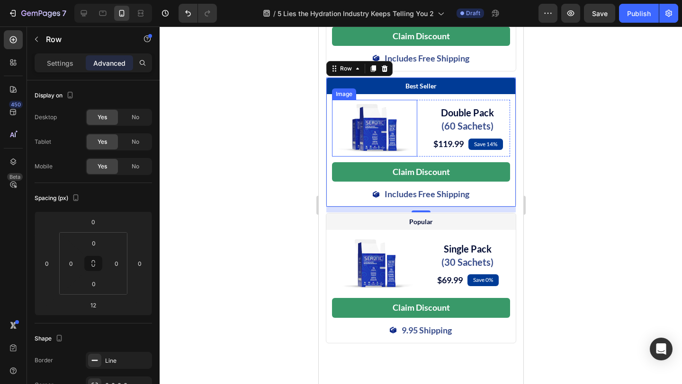
scroll to position [5017, 0]
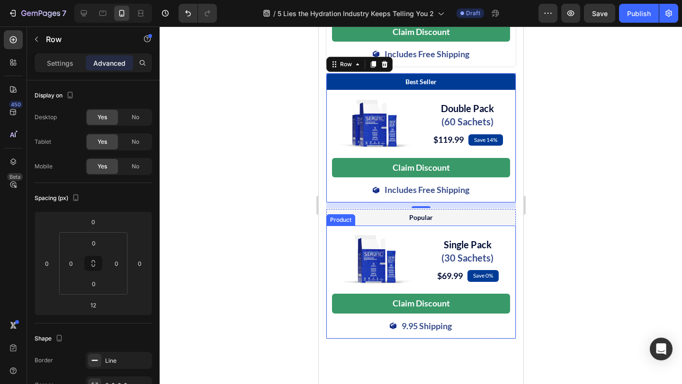
click at [330, 339] on div "Image Single Pack (30 Sachets) Heading $69.99 (P) Price (P) Price Save 0% Text …" at bounding box center [420, 282] width 189 height 113
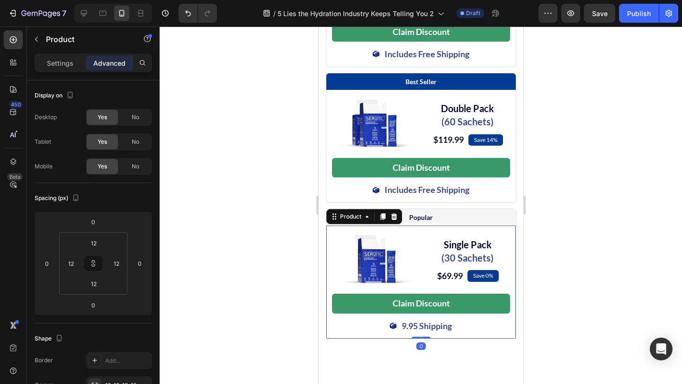
click at [341, 224] on div "Product" at bounding box center [364, 216] width 76 height 15
click at [341, 221] on div "Product" at bounding box center [350, 217] width 25 height 9
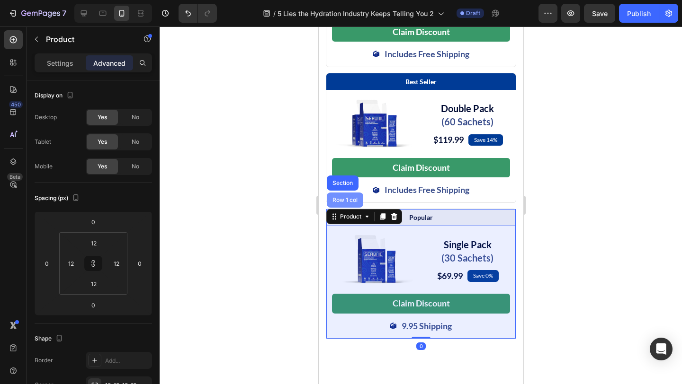
click at [344, 203] on div "Row 1 col" at bounding box center [344, 200] width 29 height 6
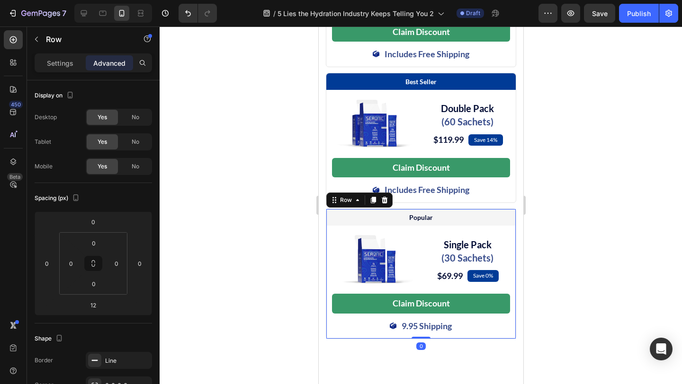
drag, startPoint x: 421, startPoint y: 371, endPoint x: 451, endPoint y: 369, distance: 29.9
click at [427, 339] on div "Popular Text Block Row Image Single Pack (30 Sachets) Heading $69.99 (P) Price …" at bounding box center [420, 274] width 190 height 130
type input "0"
click at [453, 351] on div "Shop Your Daily Dose of Minerals Heading Save up to 53% when you bundle and/or …" at bounding box center [420, 113] width 205 height 474
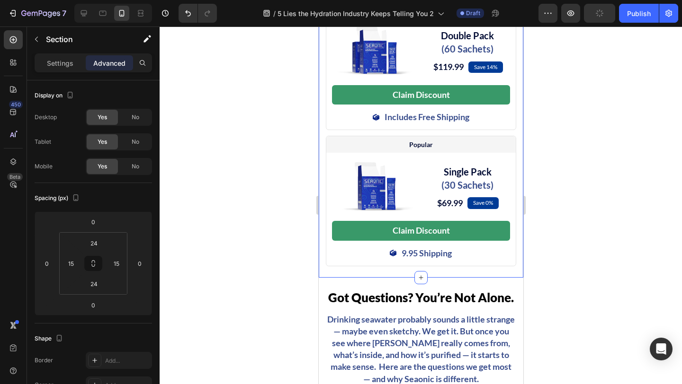
scroll to position [5093, 0]
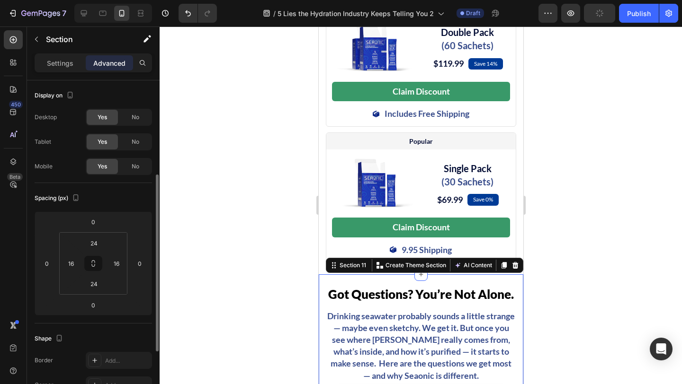
scroll to position [62, 0]
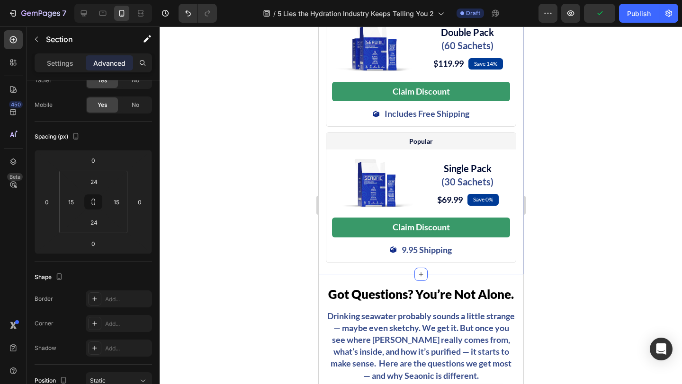
click at [518, 275] on div "Shop Your Daily Dose of Minerals Heading Save up to 53% when you bundle and/or …" at bounding box center [420, 37] width 205 height 474
click at [287, 260] on div at bounding box center [421, 206] width 522 height 358
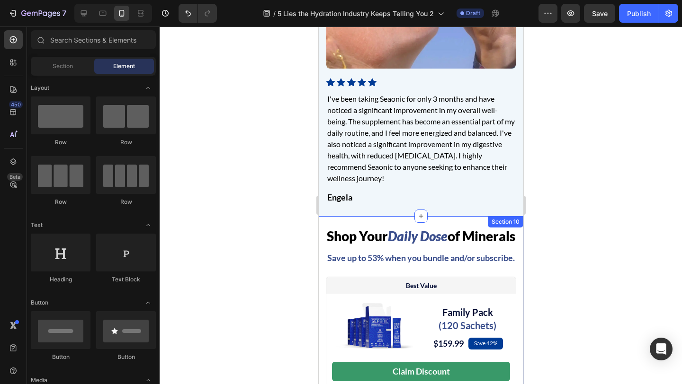
scroll to position [4748, 0]
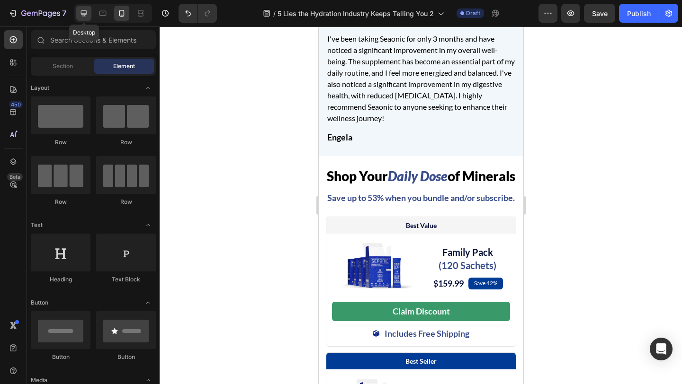
click at [83, 16] on icon at bounding box center [84, 13] width 6 height 6
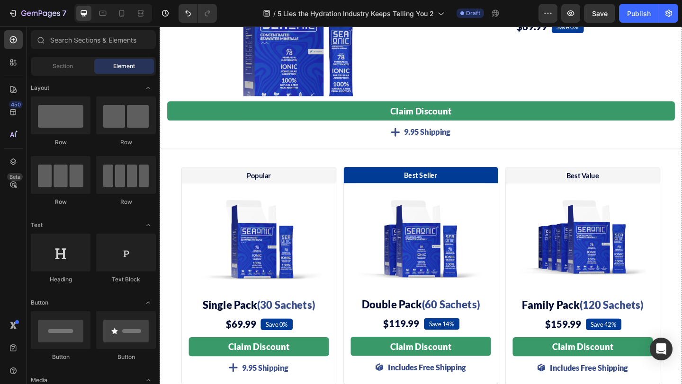
scroll to position [5164, 0]
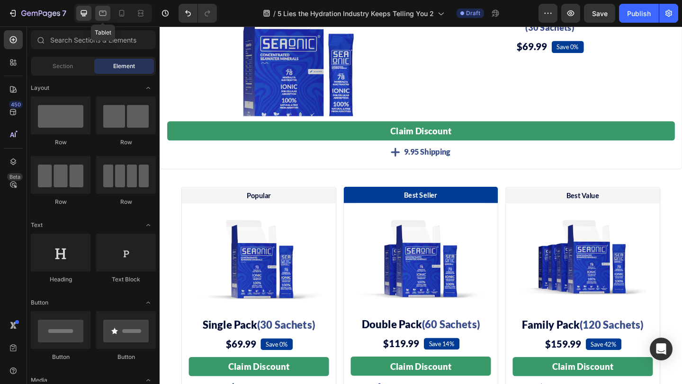
click at [105, 14] on icon at bounding box center [102, 13] width 9 height 9
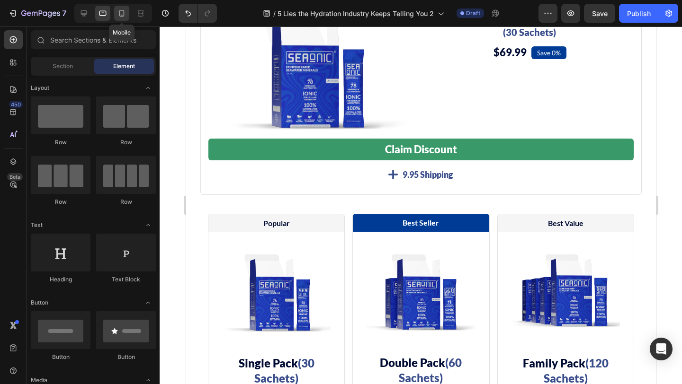
click at [115, 14] on div at bounding box center [121, 13] width 15 height 15
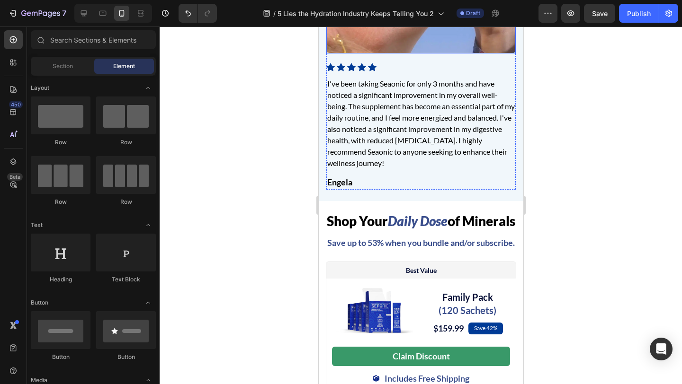
scroll to position [4774, 0]
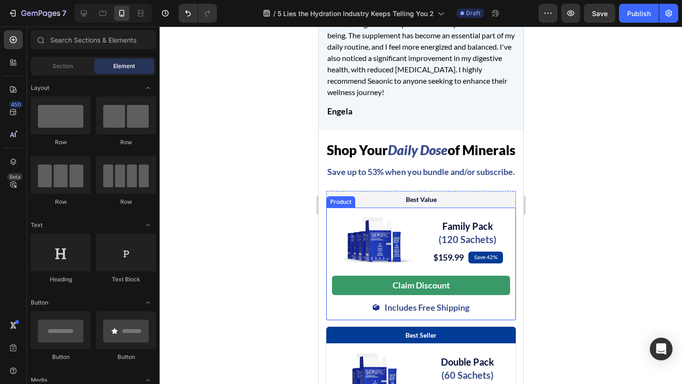
click at [330, 225] on div "Image Family Pack (120 Sachets) Heading $159.99 (P) Price (P) Price Save 42% Te…" at bounding box center [420, 264] width 189 height 113
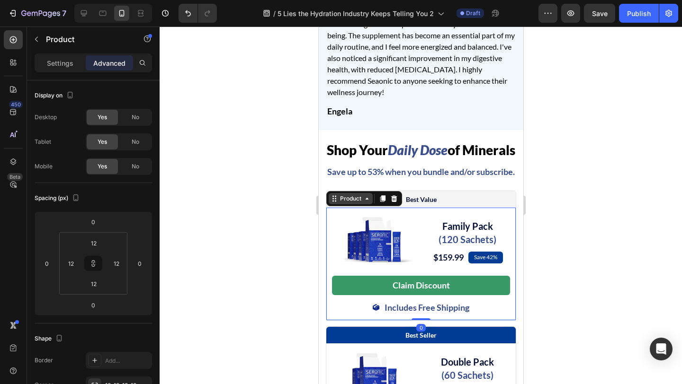
click at [338, 203] on div "Product" at bounding box center [350, 199] width 25 height 9
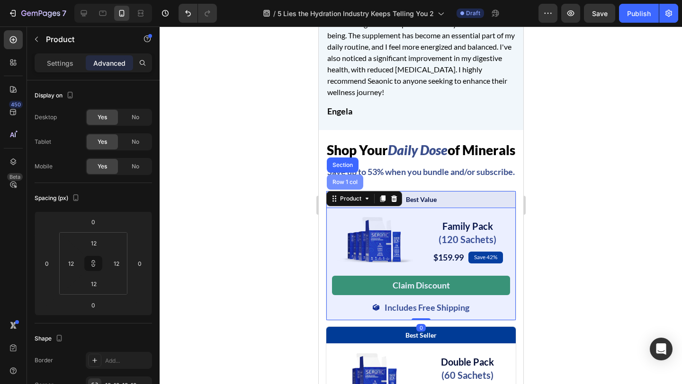
click at [344, 185] on div "Row 1 col" at bounding box center [344, 182] width 29 height 6
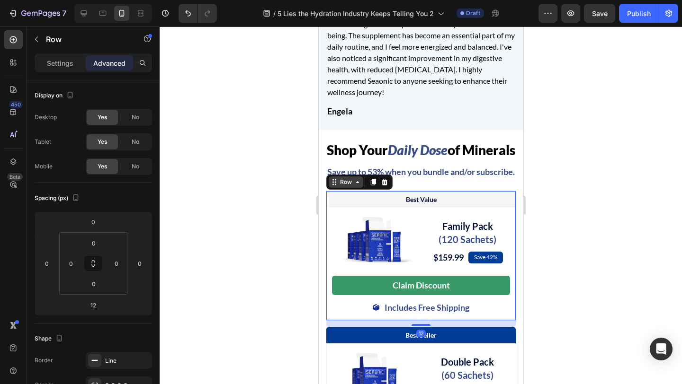
click at [351, 187] on div "Row" at bounding box center [346, 182] width 16 height 9
click at [347, 187] on div "Row" at bounding box center [346, 182] width 16 height 9
click at [127, 141] on div "No" at bounding box center [135, 141] width 31 height 15
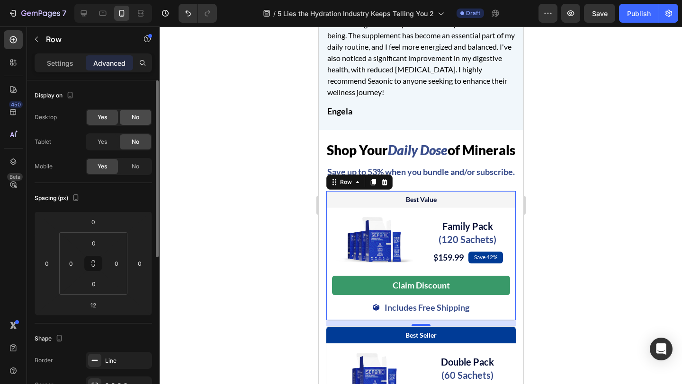
click at [136, 118] on span "No" at bounding box center [136, 117] width 8 height 9
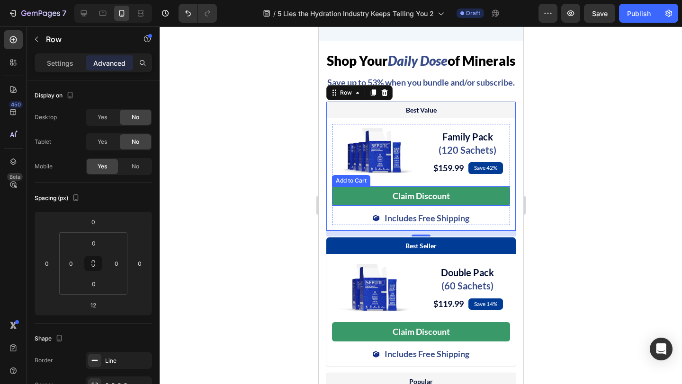
scroll to position [4864, 0]
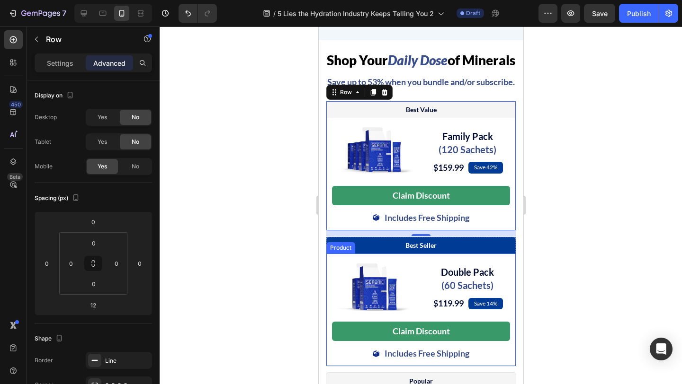
click at [333, 274] on div "Image Double Pack (60 Sachets) Heading $119.99 (P) Price (P) Price Save 14% Tex…" at bounding box center [420, 310] width 189 height 113
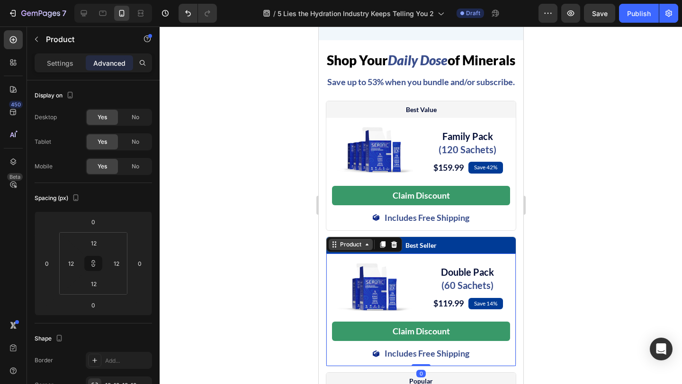
click at [339, 249] on div "Product" at bounding box center [350, 245] width 25 height 9
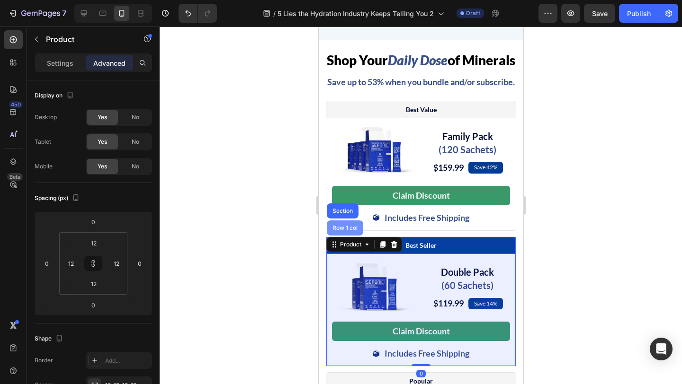
click at [343, 231] on div "Row 1 col" at bounding box center [344, 228] width 29 height 6
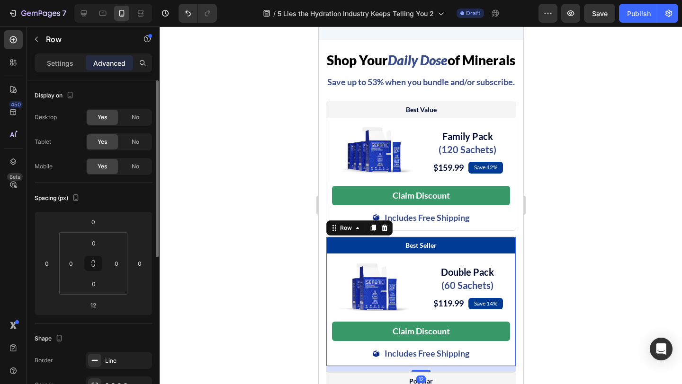
drag, startPoint x: 141, startPoint y: 143, endPoint x: 136, endPoint y: 127, distance: 17.1
click at [141, 143] on div "No" at bounding box center [135, 141] width 31 height 15
click at [135, 117] on span "No" at bounding box center [136, 117] width 8 height 9
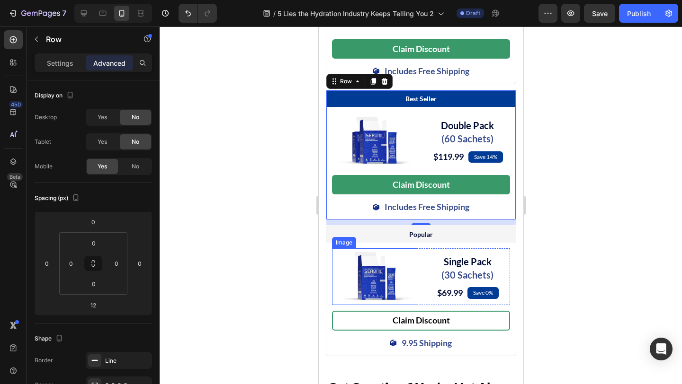
scroll to position [5079, 0]
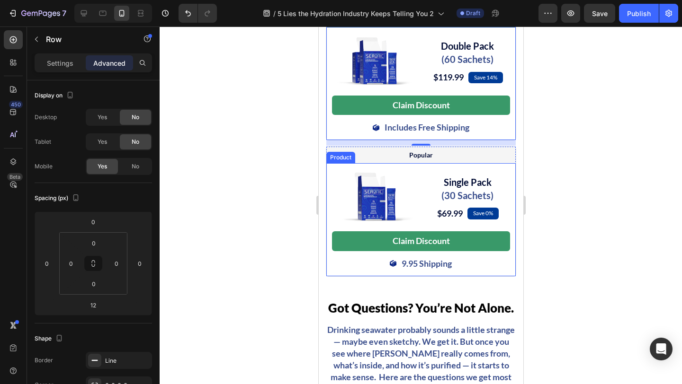
click at [326, 200] on div "Image Single Pack (30 Sachets) Heading $69.99 (P) Price (P) Price Save 0% Text …" at bounding box center [420, 219] width 189 height 113
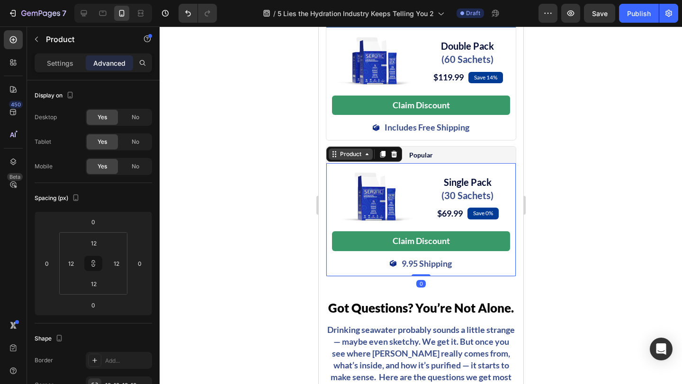
click at [343, 159] on div "Product" at bounding box center [350, 154] width 25 height 9
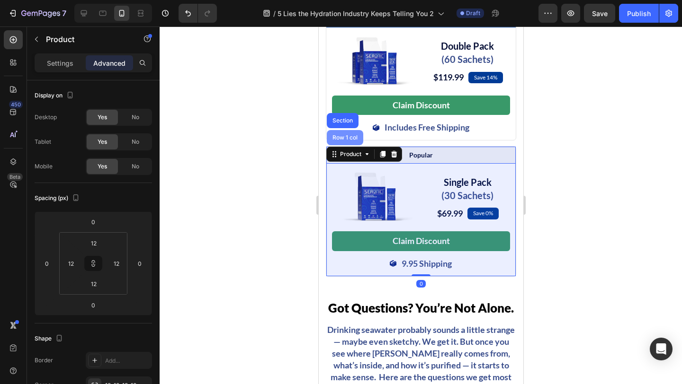
click at [346, 141] on div "Row 1 col" at bounding box center [344, 138] width 29 height 6
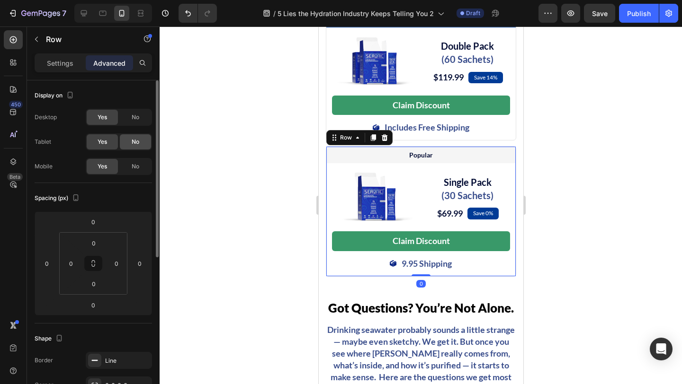
click at [135, 140] on span "No" at bounding box center [136, 142] width 8 height 9
click at [137, 122] on div "No" at bounding box center [135, 117] width 31 height 15
click at [139, 102] on div "Display on" at bounding box center [93, 95] width 117 height 15
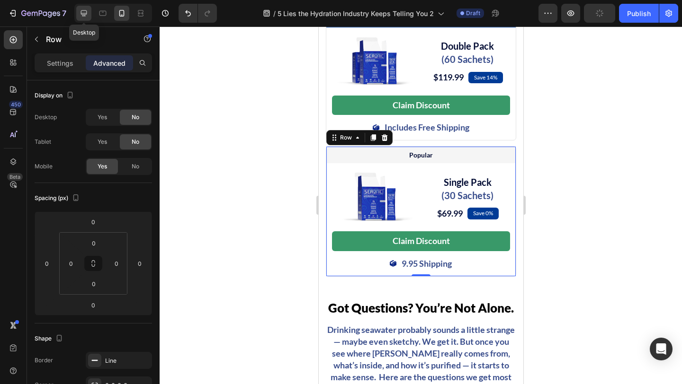
click at [80, 9] on icon at bounding box center [83, 13] width 9 height 9
type input "40"
type input "24"
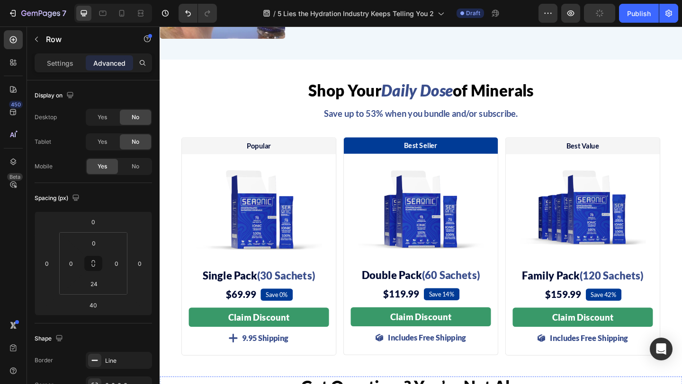
scroll to position [4539, 0]
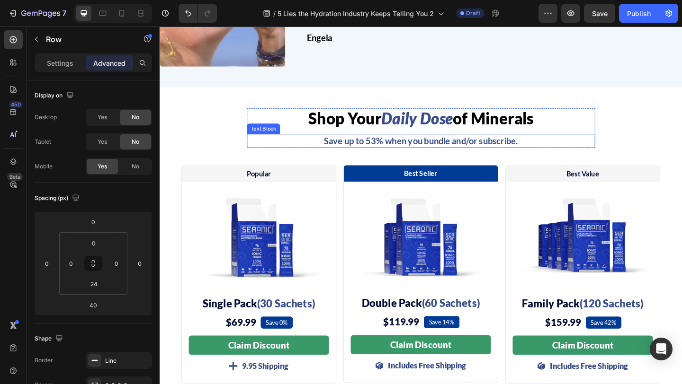
click at [394, 145] on span "Save up to 53% when you bundle and/or subscribe." at bounding box center [443, 150] width 211 height 11
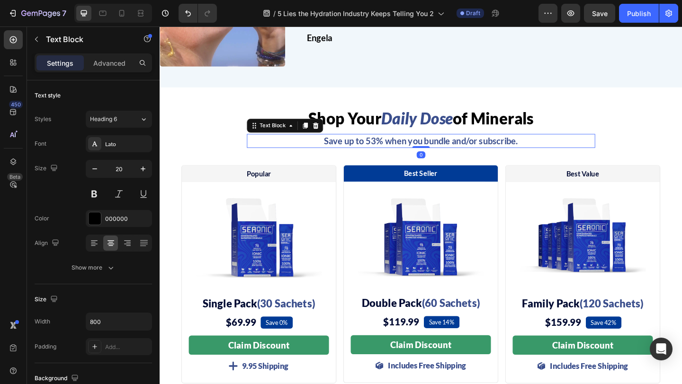
scroll to position [4531, 0]
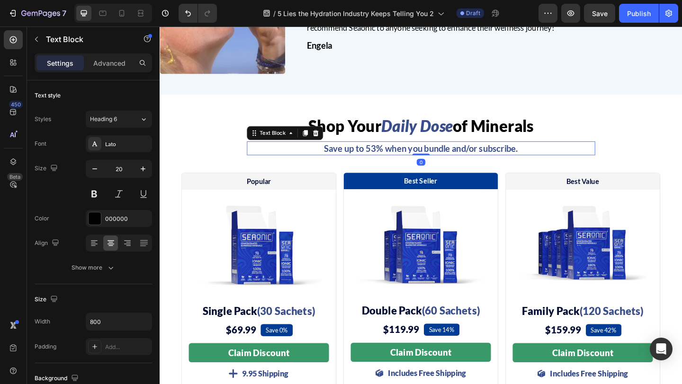
click at [395, 153] on span "Save up to 53% when you bundle and/or subscribe." at bounding box center [443, 158] width 211 height 11
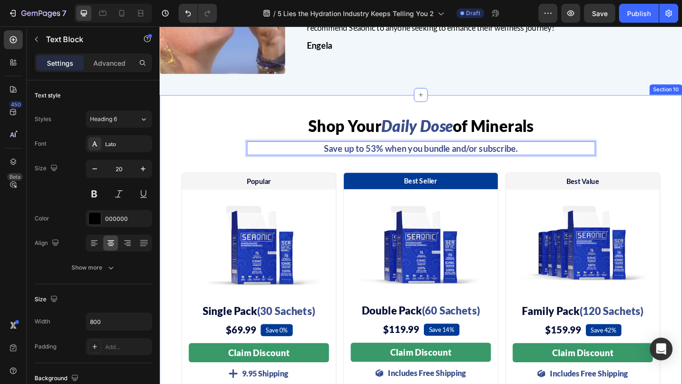
click at [183, 125] on div "Shop Your Daily Dose of Minerals Heading Save up to 53% when you bundle and/or …" at bounding box center [444, 274] width 568 height 300
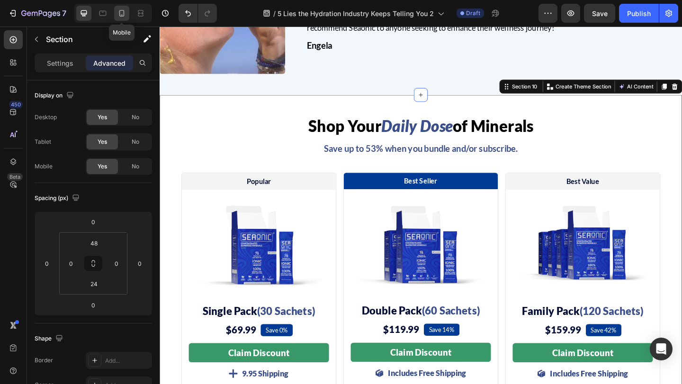
click at [125, 12] on icon at bounding box center [121, 13] width 9 height 9
type input "24"
type input "15"
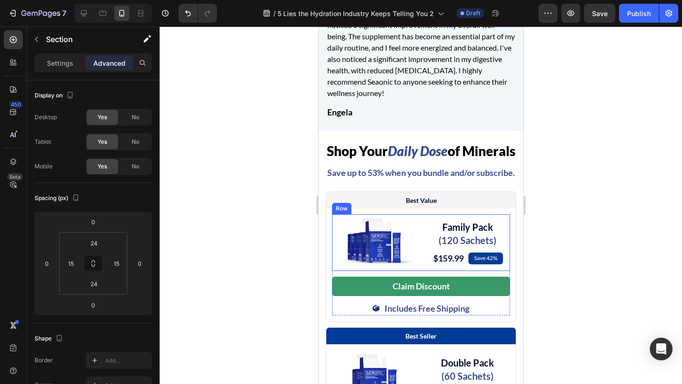
scroll to position [4833, 0]
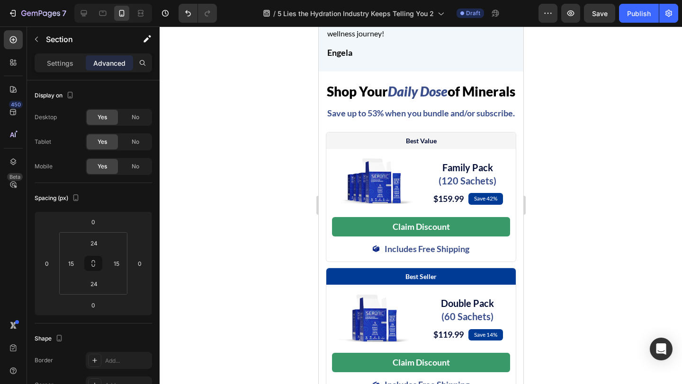
click at [322, 137] on div "Shop Your Daily Dose of Minerals Heading Save up to 53% when you bundle and/or …" at bounding box center [420, 308] width 205 height 474
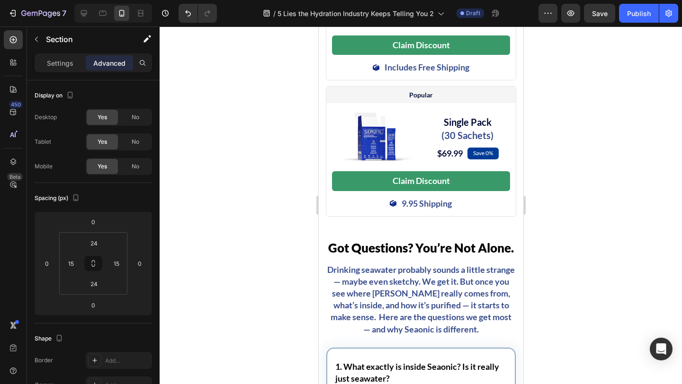
scroll to position [5171, 0]
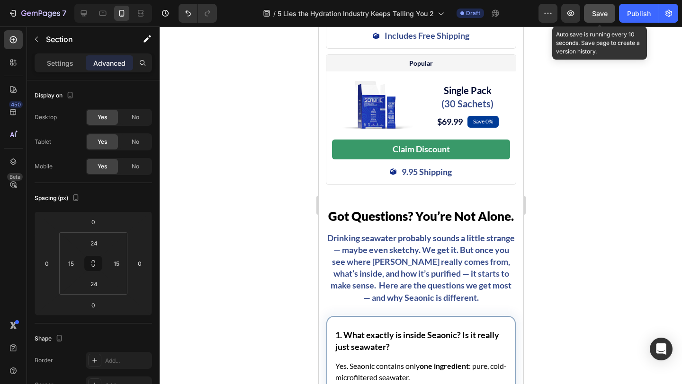
click at [609, 14] on button "Save" at bounding box center [599, 13] width 31 height 19
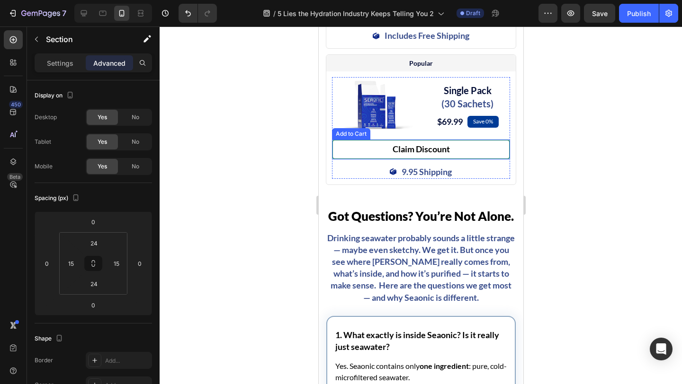
click at [351, 159] on button "Claim Discount" at bounding box center [420, 149] width 178 height 19
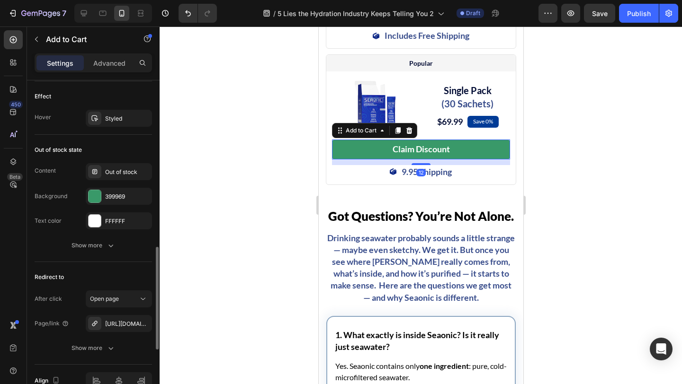
scroll to position [733, 0]
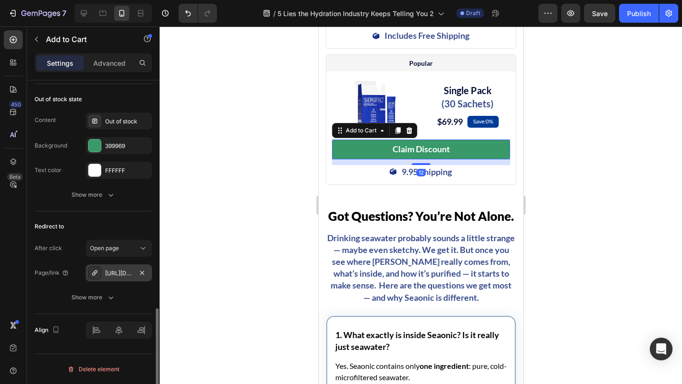
click at [108, 272] on div "https://seaonic.com/seaonic" at bounding box center [118, 273] width 27 height 9
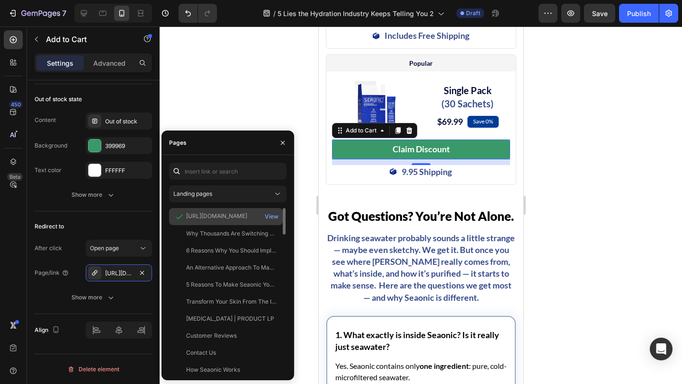
click at [230, 212] on div "https://seaonic.com/products/seaonic" at bounding box center [216, 216] width 61 height 9
click at [117, 226] on div "Redirect to" at bounding box center [93, 226] width 117 height 15
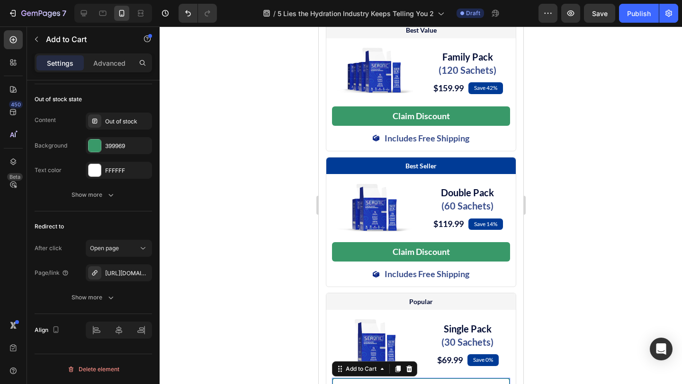
scroll to position [4890, 0]
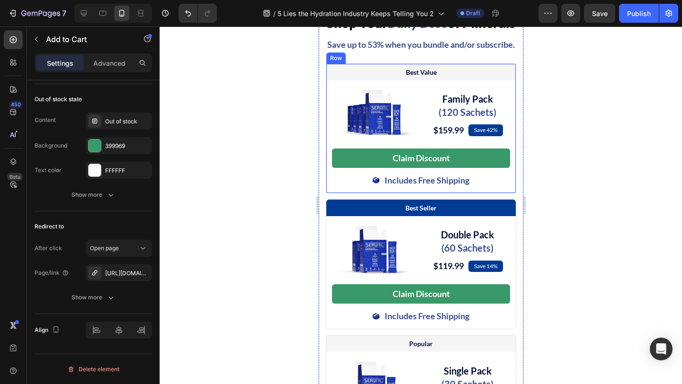
click at [326, 193] on div "Best Value Text Block Row Image Family Pack (120 Sachets) Heading $159.99 (P) P…" at bounding box center [420, 128] width 189 height 129
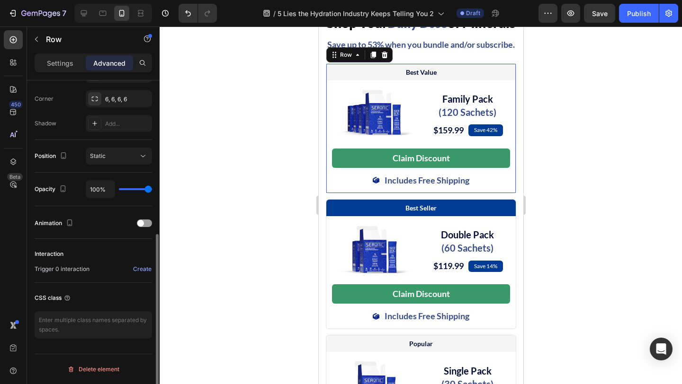
scroll to position [0, 0]
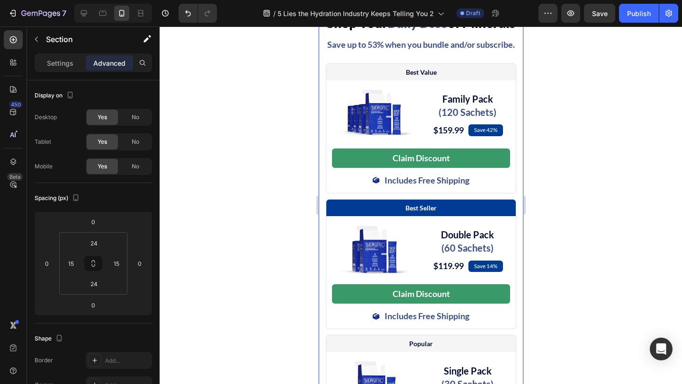
click at [325, 350] on div "Shop Your Daily Dose of Minerals Heading Save up to 53% when you bundle and/or …" at bounding box center [420, 240] width 205 height 474
click at [325, 330] on div "Best Seller Text Block Row Image Double Pack (60 Sachets) Heading $119.99 (P) P…" at bounding box center [420, 264] width 190 height 130
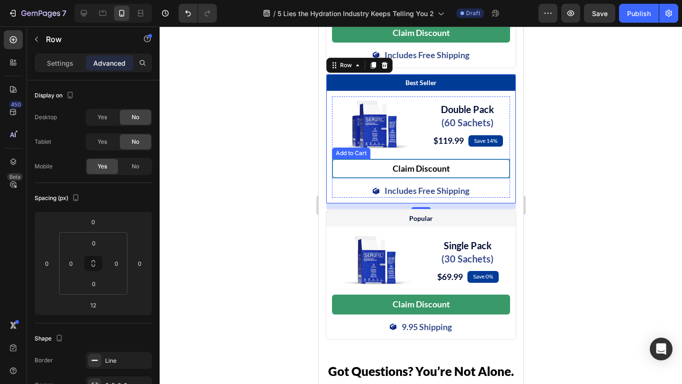
scroll to position [5029, 0]
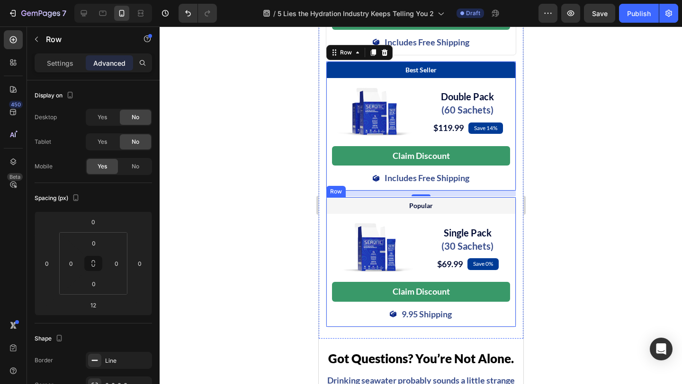
click at [325, 318] on div "Popular Text Block Row Image Single Pack (30 Sachets) Heading $69.99 (P) Price …" at bounding box center [420, 262] width 190 height 130
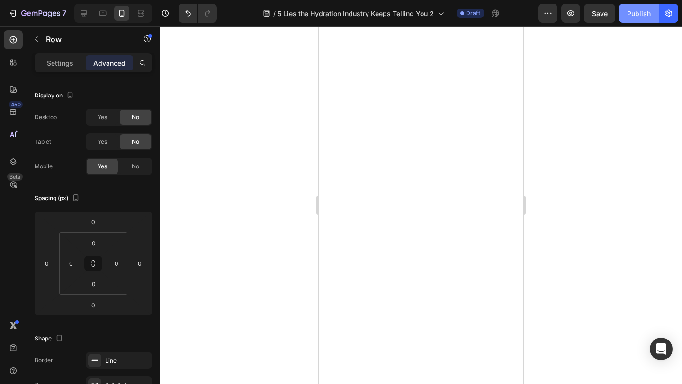
click at [638, 12] on div "Publish" at bounding box center [639, 14] width 24 height 10
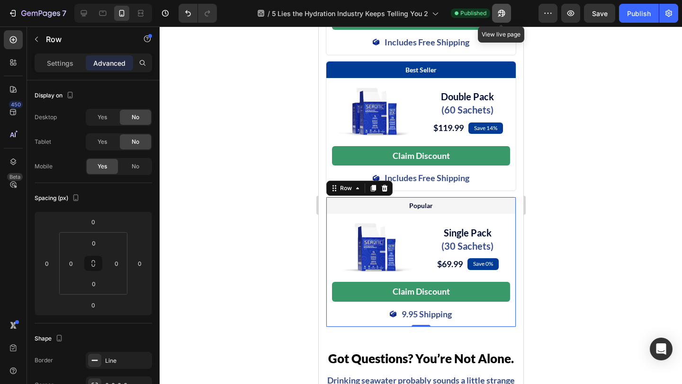
click at [500, 14] on icon "button" at bounding box center [499, 15] width 2 height 2
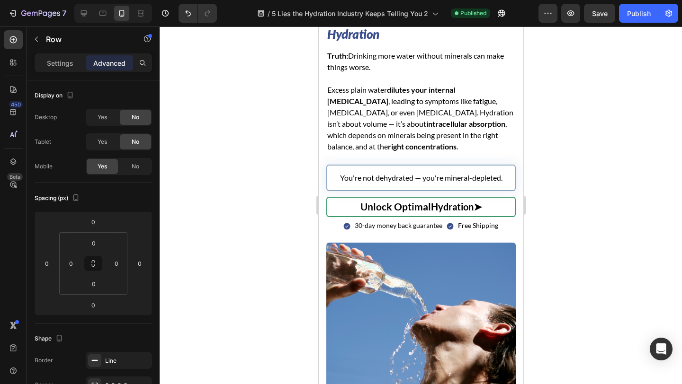
scroll to position [1742, 0]
click at [334, 207] on link "Unlock Optimal Hydration ➤" at bounding box center [420, 206] width 189 height 20
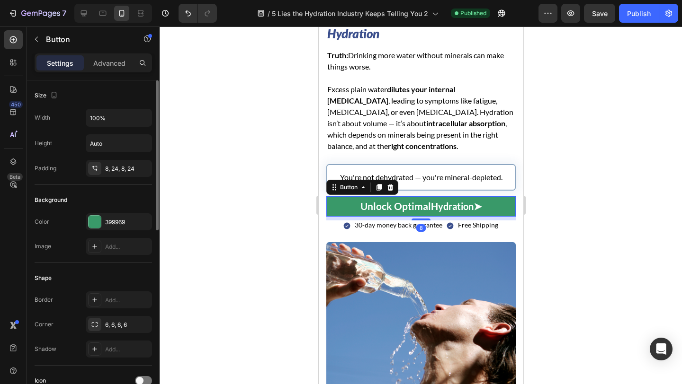
scroll to position [397, 0]
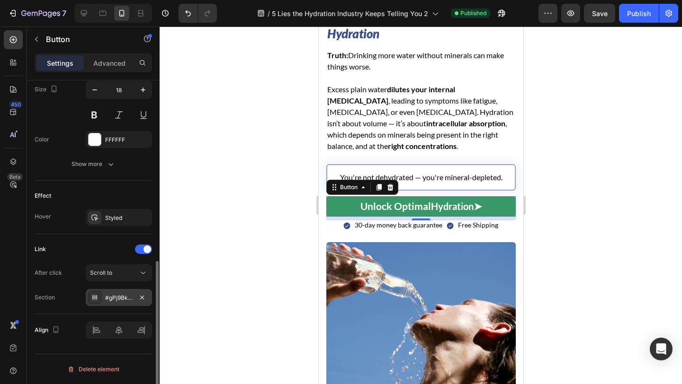
click at [123, 299] on div "#gPj9BkbY-v" at bounding box center [118, 298] width 27 height 9
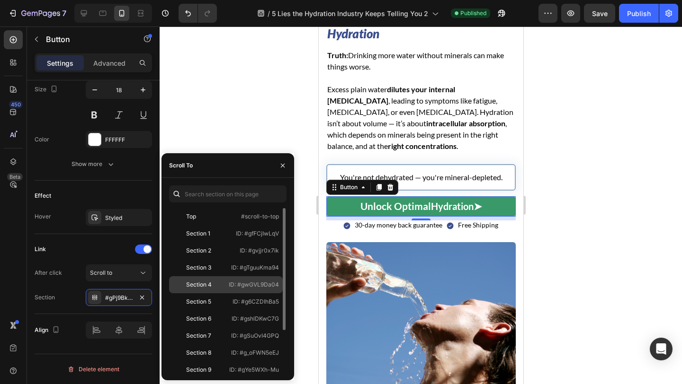
scroll to position [57, 0]
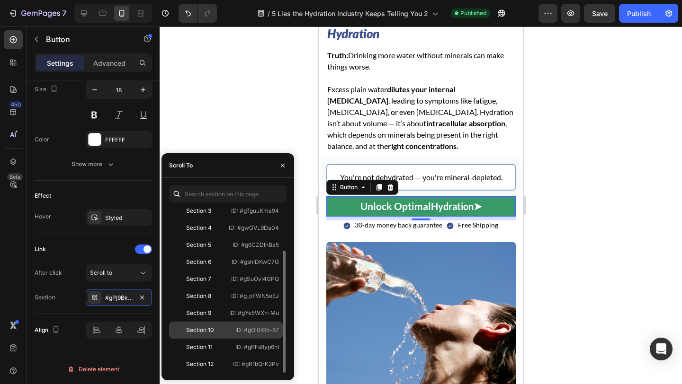
click at [219, 329] on div "Section 10" at bounding box center [200, 330] width 55 height 9
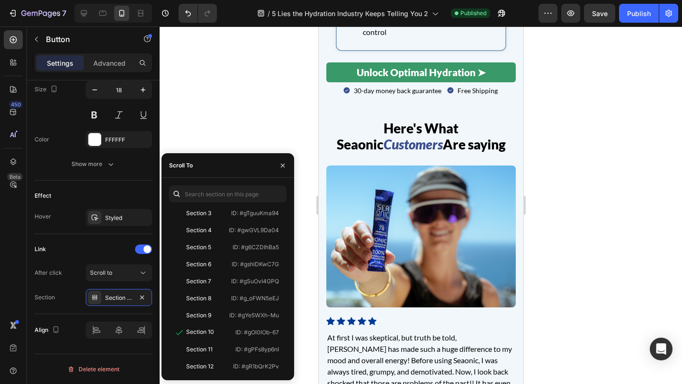
scroll to position [3681, 0]
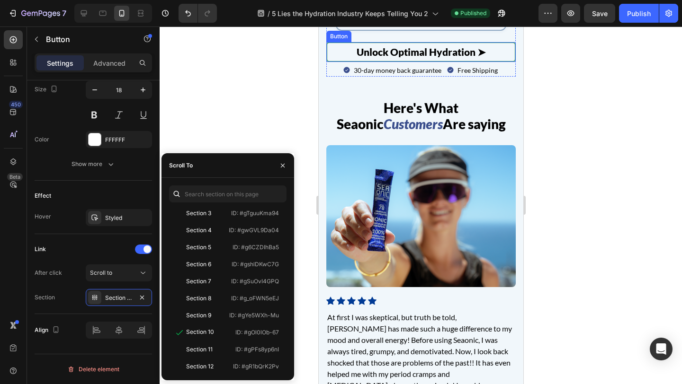
click at [330, 62] on link "Unlock Optimal Hydration ➤" at bounding box center [420, 52] width 189 height 20
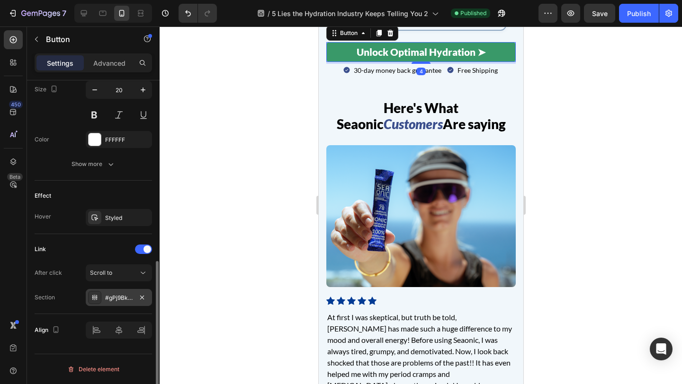
click at [113, 299] on div "#gPj9BkbY-v" at bounding box center [118, 298] width 27 height 9
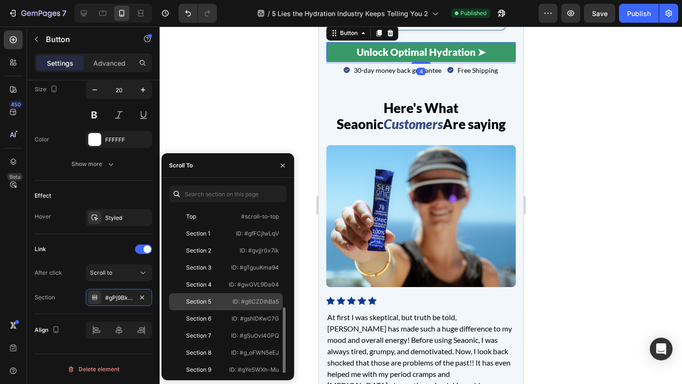
scroll to position [57, 0]
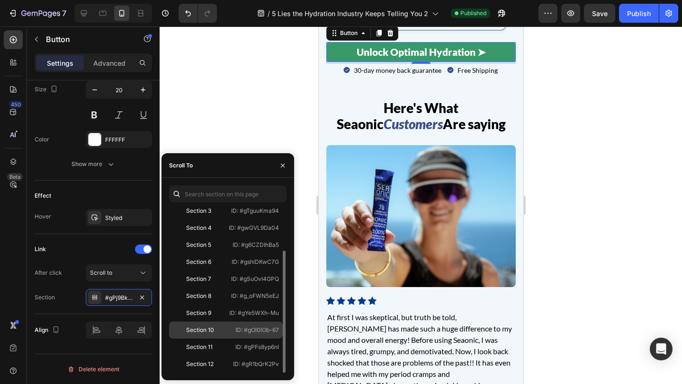
click at [225, 339] on div "Section 10 ID: #gOl0lOb-67" at bounding box center [226, 347] width 114 height 17
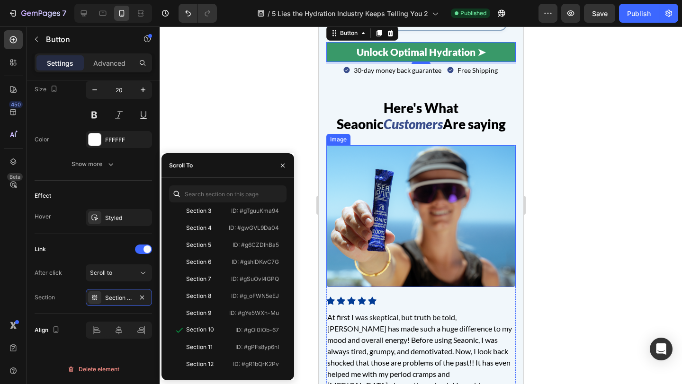
scroll to position [3687, 0]
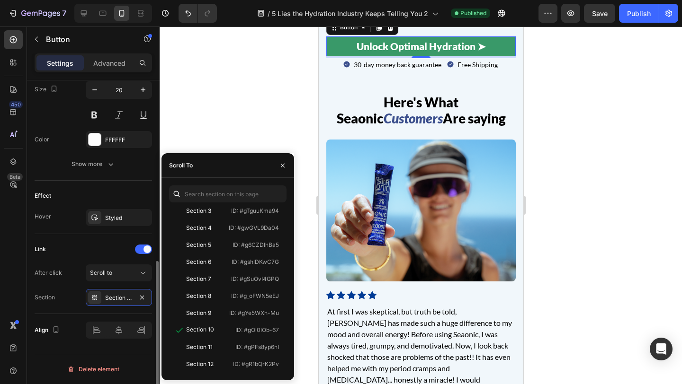
click at [118, 252] on div "Link" at bounding box center [93, 249] width 117 height 15
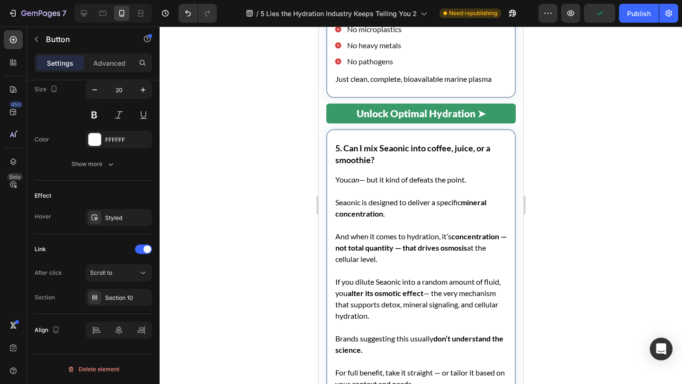
scroll to position [6595, 0]
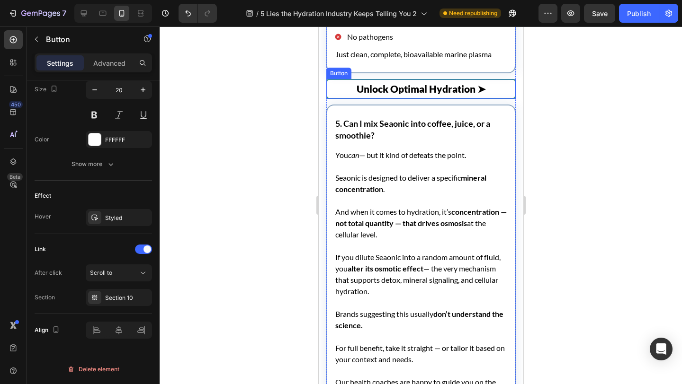
click at [330, 84] on link "Unlock Optimal Hydration ➤" at bounding box center [420, 89] width 189 height 20
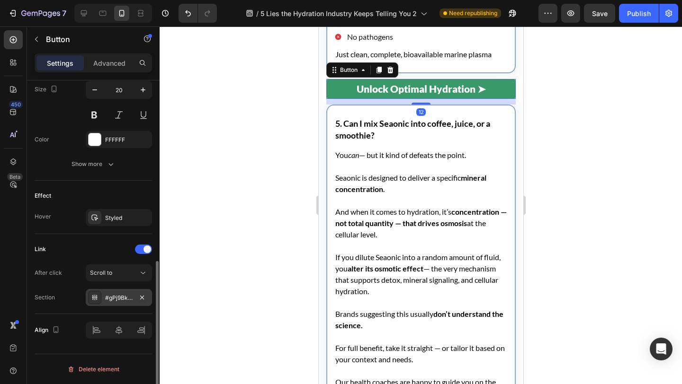
click at [108, 293] on div "#gPj9BkbY-v" at bounding box center [119, 297] width 66 height 17
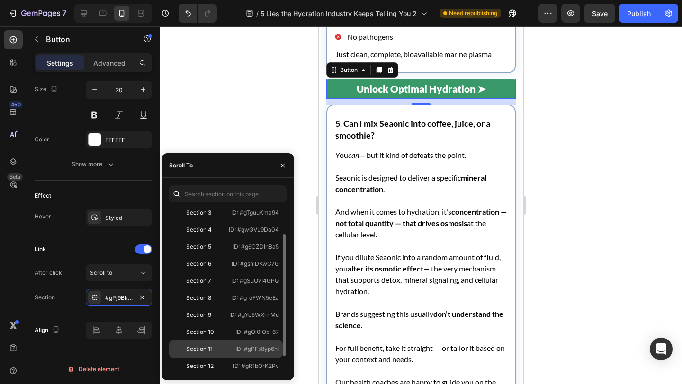
scroll to position [55, 0]
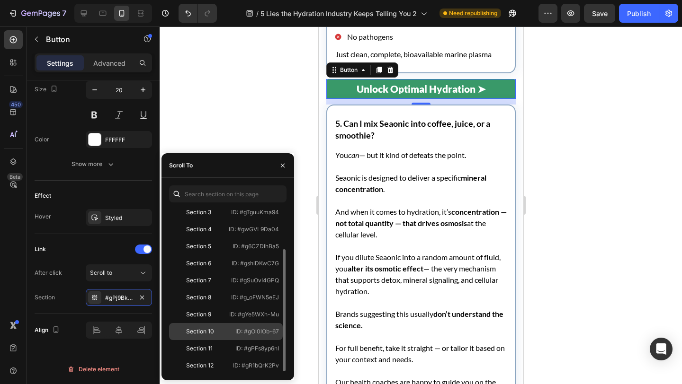
click at [222, 333] on div "Section 10" at bounding box center [200, 332] width 55 height 9
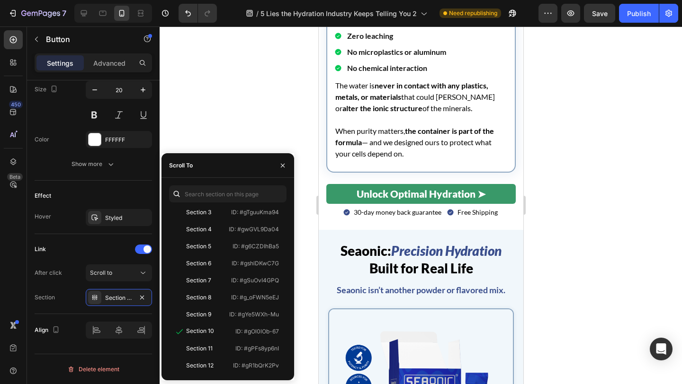
scroll to position [7468, 0]
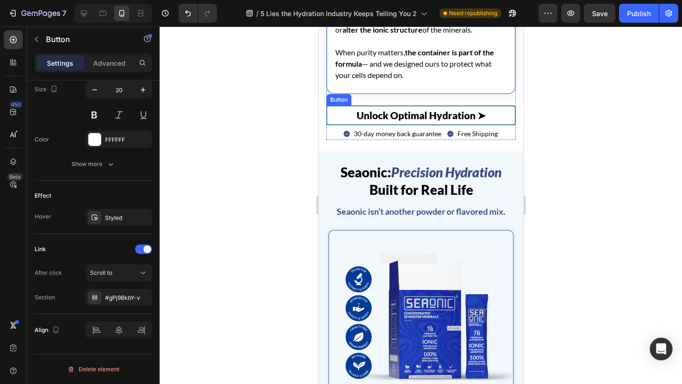
click at [339, 117] on link "Unlock Optimal Hydration ➤" at bounding box center [420, 116] width 189 height 20
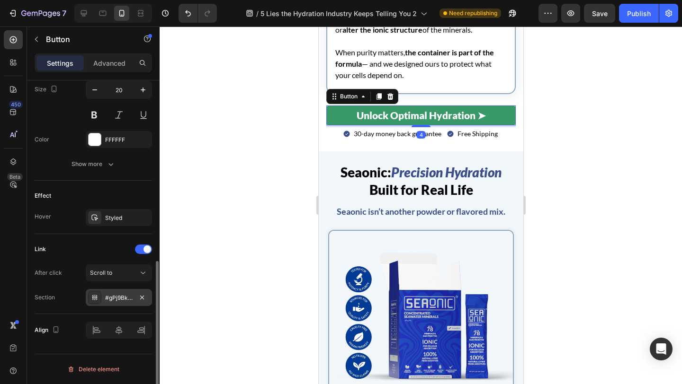
click at [101, 299] on div "#gPj9BkbY-v" at bounding box center [119, 297] width 66 height 17
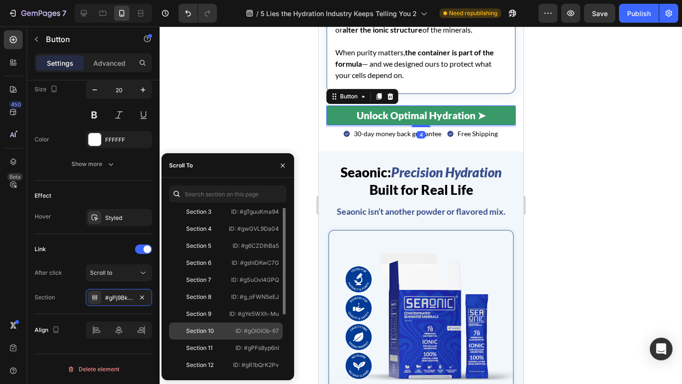
scroll to position [57, 0]
click at [216, 330] on div "Section 10" at bounding box center [200, 330] width 55 height 9
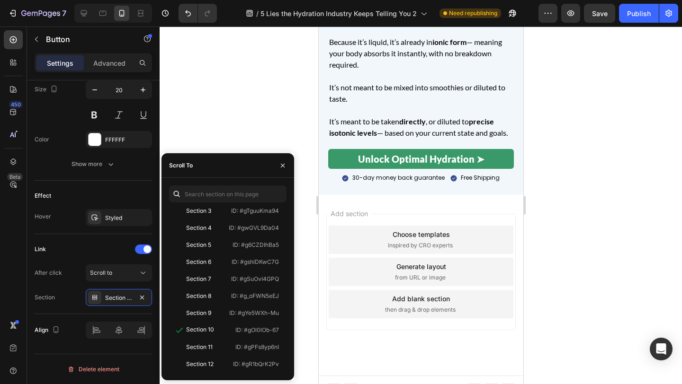
scroll to position [7915, 0]
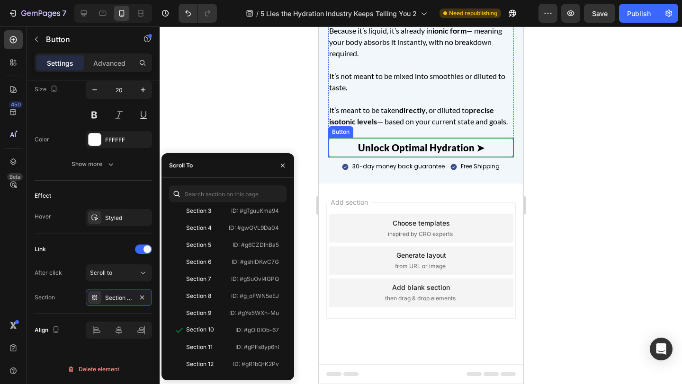
click at [337, 139] on link "Unlock Optimal Hydration ➤" at bounding box center [421, 148] width 186 height 20
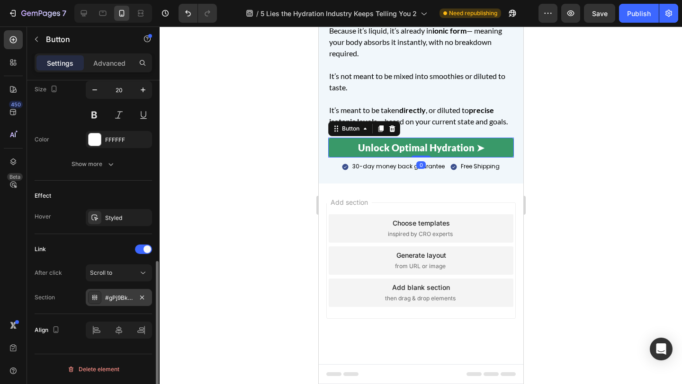
click at [112, 296] on div "#gPj9BkbY-v" at bounding box center [118, 298] width 27 height 9
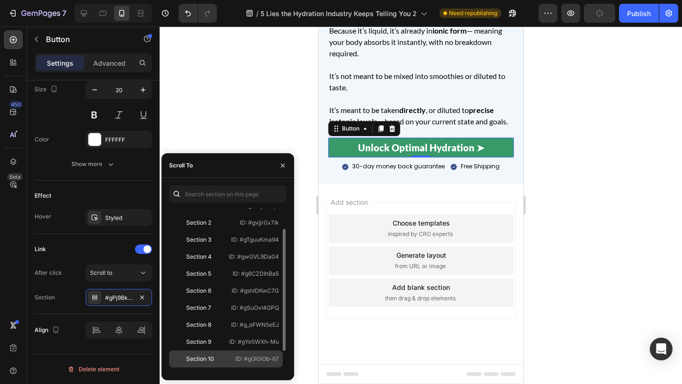
click at [232, 368] on div "Section 10 ID: #gOl0lOb-67" at bounding box center [226, 376] width 114 height 17
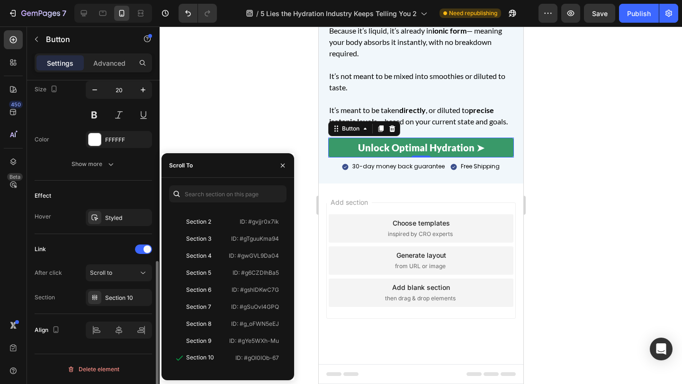
click at [104, 254] on div "Link" at bounding box center [93, 249] width 117 height 15
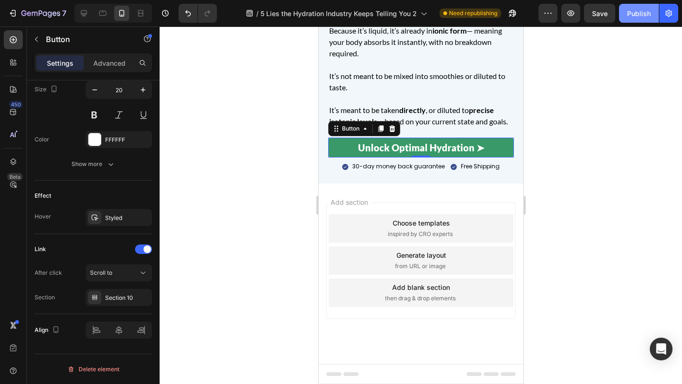
click at [634, 20] on button "Publish" at bounding box center [639, 13] width 40 height 19
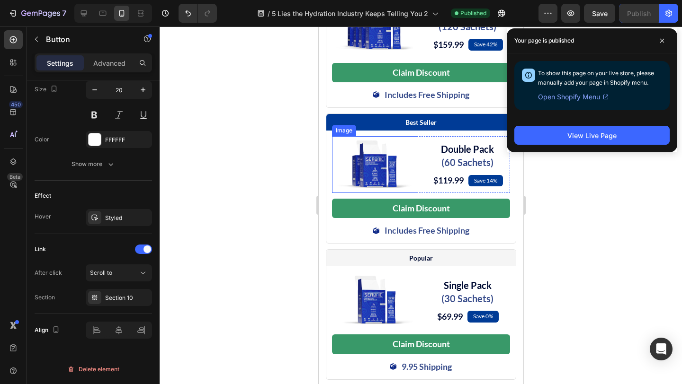
scroll to position [4973, 0]
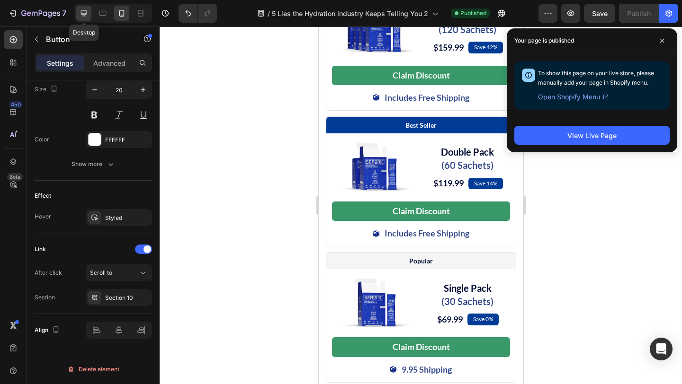
click at [87, 14] on icon at bounding box center [83, 13] width 9 height 9
type input "330"
type input "28"
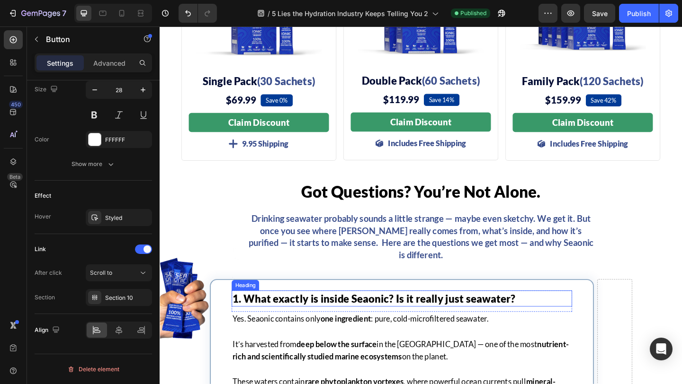
scroll to position [4742, 0]
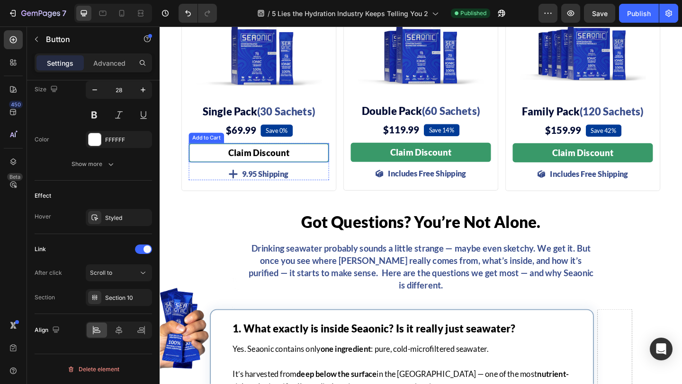
click at [307, 166] on button "Claim Discount" at bounding box center [267, 163] width 152 height 21
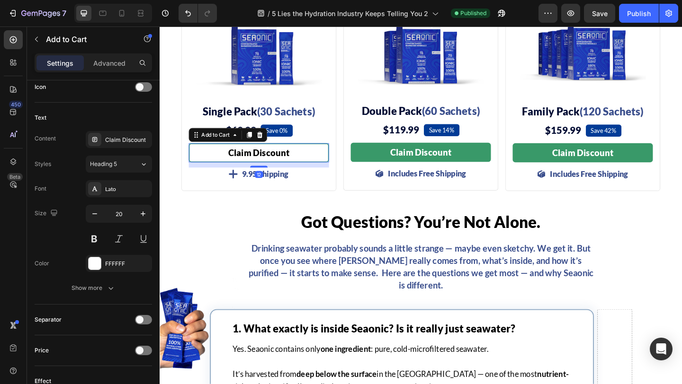
scroll to position [0, 0]
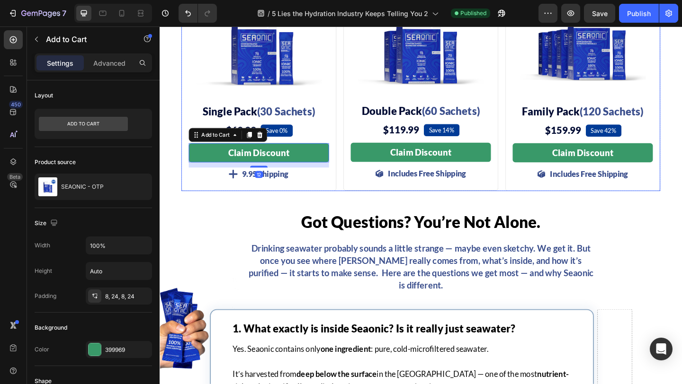
click at [356, 182] on div "Popular Text Block Row Image Single Pack (30 Sachets) Heading $69.99 (P) Price …" at bounding box center [443, 87] width 521 height 238
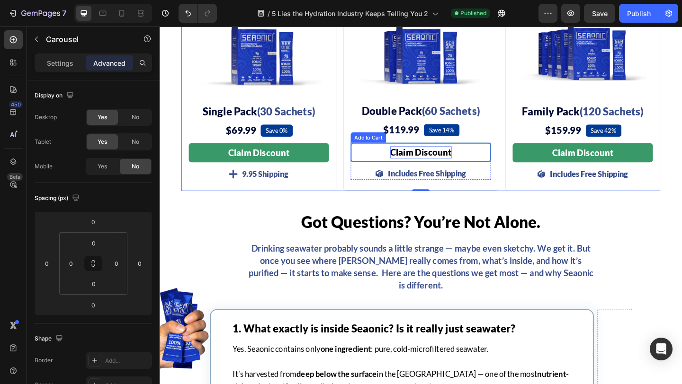
click at [431, 162] on div "Claim Discount" at bounding box center [443, 163] width 67 height 13
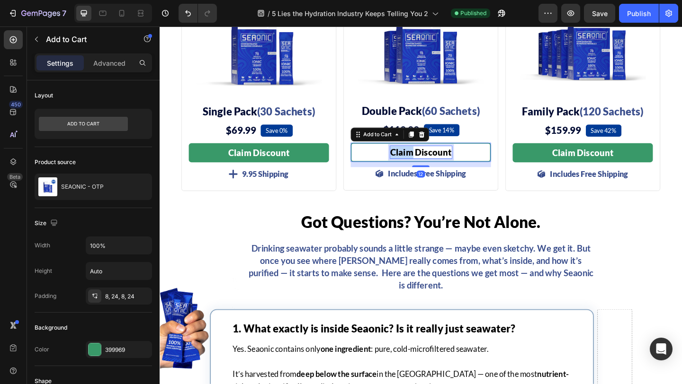
click at [431, 162] on div "Claim Discount" at bounding box center [443, 163] width 67 height 13
click at [431, 162] on p "Claim Discount" at bounding box center [443, 163] width 67 height 13
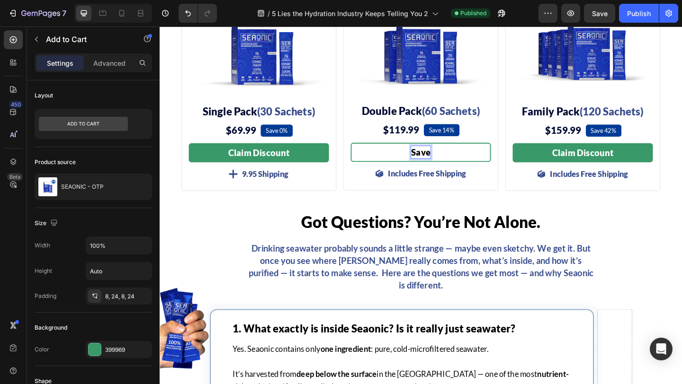
click at [367, 153] on button "Save" at bounding box center [443, 163] width 152 height 21
click at [367, 153] on button "Save 15%" at bounding box center [443, 163] width 152 height 21
click at [367, 153] on button "Save 15% - 3" at bounding box center [443, 163] width 152 height 21
click at [367, 153] on button "Save 15% - Double" at bounding box center [443, 163] width 152 height 21
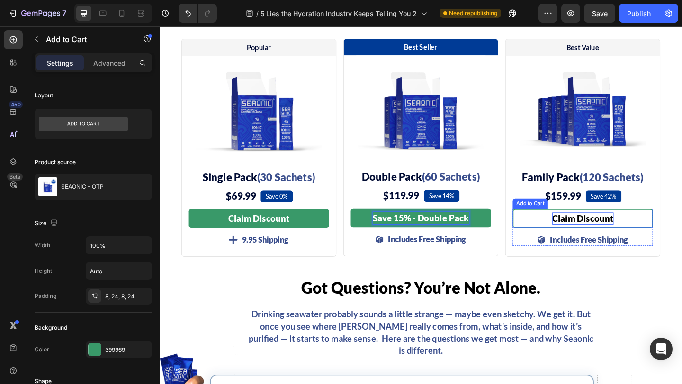
scroll to position [4668, 0]
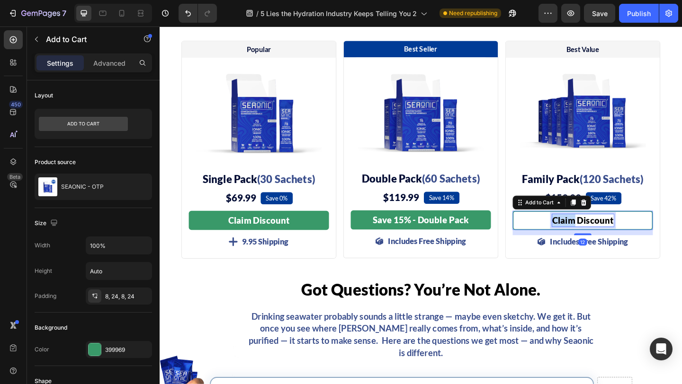
click at [607, 238] on div "Claim Discount" at bounding box center [620, 237] width 67 height 13
click at [607, 238] on p "Claim Discount" at bounding box center [620, 237] width 67 height 13
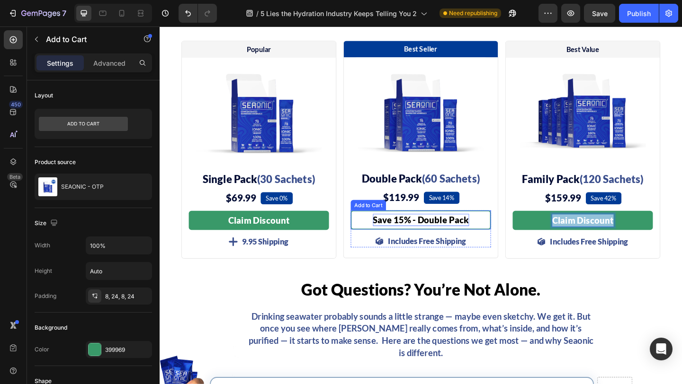
click at [424, 235] on p "Save 15% - Double Pack" at bounding box center [444, 237] width 105 height 13
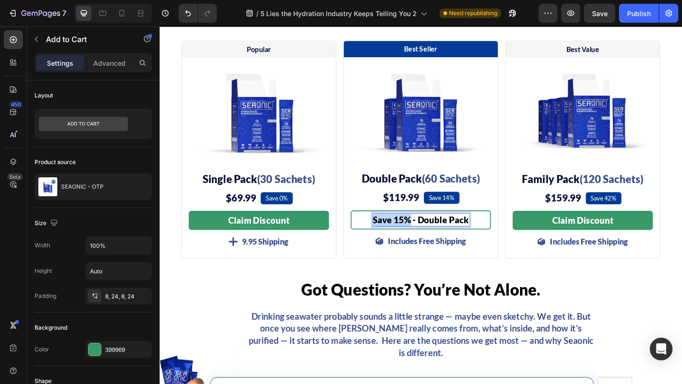
drag, startPoint x: 433, startPoint y: 235, endPoint x: 390, endPoint y: 235, distance: 43.1
click at [390, 235] on button "Save 15% - Double Pack" at bounding box center [443, 237] width 152 height 21
click at [367, 227] on button "Best - Double Pack" at bounding box center [443, 237] width 152 height 21
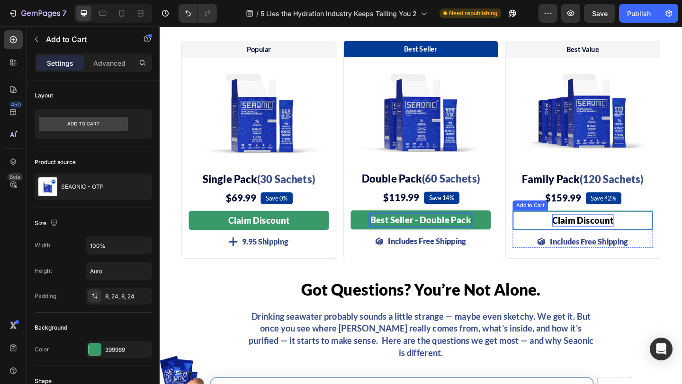
click at [602, 237] on p "Claim Discount" at bounding box center [620, 237] width 67 height 13
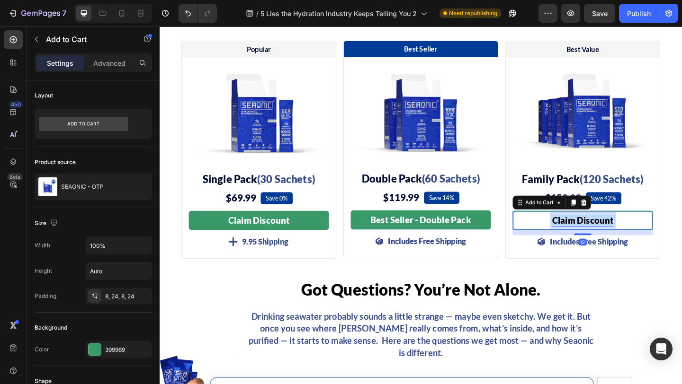
click at [602, 237] on p "Claim Discount" at bounding box center [620, 237] width 67 height 13
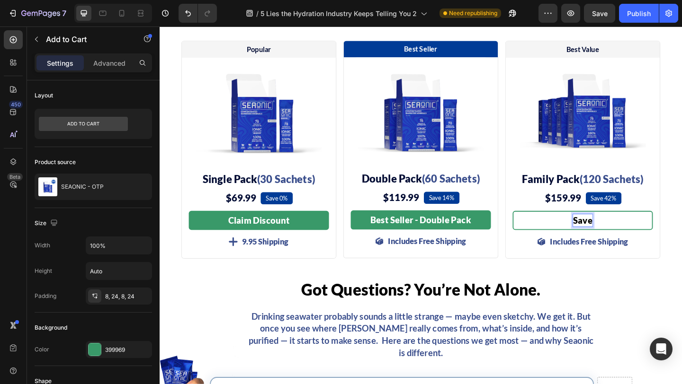
click at [544, 227] on button "Save" at bounding box center [620, 237] width 152 height 21
click at [544, 227] on button "Save 42%" at bounding box center [620, 237] width 152 height 21
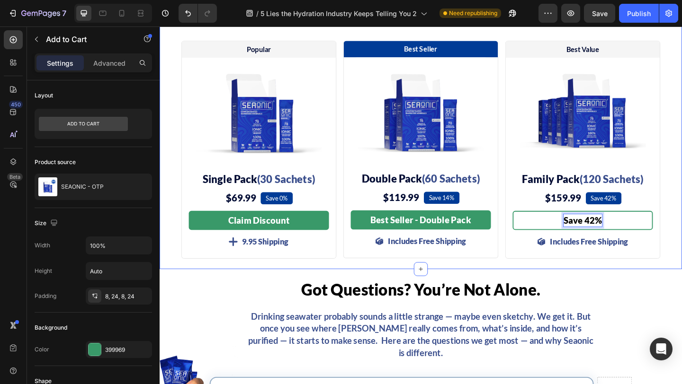
click at [681, 247] on div "Shop Your Daily Dose of Minerals Heading Save up to 53% when you bundle and/or …" at bounding box center [444, 130] width 568 height 300
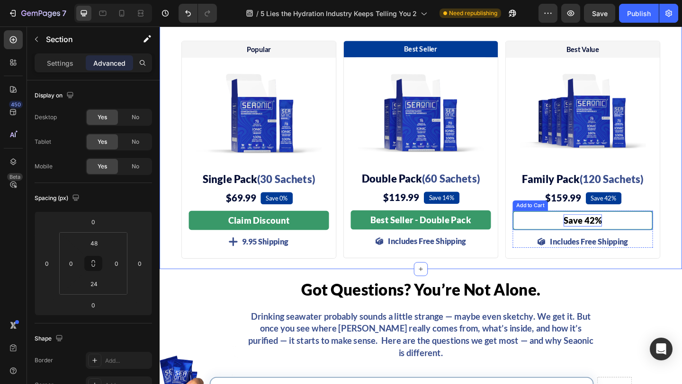
click at [642, 238] on button "Save 42%" at bounding box center [620, 237] width 152 height 21
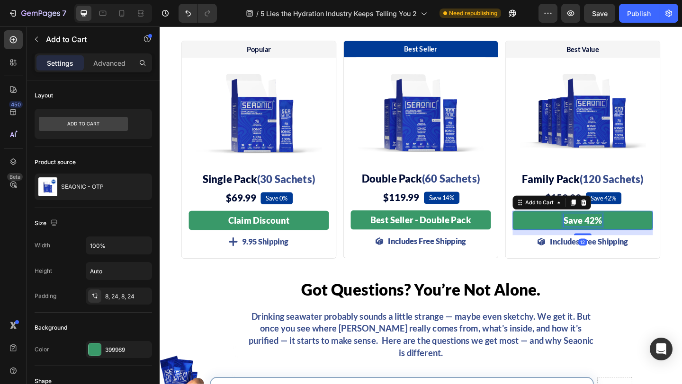
click at [639, 238] on p "Save 42%" at bounding box center [620, 237] width 42 height 13
click at [544, 227] on button "Save 42%" at bounding box center [620, 237] width 152 height 21
click at [544, 227] on button "Save 42% -" at bounding box center [620, 237] width 152 height 21
click at [544, 227] on button "Save 42% - 4" at bounding box center [620, 237] width 152 height 21
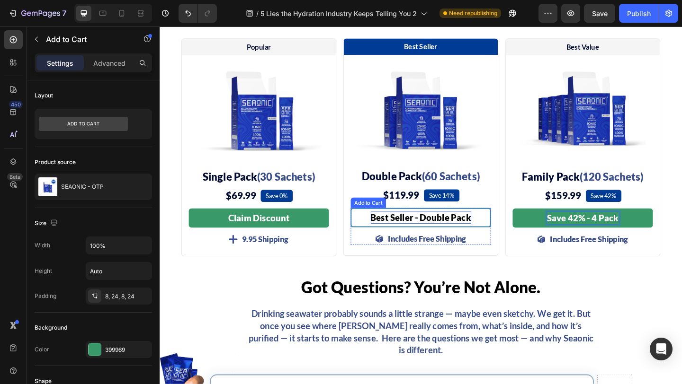
scroll to position [4672, 0]
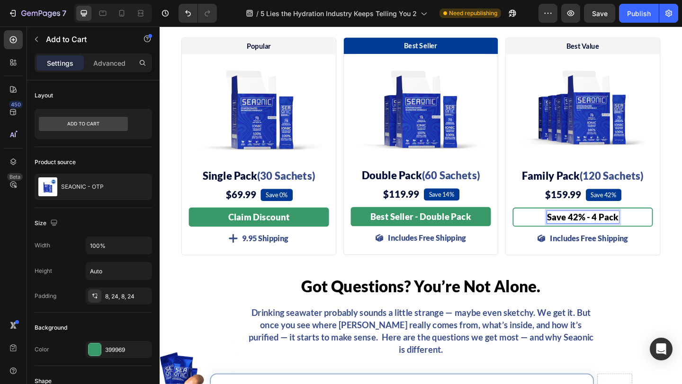
click at [634, 232] on p "Save 42% - 4 Pack" at bounding box center [620, 233] width 78 height 13
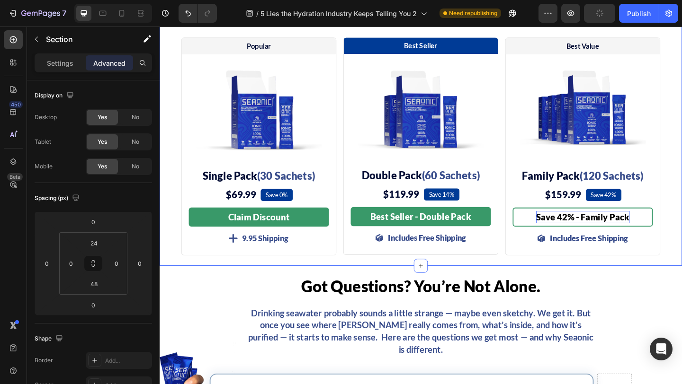
click at [681, 224] on div "Shop Your Daily Dose of Minerals Heading Save up to 53% when you bundle and/or …" at bounding box center [444, 126] width 568 height 300
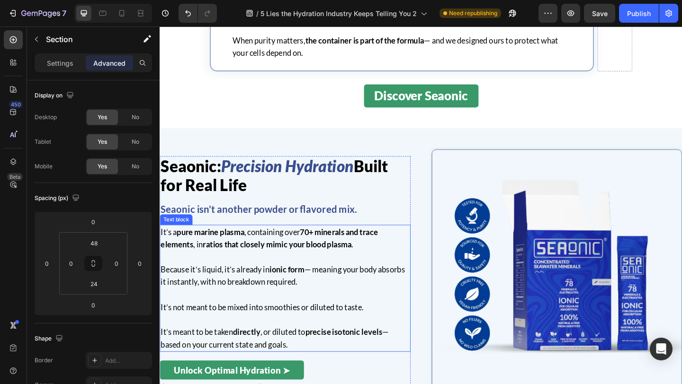
scroll to position [7057, 0]
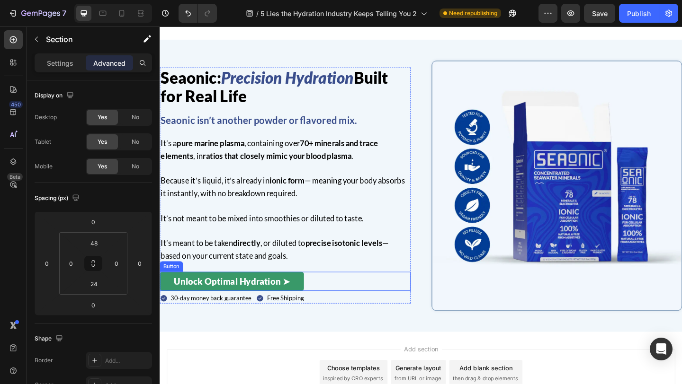
click at [322, 294] on div "Unlock Optimal Hydration ➤ Button" at bounding box center [296, 304] width 273 height 21
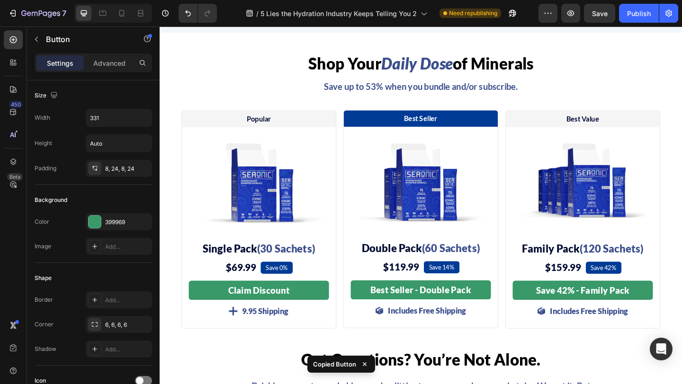
scroll to position [4563, 0]
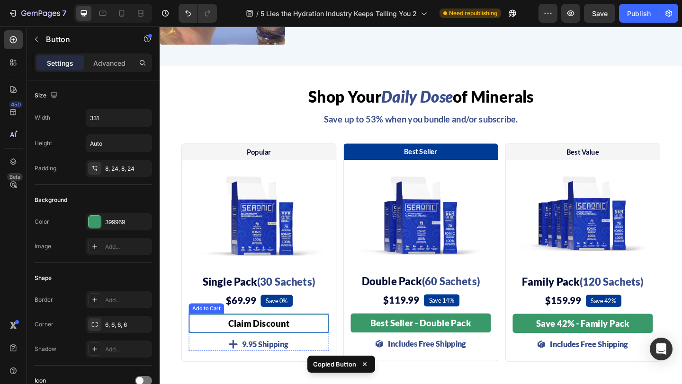
click at [316, 339] on button "Claim Discount" at bounding box center [267, 349] width 152 height 21
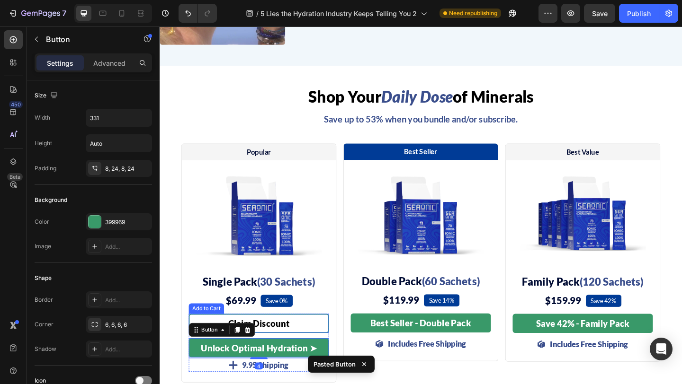
scroll to position [4637, 0]
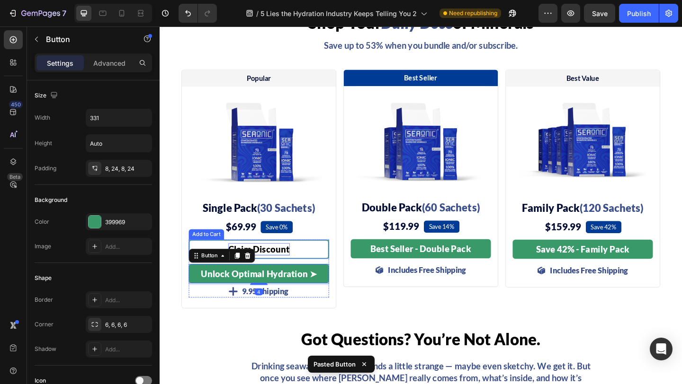
click at [283, 268] on div "Claim Discount" at bounding box center [267, 268] width 67 height 13
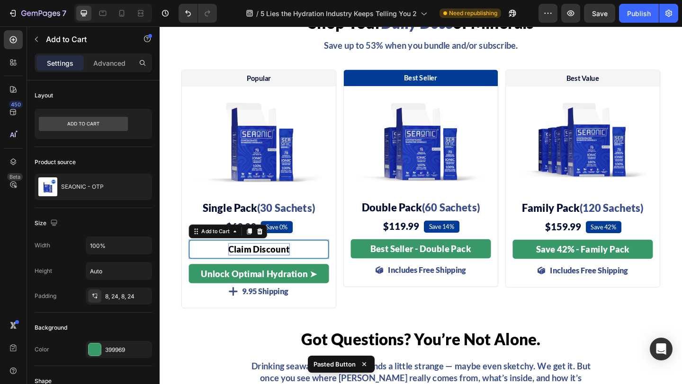
click at [283, 268] on div "Claim Discount" at bounding box center [267, 268] width 67 height 13
click at [283, 268] on p "Claim Discount" at bounding box center [267, 268] width 67 height 13
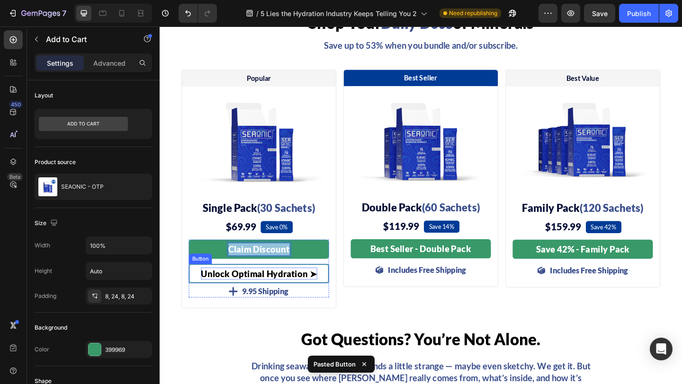
click at [301, 296] on span "Unlock Optimal Hydration ➤" at bounding box center [268, 295] width 126 height 11
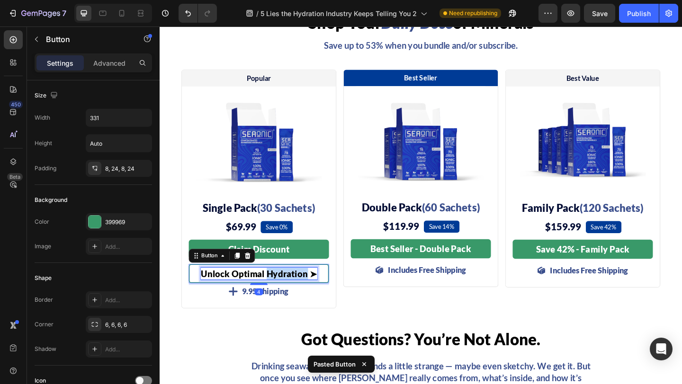
click at [301, 296] on span "Unlock Optimal Hydration ➤" at bounding box center [268, 295] width 126 height 11
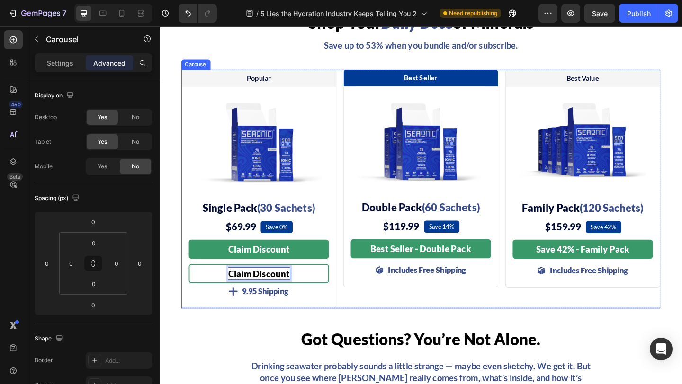
click at [353, 296] on div "Popular Text Block Row Image Single Pack (30 Sachets) Heading $69.99 (P) Price …" at bounding box center [443, 203] width 521 height 260
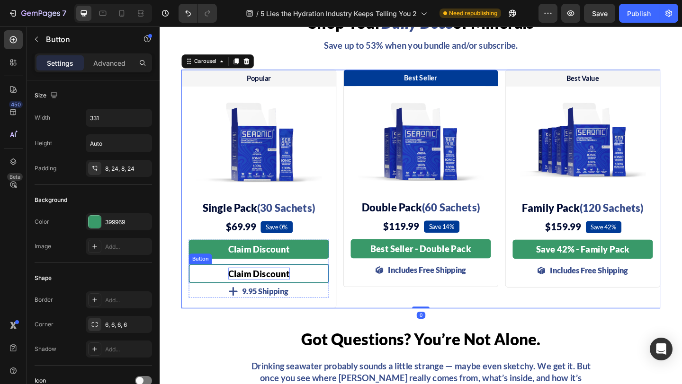
click at [317, 296] on link "Claim Discount" at bounding box center [267, 295] width 152 height 21
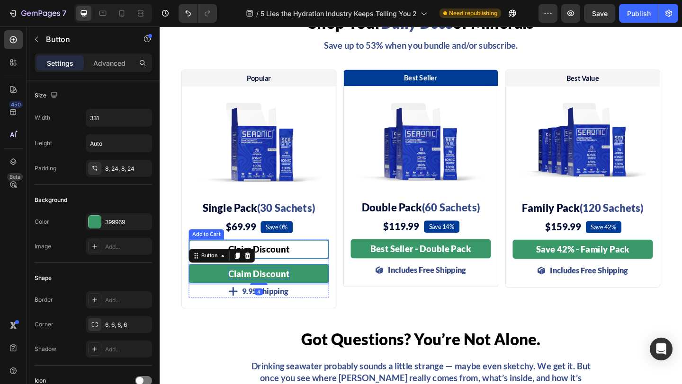
click at [318, 277] on button "Claim Discount" at bounding box center [267, 269] width 152 height 21
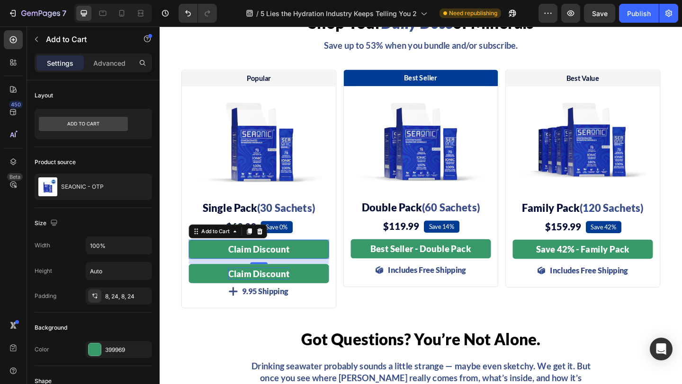
click at [107, 54] on div "Settings Advanced" at bounding box center [93, 63] width 117 height 19
click at [109, 64] on p "Advanced" at bounding box center [109, 63] width 32 height 10
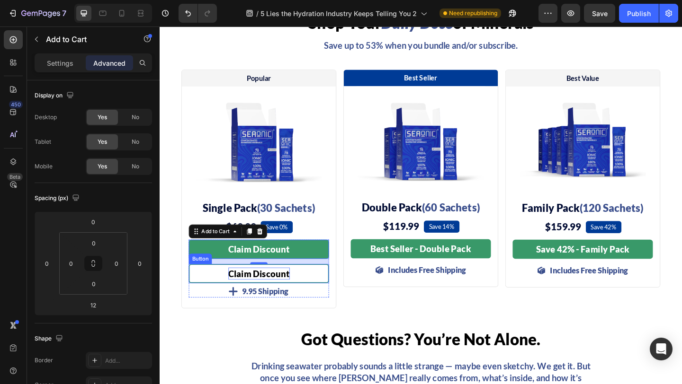
click at [314, 298] on link "Claim Discount" at bounding box center [267, 295] width 152 height 21
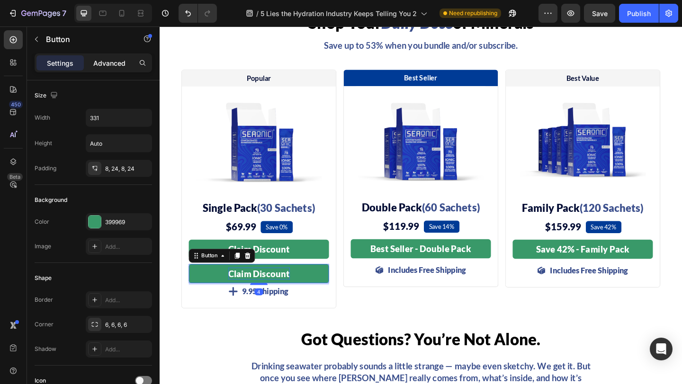
click at [107, 65] on p "Advanced" at bounding box center [109, 63] width 32 height 10
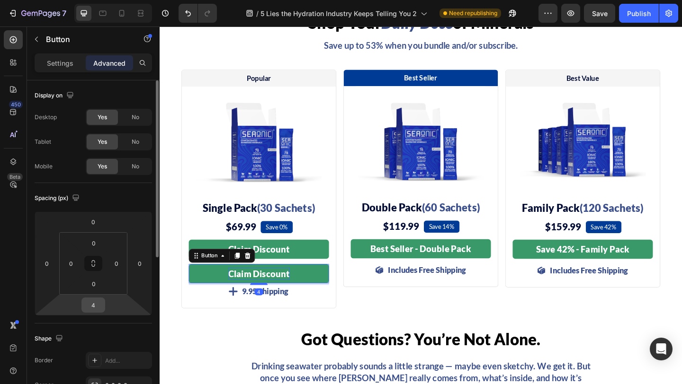
click at [99, 304] on input "4" at bounding box center [93, 305] width 19 height 14
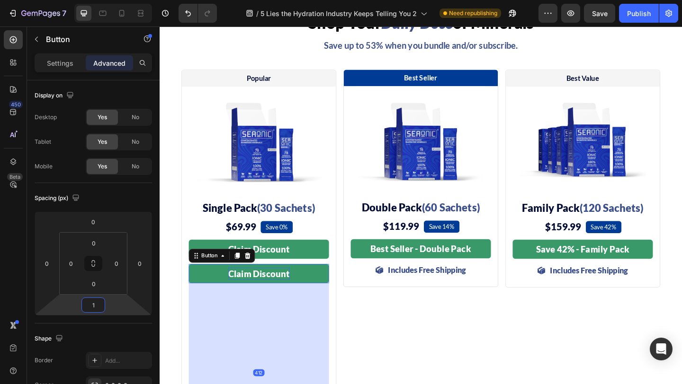
type input "12"
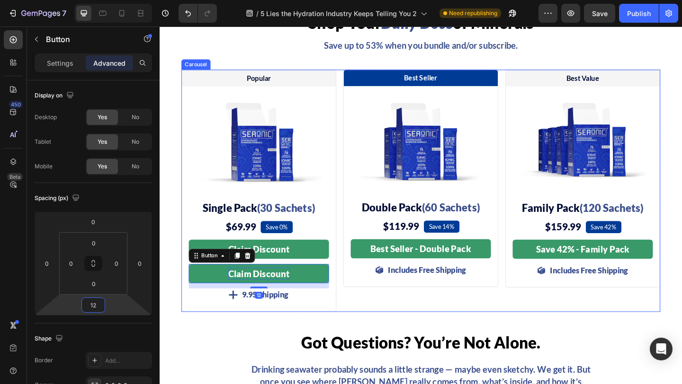
click at [369, 330] on div "Best Seller Text Block Row Image Double Pack (60 Sachets) Heading $119.99 (P) P…" at bounding box center [443, 205] width 169 height 264
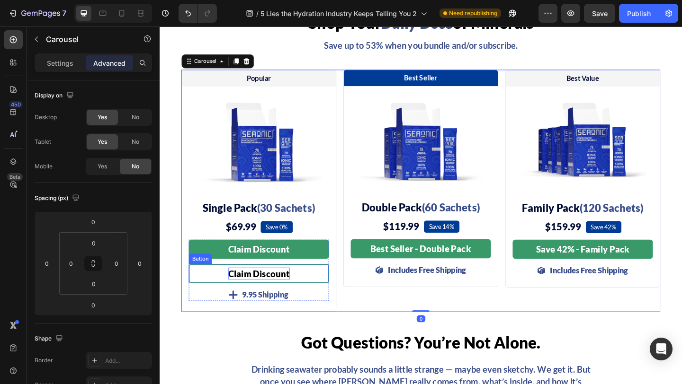
click at [322, 303] on link "Claim Discount" at bounding box center [267, 295] width 152 height 21
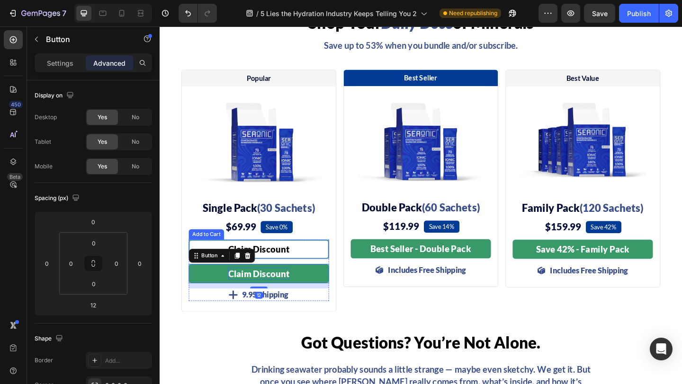
click at [321, 276] on button "Claim Discount" at bounding box center [267, 269] width 152 height 21
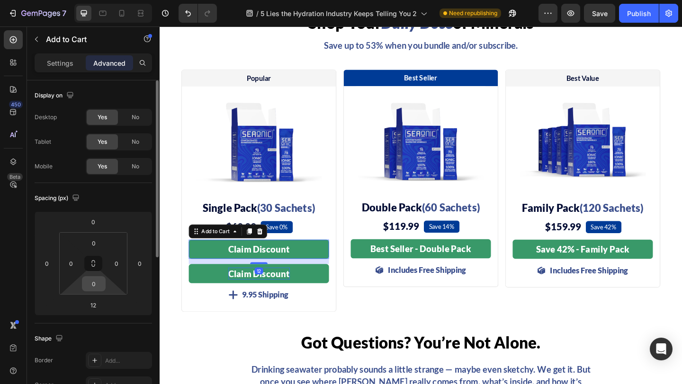
scroll to position [286, 0]
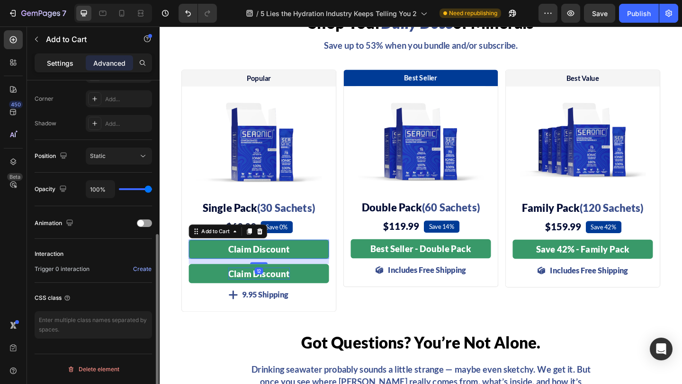
click at [54, 59] on p "Settings" at bounding box center [60, 63] width 27 height 10
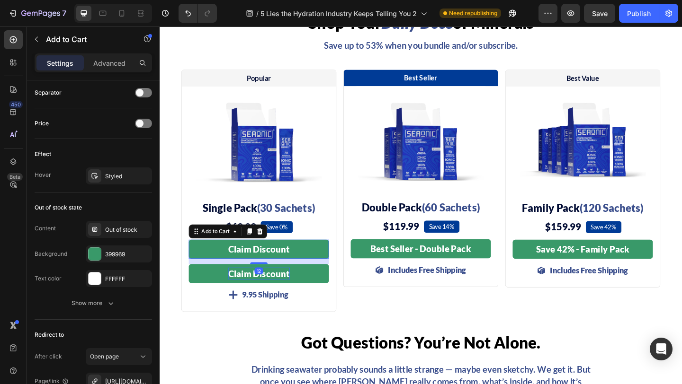
scroll to position [733, 0]
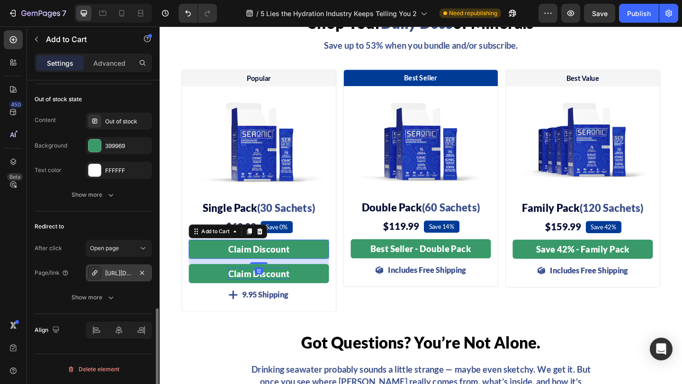
click at [117, 270] on div "https://seaonic.com/seaonic" at bounding box center [118, 273] width 27 height 9
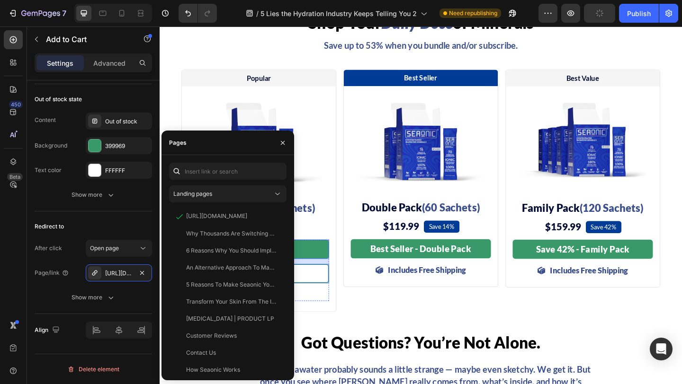
click at [331, 295] on link "Claim Discount" at bounding box center [267, 295] width 152 height 21
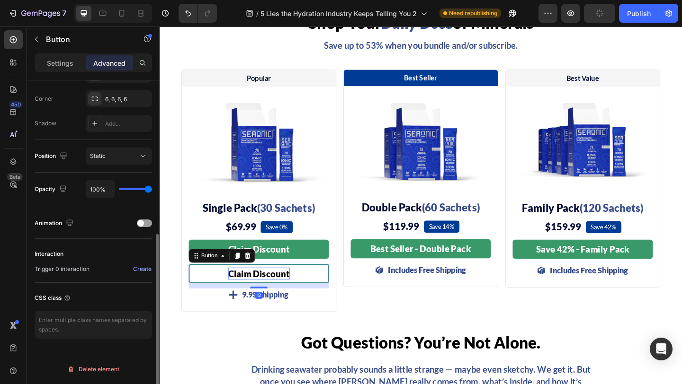
scroll to position [0, 0]
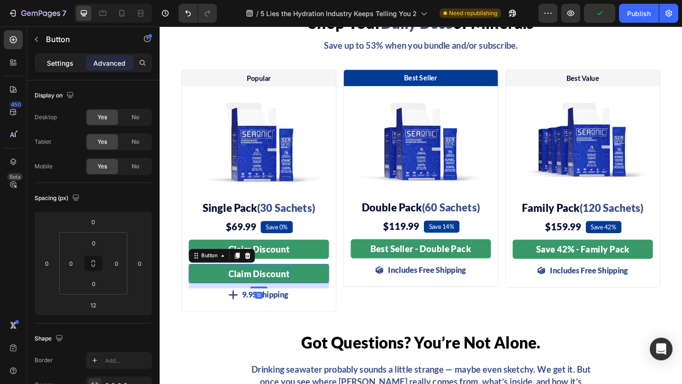
click at [64, 66] on p "Settings" at bounding box center [60, 63] width 27 height 10
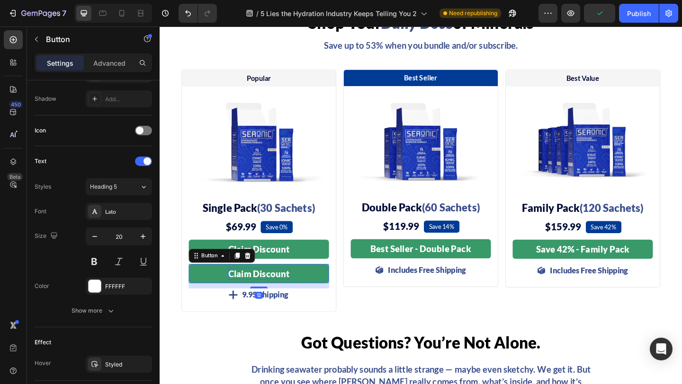
scroll to position [397, 0]
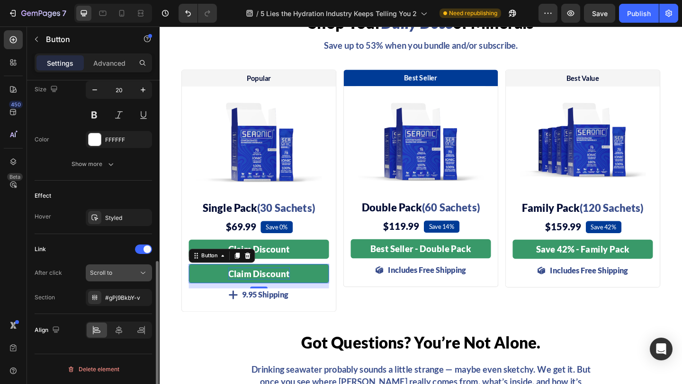
click at [139, 269] on icon at bounding box center [142, 272] width 9 height 9
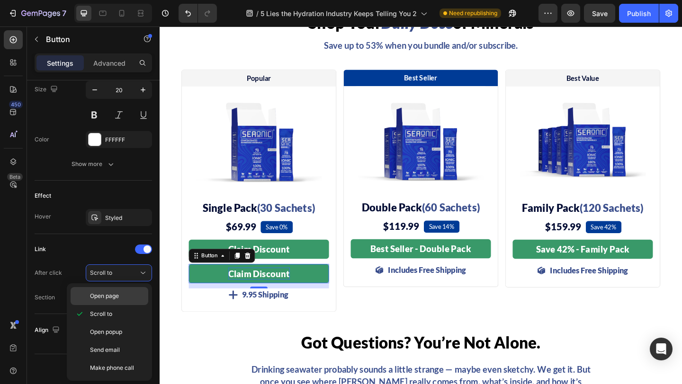
click at [114, 299] on span "Open page" at bounding box center [104, 296] width 29 height 9
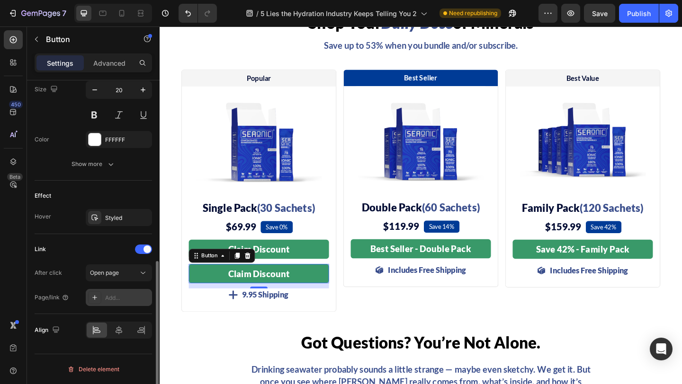
click at [113, 296] on div "Add..." at bounding box center [127, 298] width 45 height 9
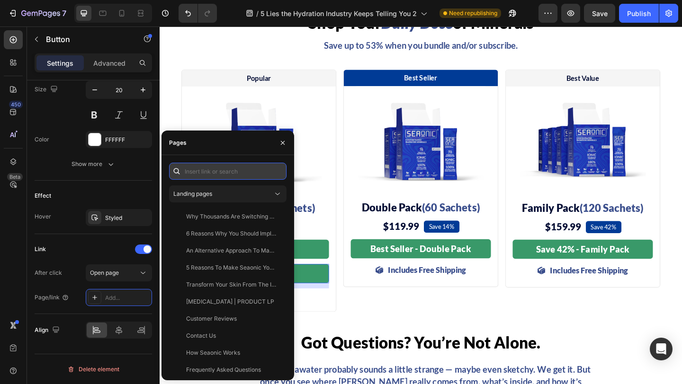
click at [211, 170] on input "text" at bounding box center [227, 171] width 117 height 17
paste input "https://seaonic.com/products/seaonic"
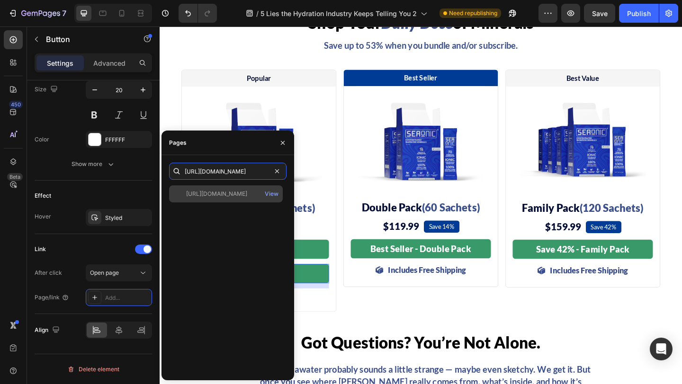
type input "https://seaonic.com/products/seaonic"
click at [224, 193] on div "https://seaonic.com/products/seaonic" at bounding box center [216, 194] width 61 height 9
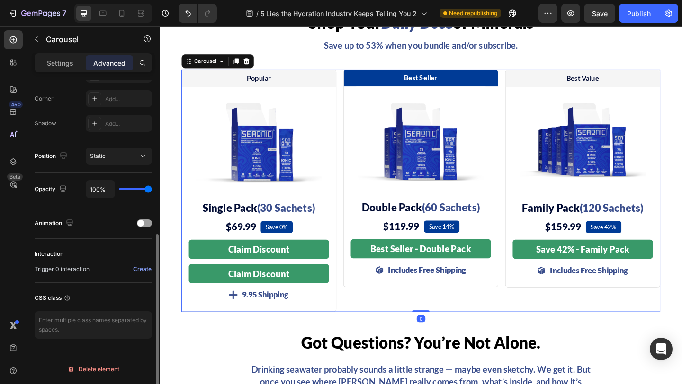
click at [366, 334] on div "Best Seller Text Block Row Image Double Pack (60 Sachets) Heading $119.99 (P) P…" at bounding box center [443, 205] width 169 height 264
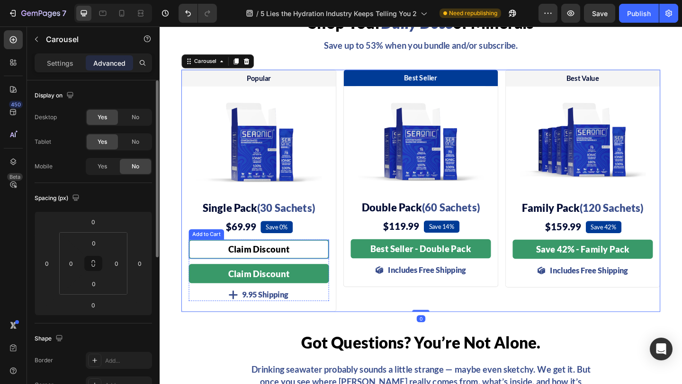
click at [323, 277] on button "Claim Discount" at bounding box center [267, 269] width 152 height 21
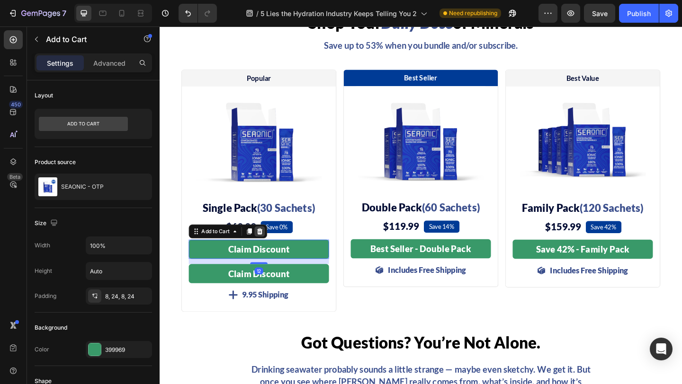
click at [269, 251] on icon at bounding box center [269, 250] width 8 height 8
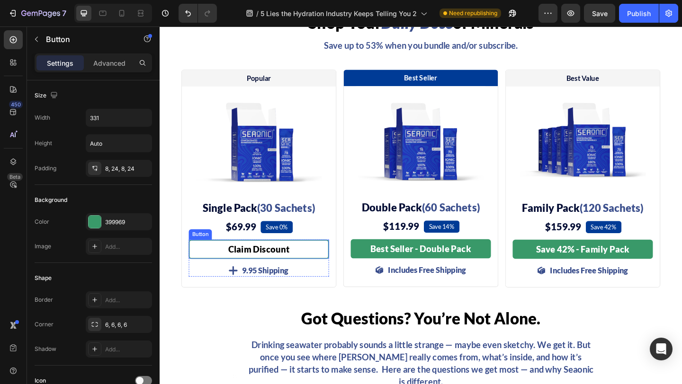
click at [319, 271] on link "Claim Discount" at bounding box center [267, 269] width 152 height 21
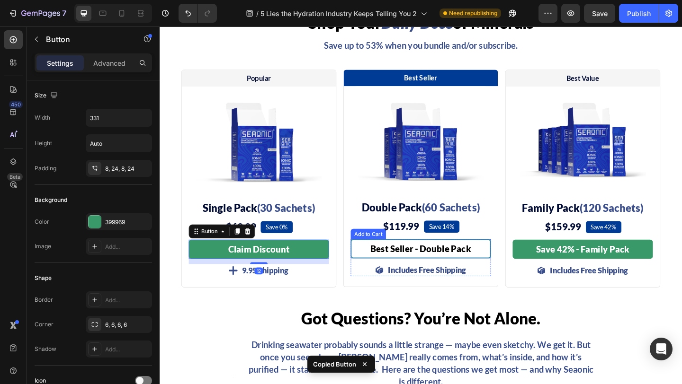
click at [377, 271] on button "Best Seller - Double Pack" at bounding box center [443, 268] width 152 height 21
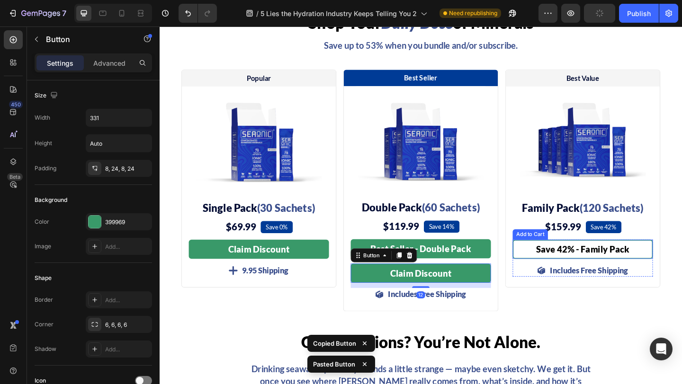
click at [558, 270] on button "Save 42% - Family Pack" at bounding box center [620, 269] width 152 height 21
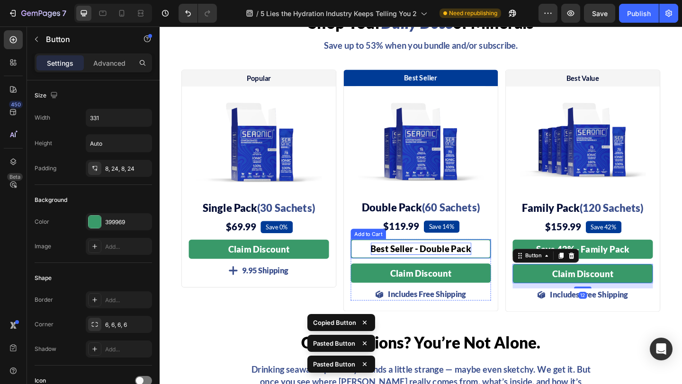
click at [454, 268] on div "Best Seller - Double Pack" at bounding box center [443, 268] width 109 height 13
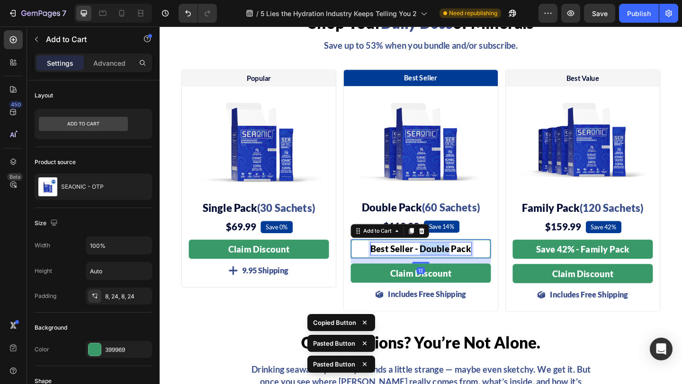
click at [454, 268] on div "Best Seller - Double Pack" at bounding box center [443, 268] width 109 height 13
click at [454, 268] on p "Best Seller - Double Pack" at bounding box center [443, 268] width 109 height 13
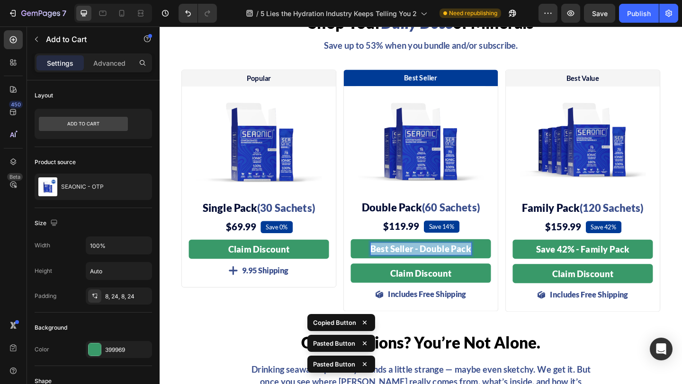
copy p "Best Seller - Double Pack"
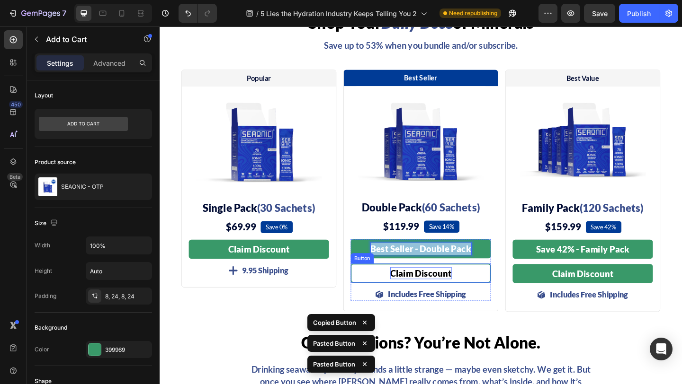
click at [451, 294] on span "Claim Discount" at bounding box center [443, 294] width 67 height 11
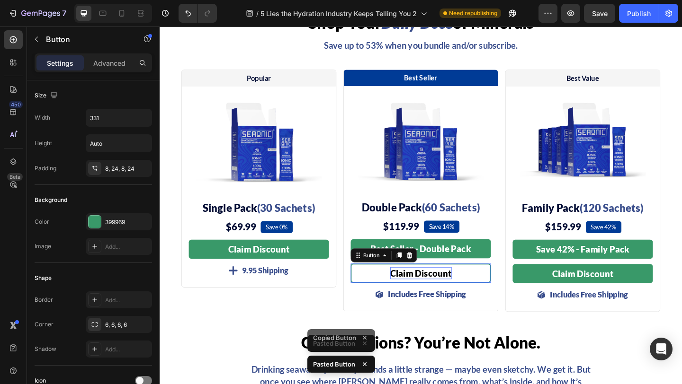
click at [451, 294] on span "Claim Discount" at bounding box center [443, 294] width 67 height 11
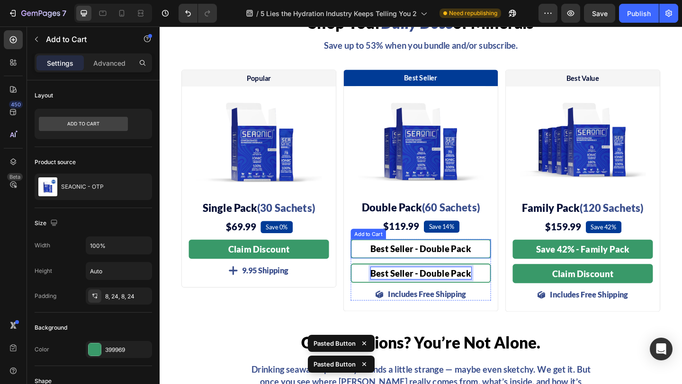
click at [501, 272] on button "Best Seller - Double Pack" at bounding box center [443, 268] width 152 height 21
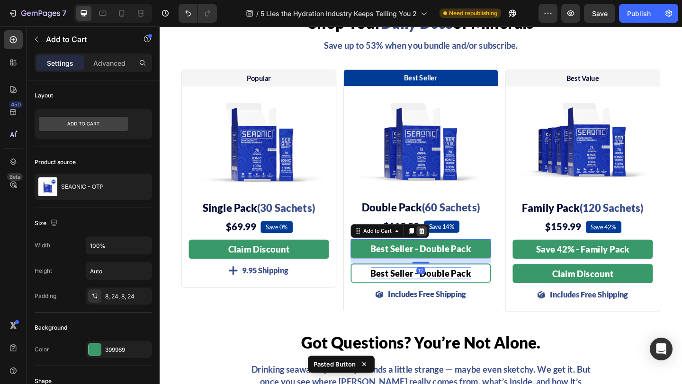
click at [447, 249] on icon at bounding box center [445, 249] width 6 height 7
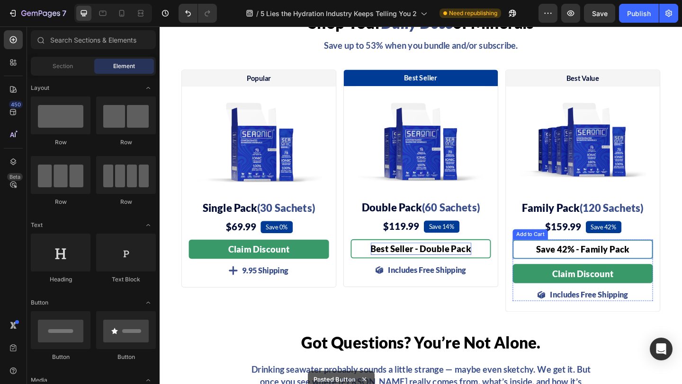
click at [551, 268] on button "Save 42% - Family Pack" at bounding box center [620, 269] width 152 height 21
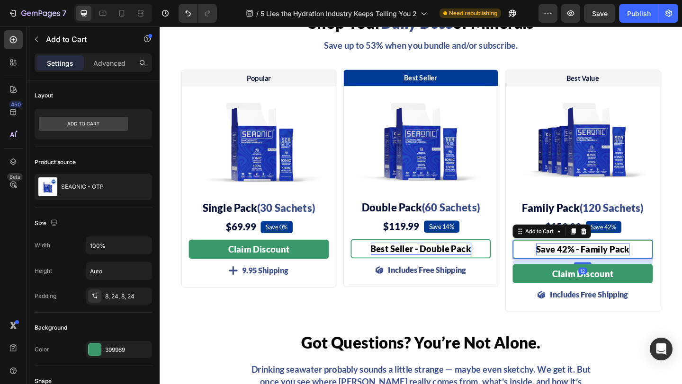
click at [611, 268] on div "Save 42% - Family Pack" at bounding box center [620, 268] width 102 height 13
click at [611, 268] on p "Save 42% - Family Pack" at bounding box center [620, 268] width 102 height 13
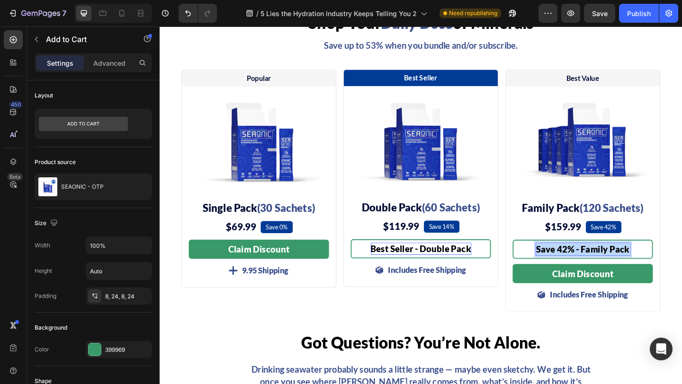
click at [611, 268] on p "Save 42% - Family Pack" at bounding box center [620, 268] width 102 height 13
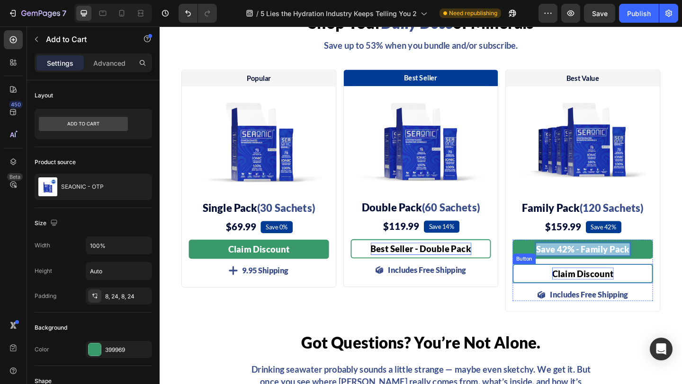
click at [626, 291] on span "Claim Discount" at bounding box center [620, 295] width 67 height 11
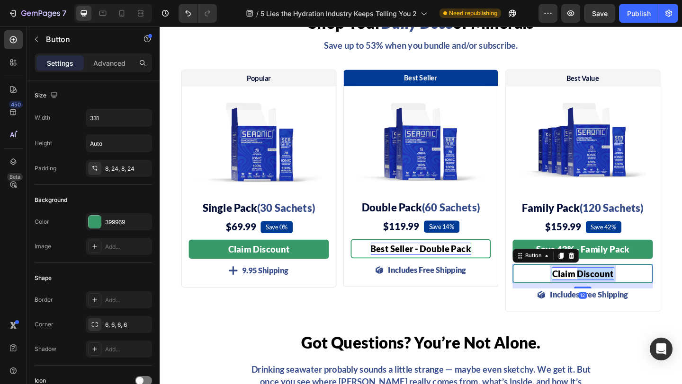
click at [626, 291] on span "Claim Discount" at bounding box center [620, 295] width 67 height 11
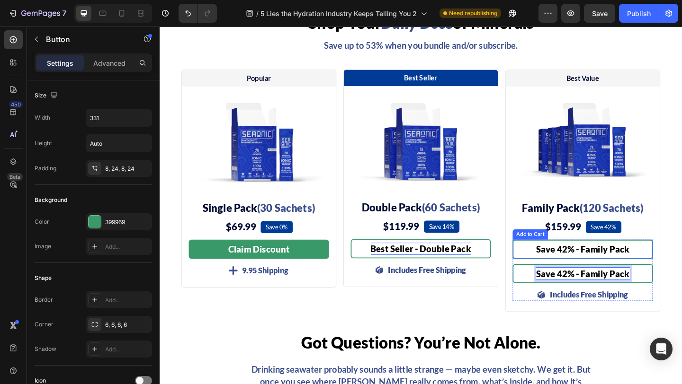
click at [681, 271] on button "Save 42% - Family Pack" at bounding box center [620, 269] width 152 height 21
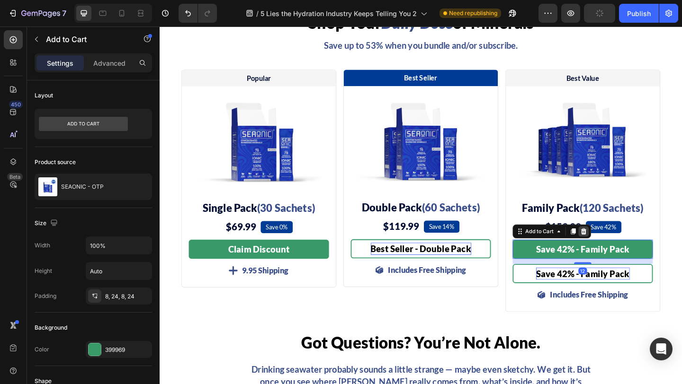
click at [626, 251] on div at bounding box center [620, 249] width 11 height 11
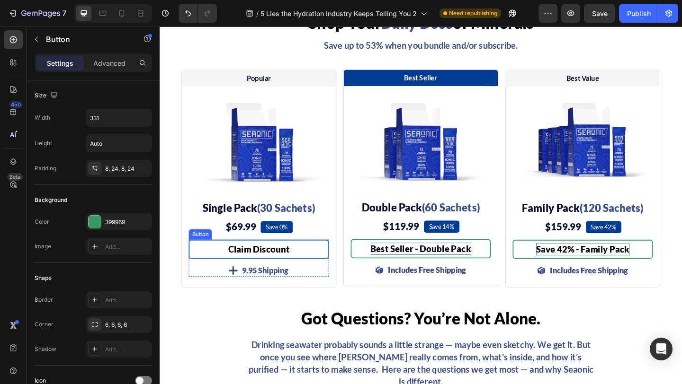
click at [318, 270] on link "Claim Discount" at bounding box center [267, 269] width 152 height 21
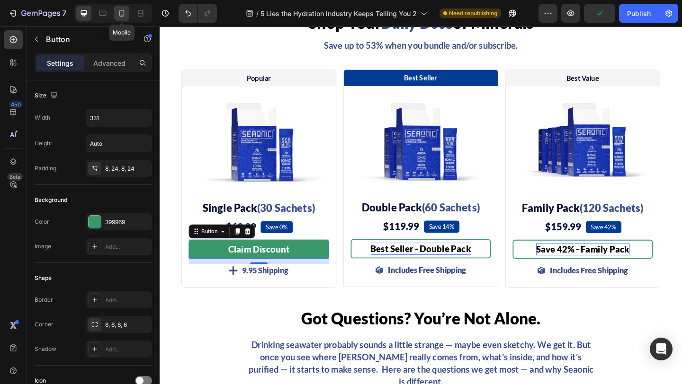
click at [123, 16] on icon at bounding box center [121, 13] width 9 height 9
type input "100%"
type input "18"
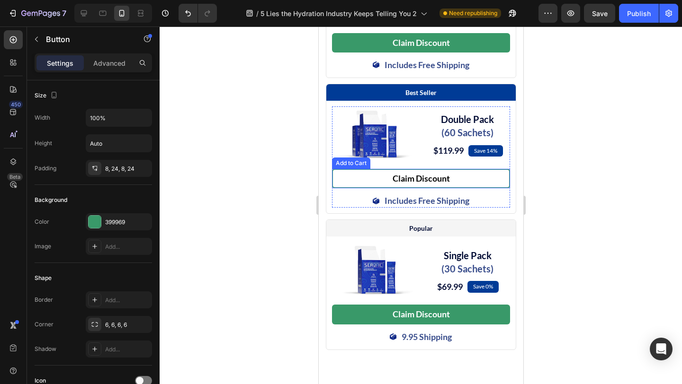
scroll to position [4451, 0]
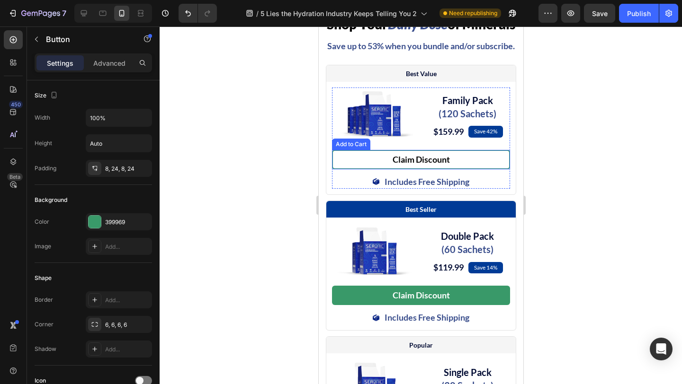
click at [464, 170] on button "Claim Discount" at bounding box center [420, 159] width 178 height 19
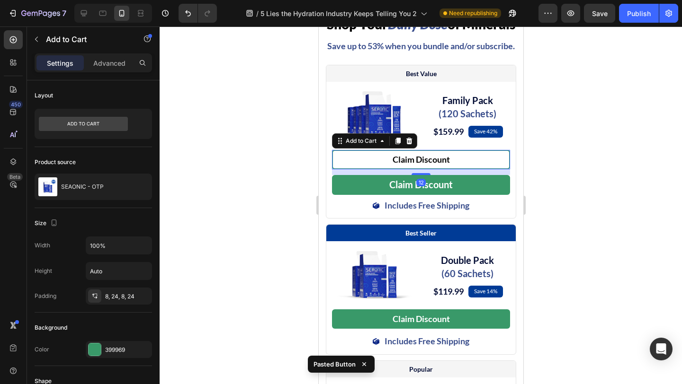
click at [463, 170] on button "Claim Discount" at bounding box center [420, 159] width 178 height 19
click at [431, 166] on div "Claim Discount" at bounding box center [420, 160] width 57 height 12
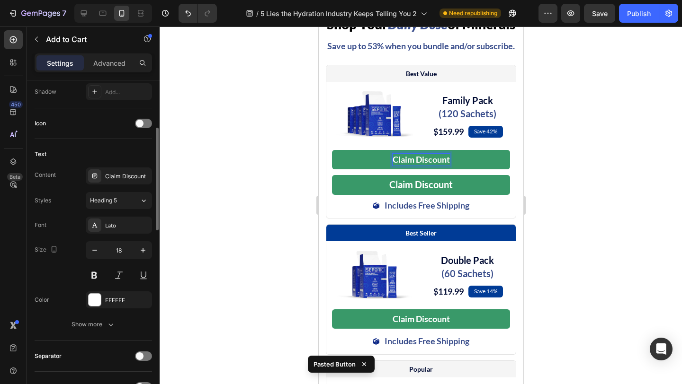
scroll to position [377, 0]
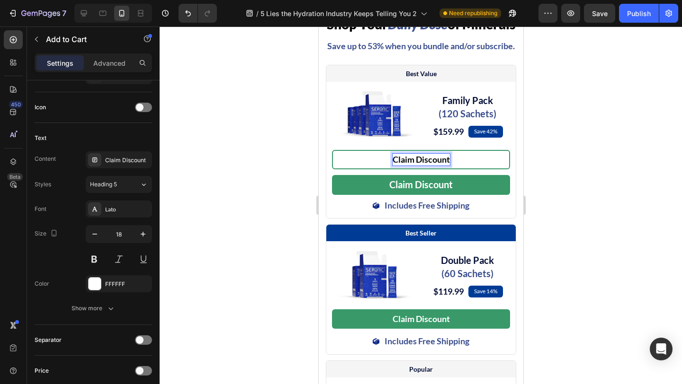
click at [459, 170] on button "Claim Discount" at bounding box center [420, 159] width 178 height 19
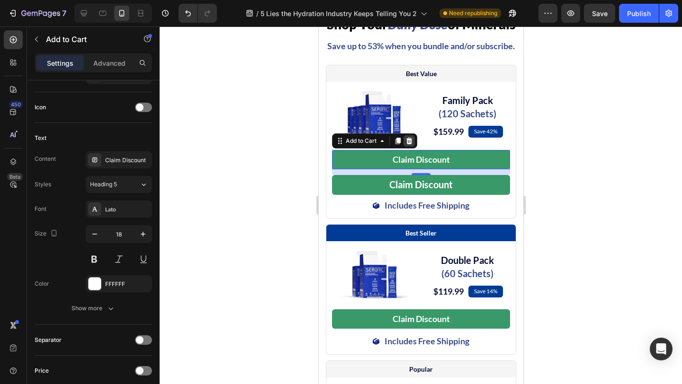
click at [410, 145] on icon at bounding box center [409, 141] width 8 height 8
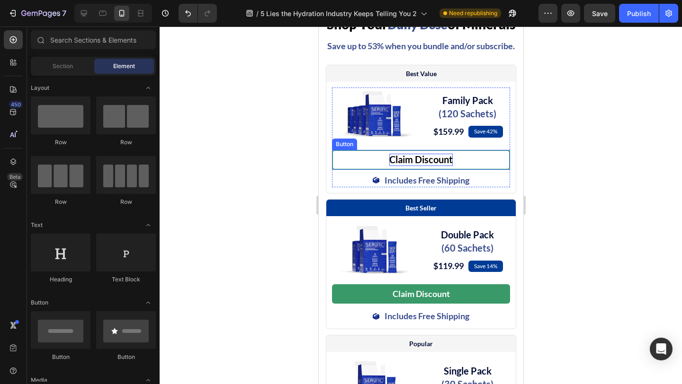
click at [447, 165] on span "Claim Discount" at bounding box center [420, 159] width 63 height 11
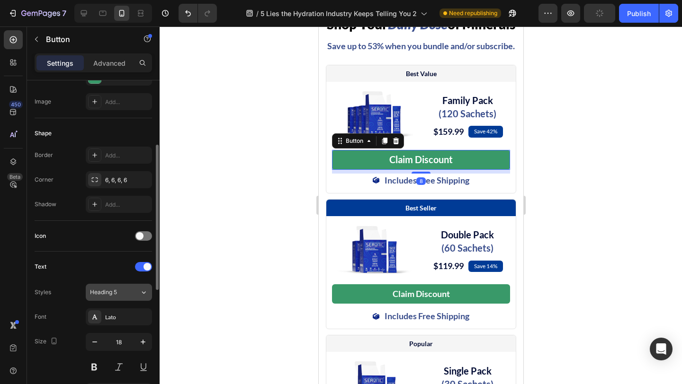
scroll to position [197, 0]
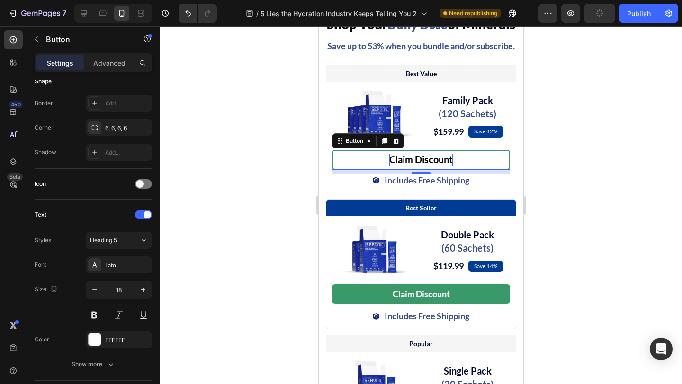
click at [411, 165] on span "Claim Discount" at bounding box center [420, 159] width 63 height 11
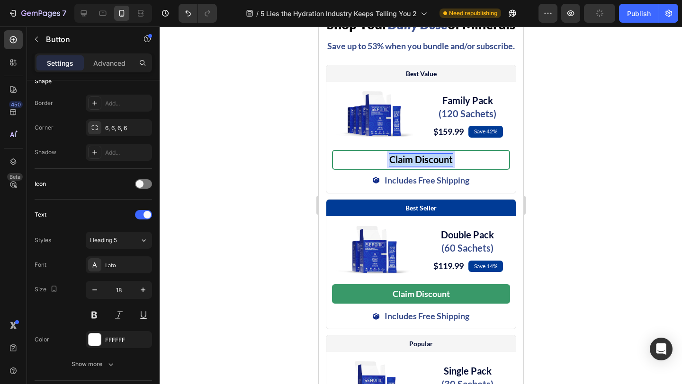
click at [411, 165] on span "Claim Discount" at bounding box center [420, 159] width 63 height 11
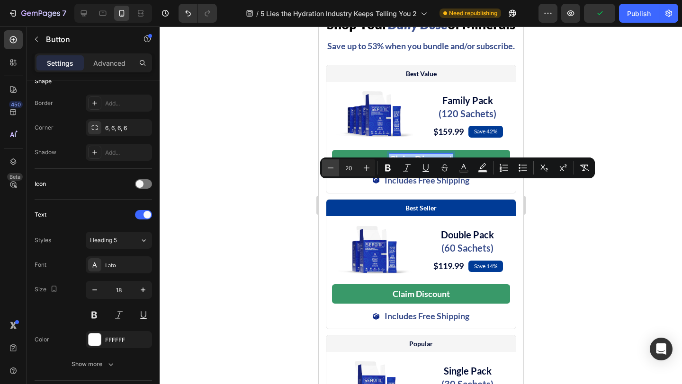
click at [331, 167] on icon "Editor contextual toolbar" at bounding box center [330, 167] width 9 height 9
type input "18"
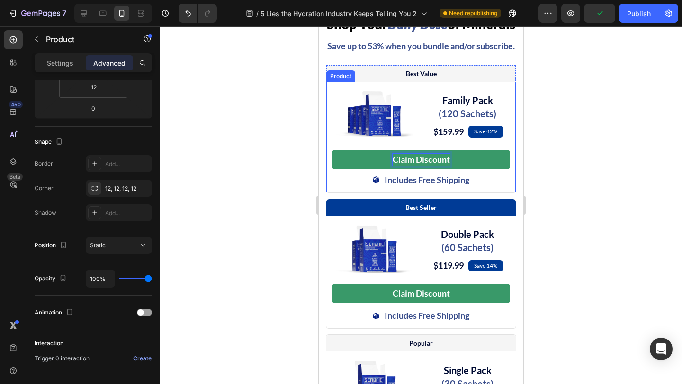
click at [511, 193] on div "Image Family Pack (120 Sachets) Heading $159.99 (P) Price (P) Price Save 42% Te…" at bounding box center [420, 137] width 189 height 111
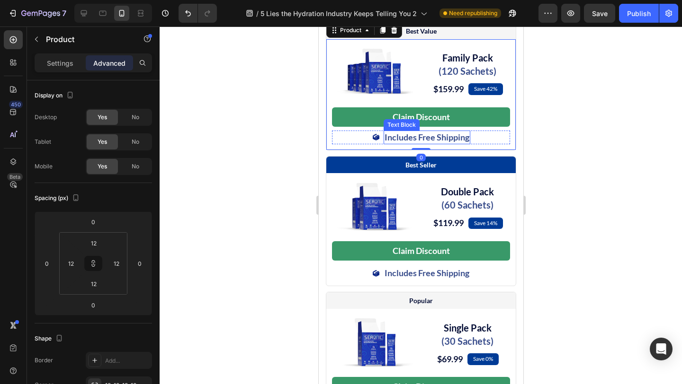
scroll to position [4505, 0]
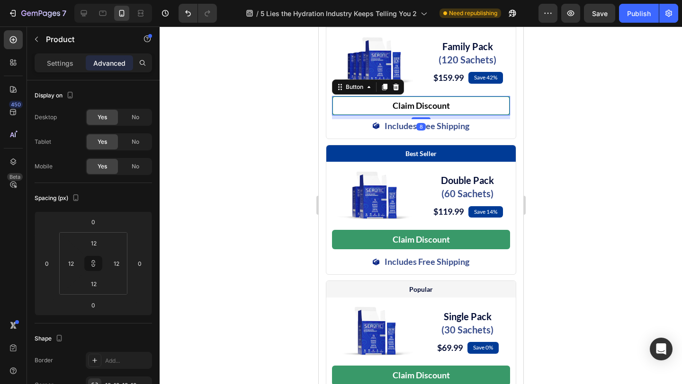
click at [482, 116] on link "Claim Discount" at bounding box center [420, 105] width 178 height 19
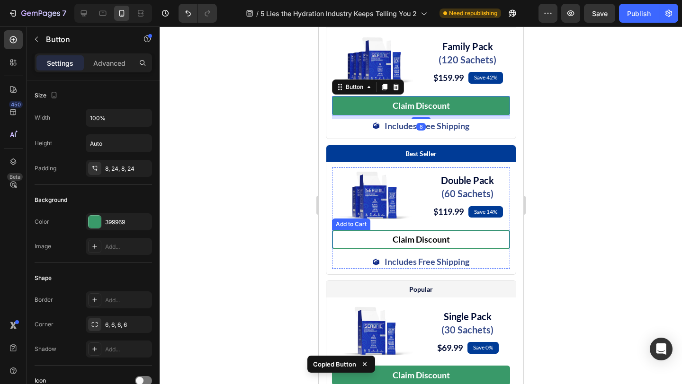
click at [475, 250] on button "Claim Discount" at bounding box center [420, 239] width 178 height 19
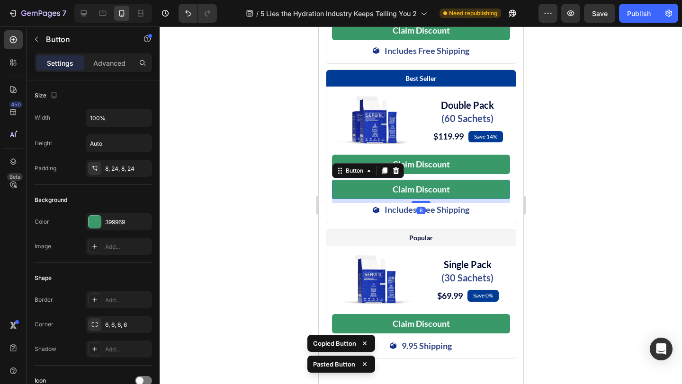
scroll to position [4584, 0]
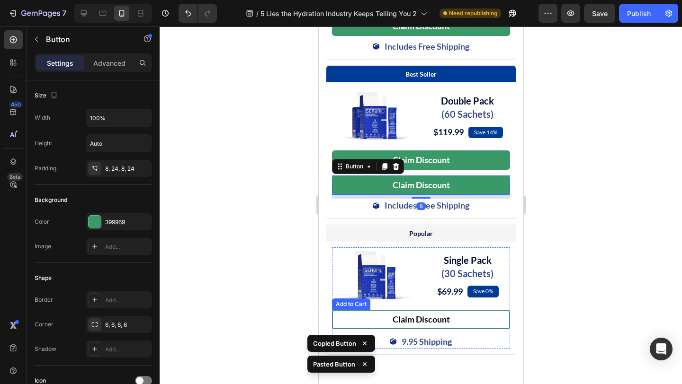
click at [482, 330] on button "Claim Discount" at bounding box center [420, 319] width 178 height 19
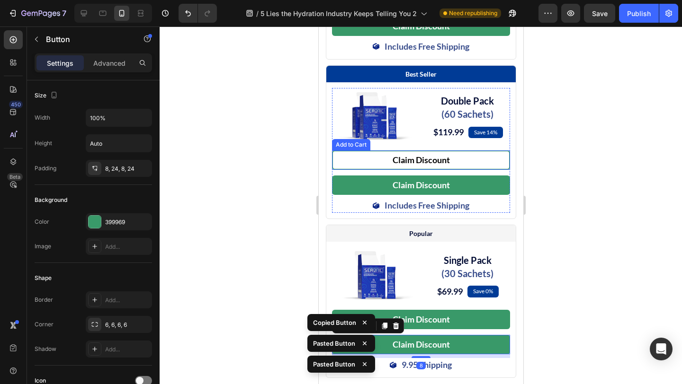
click at [471, 170] on button "Claim Discount" at bounding box center [420, 160] width 178 height 19
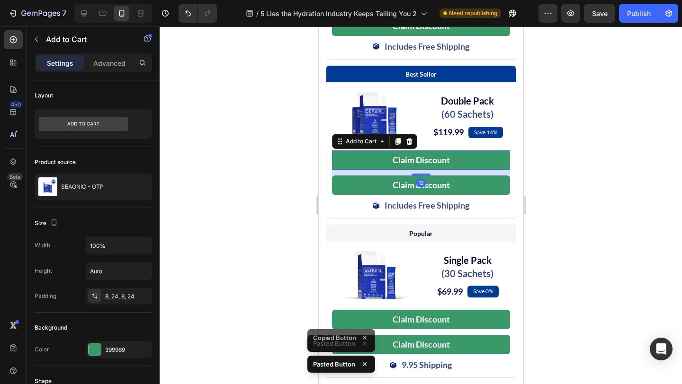
drag, startPoint x: 409, startPoint y: 170, endPoint x: 414, endPoint y: 175, distance: 7.4
click at [409, 145] on icon at bounding box center [409, 141] width 6 height 7
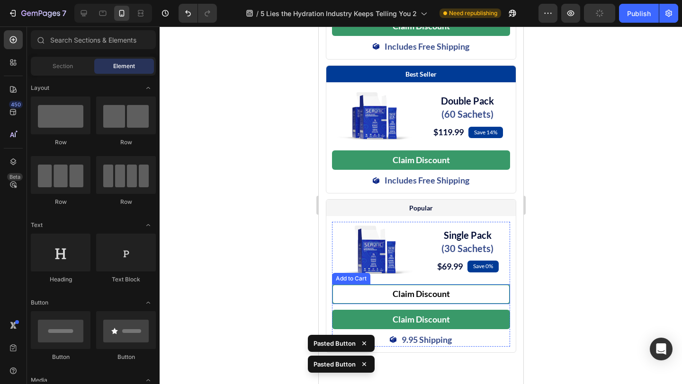
click at [474, 304] on button "Claim Discount" at bounding box center [420, 294] width 178 height 19
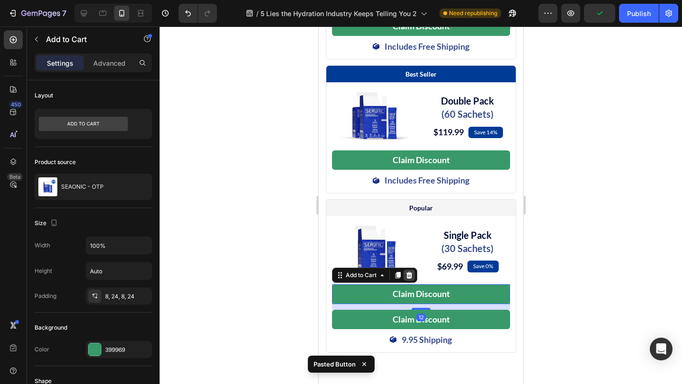
click at [409, 279] on icon at bounding box center [409, 275] width 6 height 7
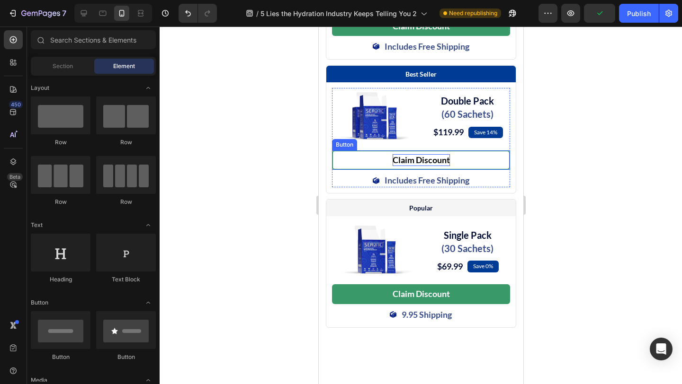
click at [421, 165] on span "Claim Discount" at bounding box center [420, 160] width 57 height 10
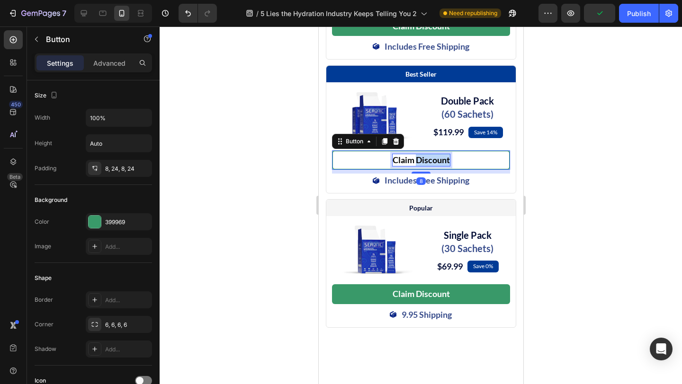
click at [421, 165] on span "Claim Discount" at bounding box center [420, 160] width 57 height 10
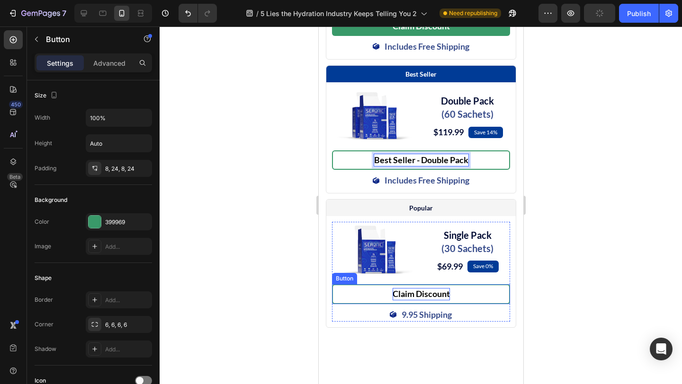
click at [423, 299] on span "Claim Discount" at bounding box center [420, 294] width 57 height 10
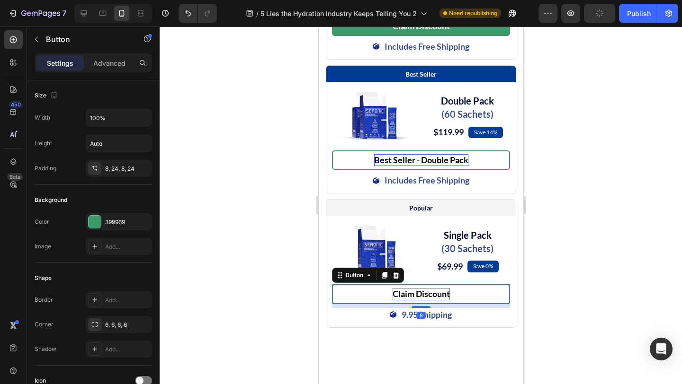
click at [431, 299] on span "Claim Discount" at bounding box center [420, 294] width 57 height 10
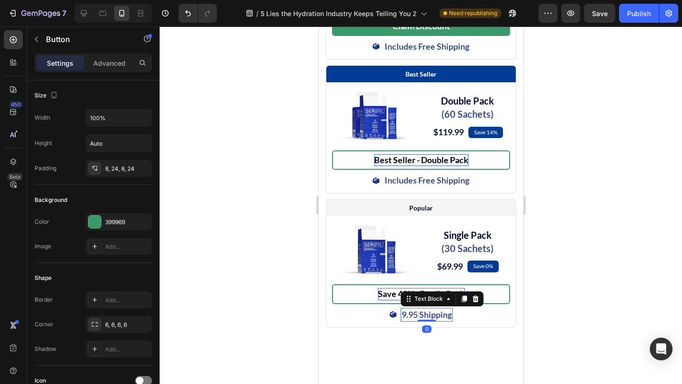
click at [432, 307] on div "Text Block" at bounding box center [441, 299] width 83 height 15
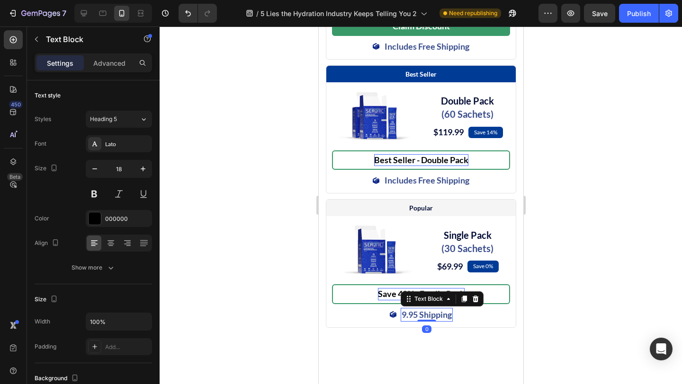
click at [432, 303] on div "Text Block" at bounding box center [428, 299] width 32 height 9
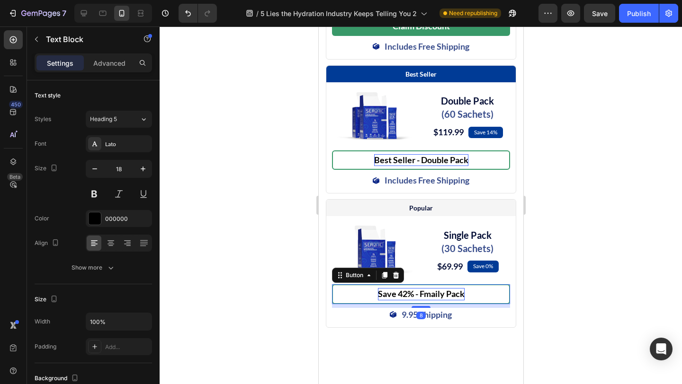
click at [446, 300] on p "Save 42% - Fmaily Pack" at bounding box center [420, 294] width 87 height 12
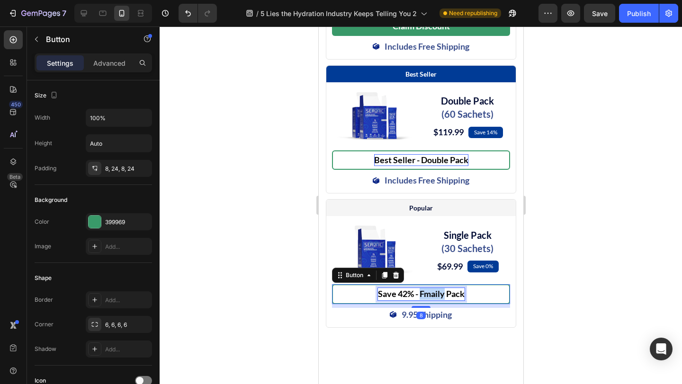
click at [427, 299] on span "Save 42% - Fmaily Pack" at bounding box center [420, 294] width 87 height 10
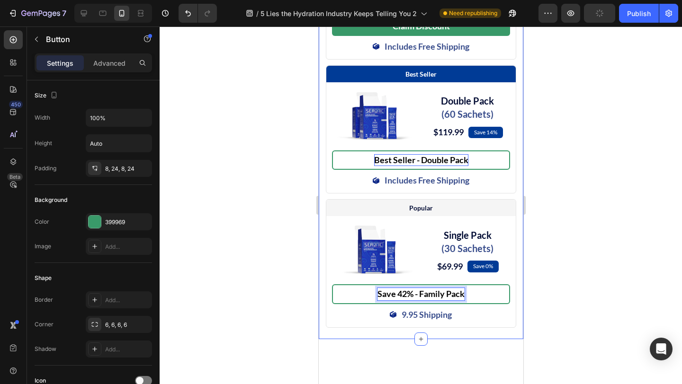
click at [476, 339] on div "Shop Your Daily Dose of Minerals Heading Save up to 53% when you bundle and/or …" at bounding box center [420, 105] width 205 height 469
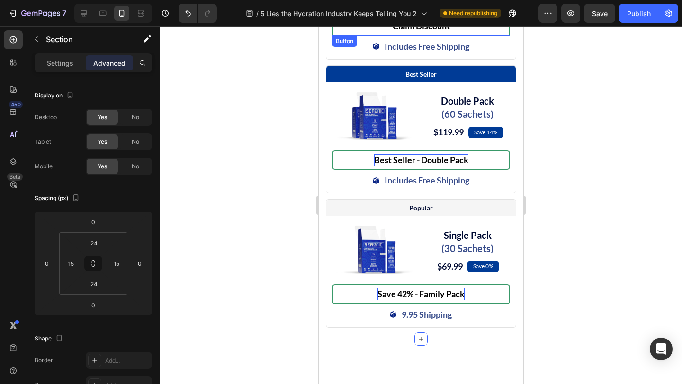
click at [478, 36] on link "Claim Discount" at bounding box center [420, 26] width 178 height 19
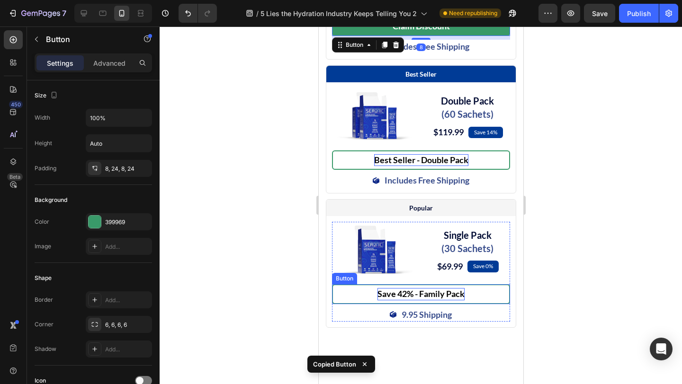
click at [484, 304] on link "Save 42% - Family Pack" at bounding box center [420, 294] width 178 height 19
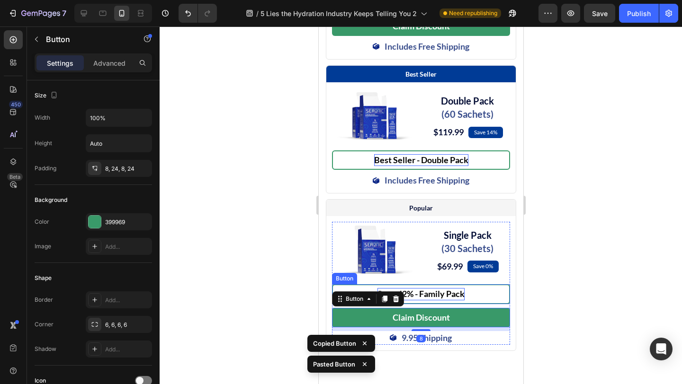
click at [489, 304] on link "Save 42% - Family Pack" at bounding box center [420, 294] width 178 height 19
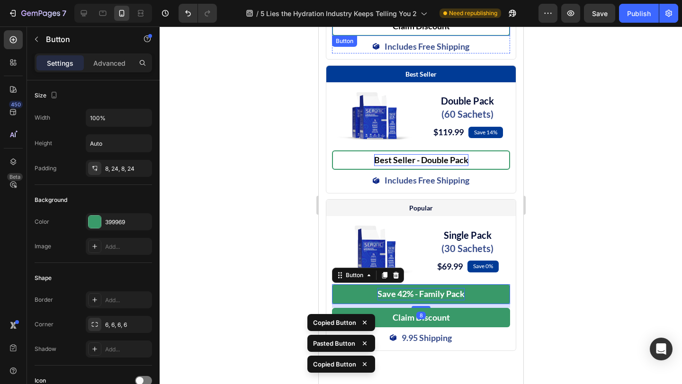
click at [472, 36] on link "Claim Discount" at bounding box center [420, 26] width 178 height 19
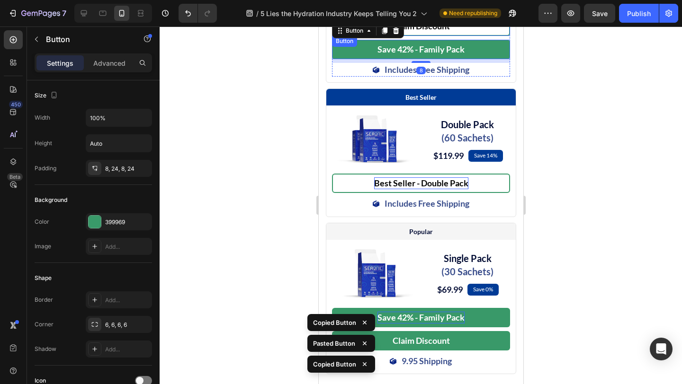
click at [465, 36] on link "Claim Discount" at bounding box center [420, 26] width 178 height 19
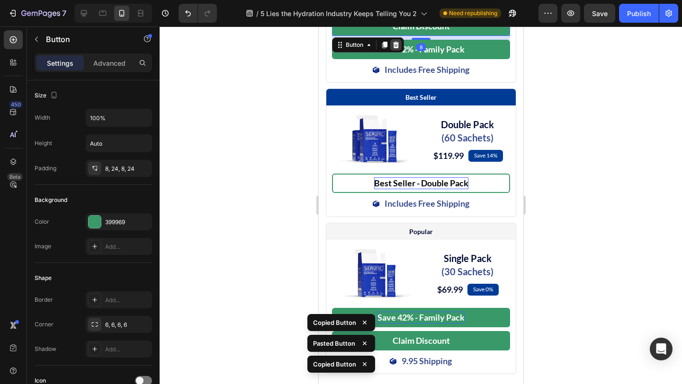
click at [396, 51] on div at bounding box center [395, 44] width 11 height 11
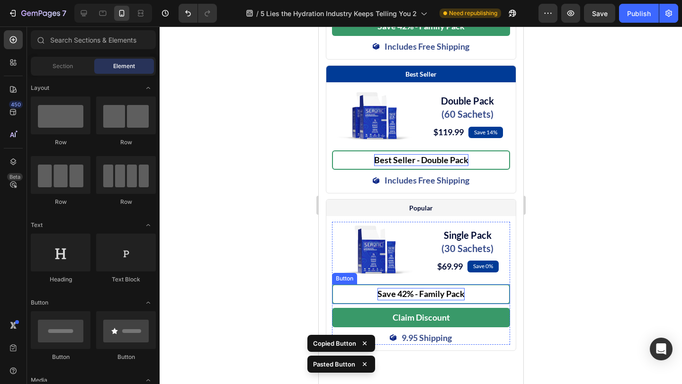
click at [482, 304] on link "Save 42% - Family Pack" at bounding box center [420, 294] width 178 height 19
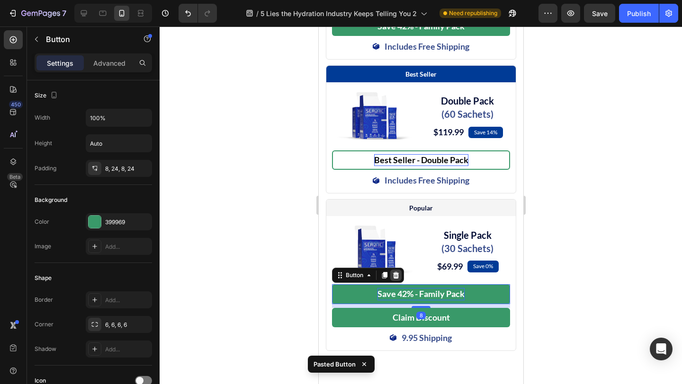
click at [395, 279] on icon at bounding box center [396, 275] width 6 height 7
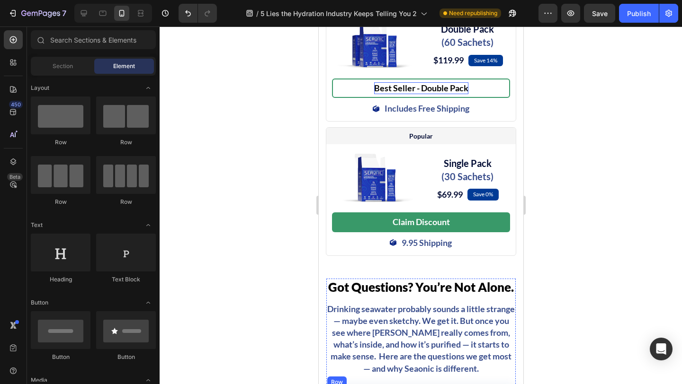
scroll to position [4520, 0]
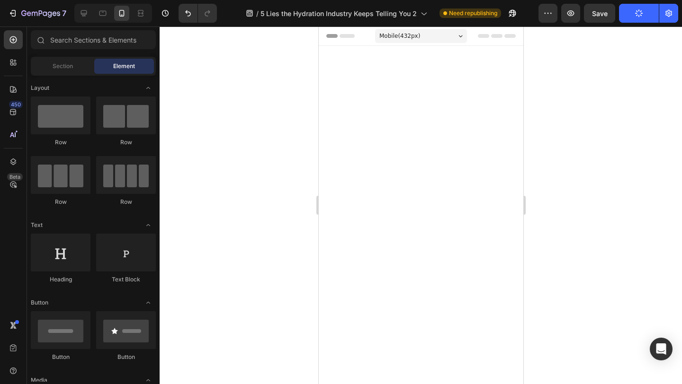
scroll to position [4520, 0]
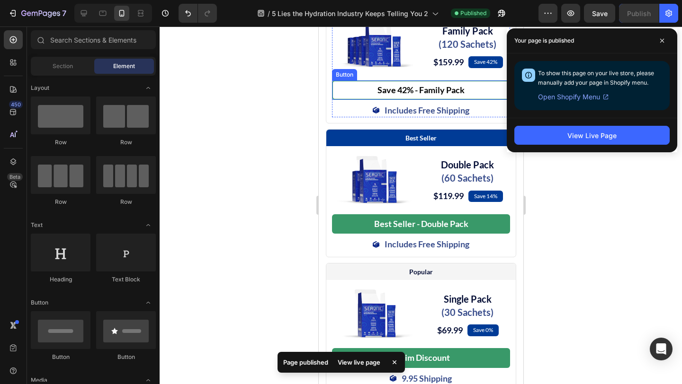
click at [484, 100] on link "Save 42% - Family Pack" at bounding box center [420, 89] width 178 height 19
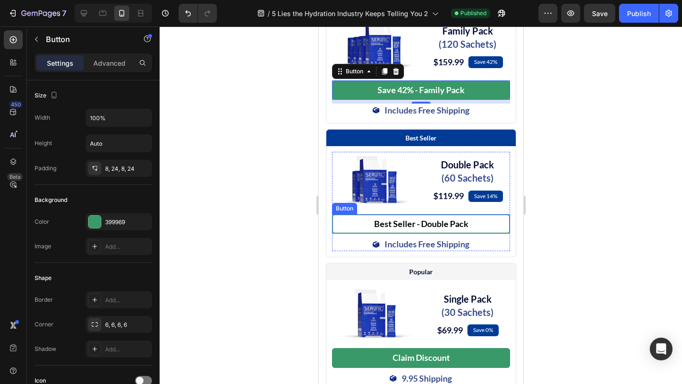
click at [483, 234] on link "Best Seller - Double Pack" at bounding box center [420, 223] width 178 height 19
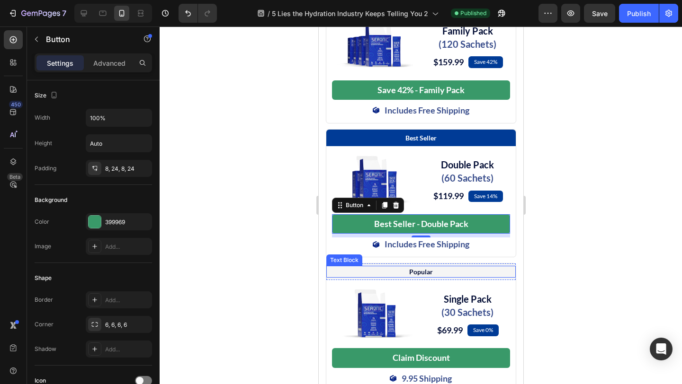
scroll to position [4605, 0]
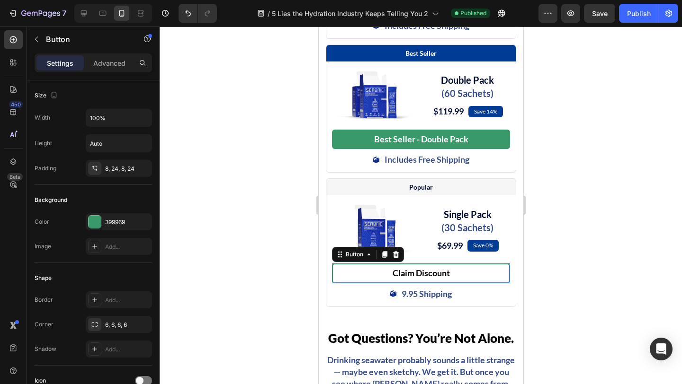
click at [481, 283] on link "Claim Discount" at bounding box center [420, 273] width 178 height 19
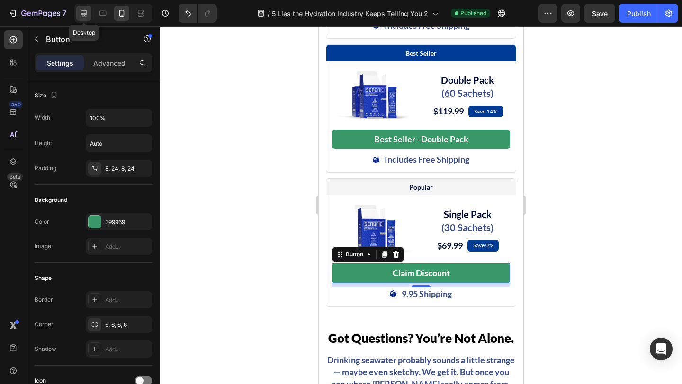
click at [83, 15] on icon at bounding box center [84, 13] width 6 height 6
type input "331"
type input "20"
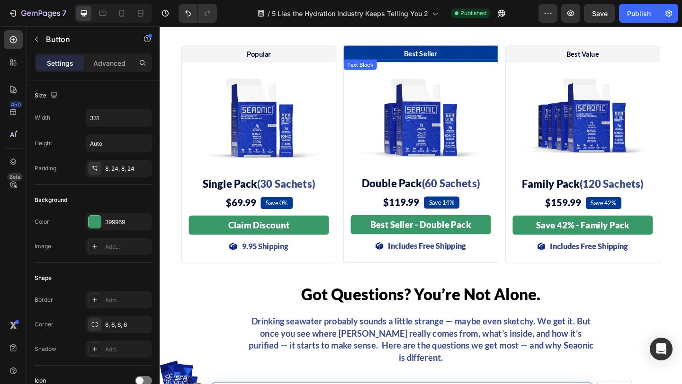
scroll to position [4690, 0]
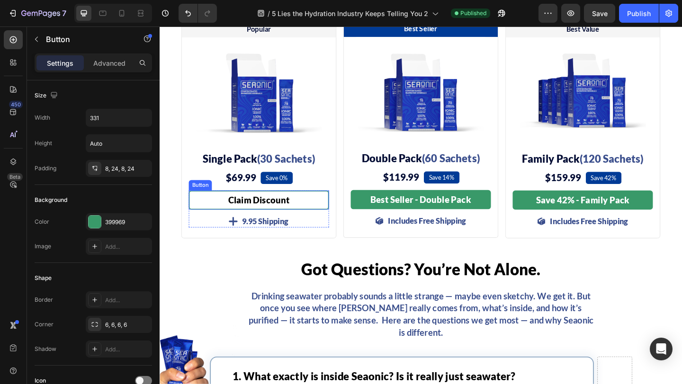
click at [310, 219] on link "Claim Discount" at bounding box center [267, 215] width 152 height 21
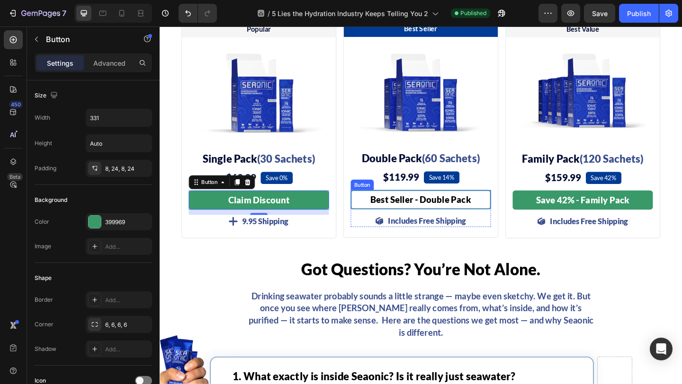
click at [386, 215] on link "Best Seller - Double Pack" at bounding box center [443, 215] width 152 height 21
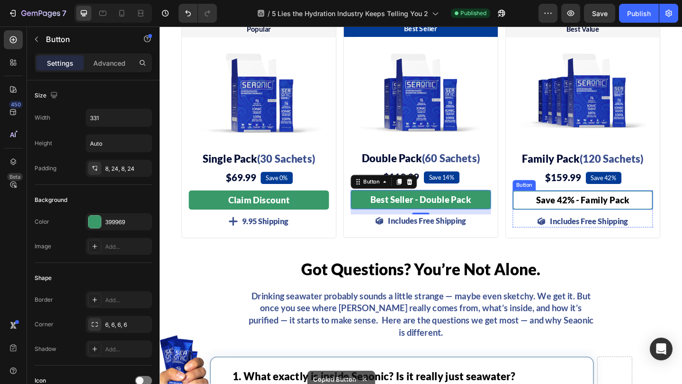
click at [550, 217] on link "Save 42% - Family Pack" at bounding box center [620, 215] width 152 height 21
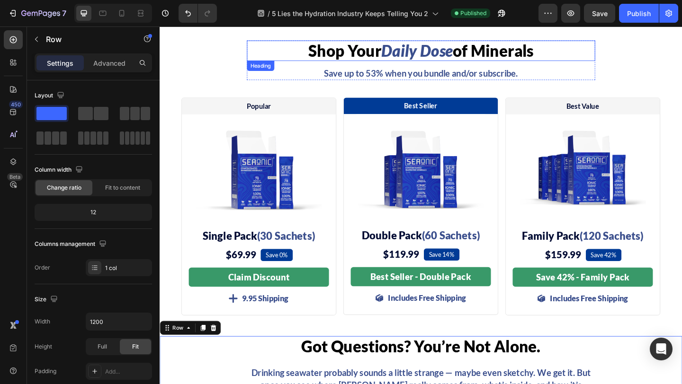
scroll to position [4606, 0]
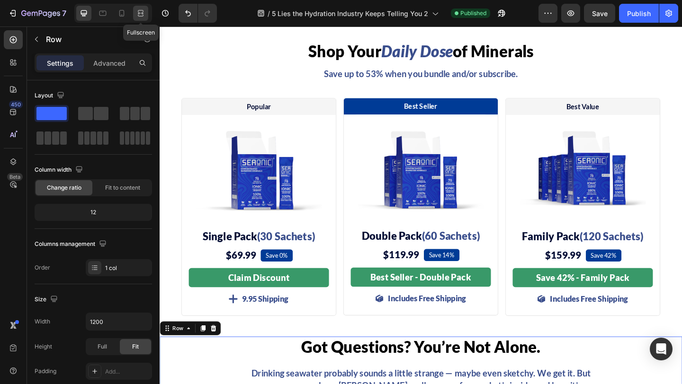
click at [145, 17] on icon at bounding box center [140, 13] width 9 height 9
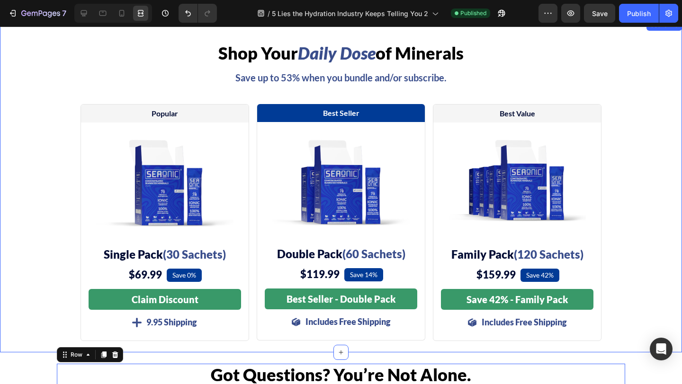
click at [652, 135] on div "Shop Your Daily Dose of Minerals Heading Save up to 53% when you bundle and/or …" at bounding box center [341, 192] width 682 height 300
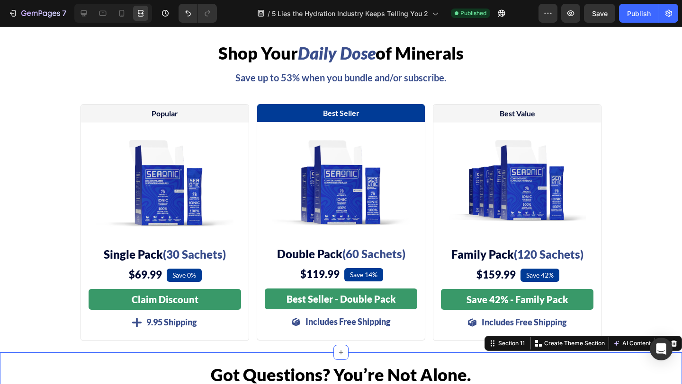
click at [477, 381] on h2 "Got Questions? You’re Not Alone." at bounding box center [341, 375] width 379 height 22
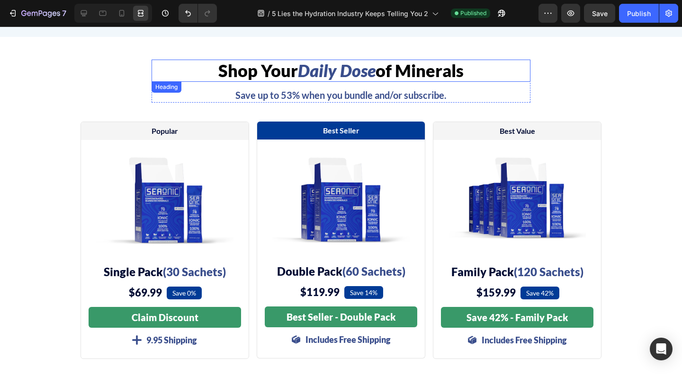
scroll to position [4524, 0]
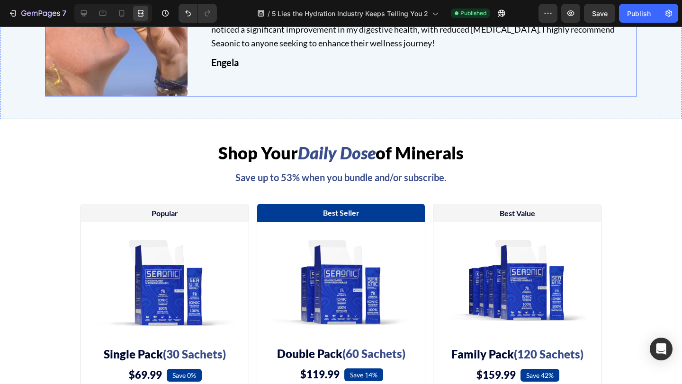
click at [192, 50] on div "Icon Icon Icon Icon Icon Icon List Hoz I've been taking Seaonic for only 3 mont…" at bounding box center [341, 26] width 592 height 143
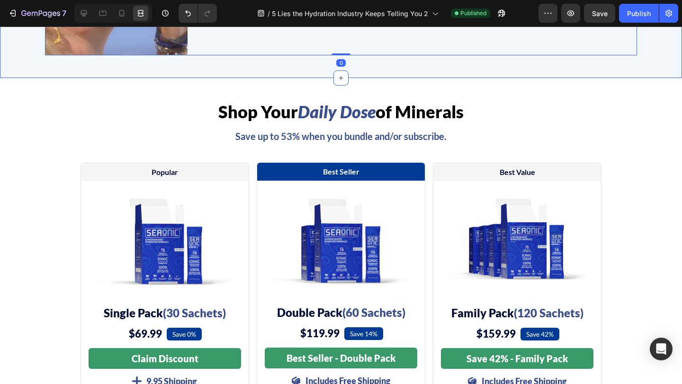
scroll to position [4627, 0]
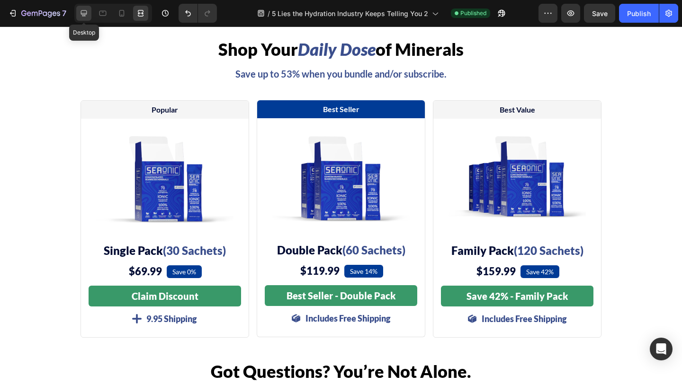
click at [81, 17] on icon at bounding box center [83, 13] width 9 height 9
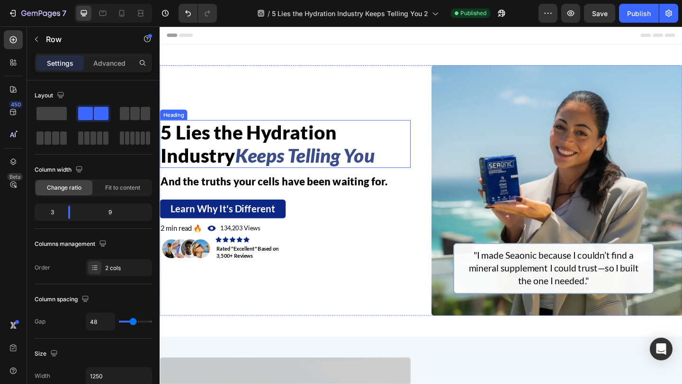
click at [299, 152] on span "5 Lies the Hydration Industry" at bounding box center [256, 154] width 191 height 50
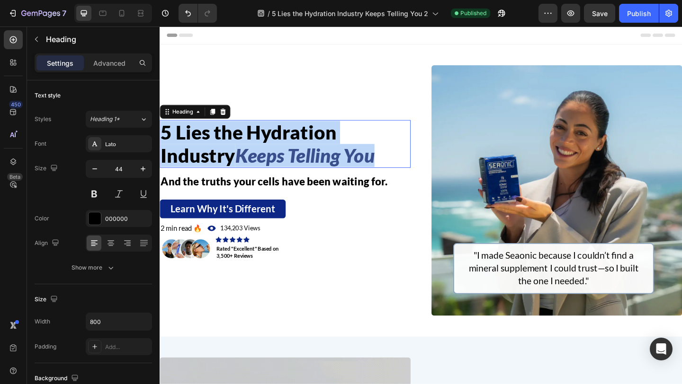
click at [299, 152] on span "5 Lies the Hydration Industry" at bounding box center [256, 154] width 191 height 50
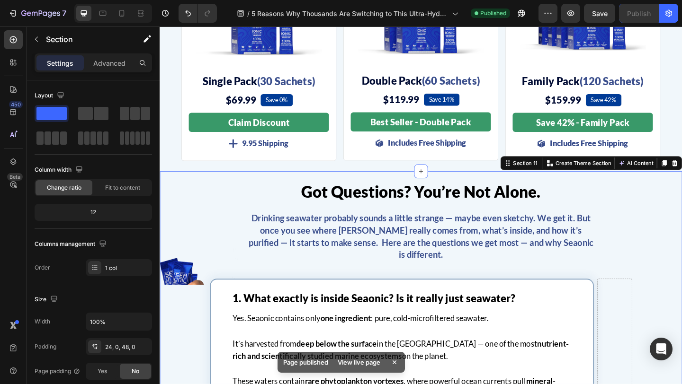
scroll to position [3682, 0]
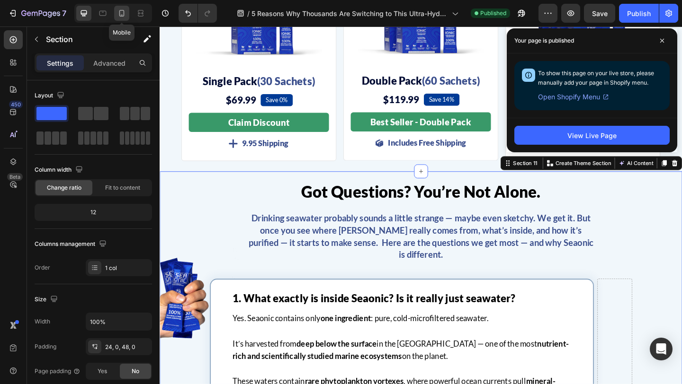
click at [117, 9] on icon at bounding box center [121, 13] width 9 height 9
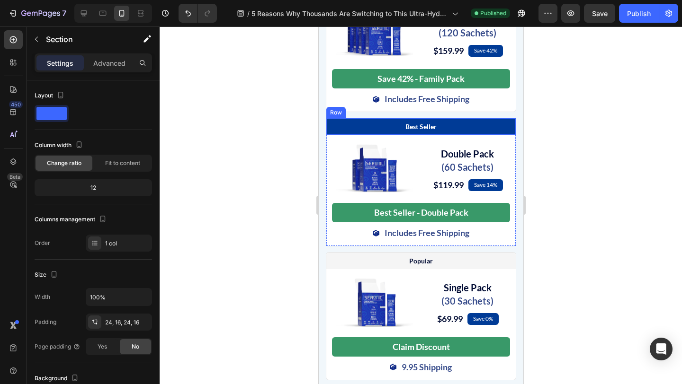
scroll to position [3445, 0]
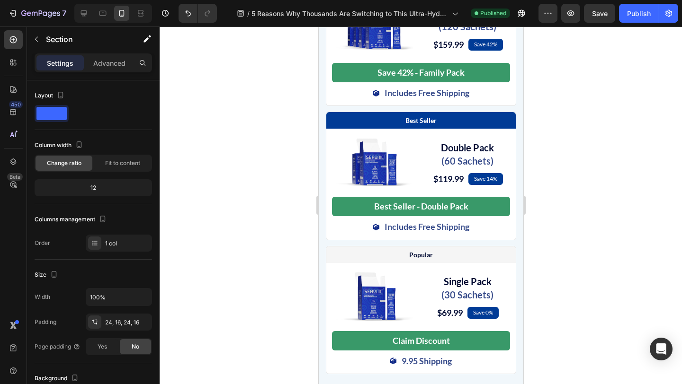
click at [570, 213] on div at bounding box center [421, 206] width 522 height 358
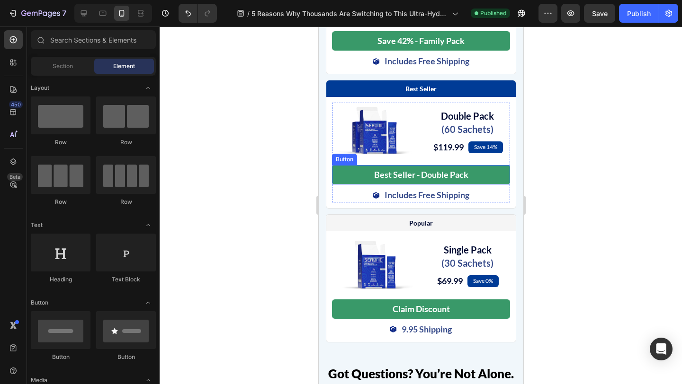
scroll to position [3480, 0]
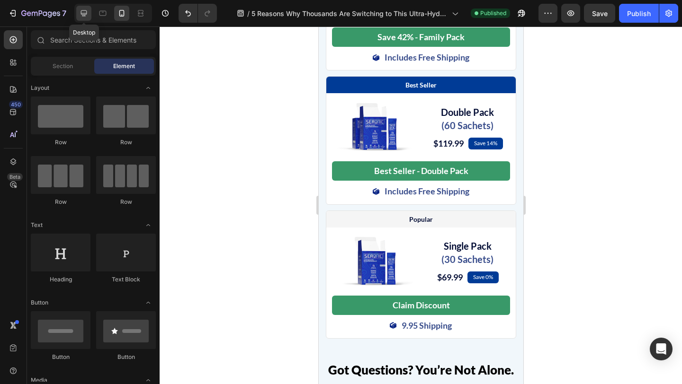
click at [84, 12] on icon at bounding box center [83, 13] width 9 height 9
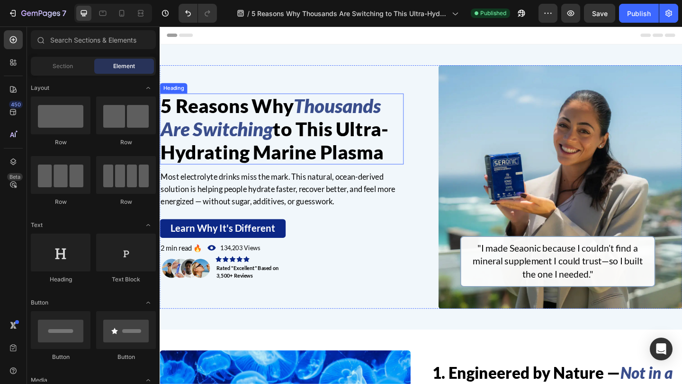
click at [165, 109] on span "5 Reasons Why" at bounding box center [233, 112] width 144 height 25
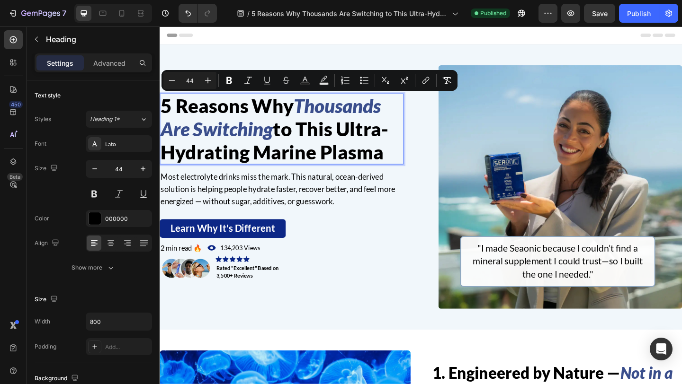
drag, startPoint x: 162, startPoint y: 111, endPoint x: 410, endPoint y: 164, distance: 252.7
click at [410, 164] on p "5 Reasons Why Thousands Are Switching to This Ultra-Hydrating Marine Plasma" at bounding box center [292, 137] width 263 height 75
copy p "5 Reasons Why Thousands Are Switching to This Ultra-Hydrating Marine Plasma"
